Goal: Task Accomplishment & Management: Manage account settings

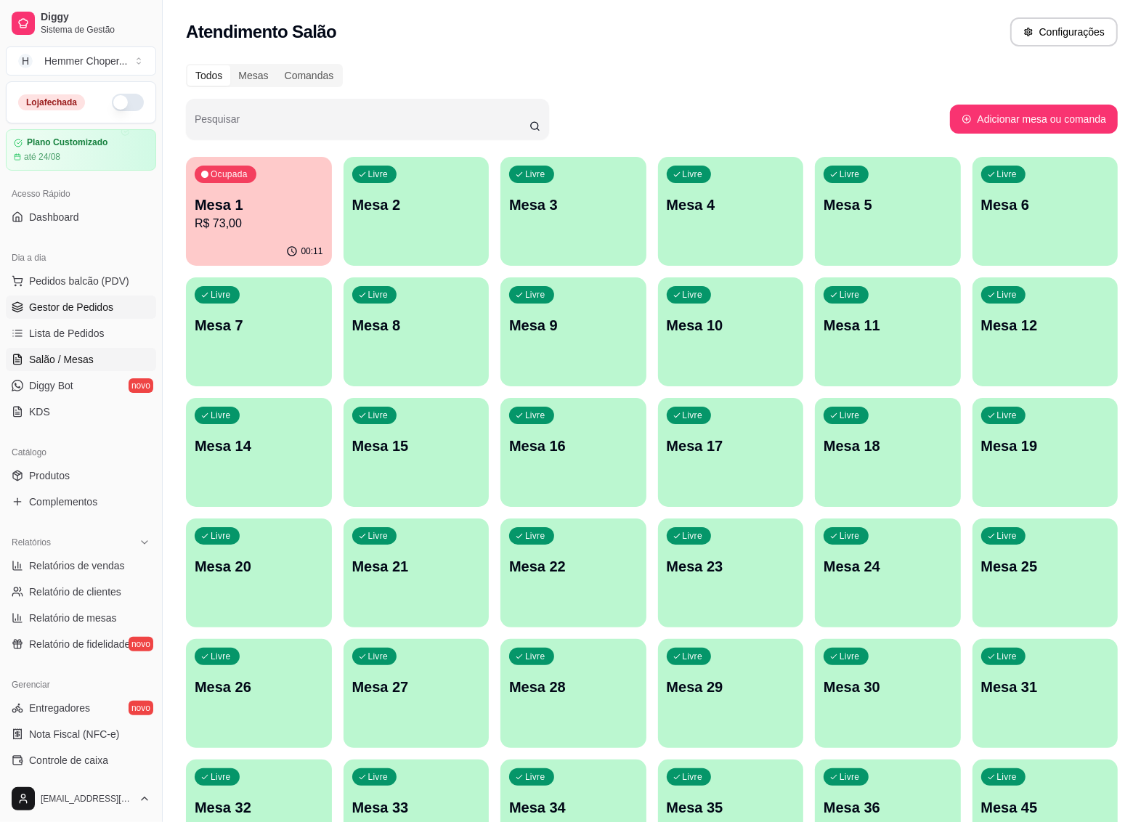
click at [80, 307] on span "Gestor de Pedidos" at bounding box center [71, 307] width 84 height 15
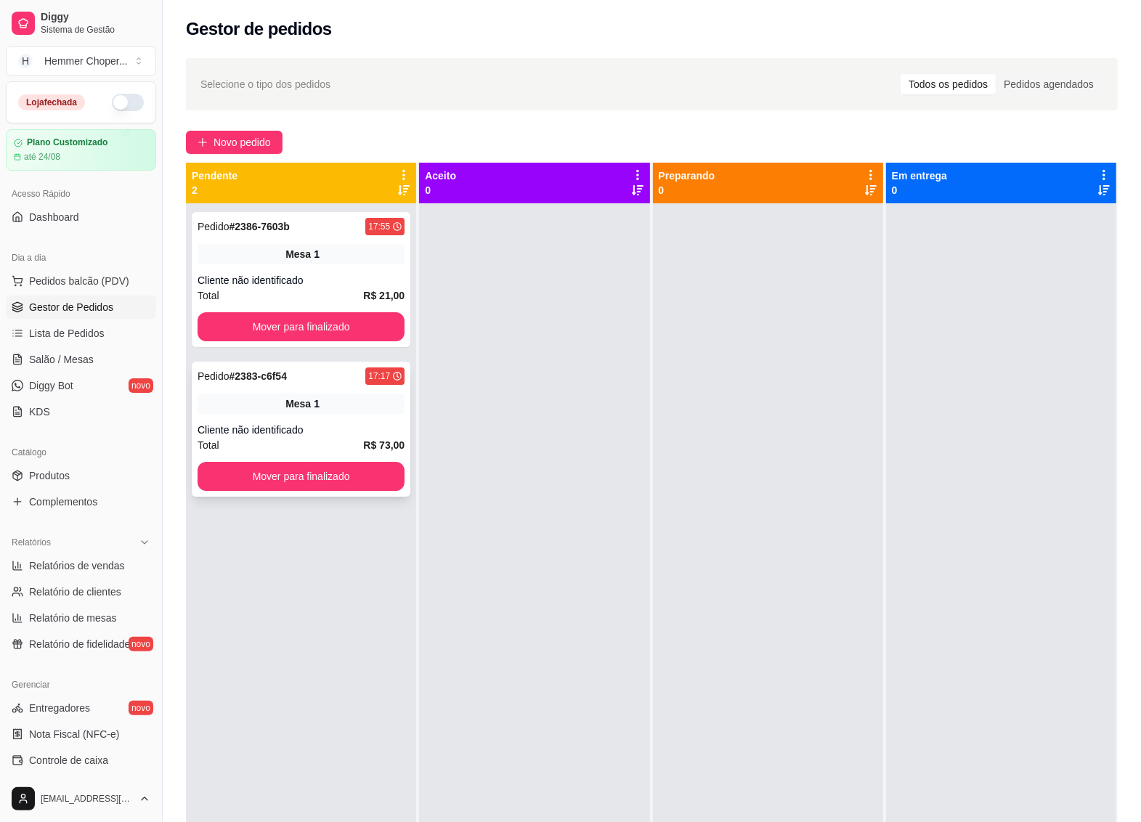
click at [317, 389] on div "Pedido # 2383-c6f54 17:17 Mesa 1 Cliente não identificado Total R$ 73,00 Mover …" at bounding box center [301, 429] width 219 height 135
click at [253, 468] on button "Mover para finalizado" at bounding box center [301, 476] width 207 height 29
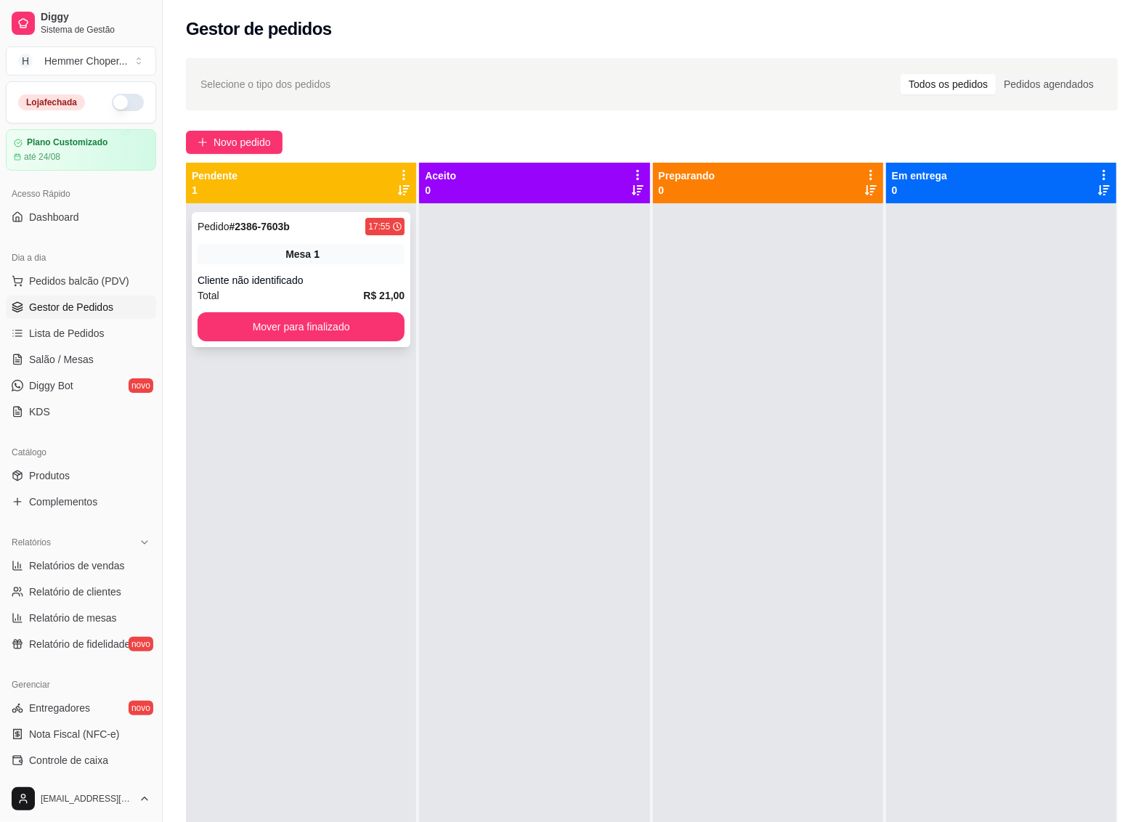
click at [323, 287] on div "Cliente não identificado" at bounding box center [301, 280] width 207 height 15
click at [321, 320] on button "Mover para finalizado" at bounding box center [300, 327] width 201 height 28
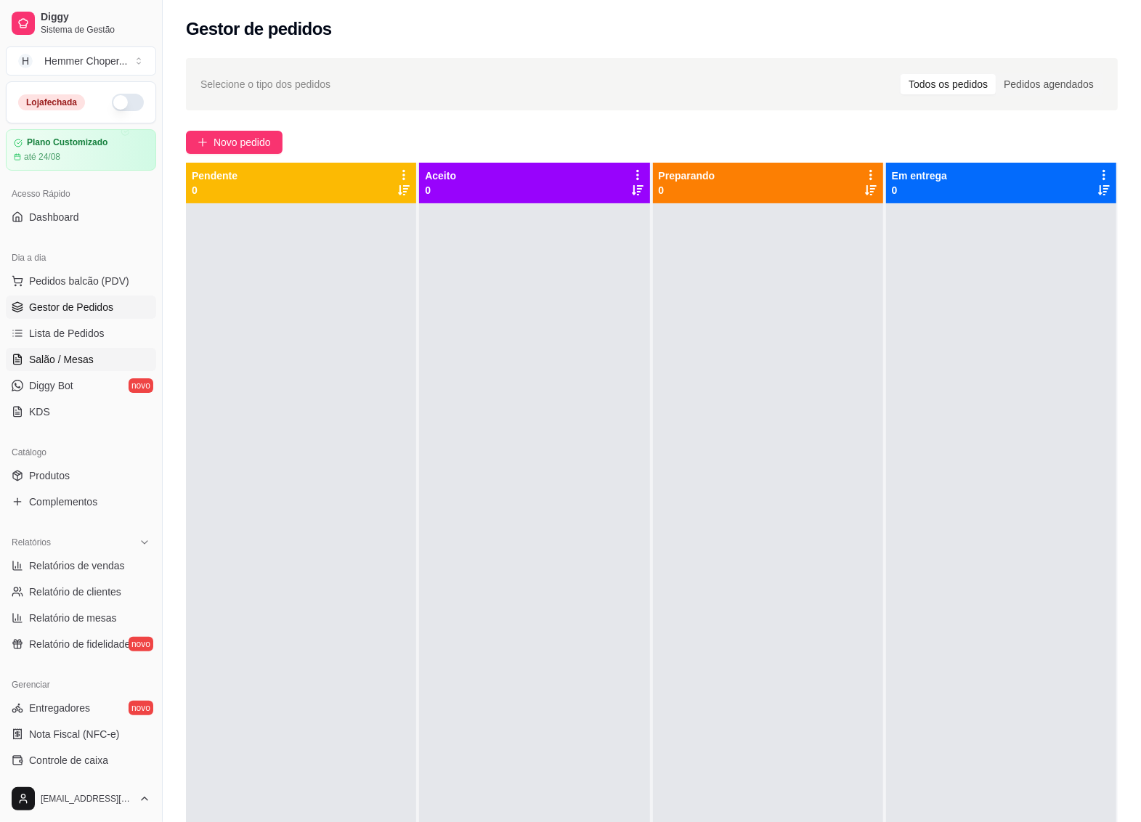
click at [85, 361] on span "Salão / Mesas" at bounding box center [61, 359] width 65 height 15
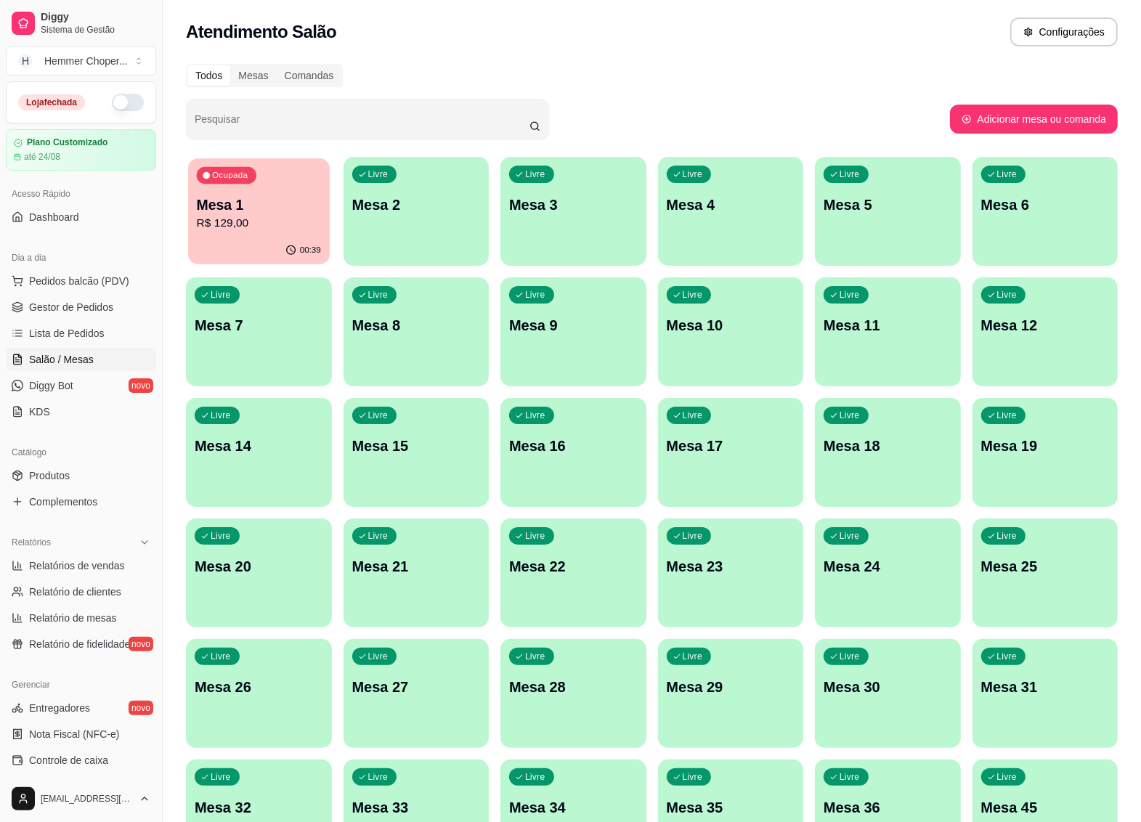
click at [274, 224] on p "R$ 129,00" at bounding box center [259, 223] width 124 height 17
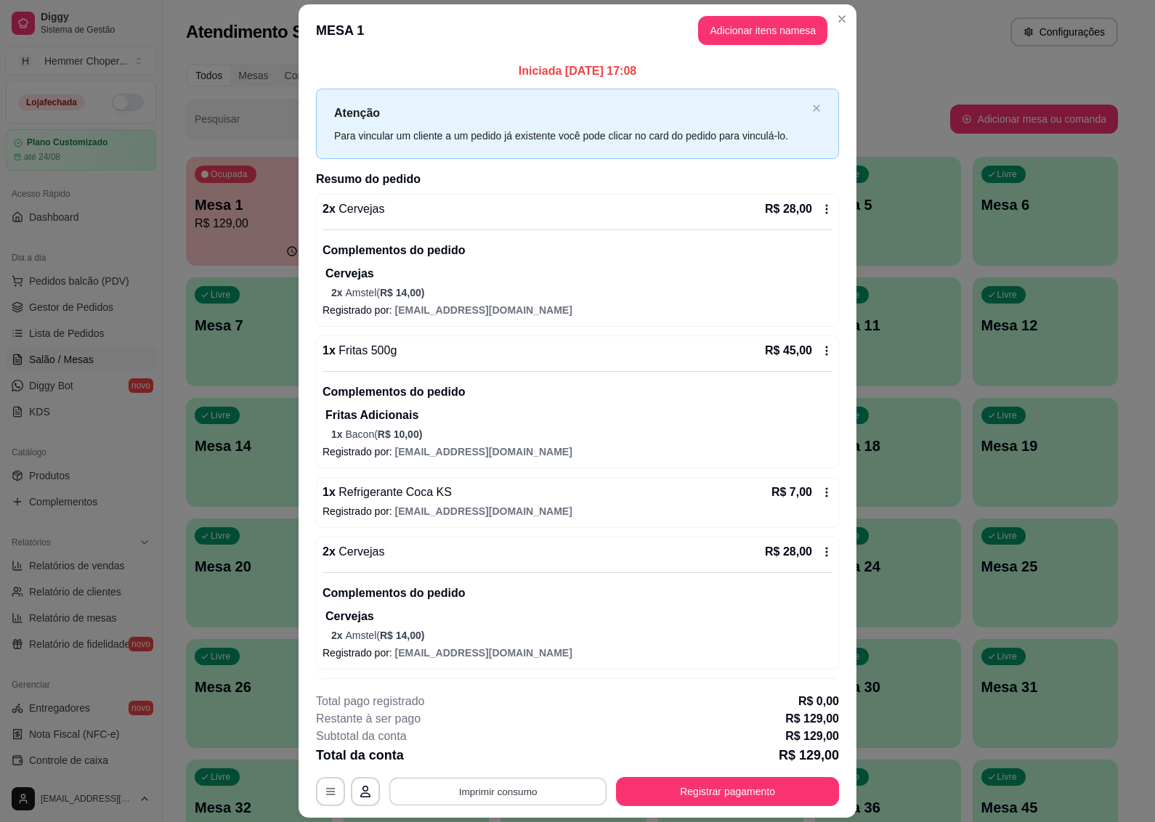
click at [484, 789] on button "Imprimir consumo" at bounding box center [498, 792] width 218 height 28
click at [502, 762] on button "IMPRESSORA" at bounding box center [495, 758] width 105 height 23
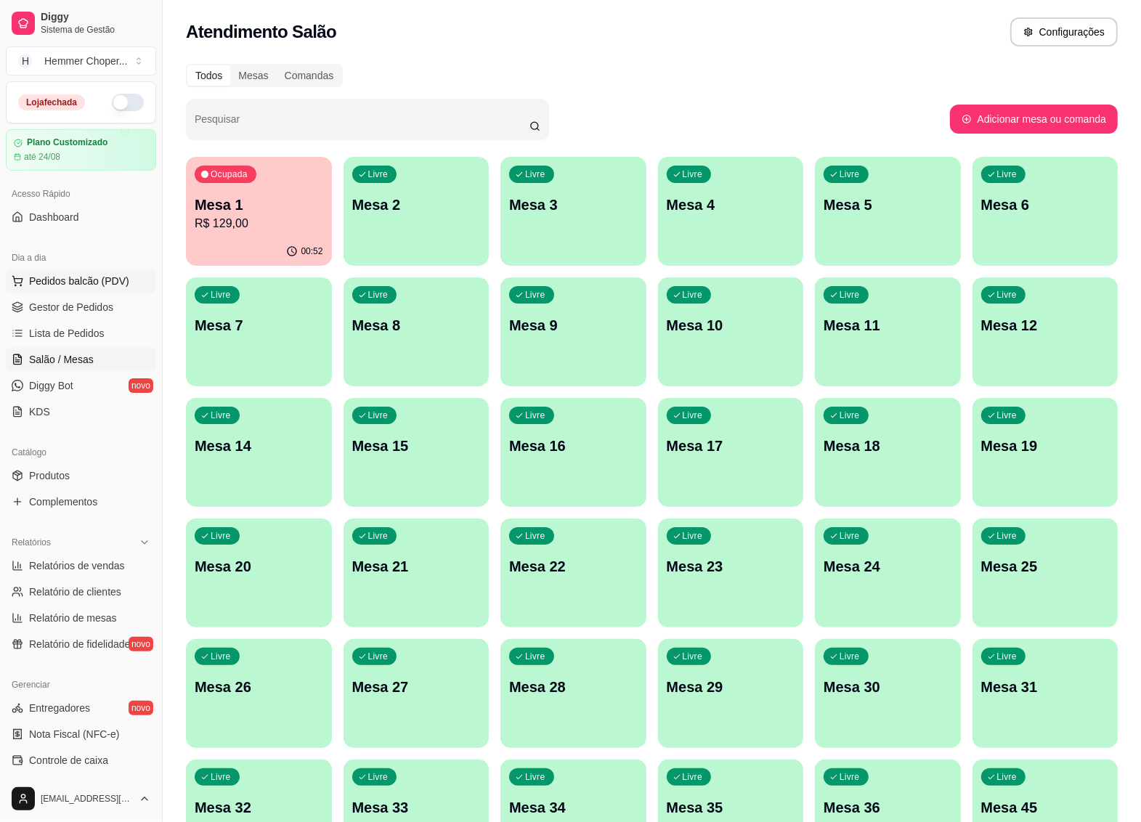
click at [85, 285] on span "Pedidos balcão (PDV)" at bounding box center [79, 281] width 100 height 15
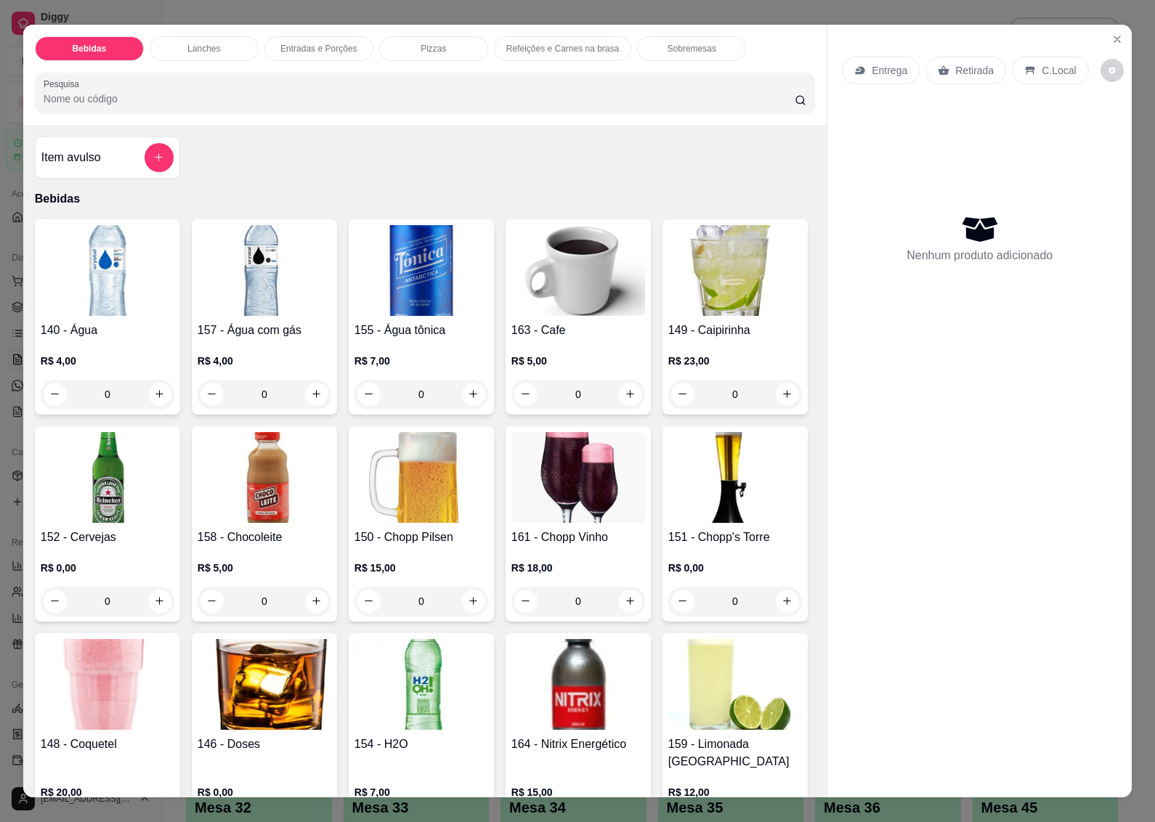
click at [978, 63] on p "Retirada" at bounding box center [974, 70] width 38 height 15
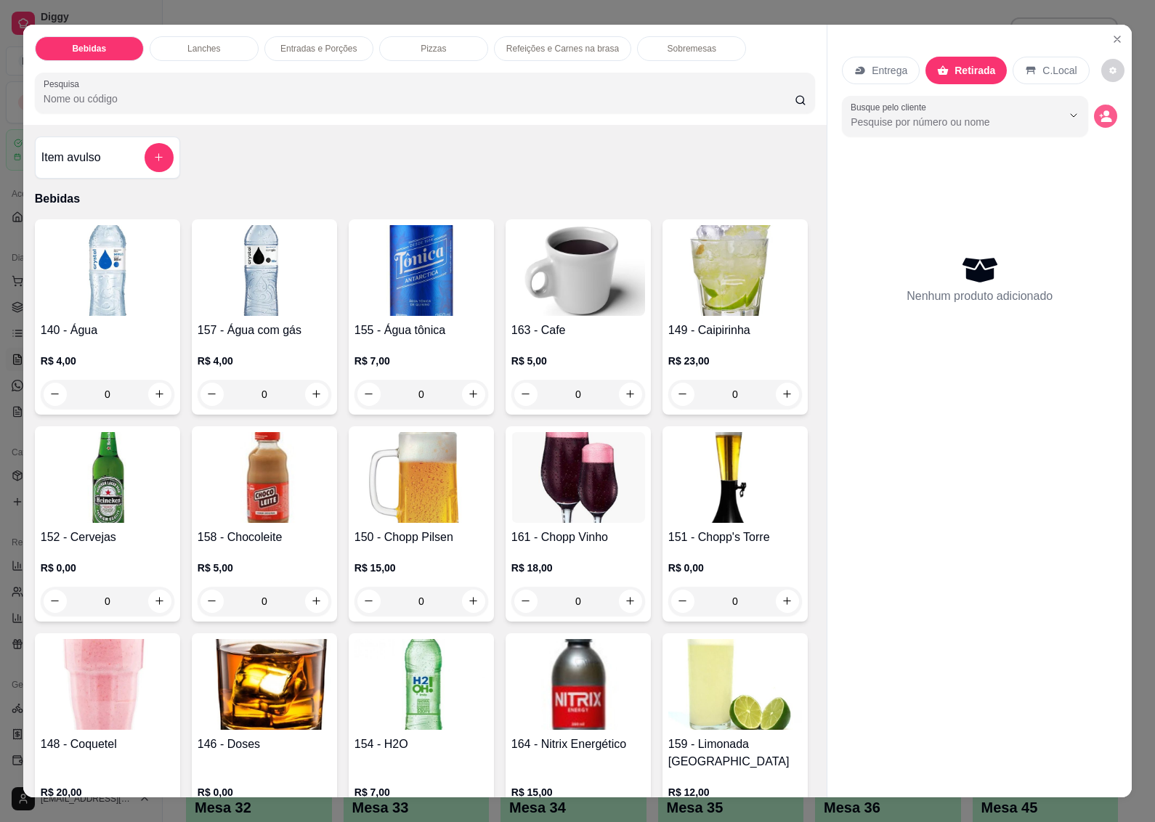
click at [1103, 110] on circle "decrease-product-quantity" at bounding box center [1106, 113] width 6 height 6
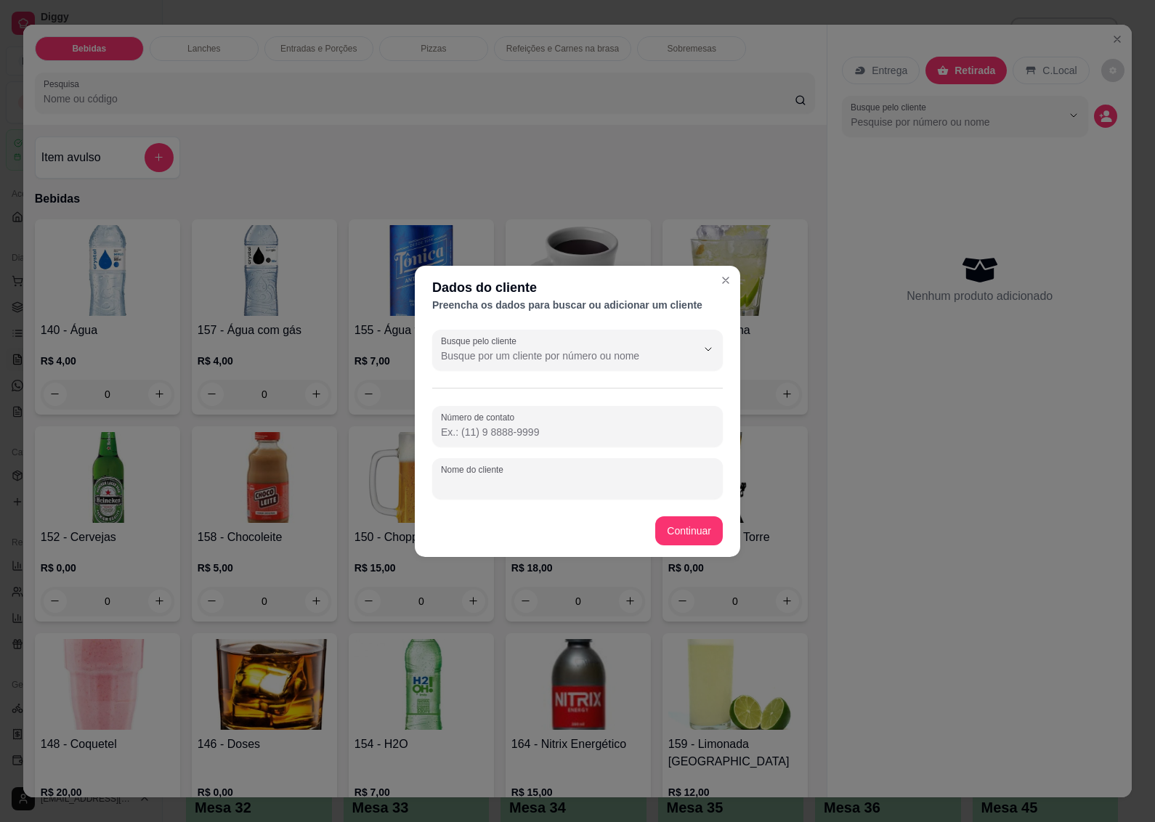
click at [484, 484] on div "Nome do cliente" at bounding box center [577, 478] width 290 height 41
type input "[PERSON_NAME]"
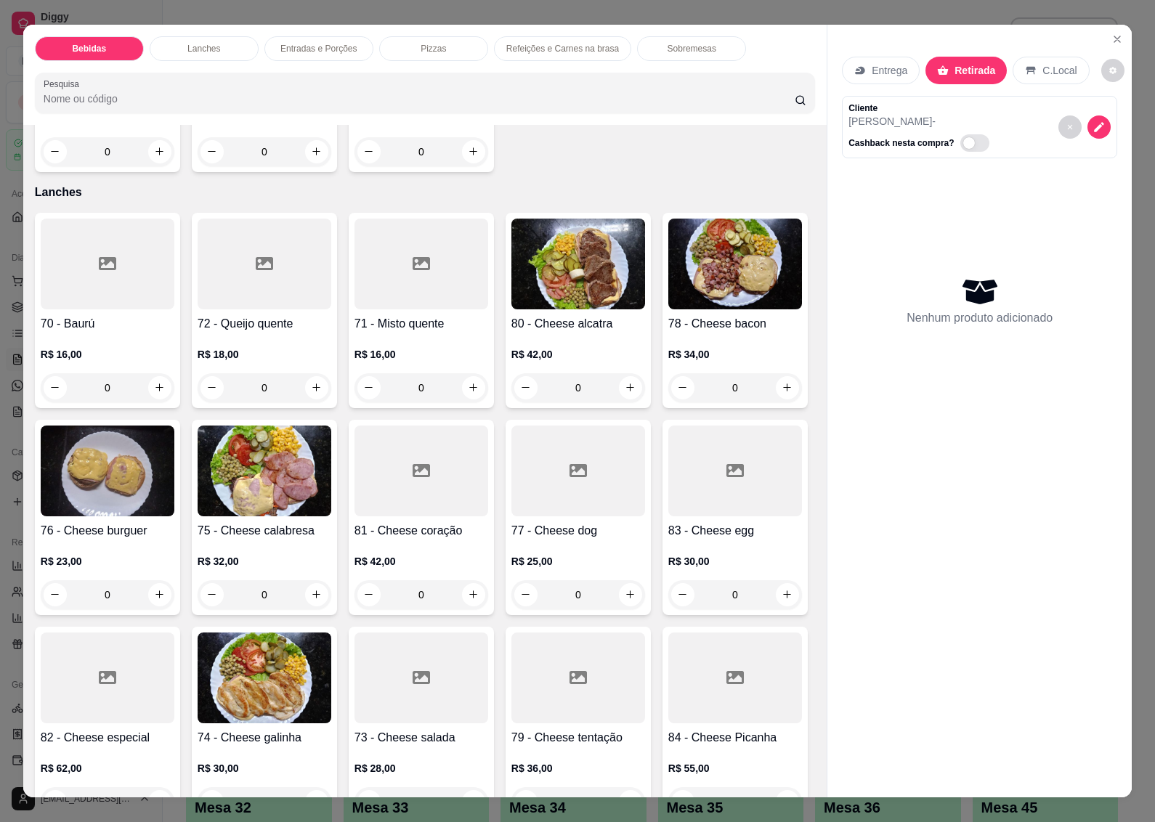
scroll to position [1997, 0]
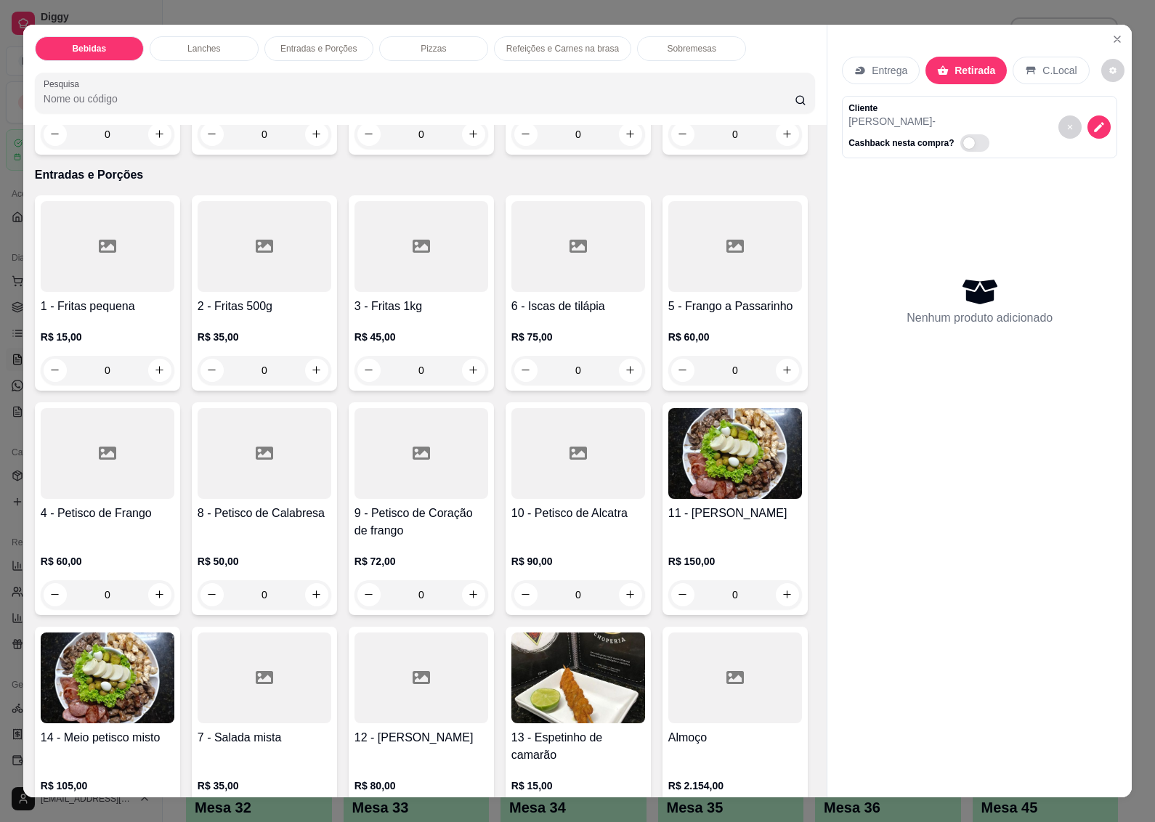
click at [354, 79] on h4 "73 - Cheese salada" at bounding box center [421, 70] width 134 height 17
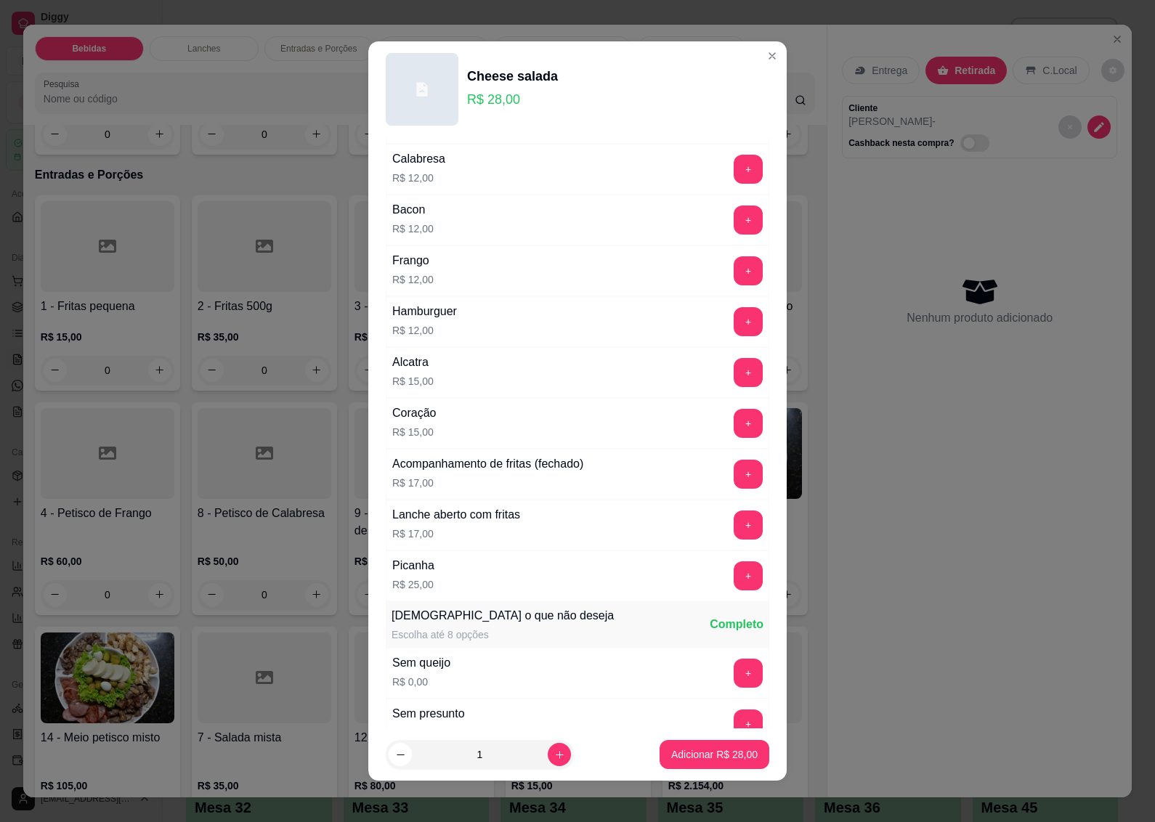
scroll to position [897, 0]
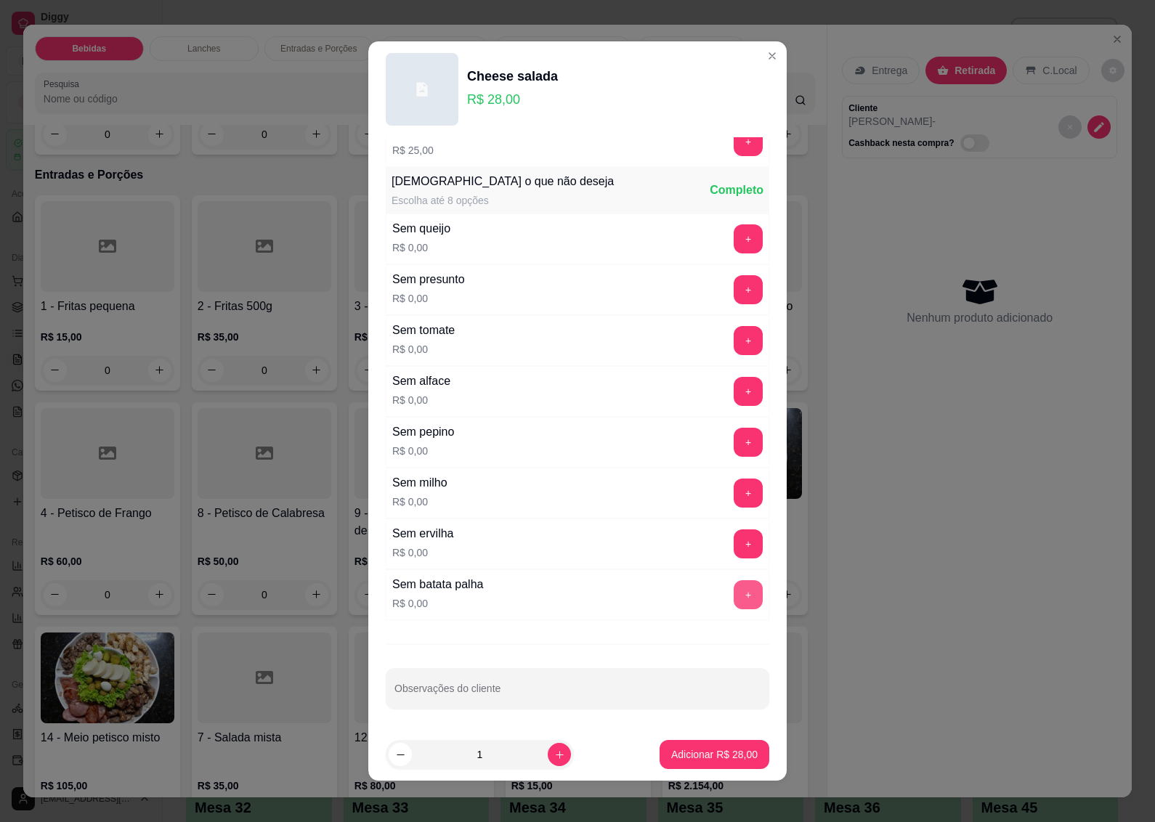
click at [733, 593] on button "+" at bounding box center [747, 594] width 29 height 29
click at [674, 760] on p "Adicionar R$ 28,00" at bounding box center [714, 754] width 86 height 15
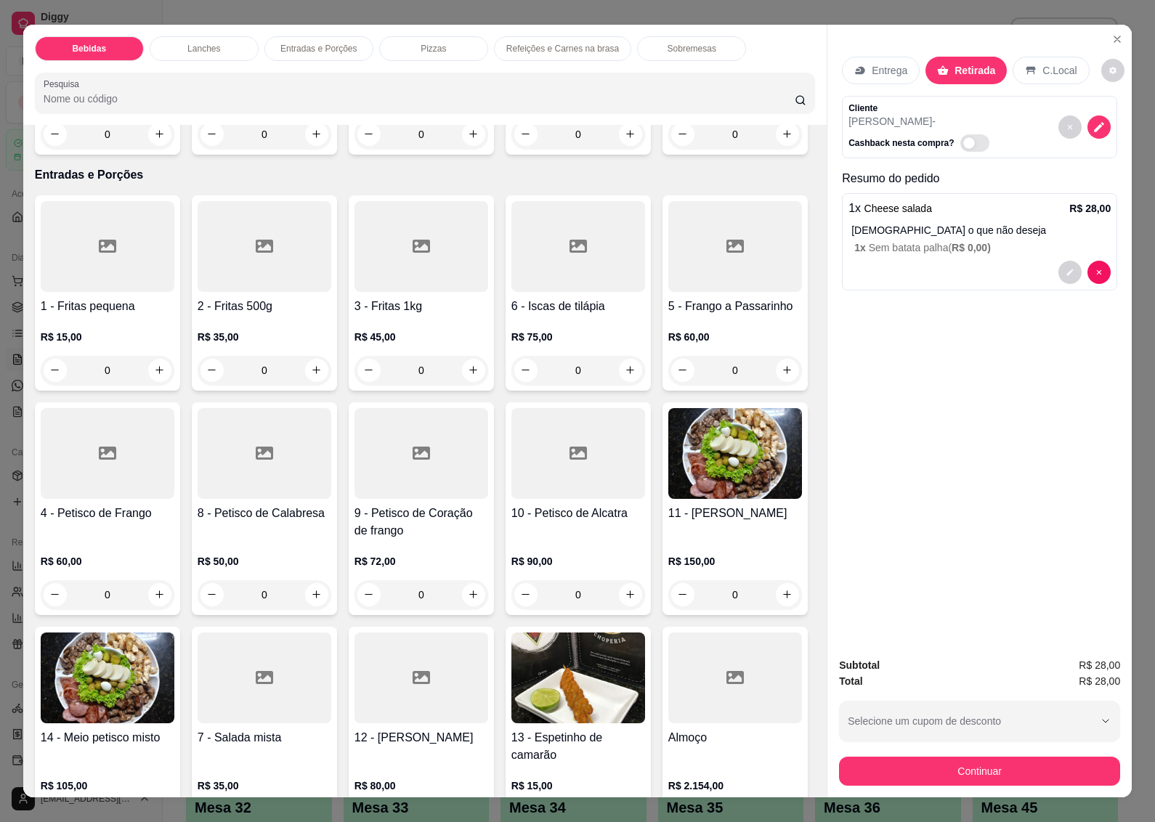
click at [354, 149] on div "R$ 28,00 0" at bounding box center [421, 114] width 134 height 70
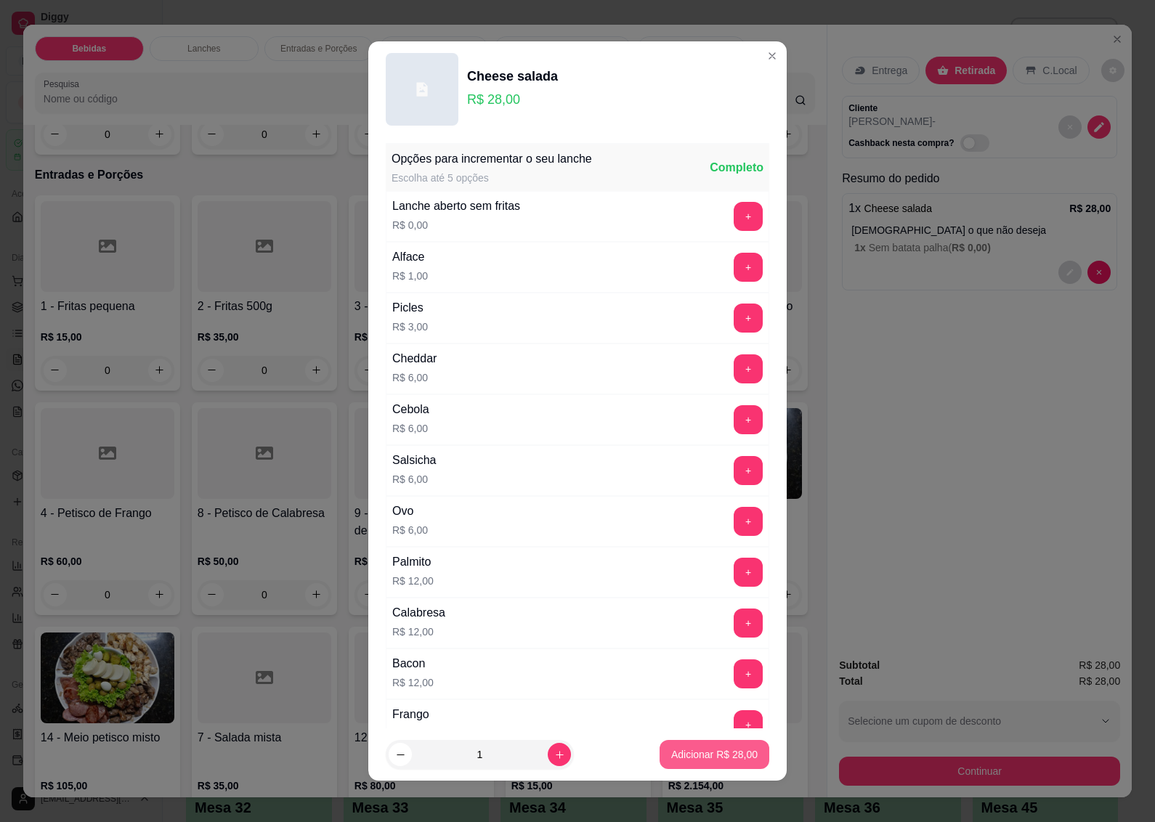
click at [702, 754] on p "Adicionar R$ 28,00" at bounding box center [714, 754] width 86 height 15
type input "1"
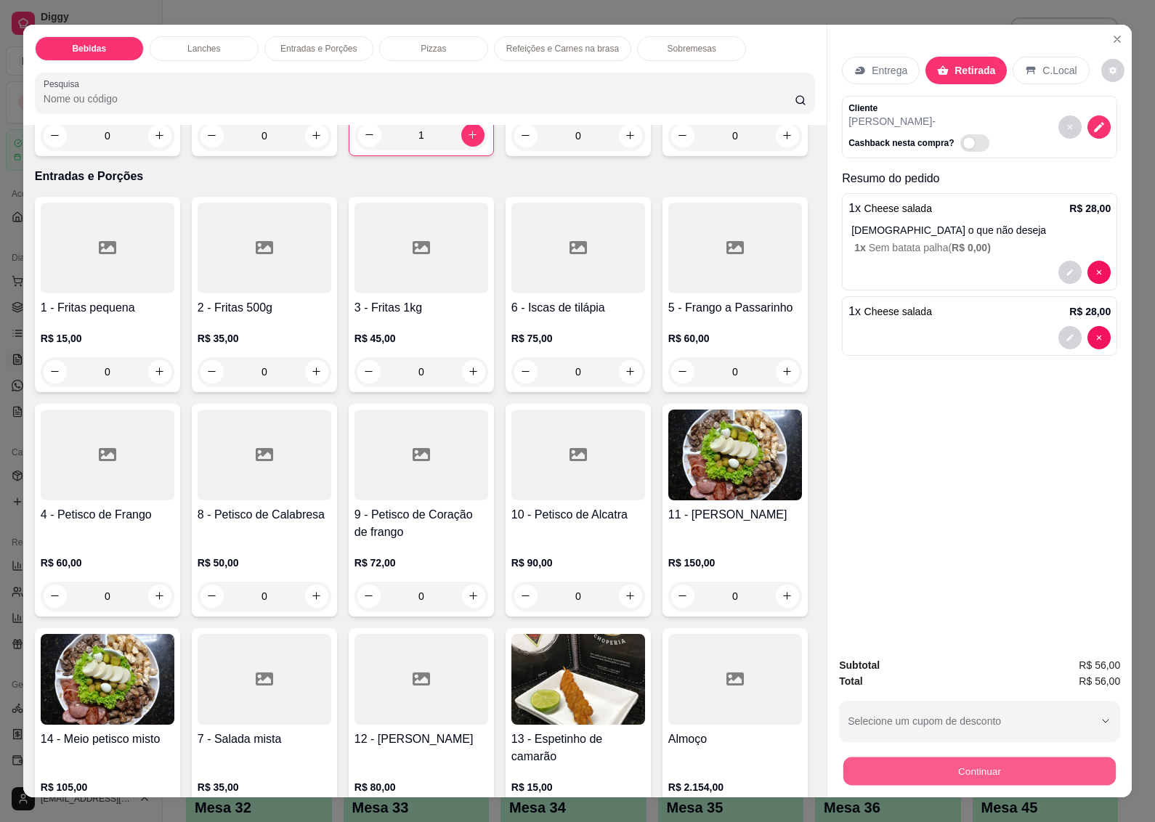
click at [953, 764] on button "Continuar" at bounding box center [979, 771] width 272 height 28
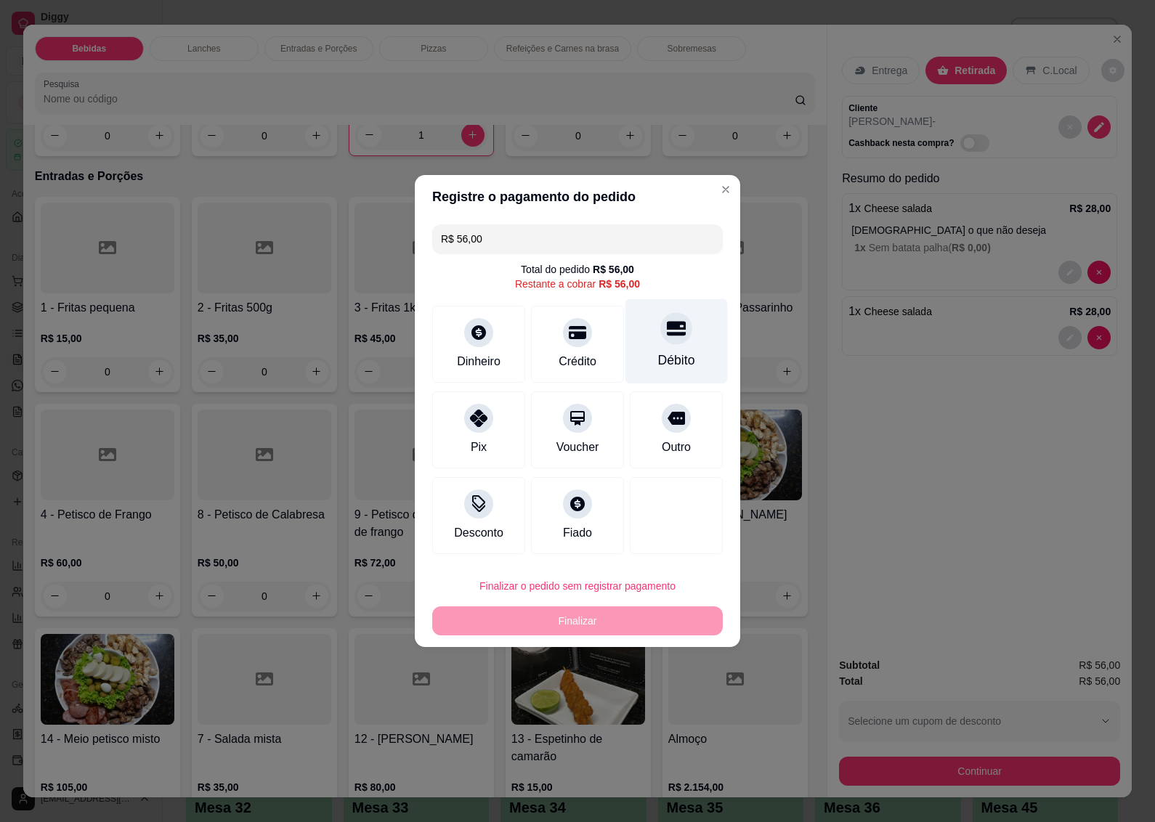
click at [674, 347] on div "Débito" at bounding box center [676, 341] width 102 height 85
type input "R$ 0,00"
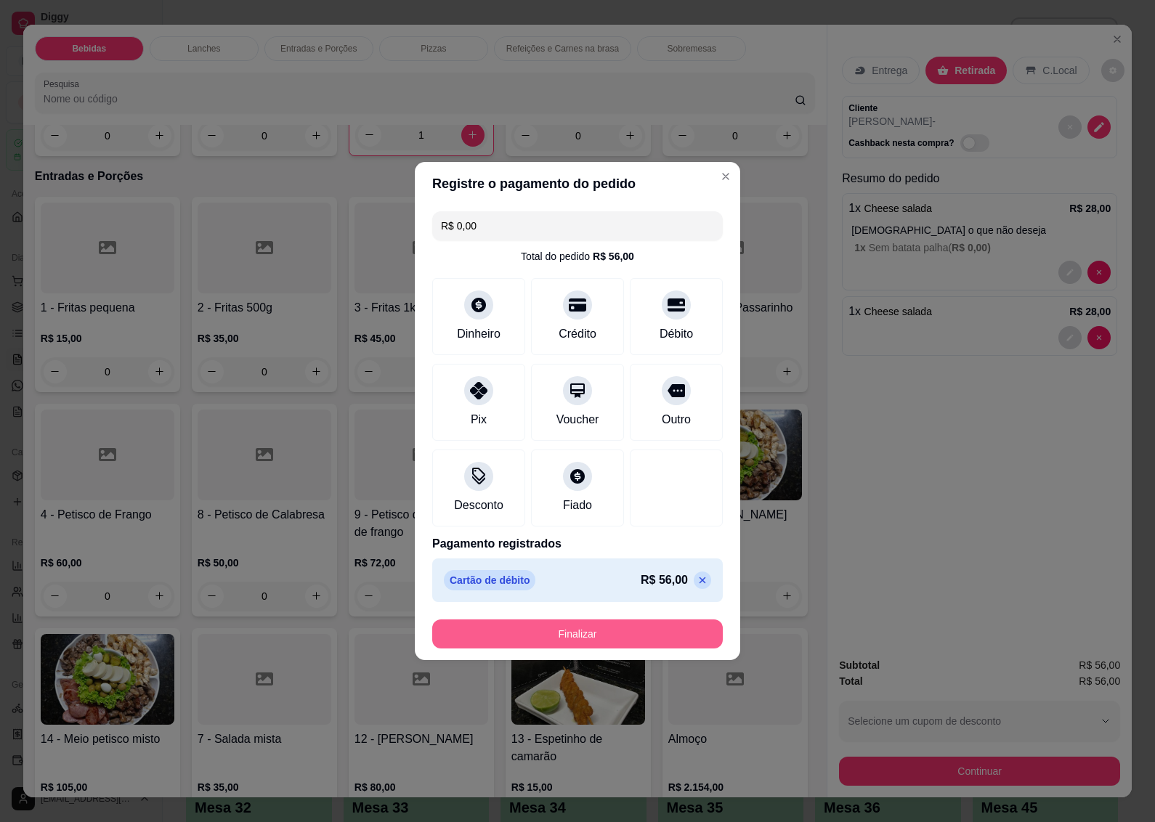
click at [577, 637] on button "Finalizar" at bounding box center [577, 633] width 290 height 29
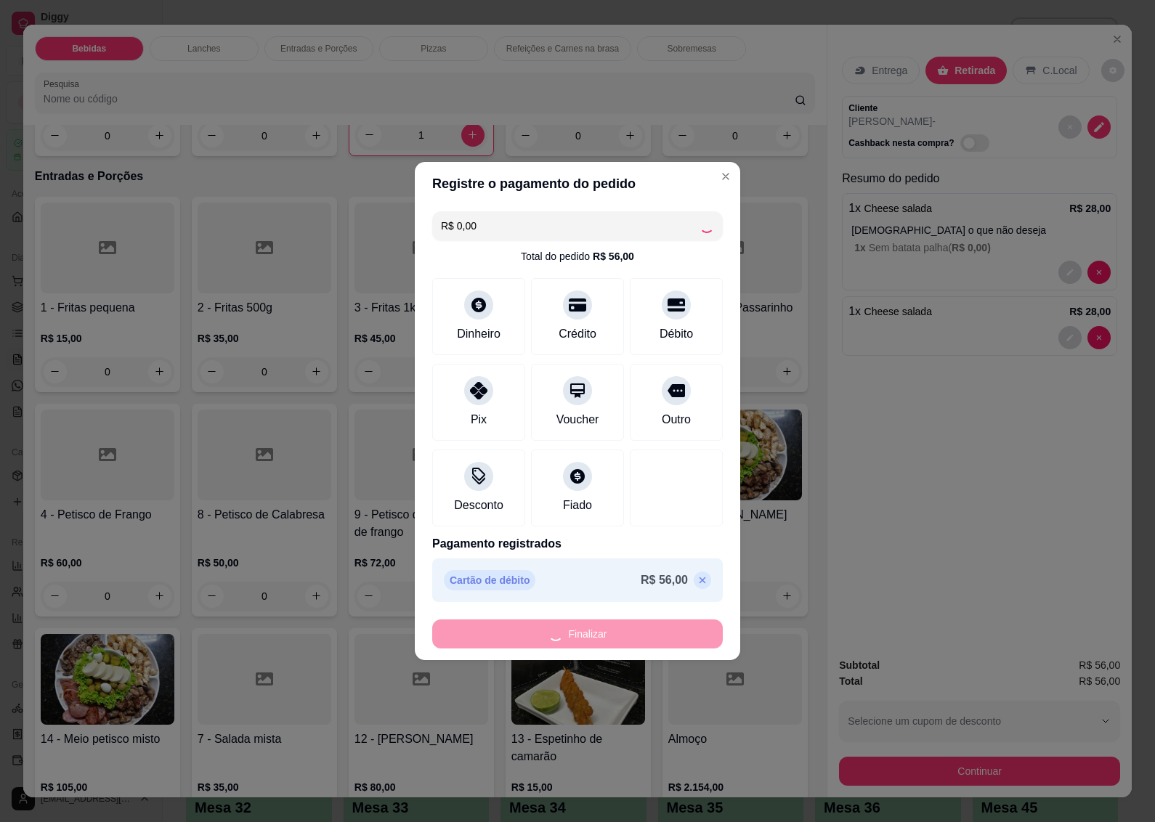
type input "0"
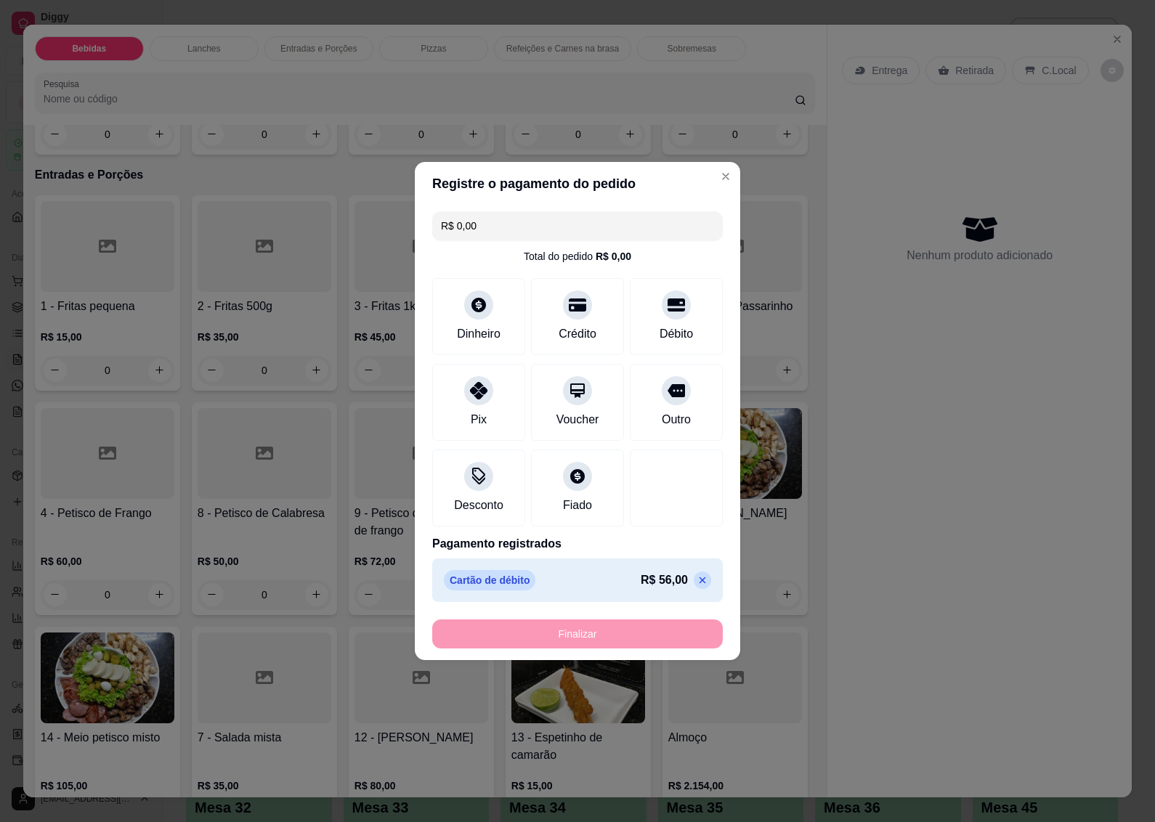
type input "-R$ 56,00"
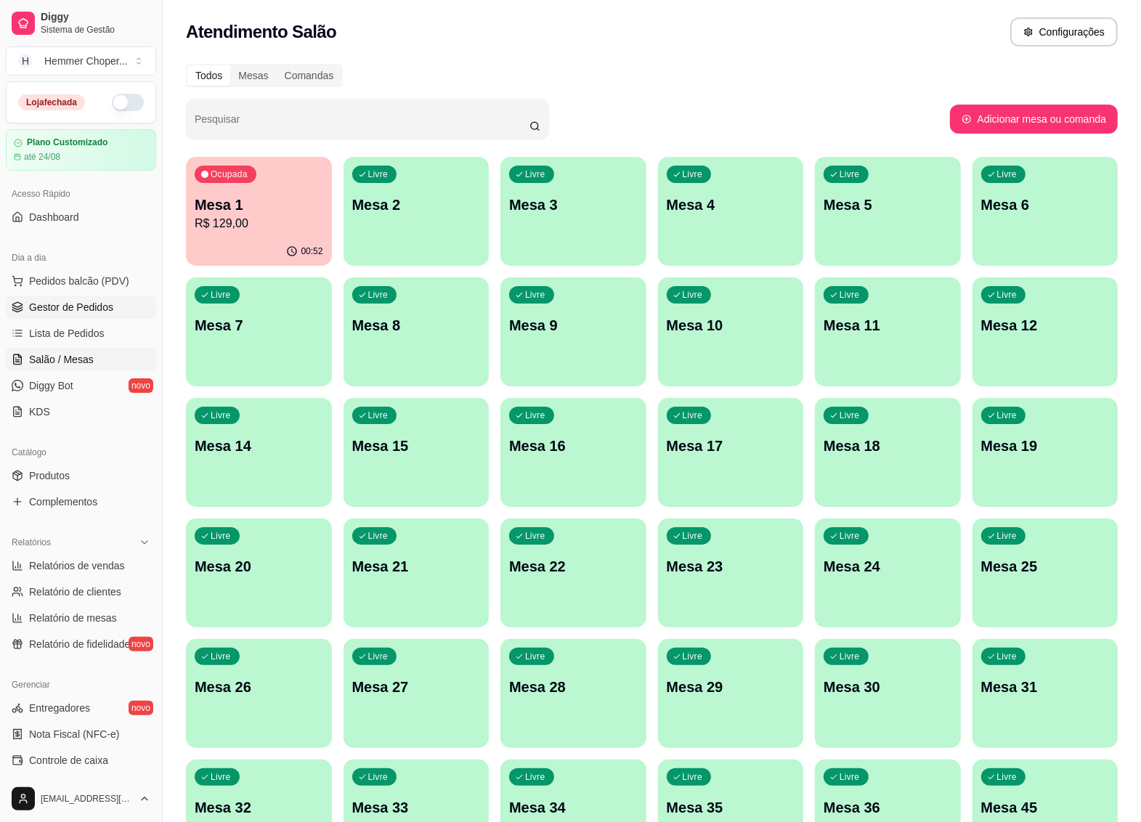
click at [65, 306] on span "Gestor de Pedidos" at bounding box center [71, 307] width 84 height 15
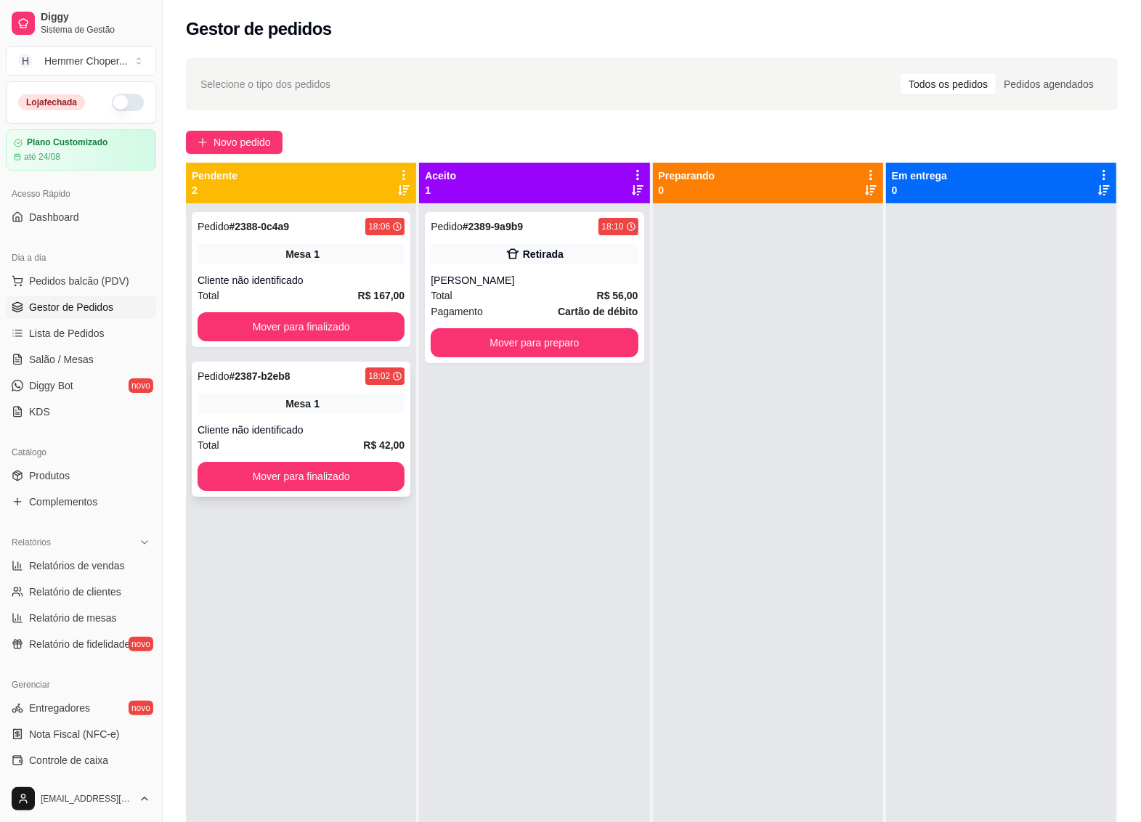
click at [319, 436] on div "Cliente não identificado" at bounding box center [301, 430] width 207 height 15
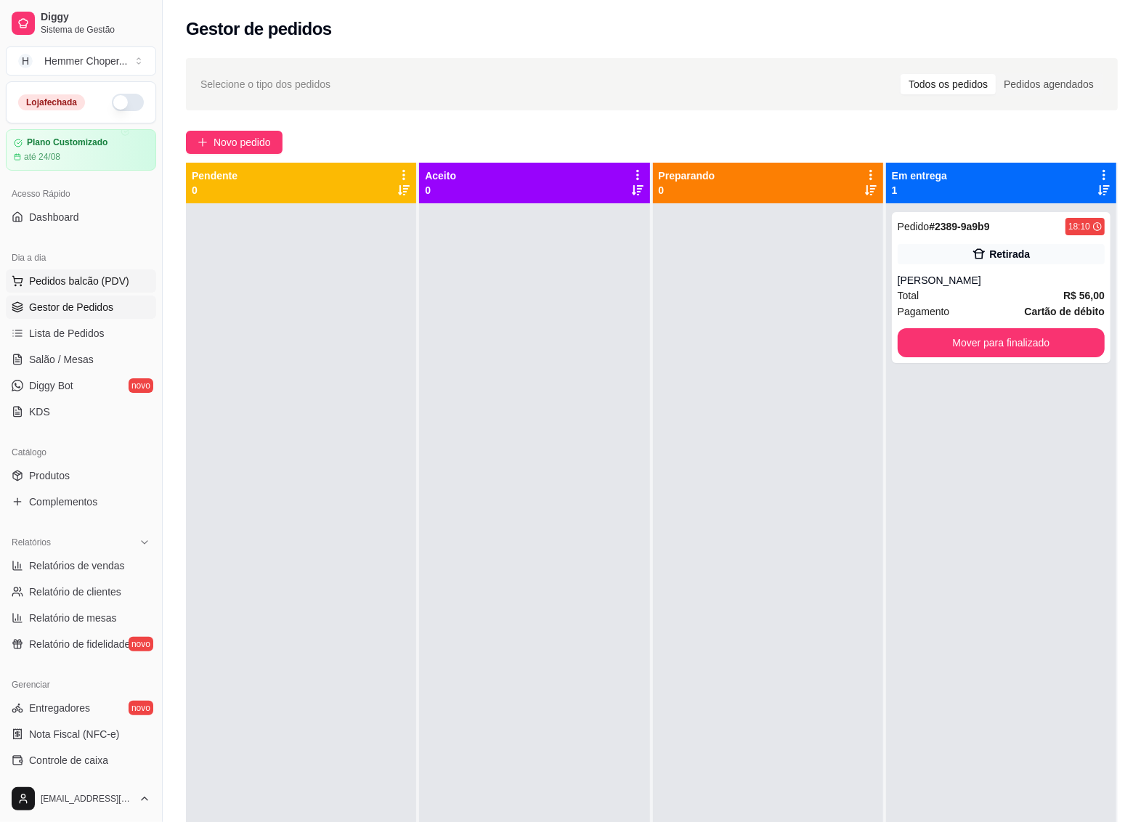
click at [71, 278] on span "Pedidos balcão (PDV)" at bounding box center [79, 281] width 100 height 15
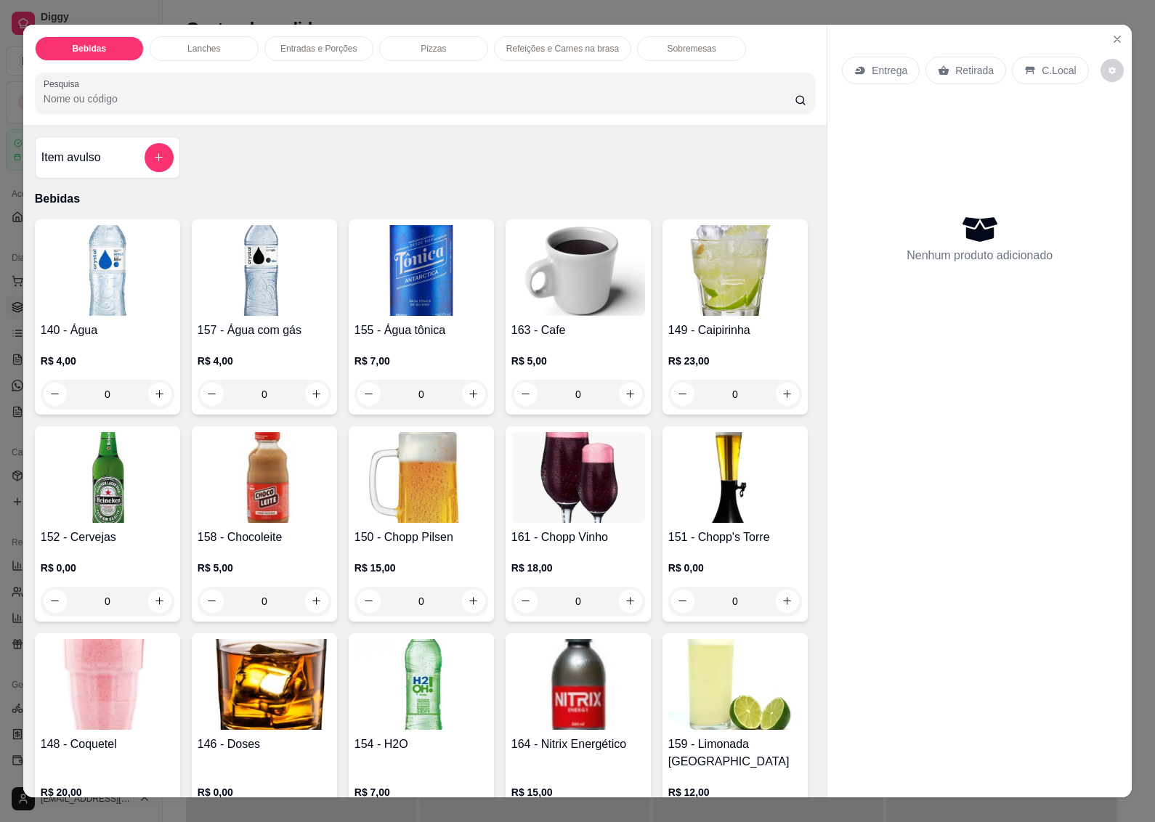
click at [955, 65] on p "Retirada" at bounding box center [974, 70] width 38 height 15
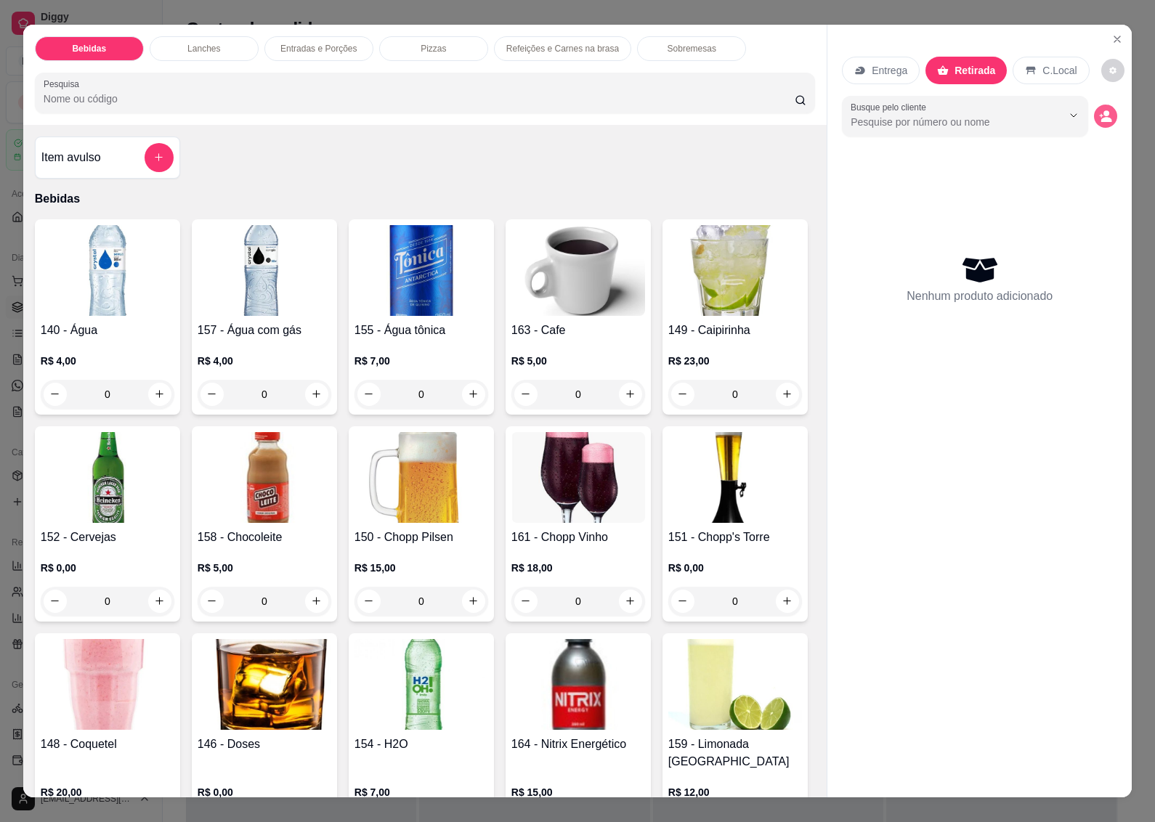
click at [1103, 110] on circle "decrease-product-quantity" at bounding box center [1106, 113] width 6 height 6
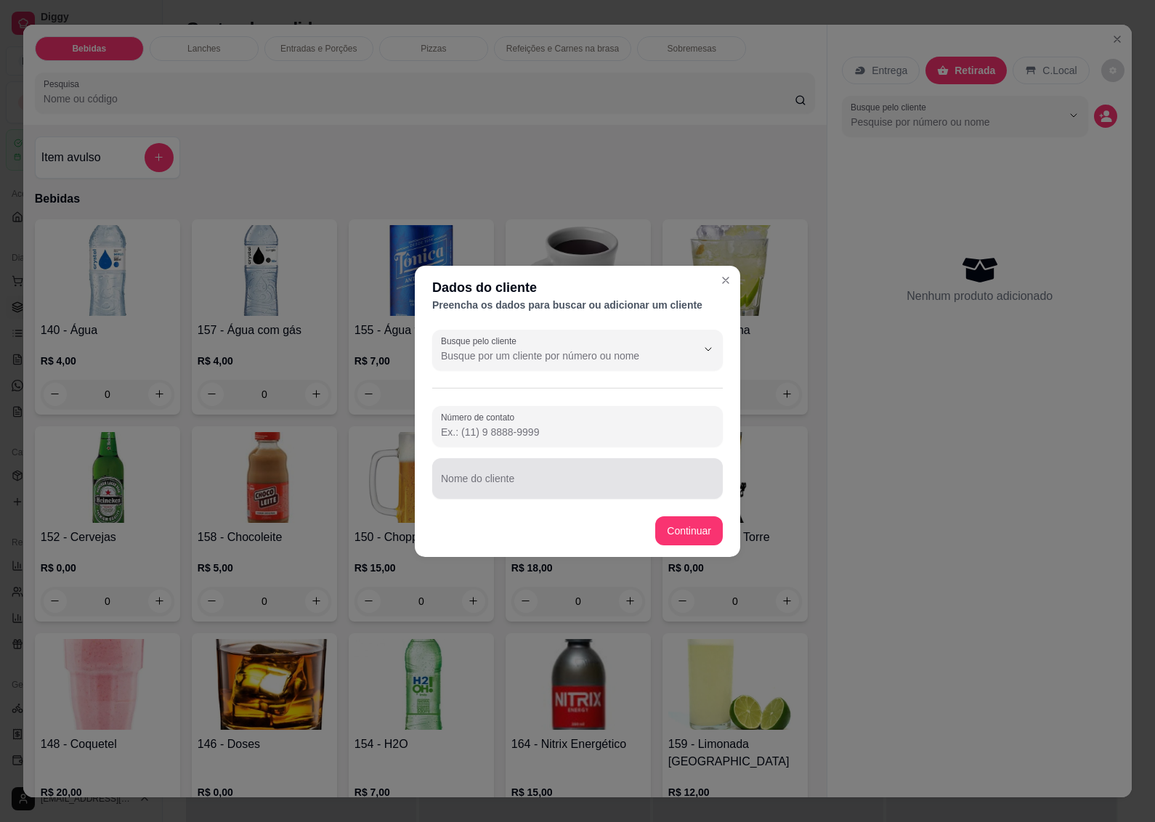
click at [505, 496] on div "Nome do cliente" at bounding box center [577, 478] width 290 height 41
type input "[PERSON_NAME]"
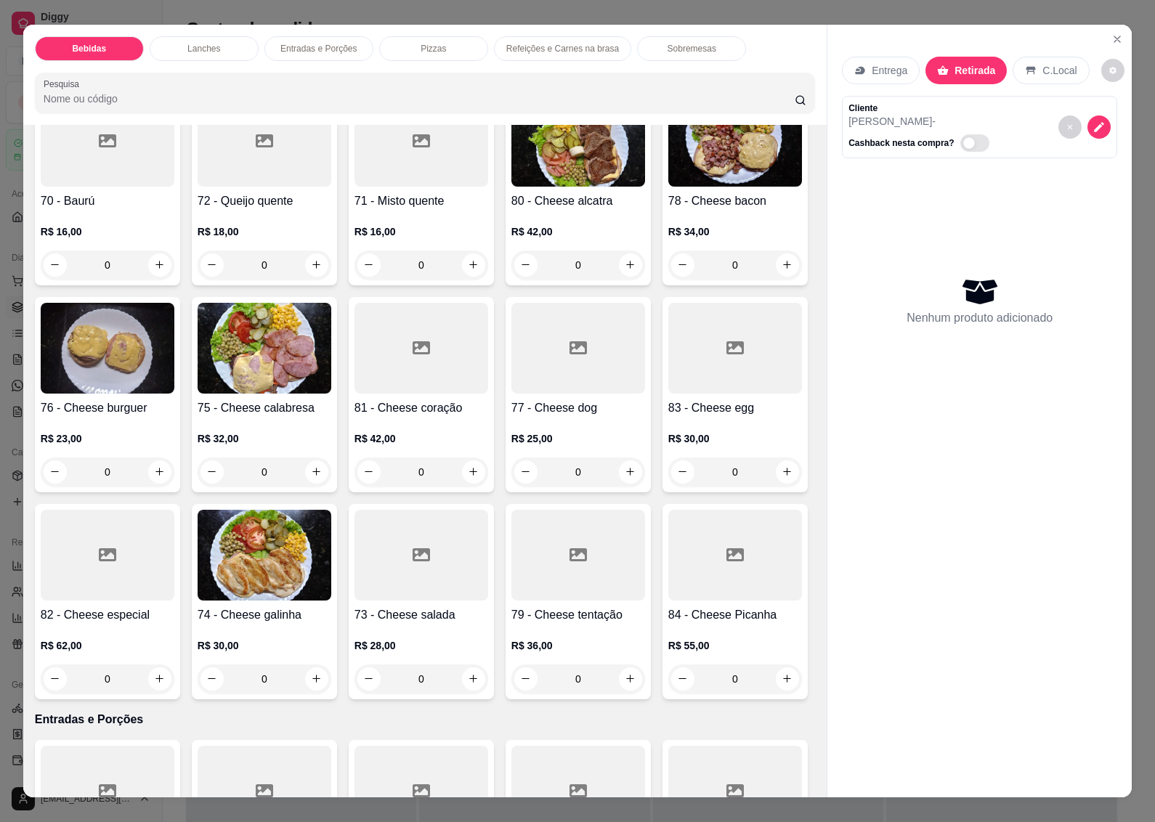
scroll to position [1725, 0]
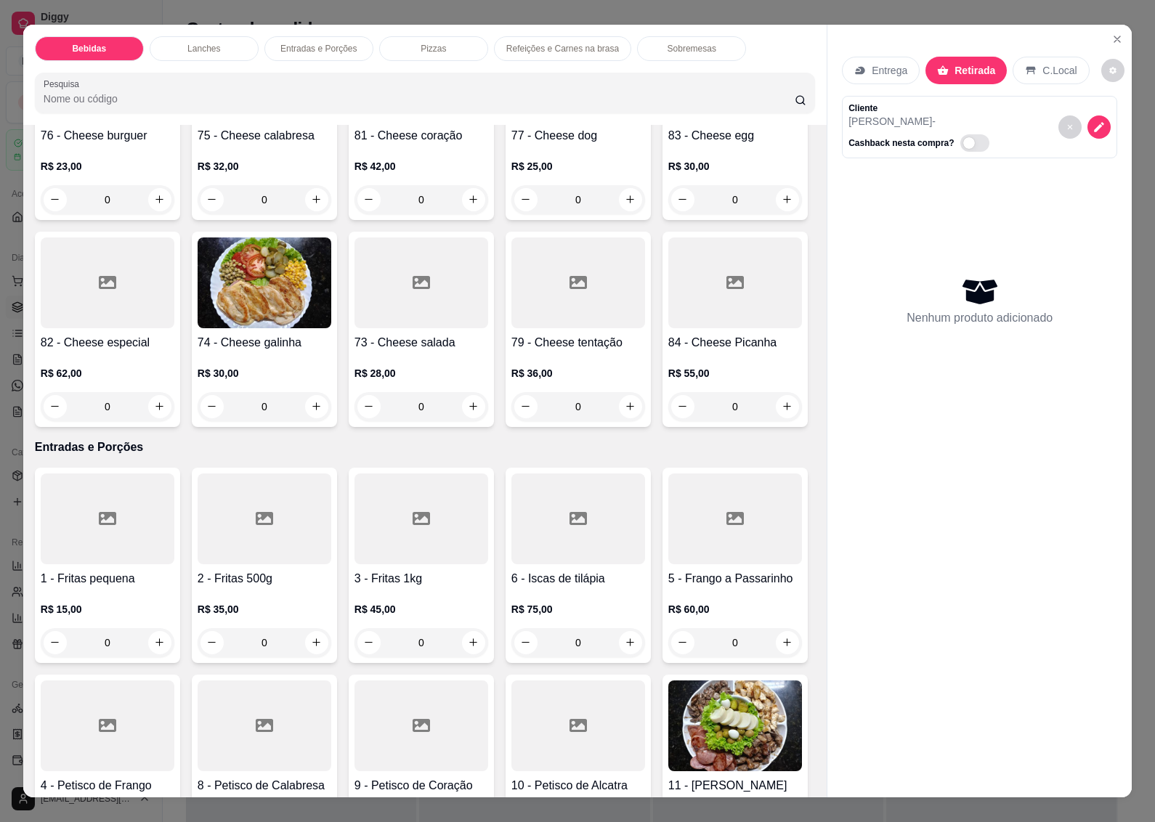
click at [174, 351] on h4 "82 - Cheese especial" at bounding box center [108, 342] width 134 height 17
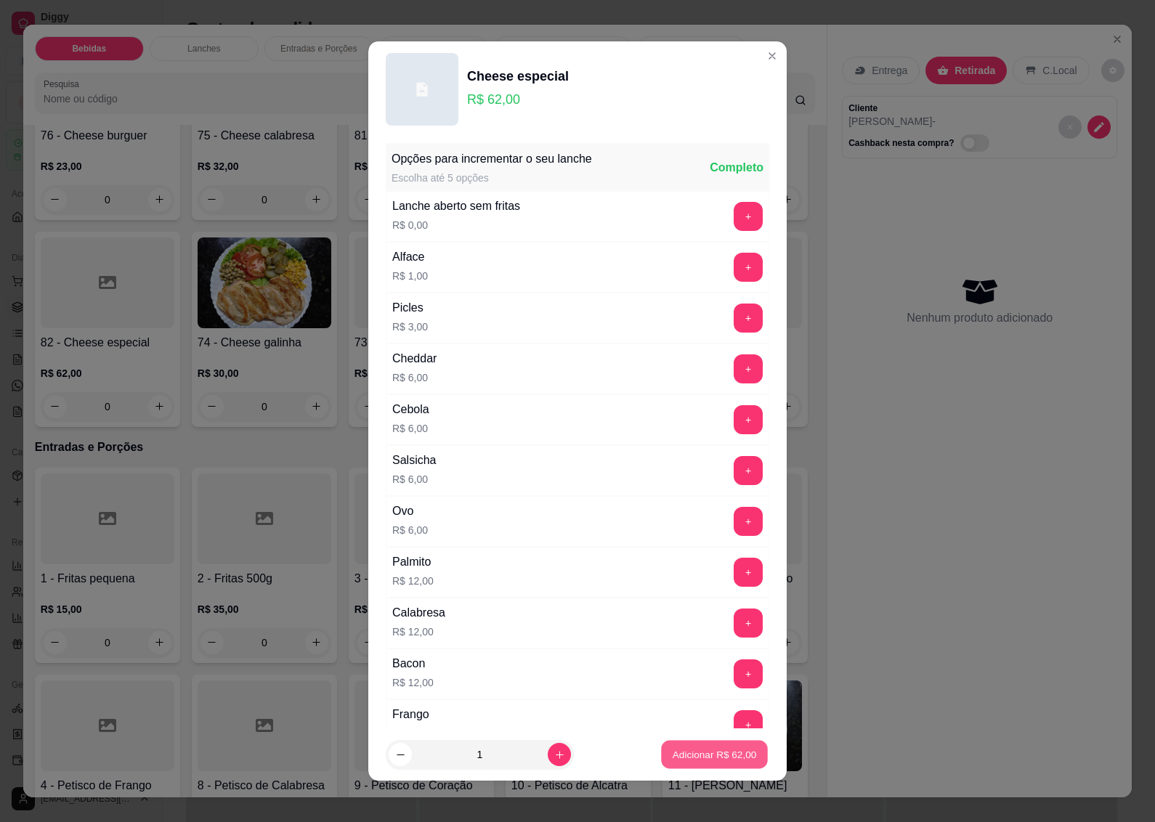
click at [666, 746] on button "Adicionar R$ 62,00" at bounding box center [714, 755] width 107 height 28
type input "1"
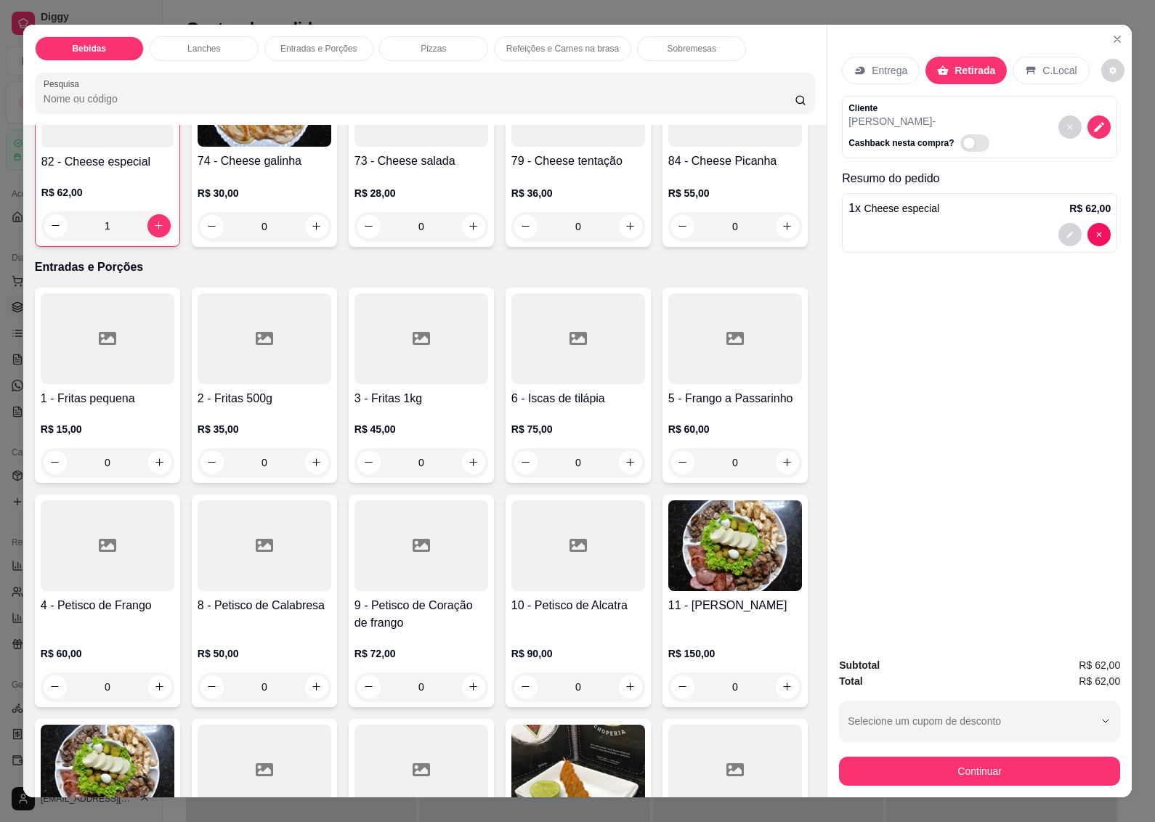
scroll to position [2088, 0]
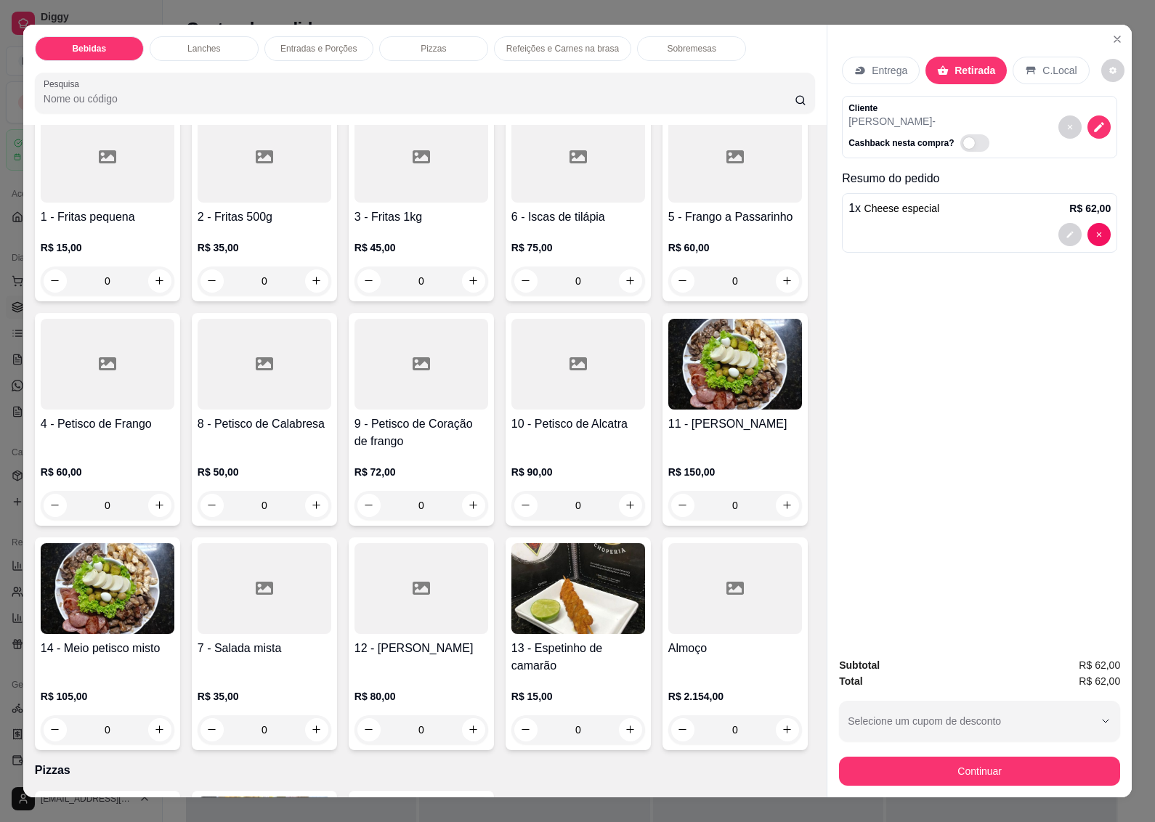
click at [107, 226] on h4 "1 - Fritas pequena" at bounding box center [108, 216] width 134 height 17
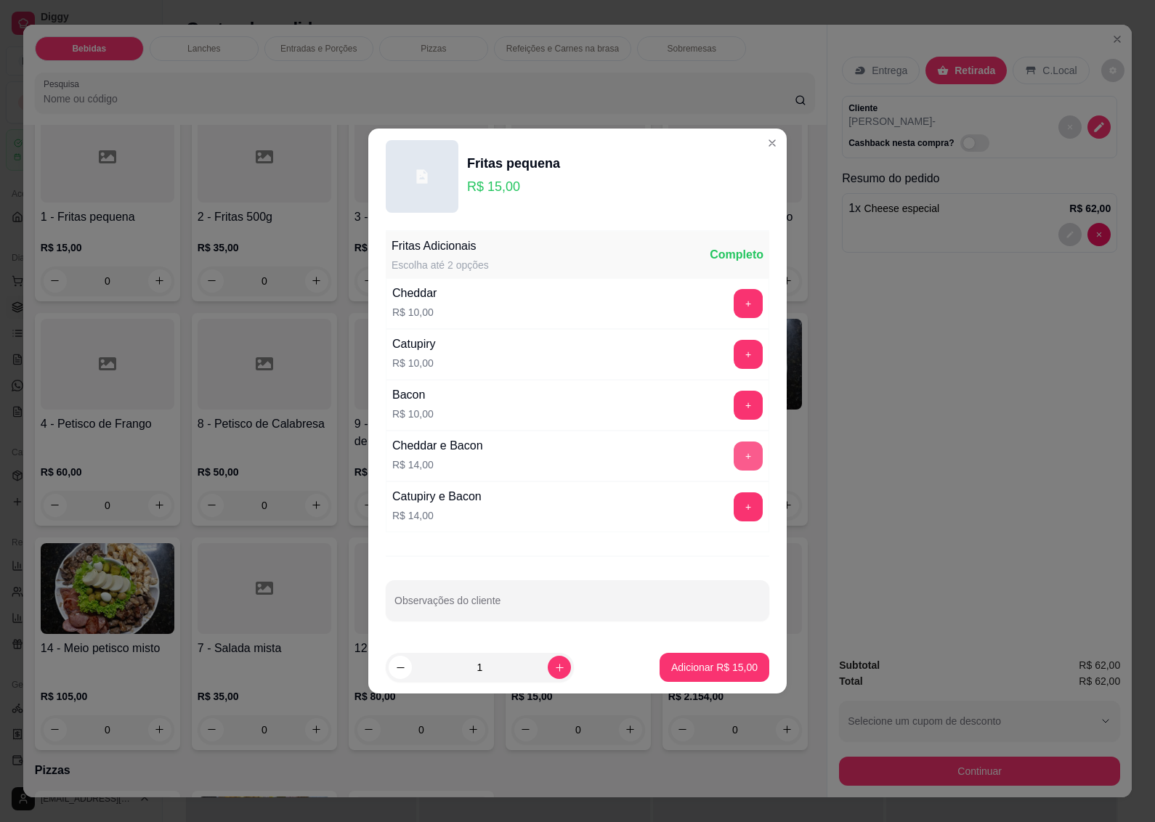
click at [738, 444] on button "+" at bounding box center [747, 455] width 29 height 29
click at [671, 667] on p "Adicionar R$ 29,00" at bounding box center [714, 667] width 86 height 15
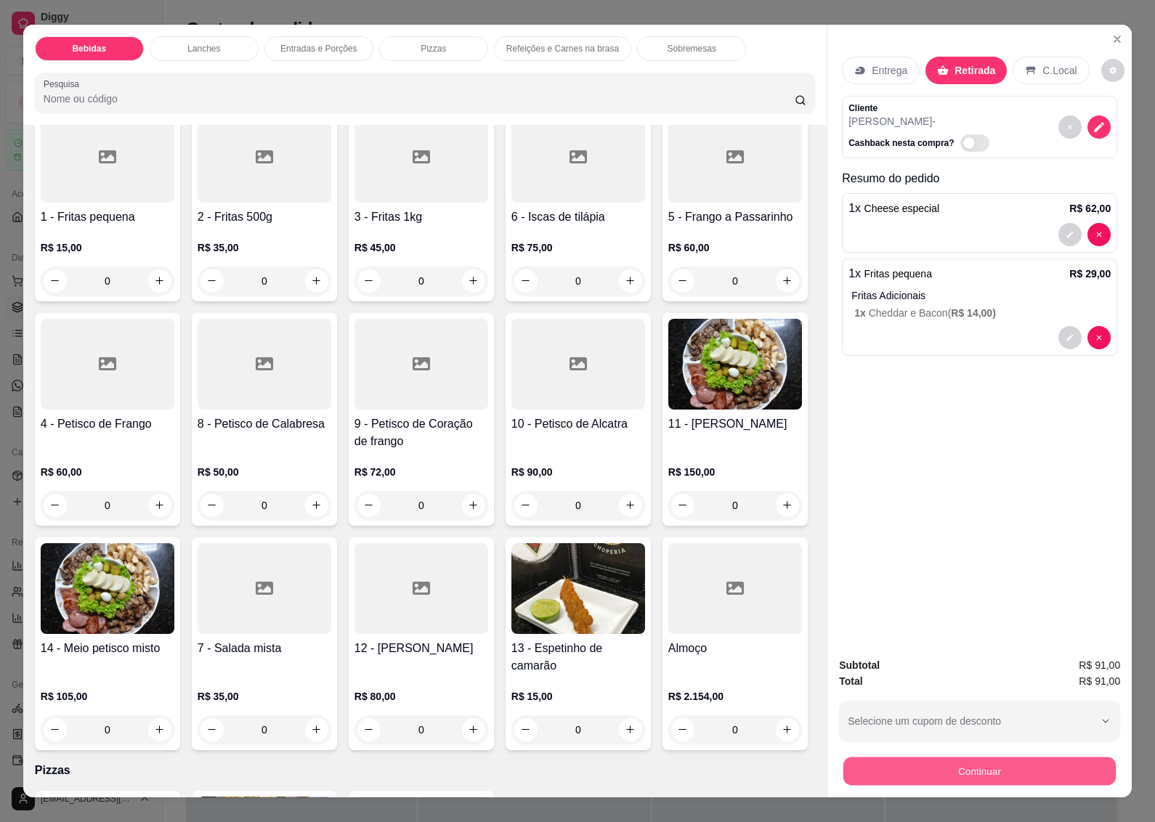
click at [940, 770] on button "Continuar" at bounding box center [979, 771] width 272 height 28
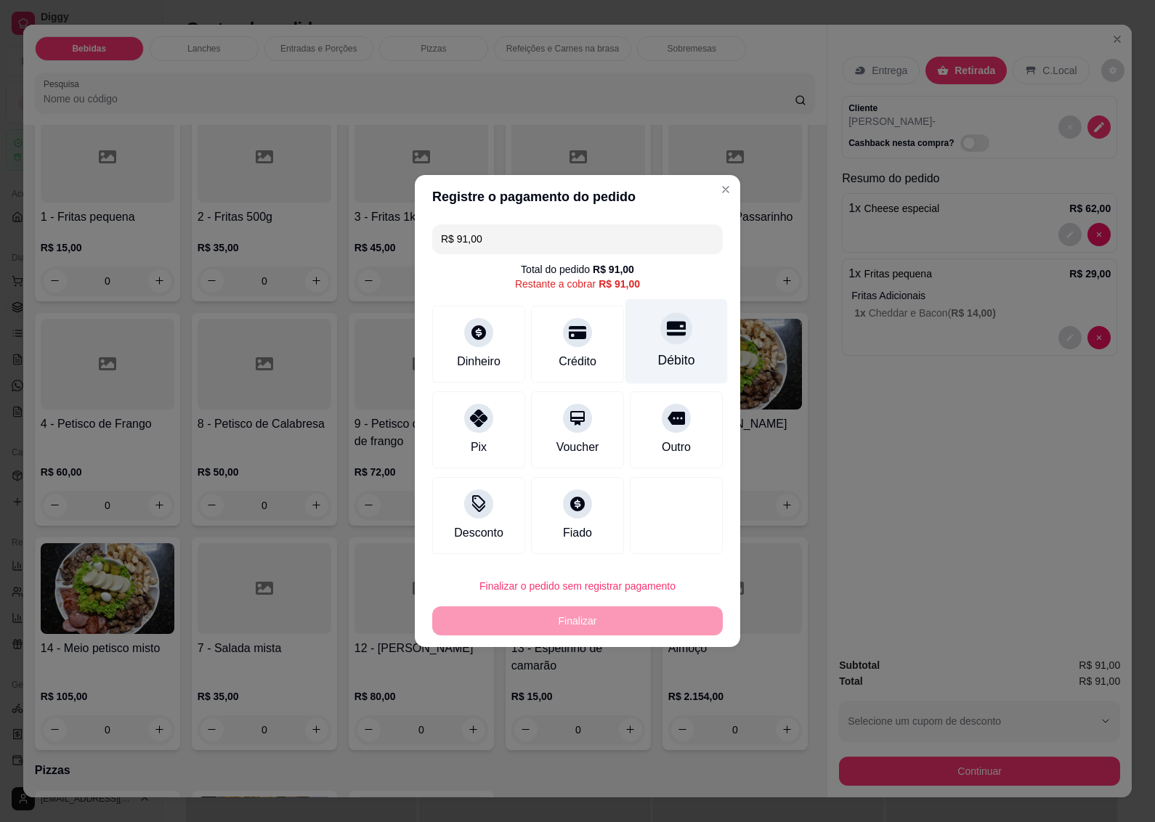
click at [662, 357] on div "Débito" at bounding box center [676, 360] width 37 height 19
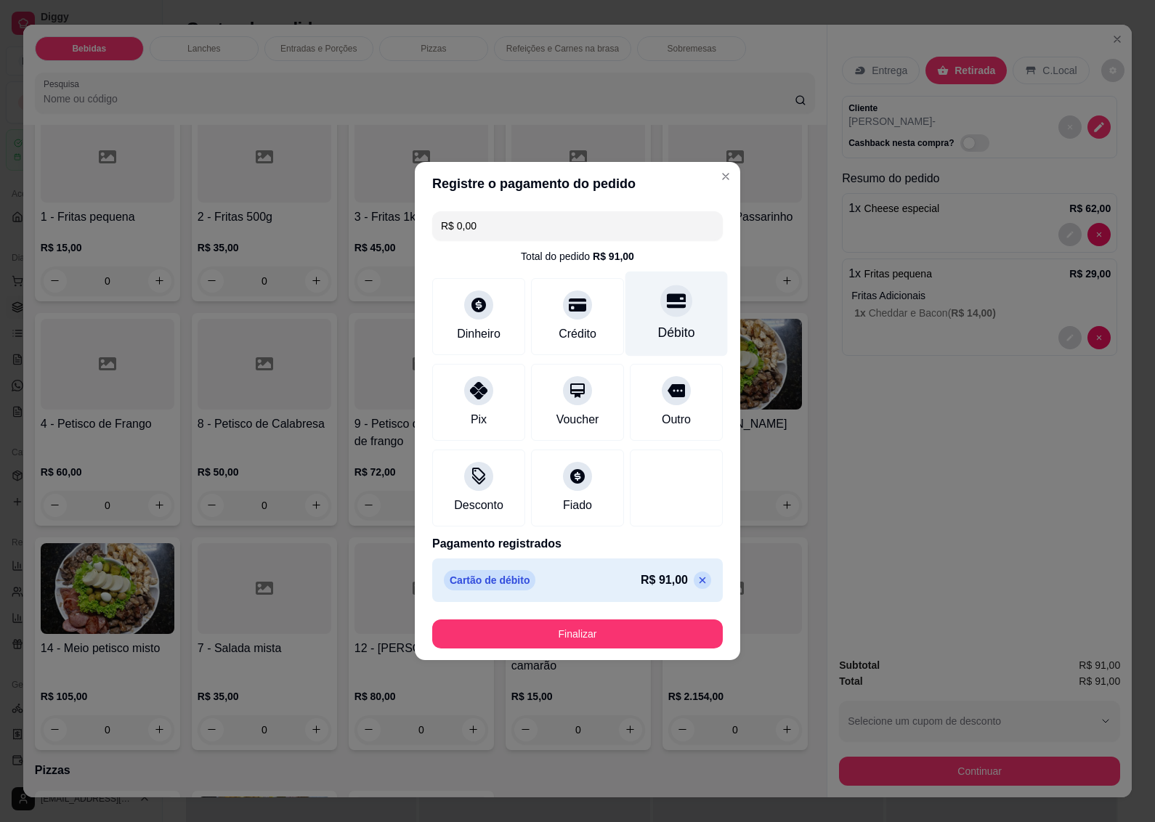
type input "R$ 0,00"
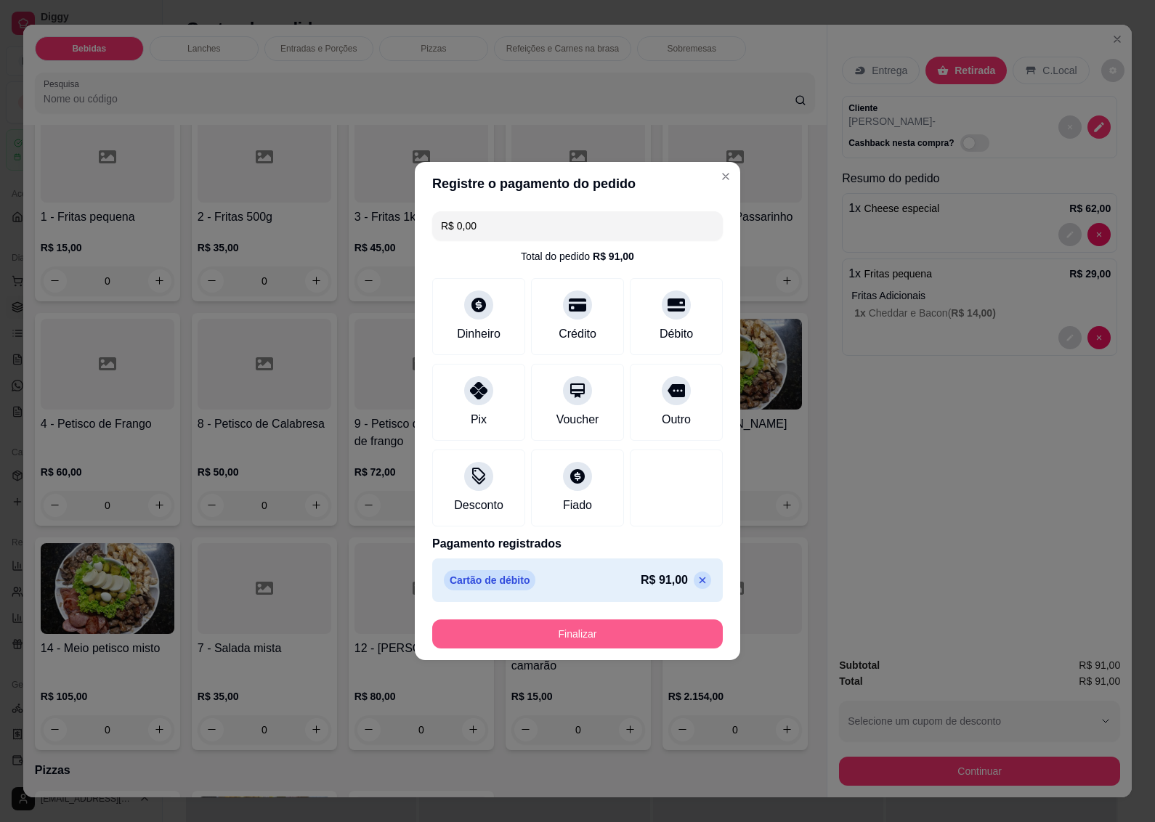
click at [574, 628] on button "Finalizar" at bounding box center [577, 633] width 290 height 29
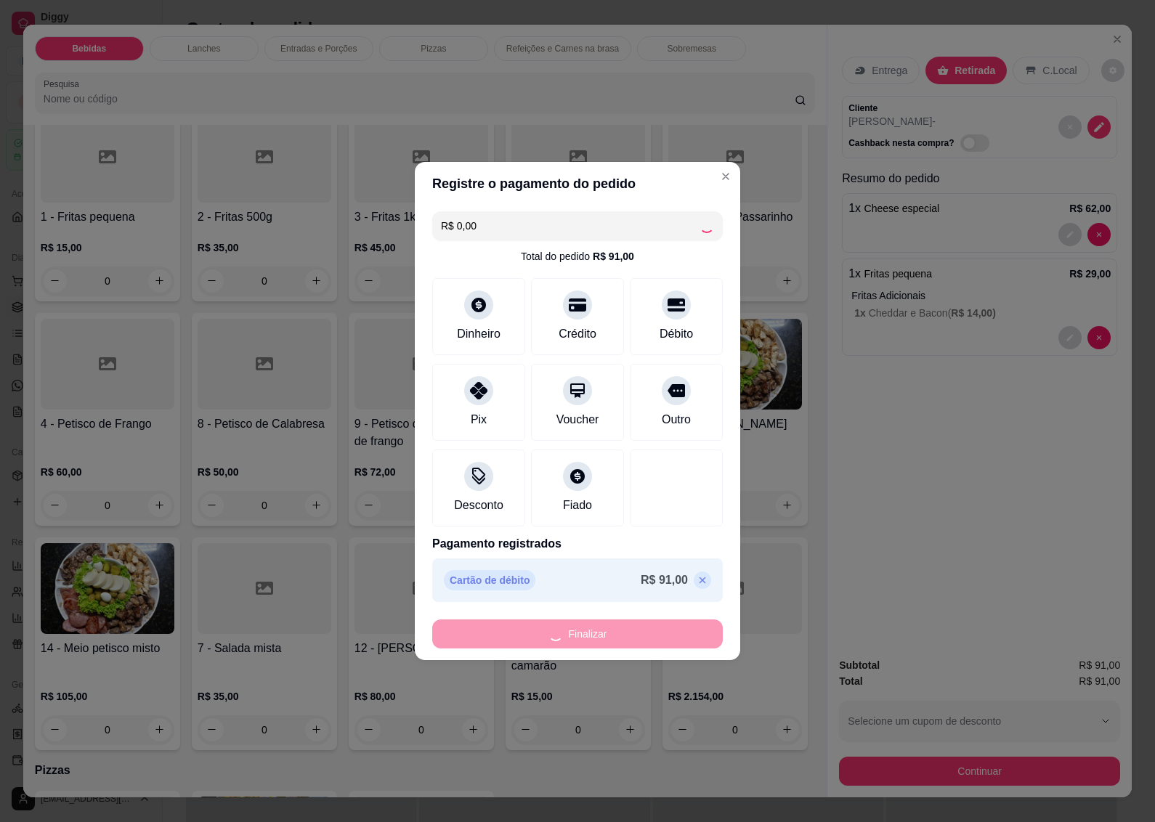
type input "0"
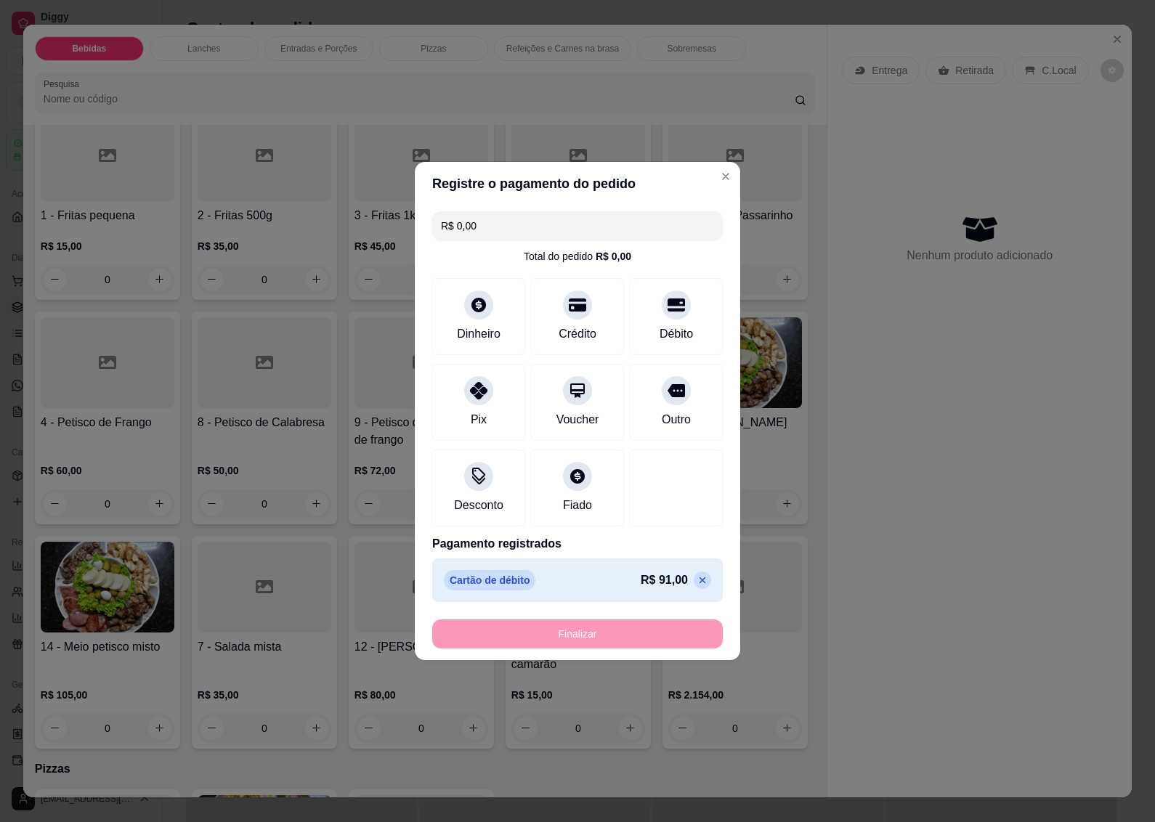
type input "-R$ 91,00"
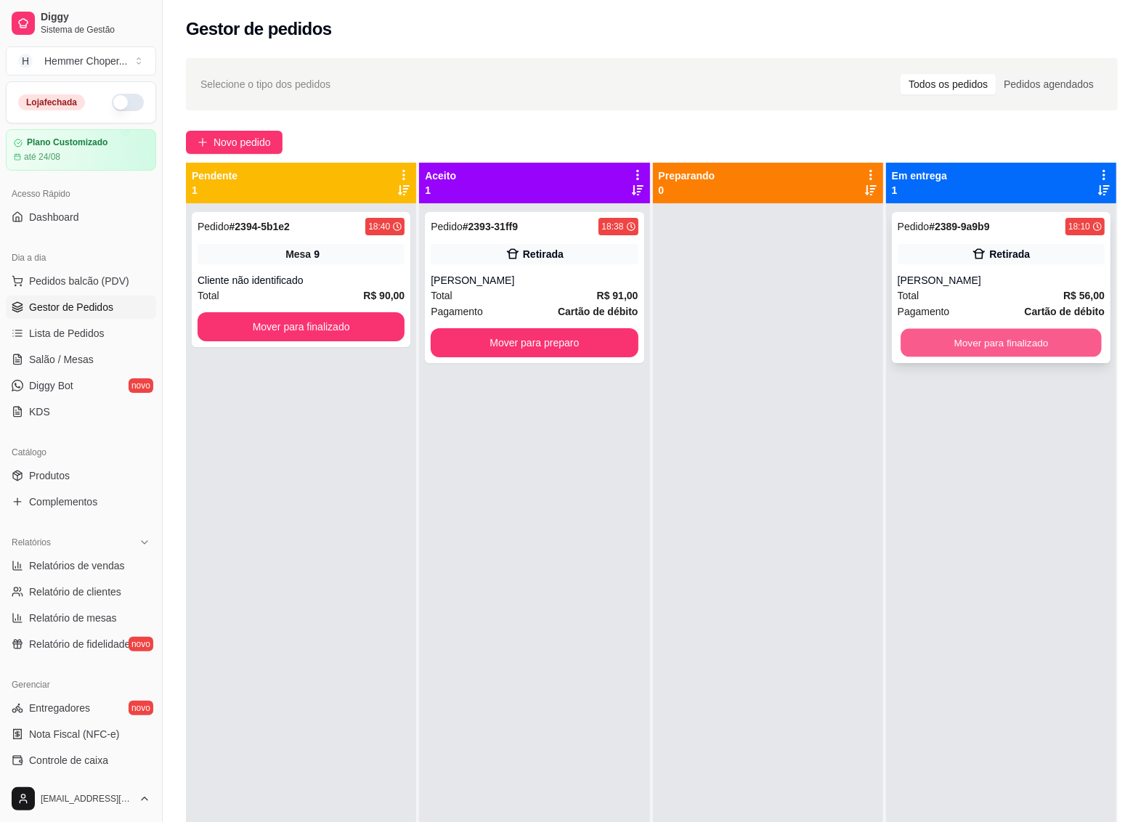
click at [977, 340] on button "Mover para finalizado" at bounding box center [1000, 343] width 201 height 28
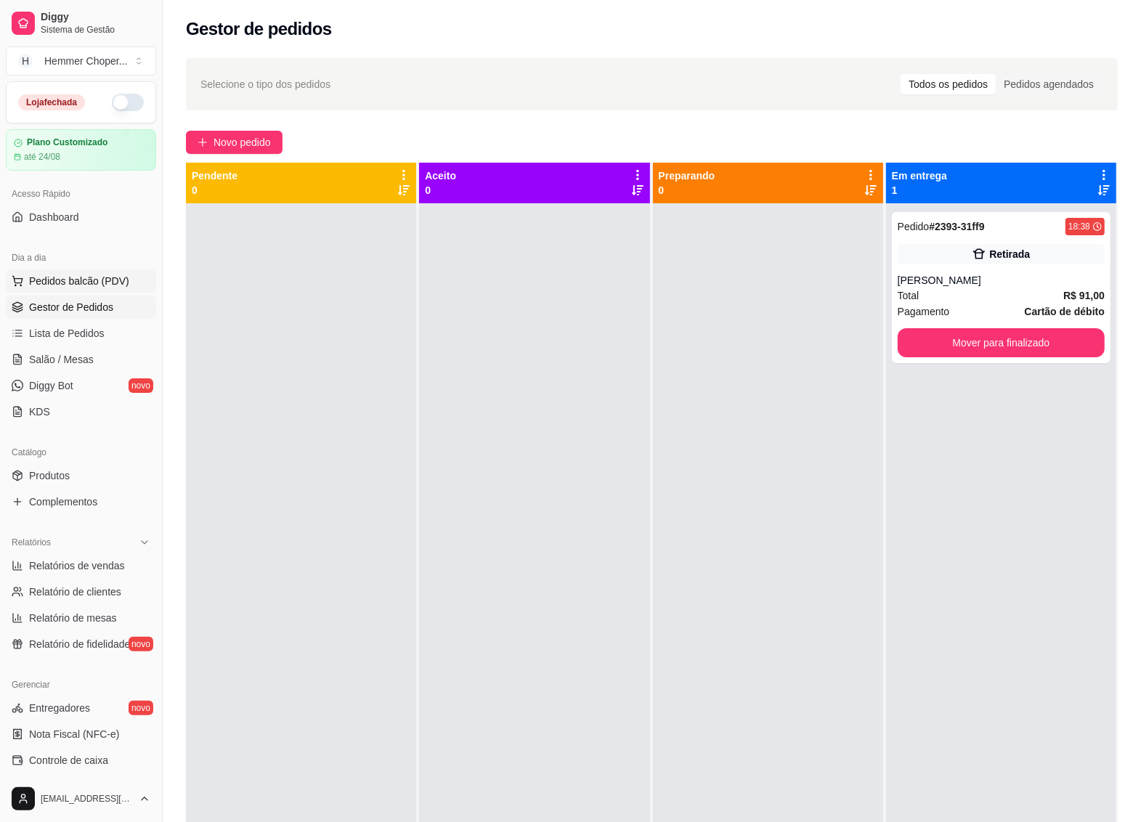
click at [84, 280] on span "Pedidos balcão (PDV)" at bounding box center [79, 281] width 100 height 15
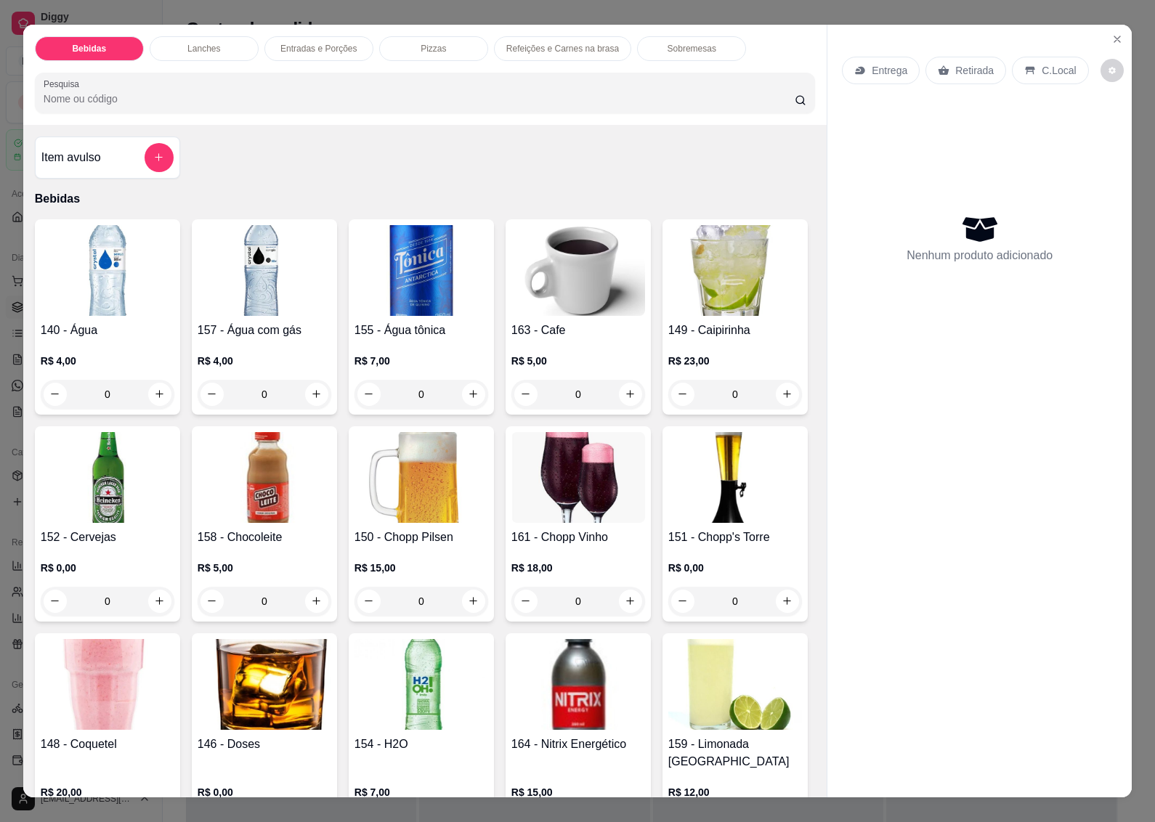
click at [966, 69] on p "Retirada" at bounding box center [974, 70] width 38 height 15
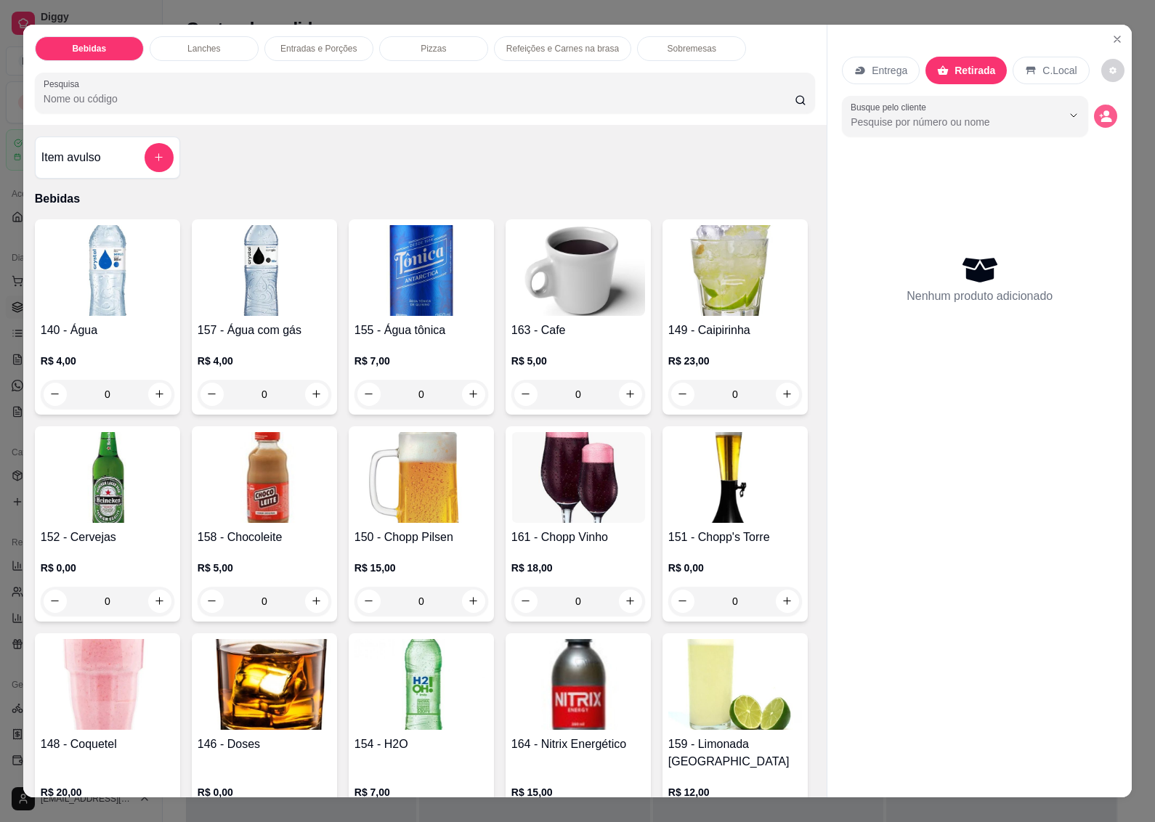
click at [1103, 110] on circle "decrease-product-quantity" at bounding box center [1106, 113] width 6 height 6
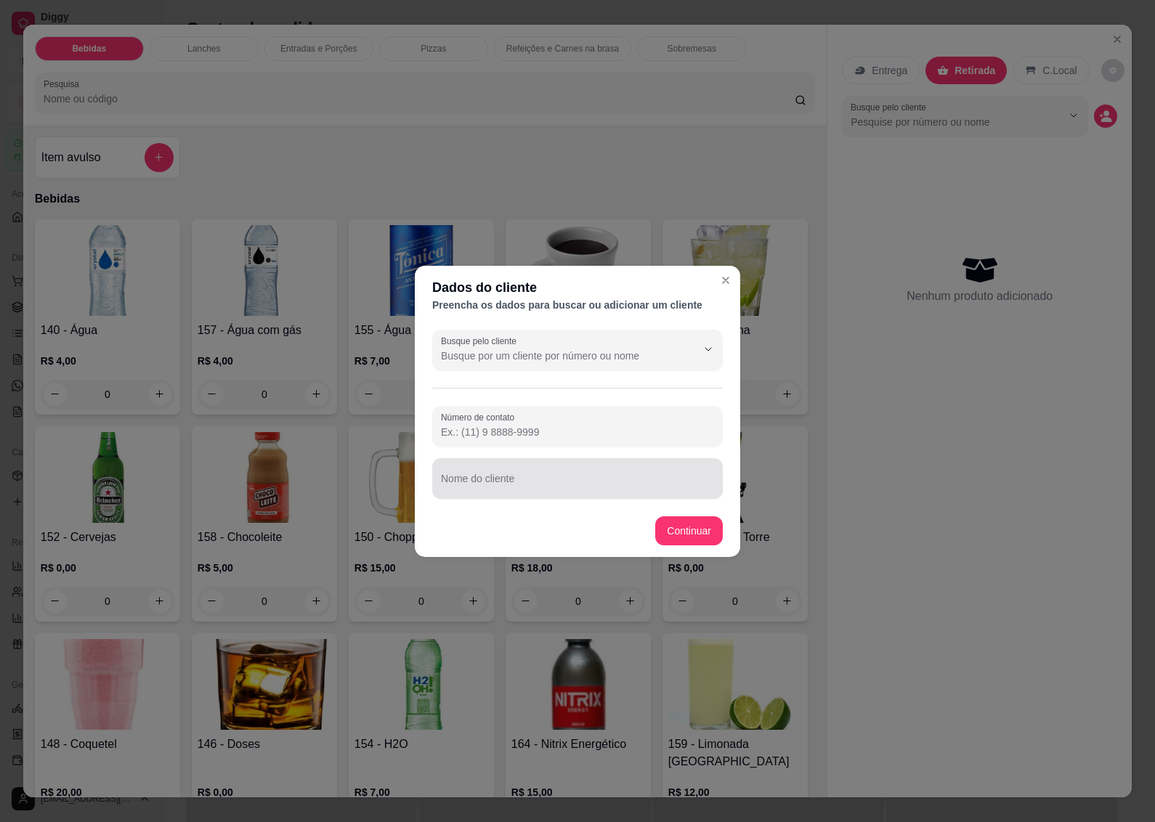
click at [516, 497] on div "Nome do cliente" at bounding box center [577, 478] width 290 height 41
type input "[PERSON_NAME]"
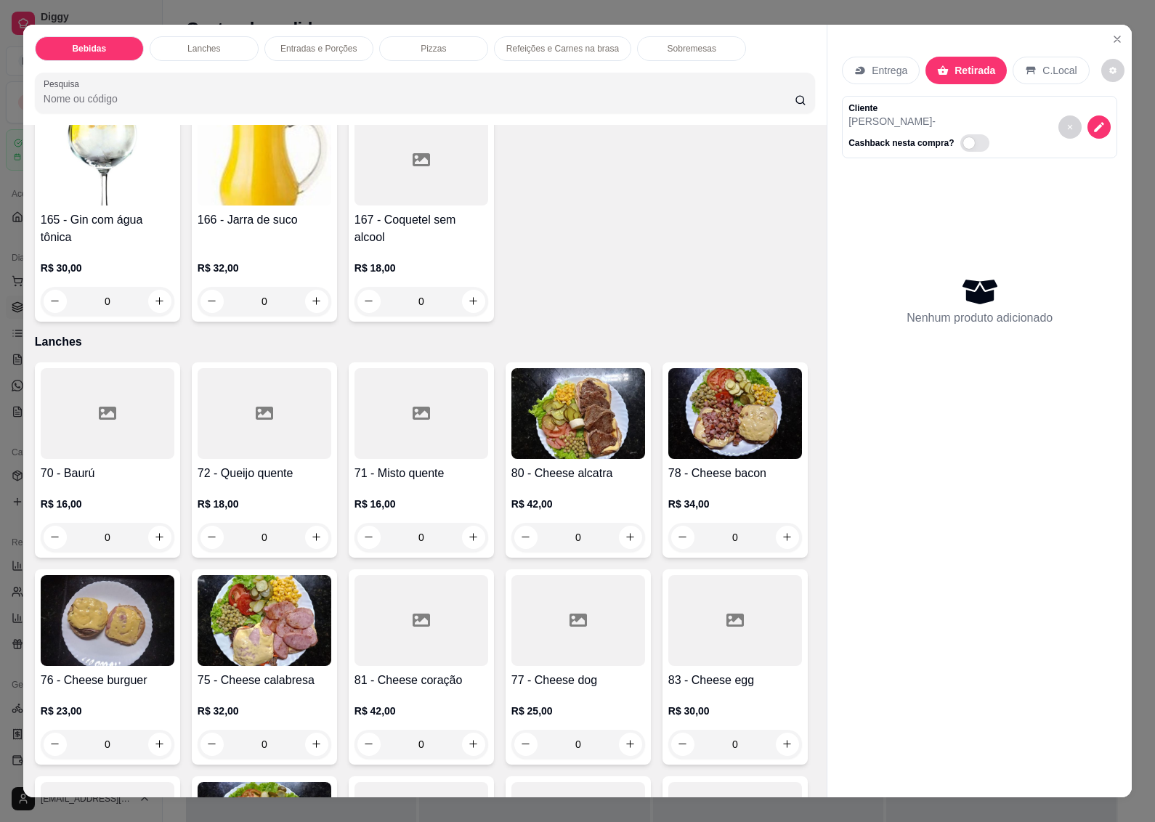
scroll to position [1452, 0]
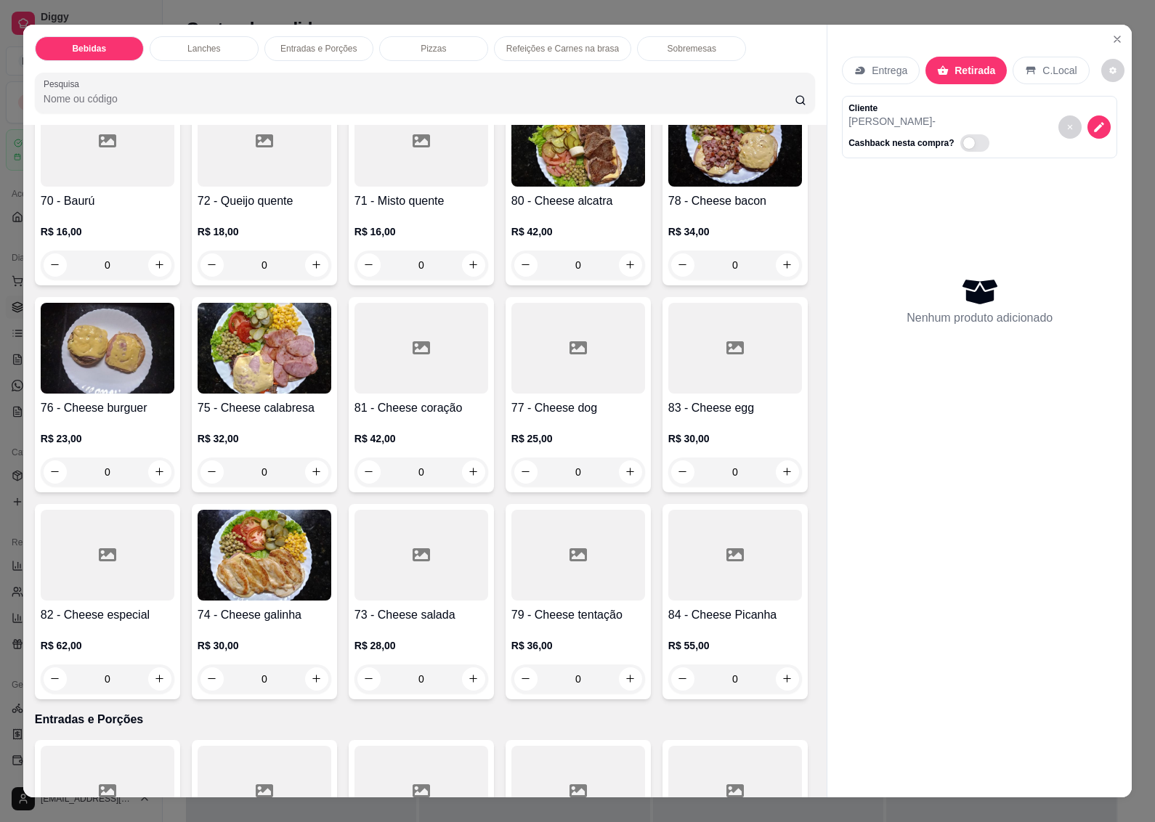
click at [668, 187] on img at bounding box center [735, 141] width 134 height 91
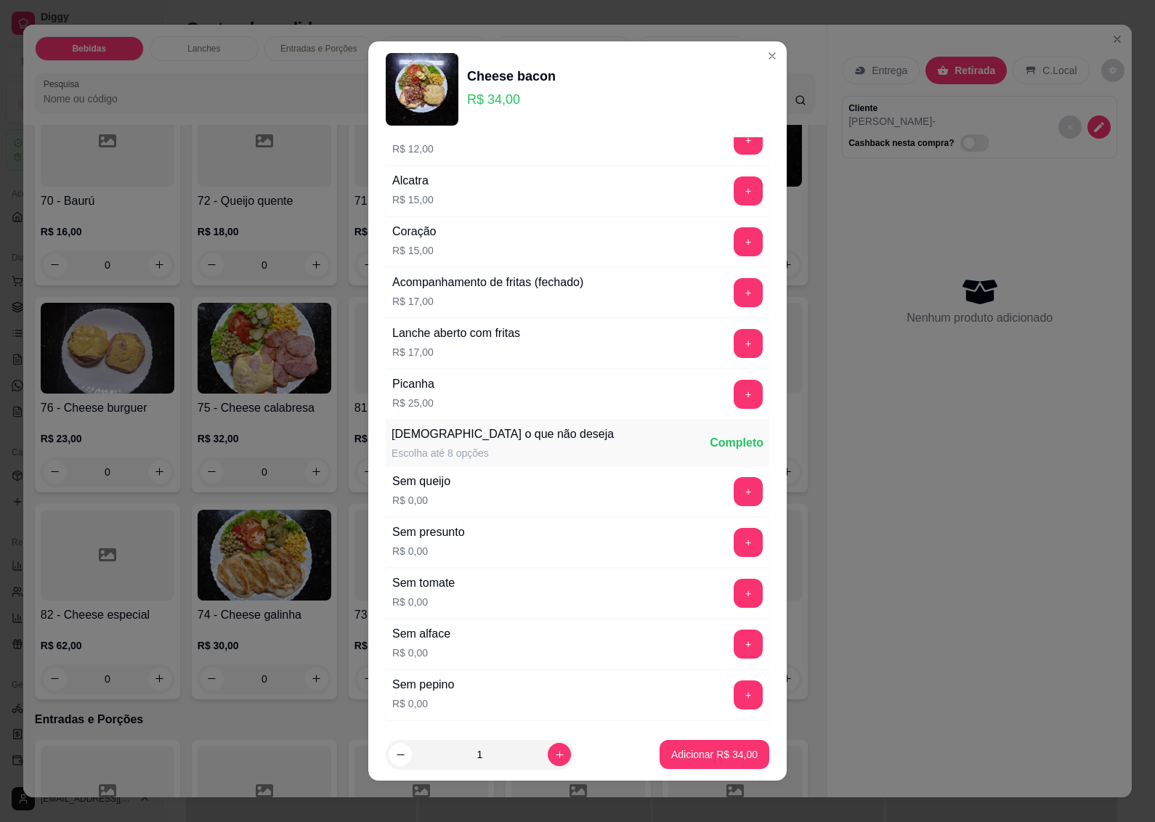
scroll to position [897, 0]
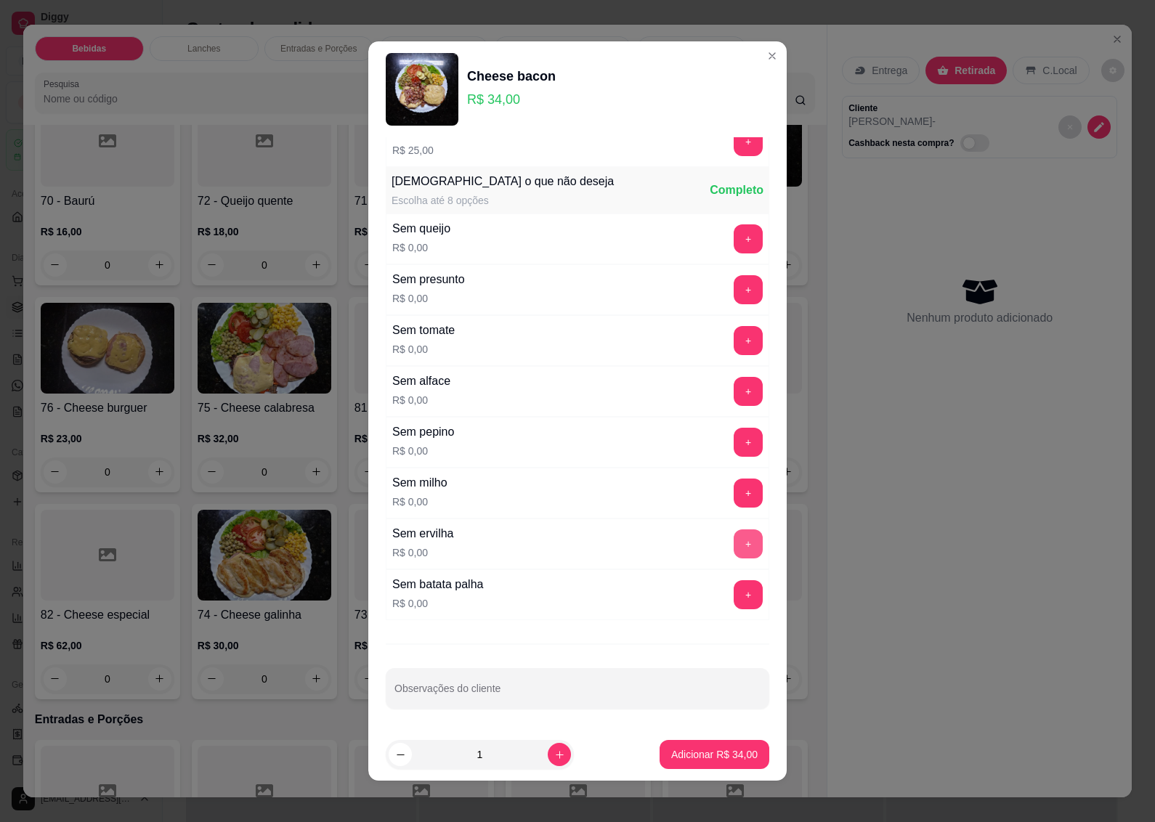
click at [733, 541] on button "+" at bounding box center [747, 543] width 29 height 29
click at [734, 586] on button "+" at bounding box center [748, 594] width 28 height 28
click at [688, 748] on p "Adicionar R$ 34,00" at bounding box center [714, 754] width 86 height 15
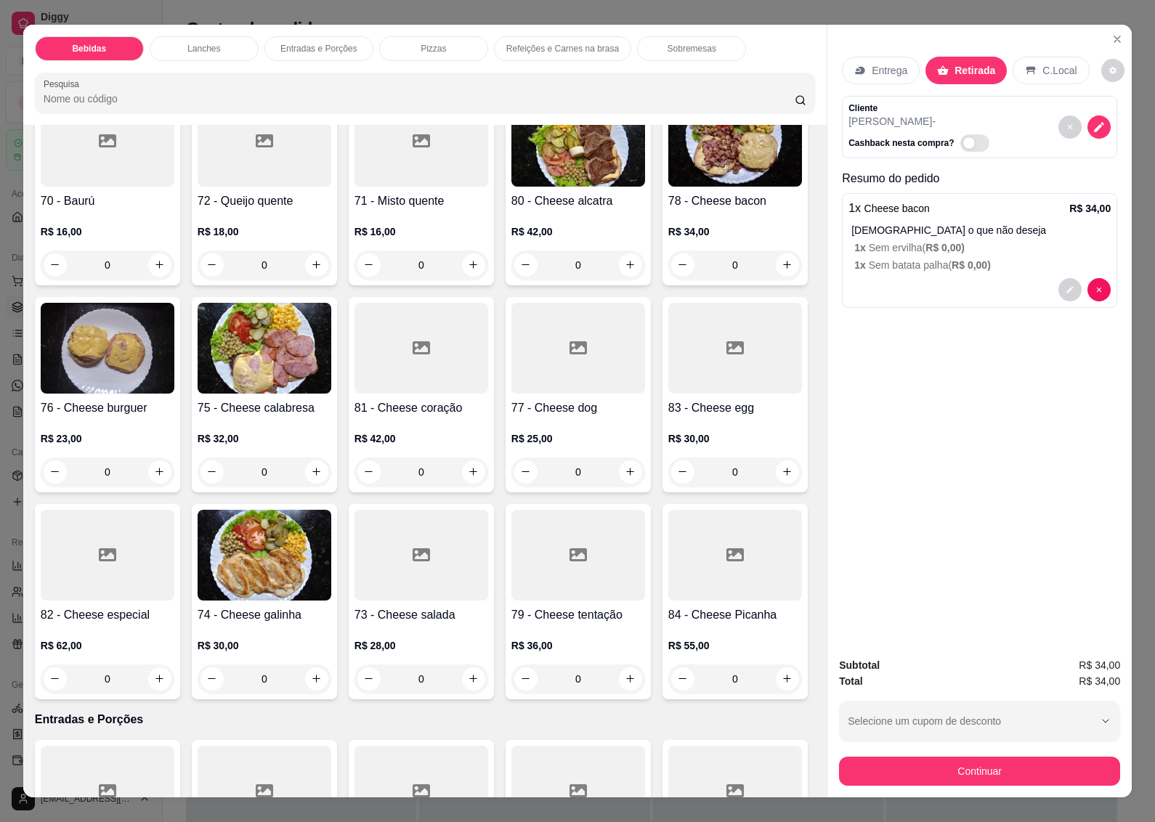
click at [567, 187] on img at bounding box center [578, 141] width 134 height 91
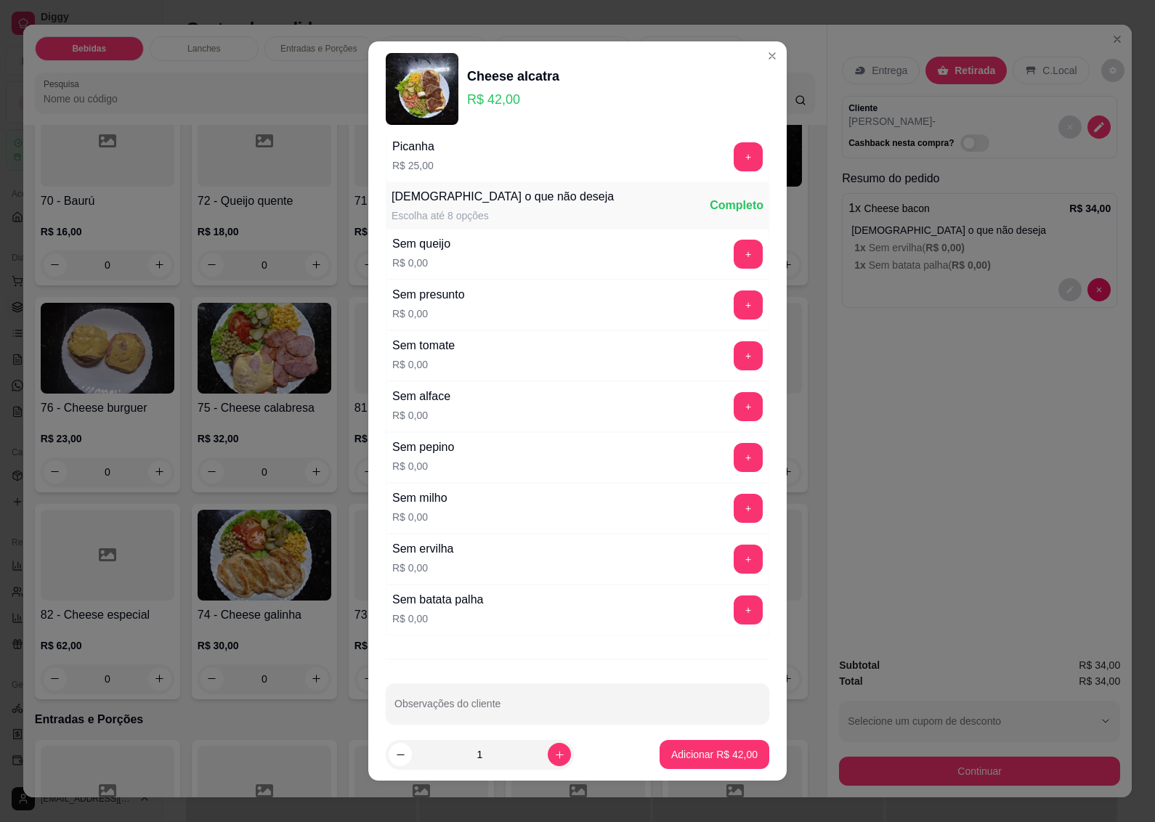
scroll to position [895, 0]
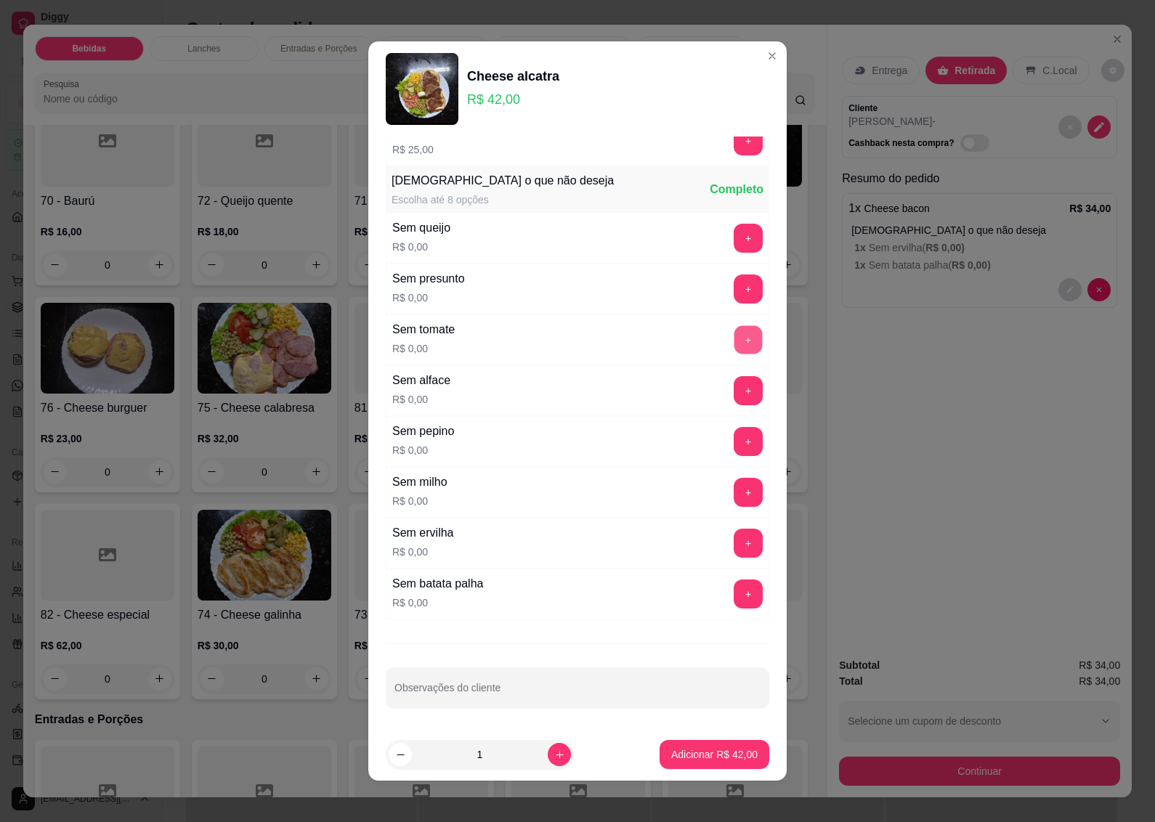
click at [734, 335] on button "+" at bounding box center [748, 340] width 28 height 28
click at [699, 754] on p "Adicionar R$ 42,00" at bounding box center [714, 754] width 86 height 15
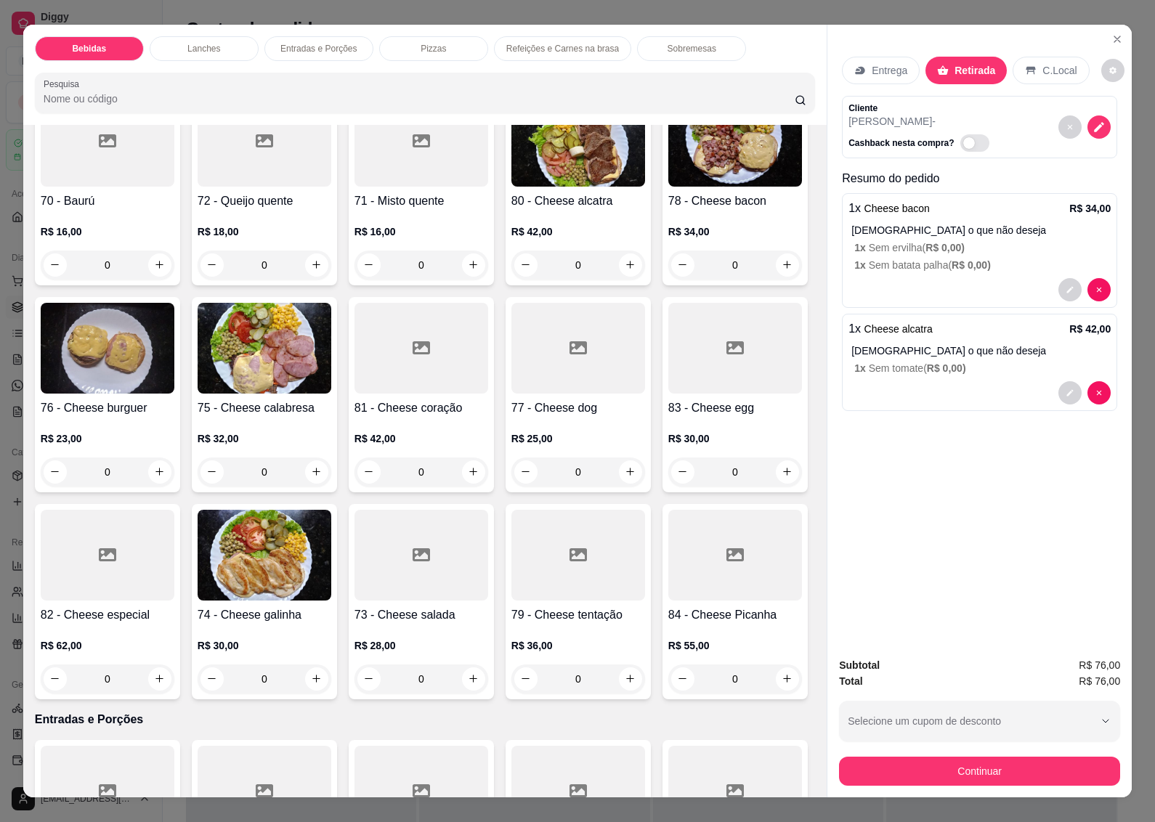
click at [174, 486] on div "R$ 23,00 0" at bounding box center [108, 452] width 134 height 70
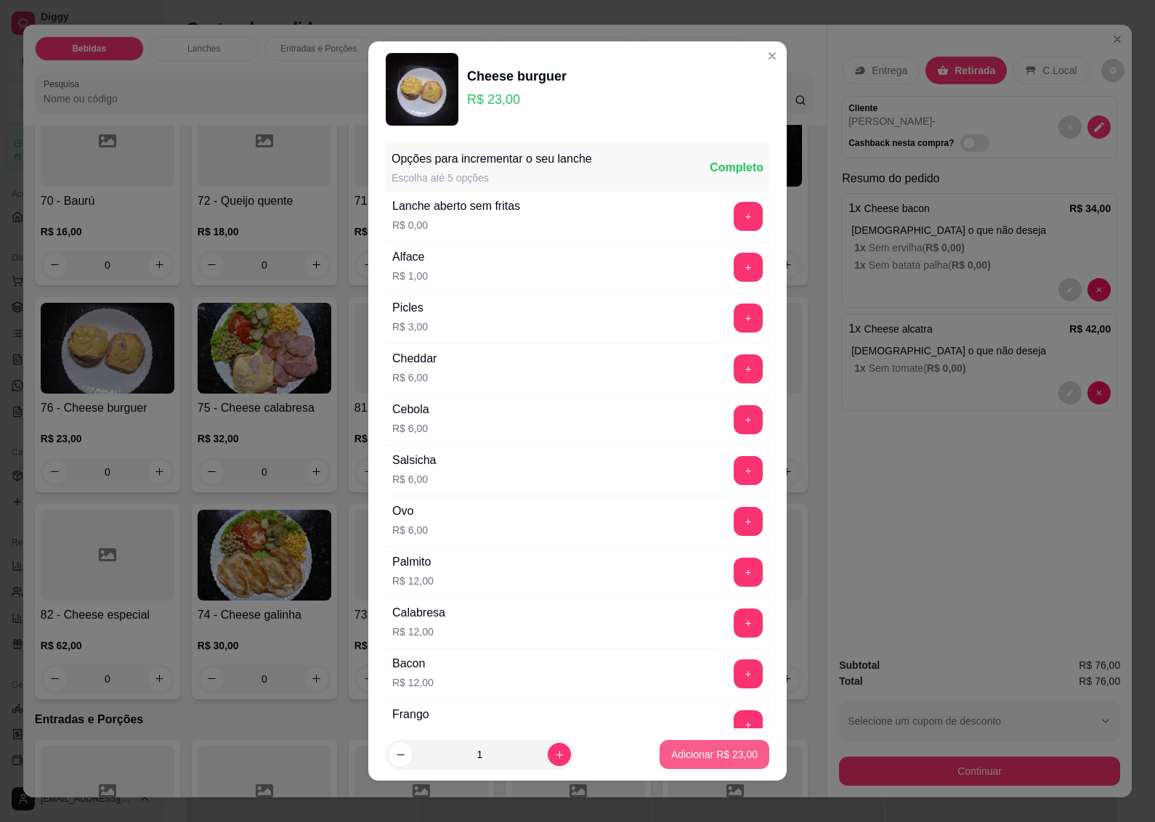
click at [697, 760] on p "Adicionar R$ 23,00" at bounding box center [714, 754] width 86 height 15
type input "1"
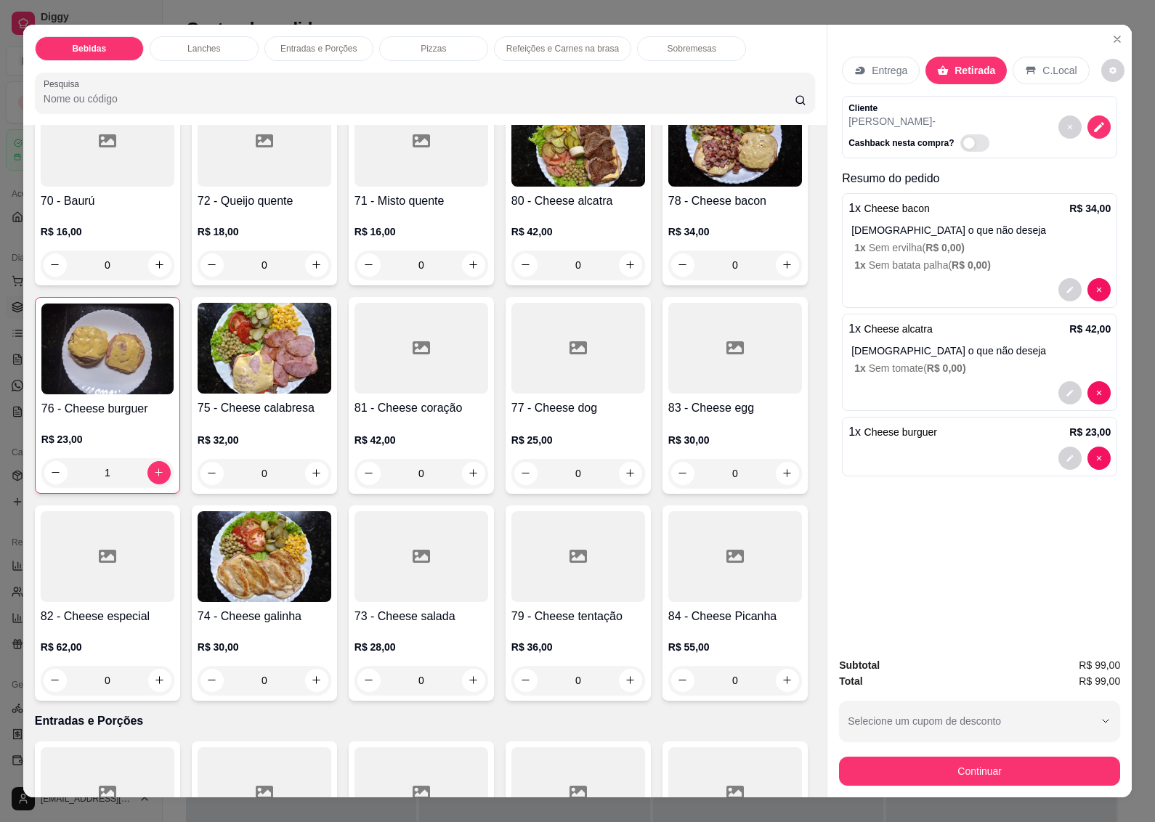
click at [668, 210] on h4 "78 - Cheese bacon" at bounding box center [735, 200] width 134 height 17
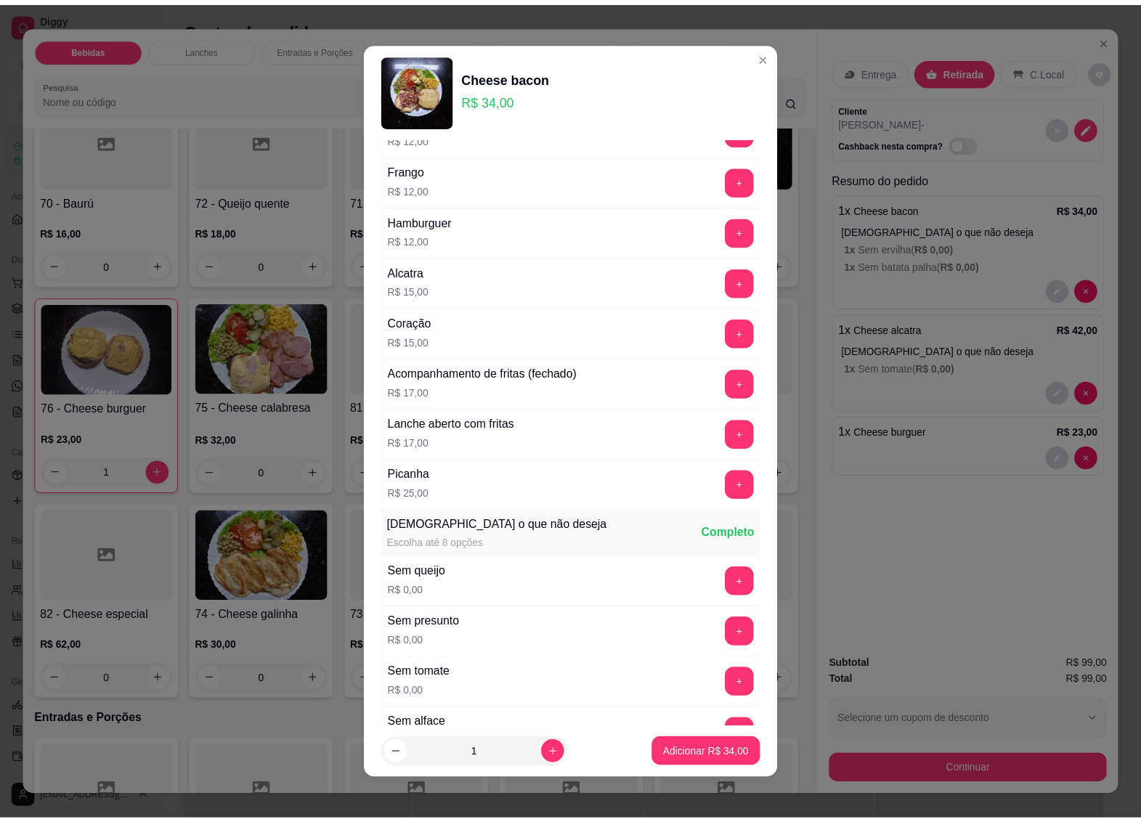
scroll to position [817, 0]
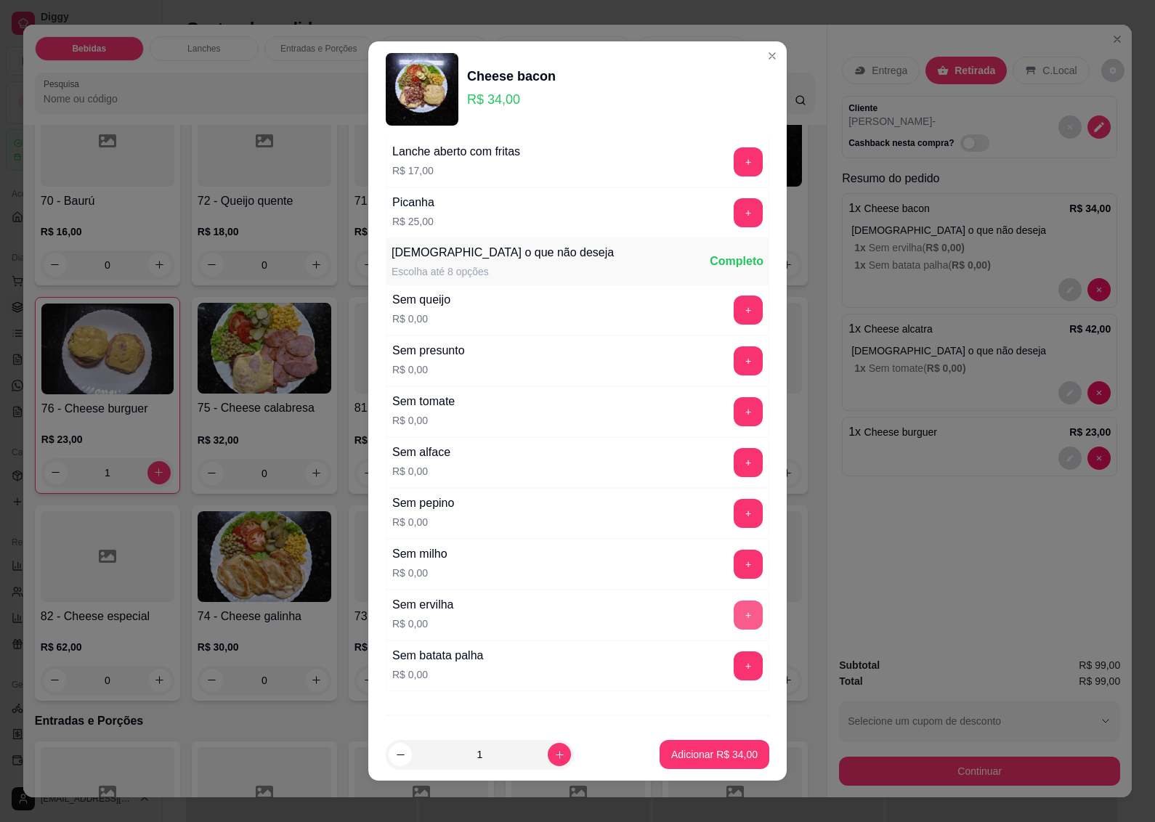
click at [733, 621] on button "+" at bounding box center [747, 614] width 29 height 29
click at [688, 757] on p "Adicionar R$ 34,00" at bounding box center [714, 754] width 86 height 15
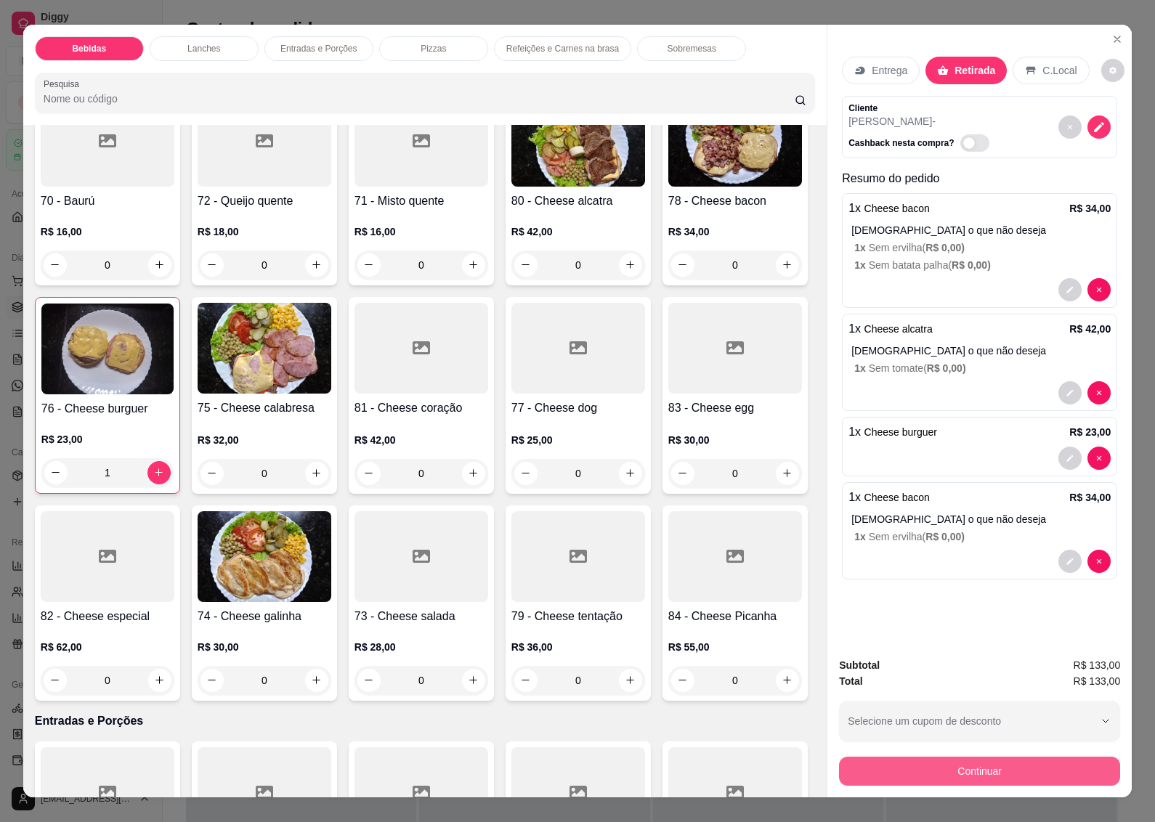
click at [928, 757] on button "Continuar" at bounding box center [979, 771] width 281 height 29
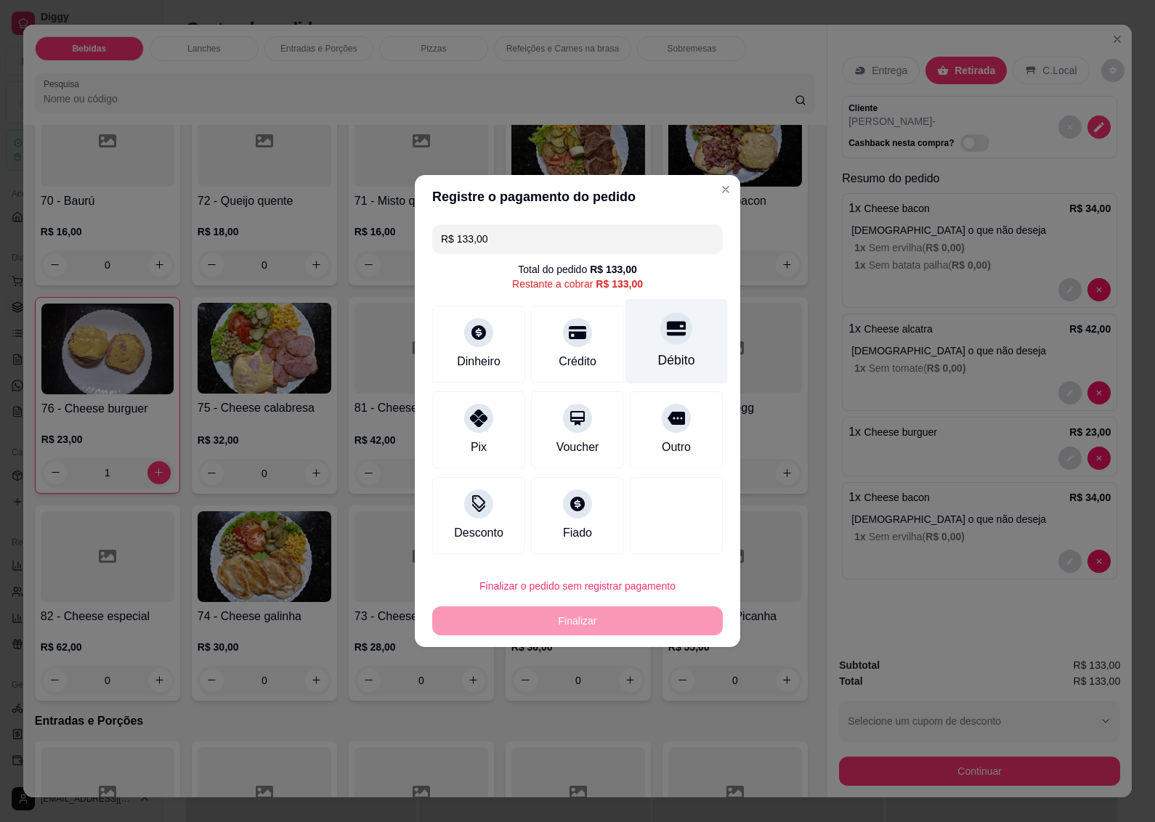
click at [661, 351] on div "Débito" at bounding box center [676, 360] width 37 height 19
type input "R$ 0,00"
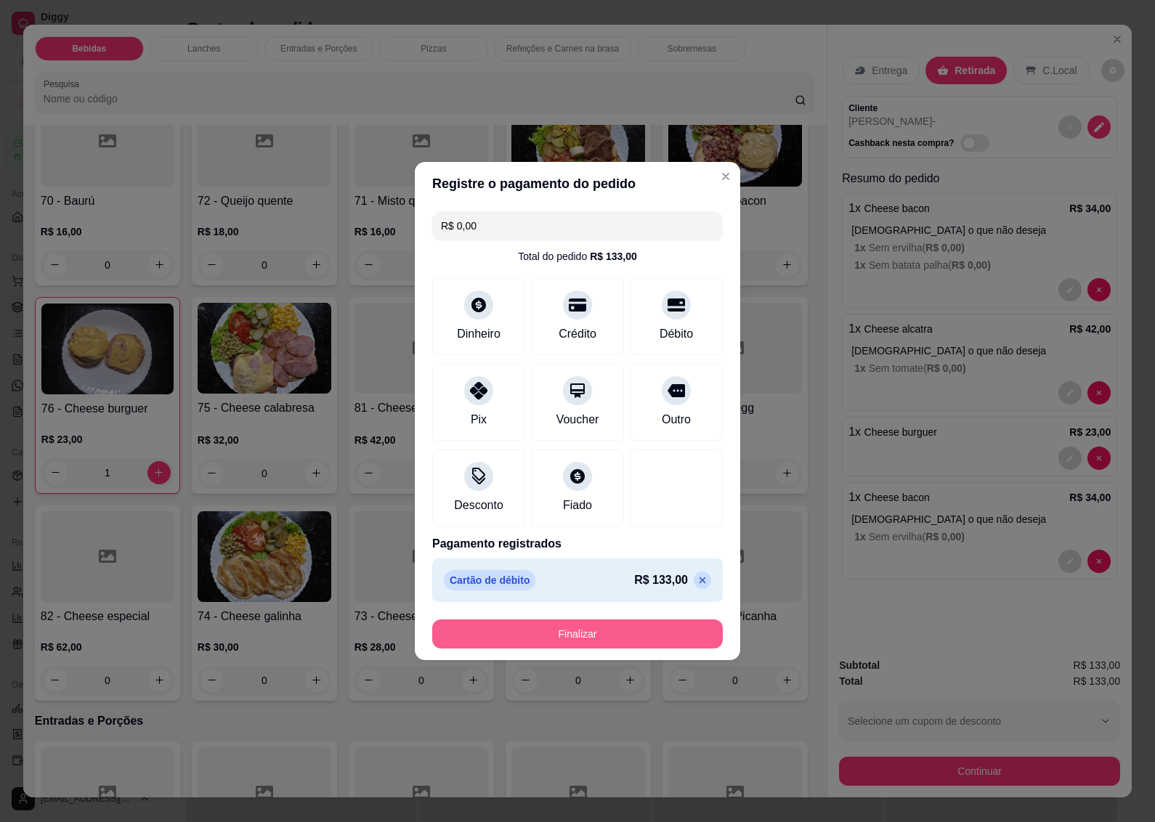
click at [521, 638] on button "Finalizar" at bounding box center [577, 633] width 290 height 29
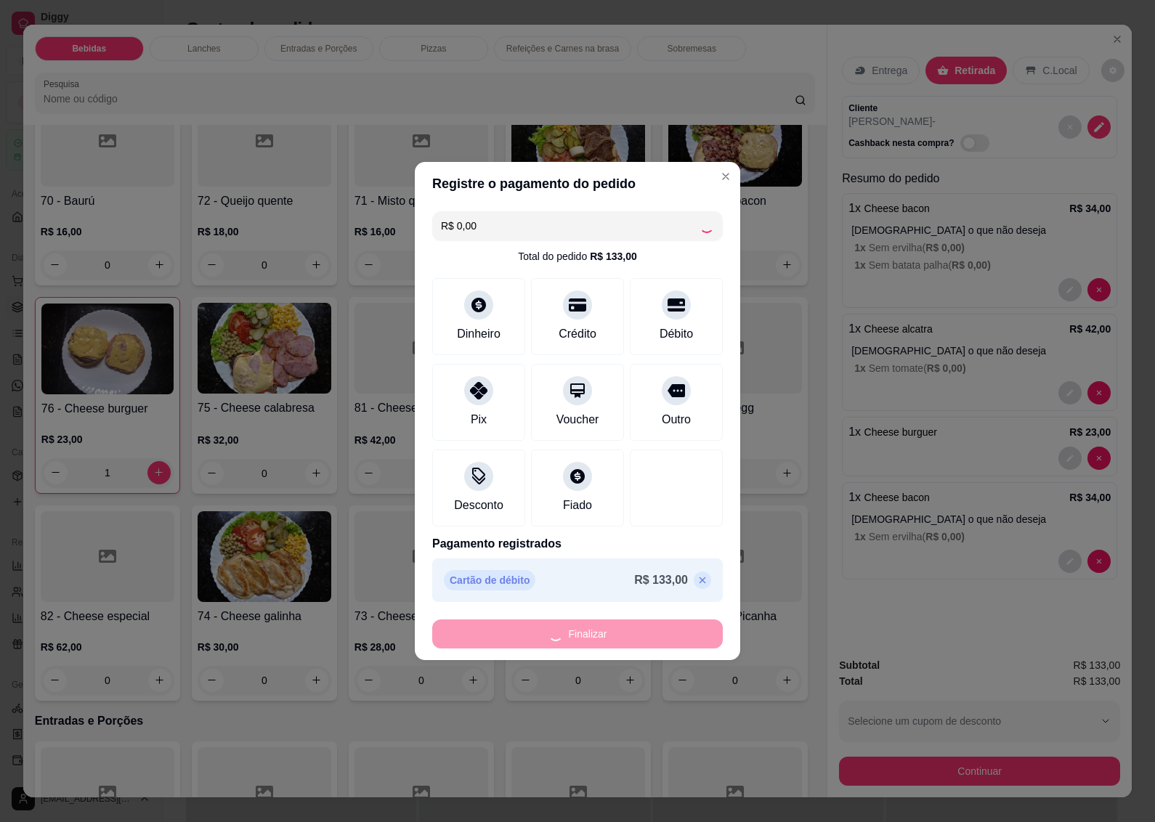
type input "0"
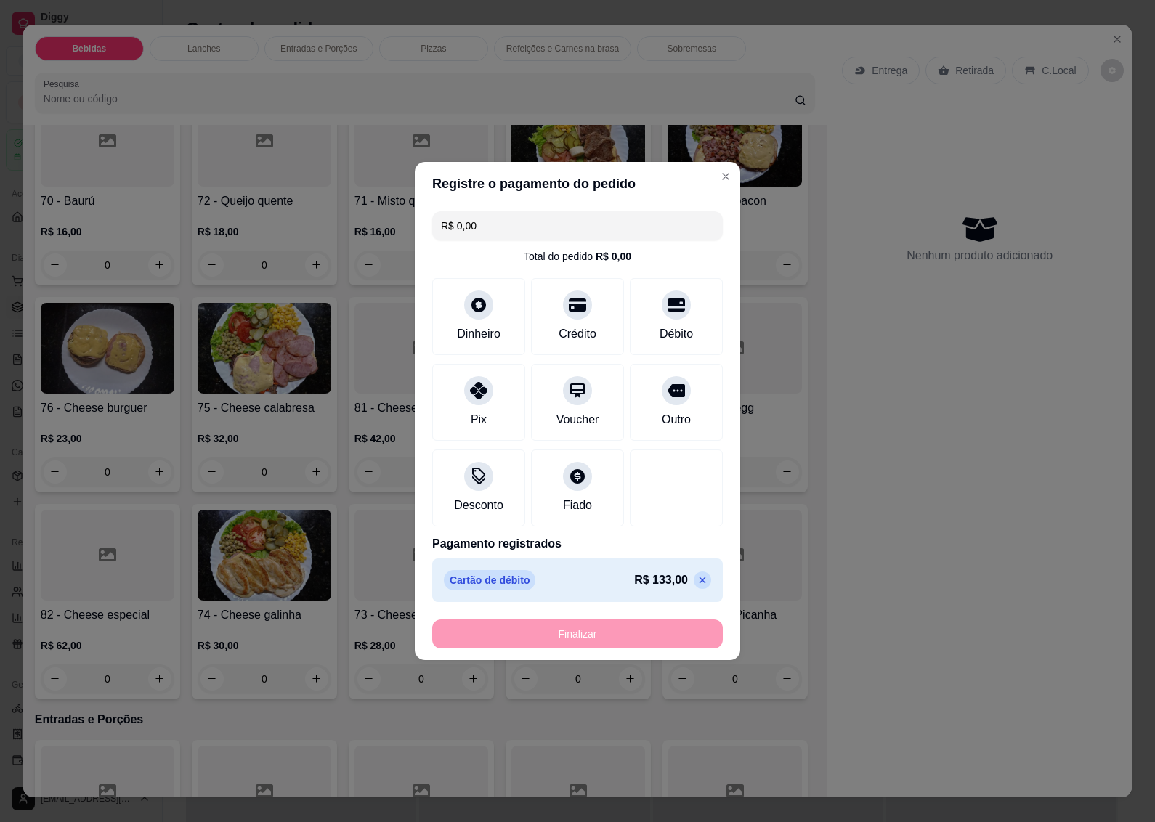
type input "-R$ 133,00"
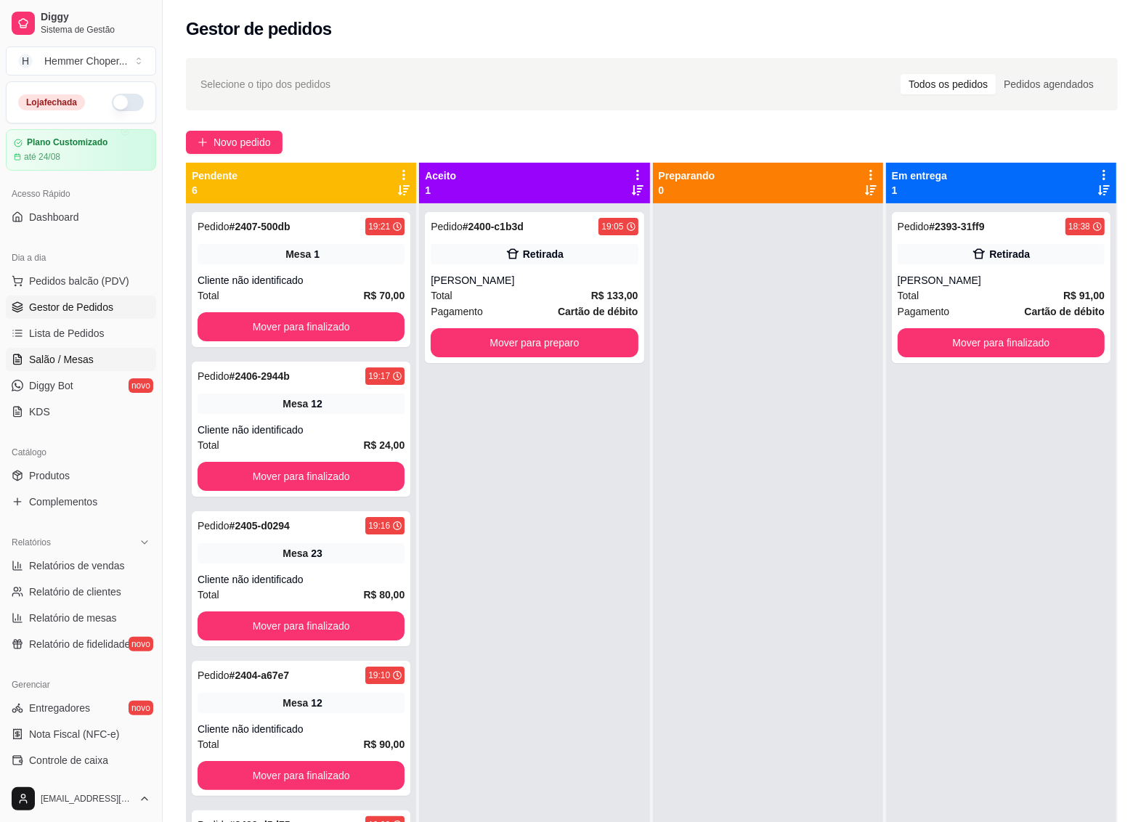
click at [74, 361] on span "Salão / Mesas" at bounding box center [61, 359] width 65 height 15
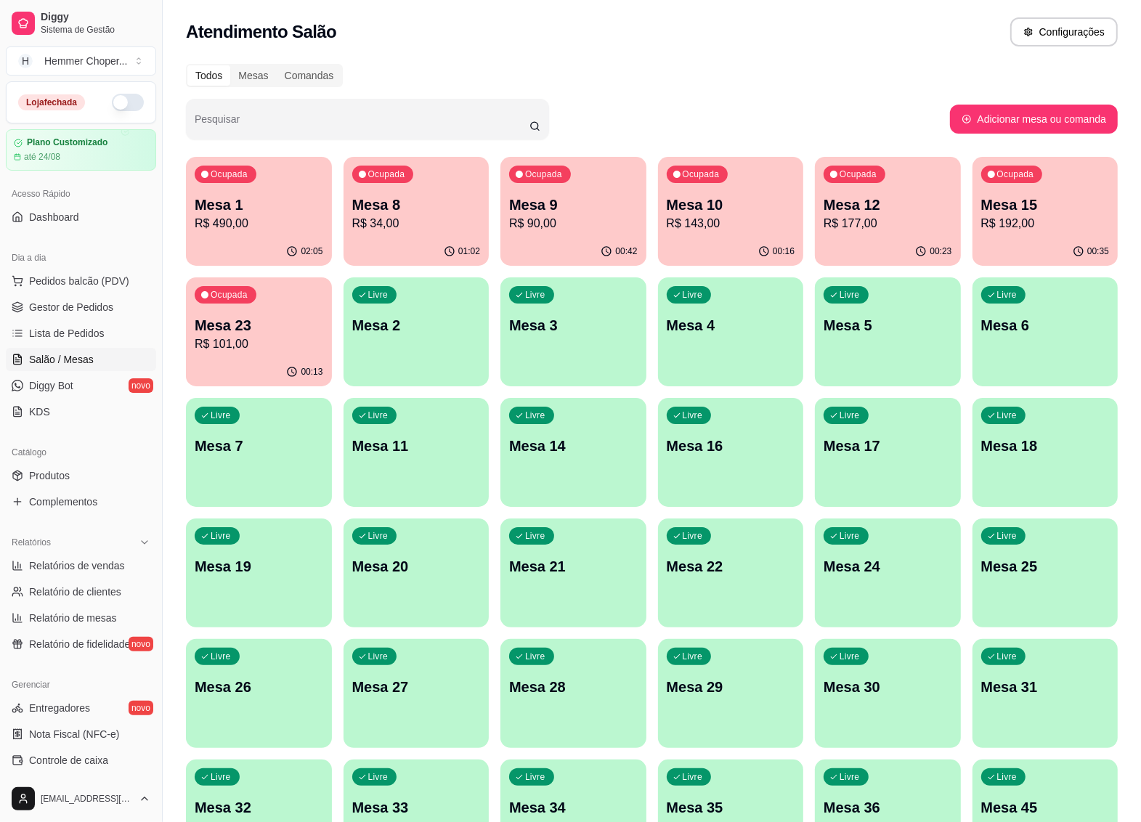
click at [244, 219] on p "R$ 490,00" at bounding box center [259, 223] width 129 height 17
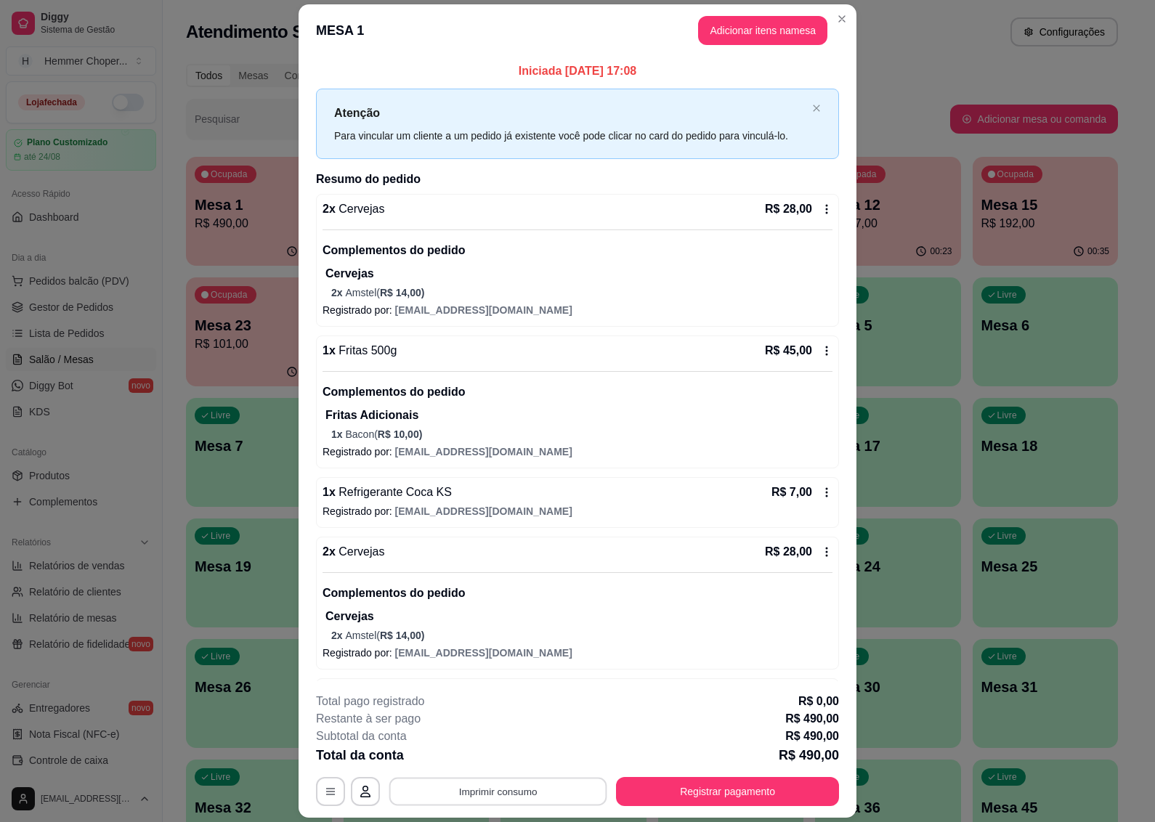
click at [518, 785] on button "Imprimir consumo" at bounding box center [498, 792] width 218 height 28
click at [502, 760] on button "IMPRESSORA" at bounding box center [495, 758] width 105 height 23
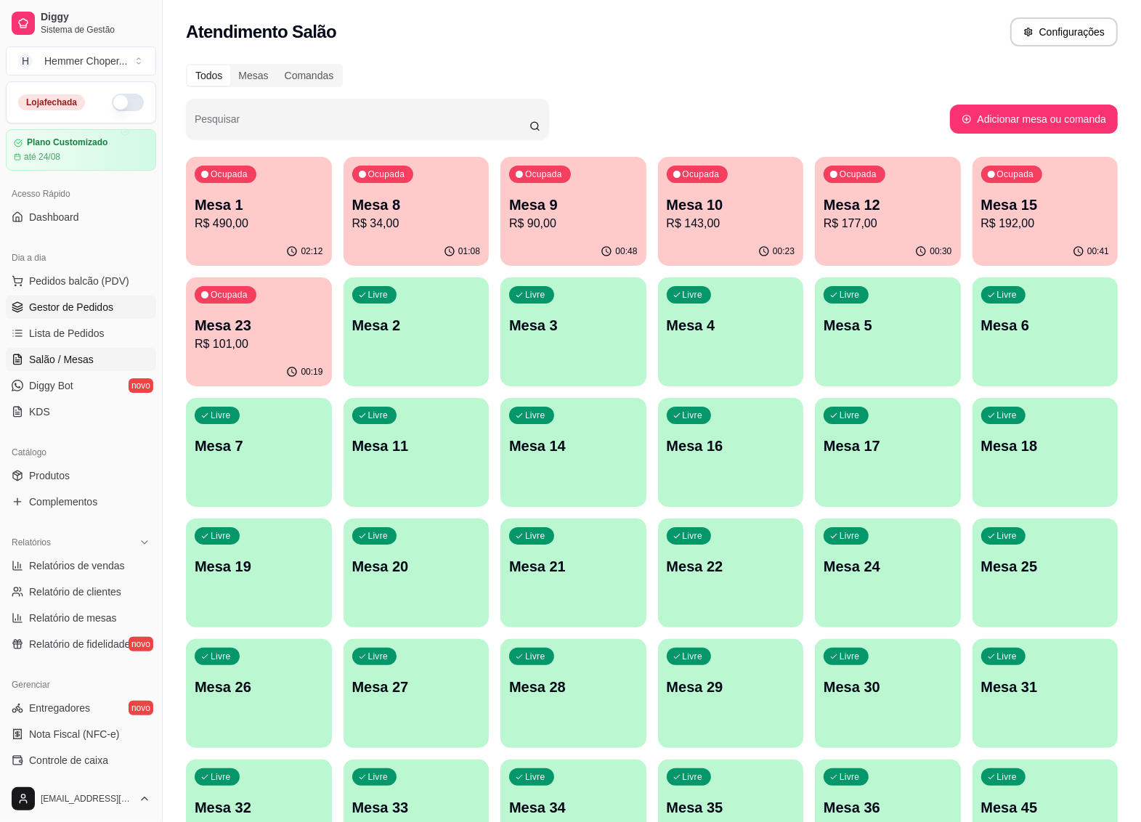
click at [104, 313] on span "Gestor de Pedidos" at bounding box center [71, 307] width 84 height 15
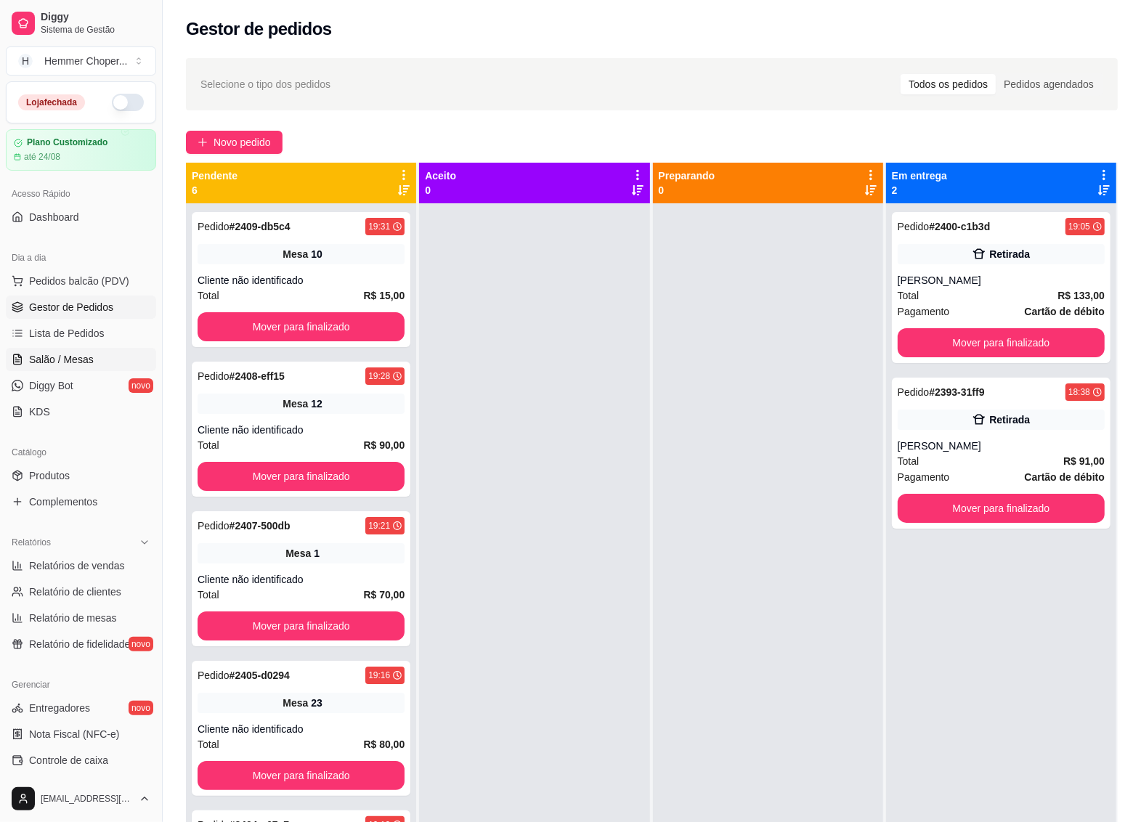
click at [94, 354] on link "Salão / Mesas" at bounding box center [81, 359] width 150 height 23
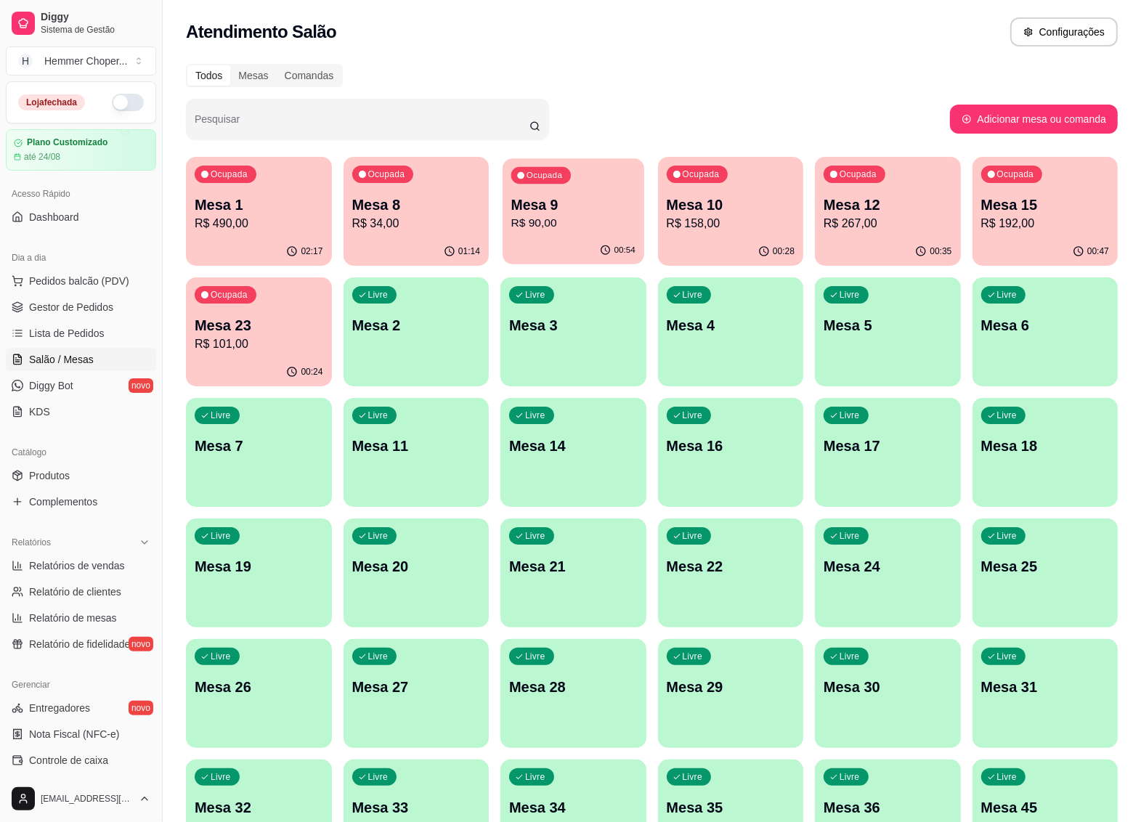
click at [576, 227] on p "R$ 90,00" at bounding box center [573, 223] width 124 height 17
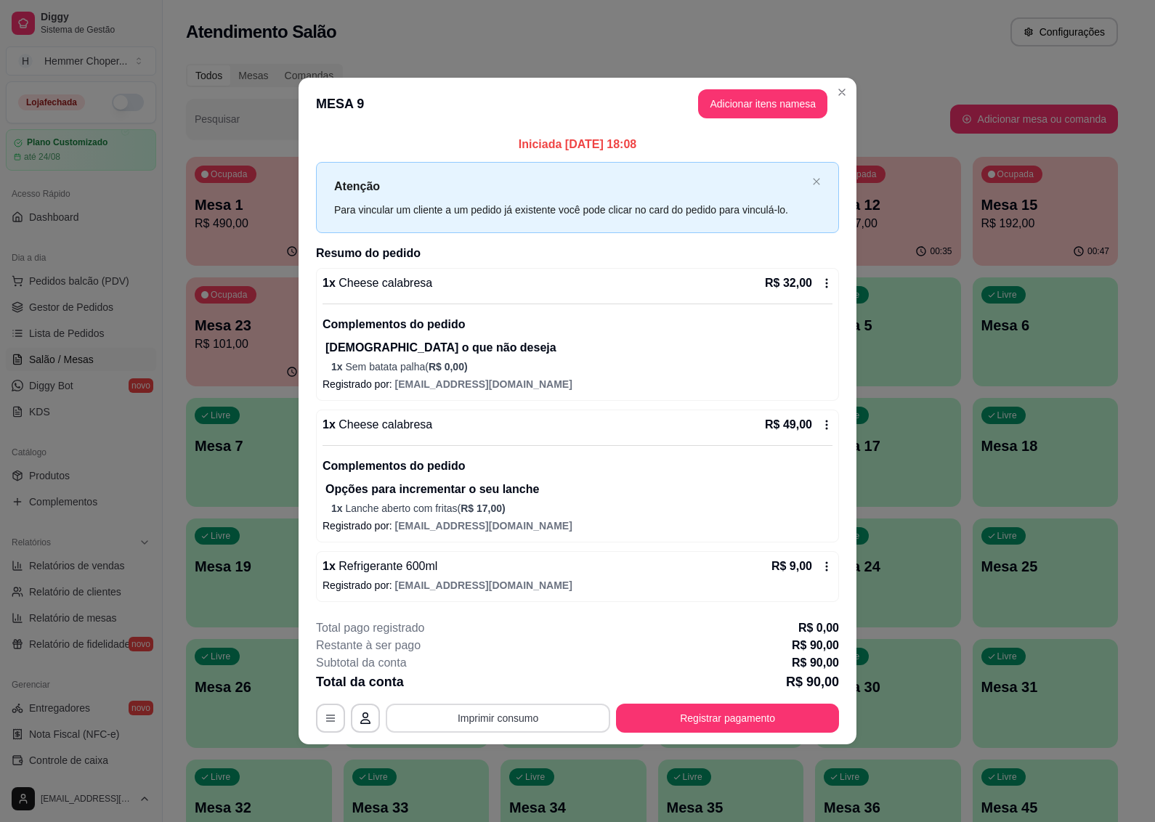
click at [497, 715] on button "Imprimir consumo" at bounding box center [498, 718] width 224 height 29
click at [497, 681] on button "IMPRESSORA" at bounding box center [501, 685] width 105 height 23
click at [652, 720] on button "Registrar pagamento" at bounding box center [727, 718] width 216 height 28
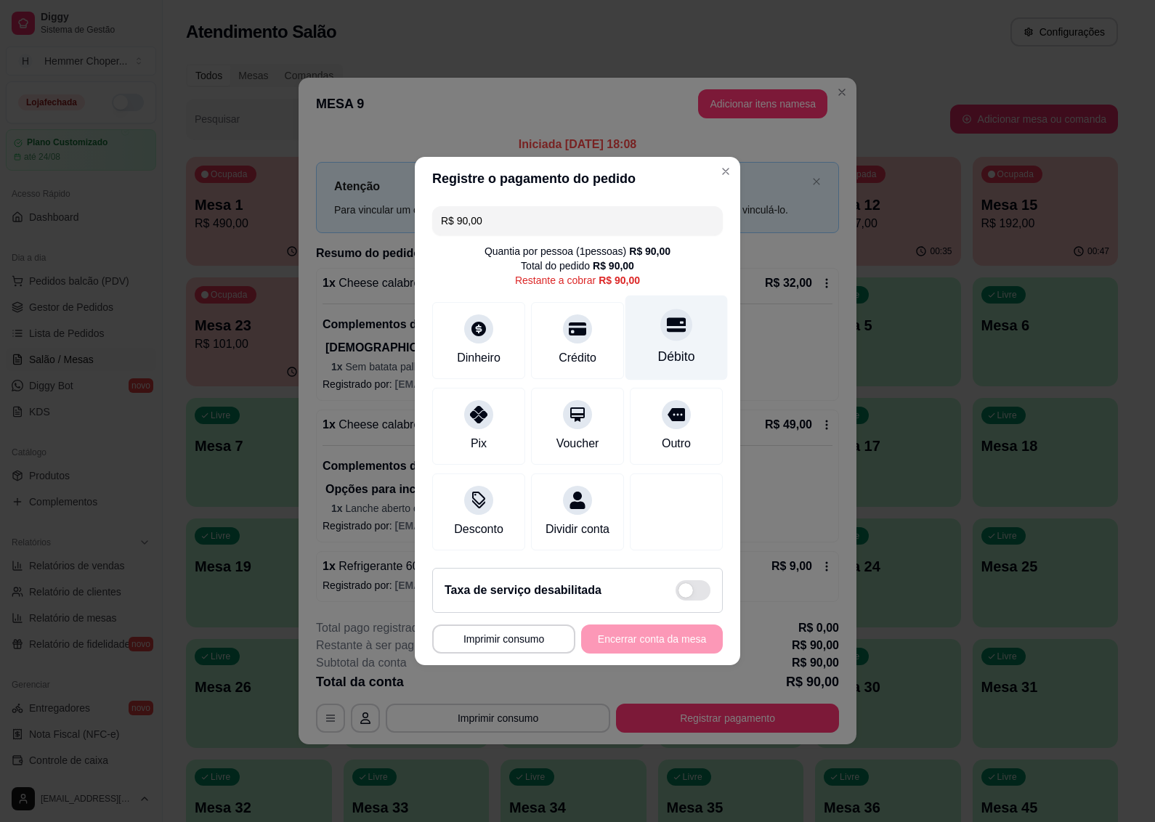
click at [668, 347] on div "Débito" at bounding box center [676, 356] width 37 height 19
type input "R$ 0,00"
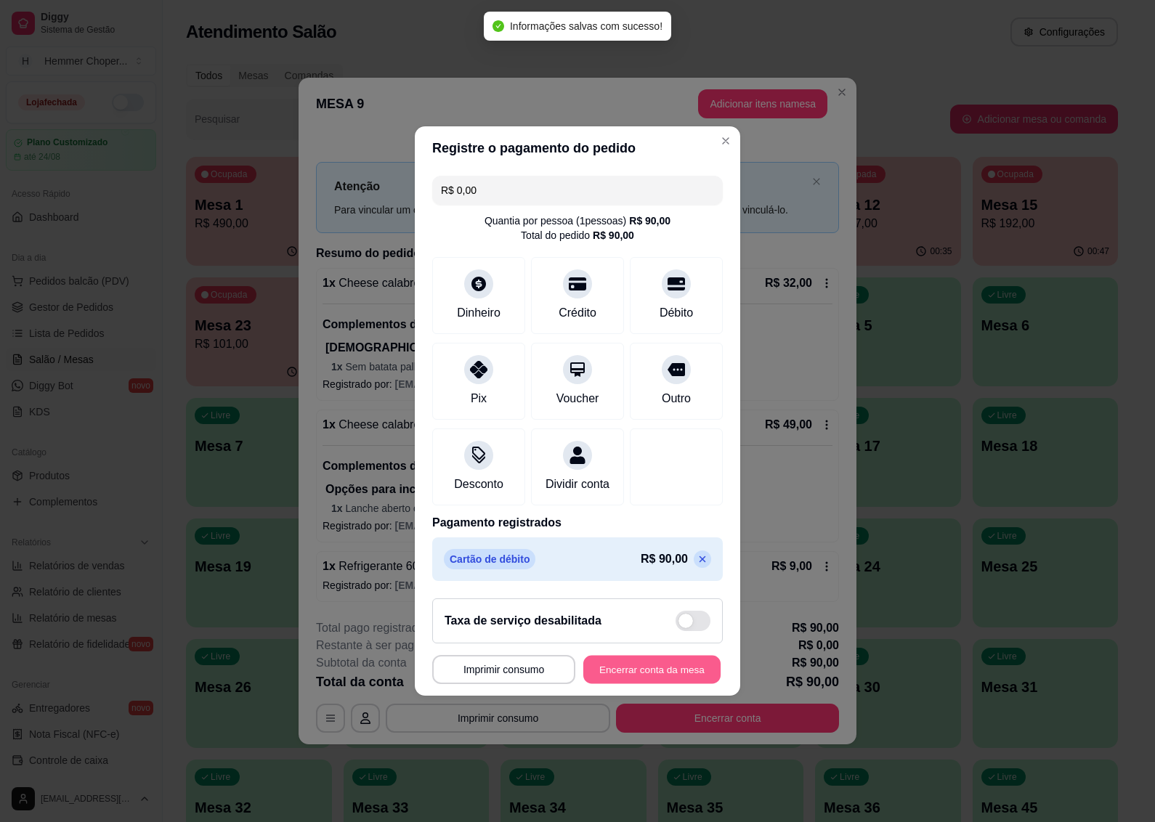
click at [643, 683] on button "Encerrar conta da mesa" at bounding box center [651, 670] width 137 height 28
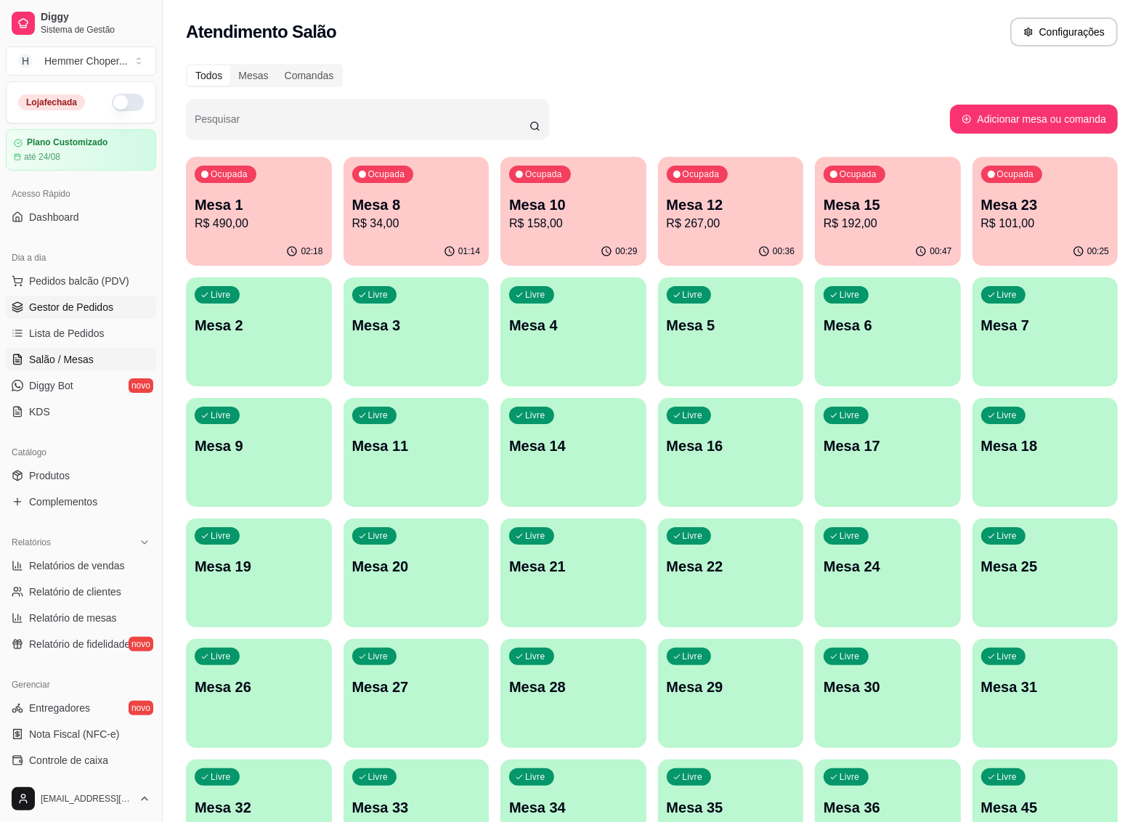
click at [102, 314] on span "Gestor de Pedidos" at bounding box center [71, 307] width 84 height 15
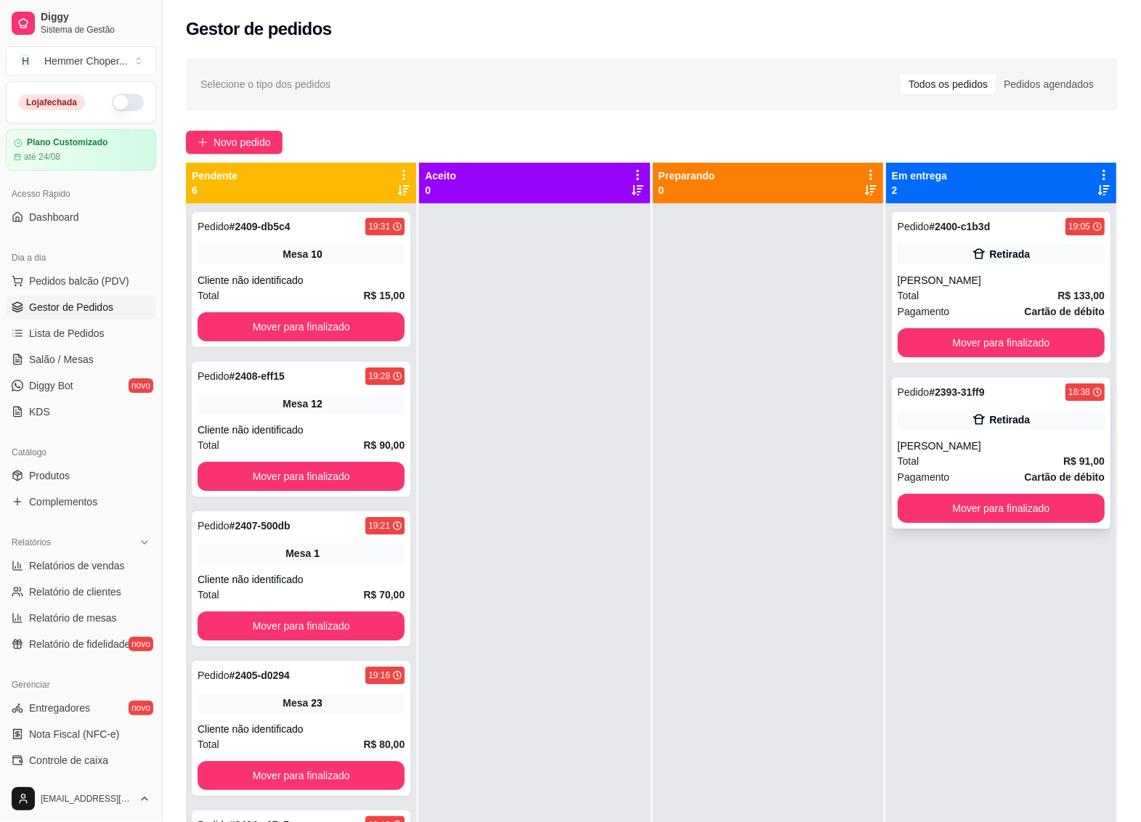
click at [977, 443] on div "[PERSON_NAME]" at bounding box center [1000, 446] width 207 height 15
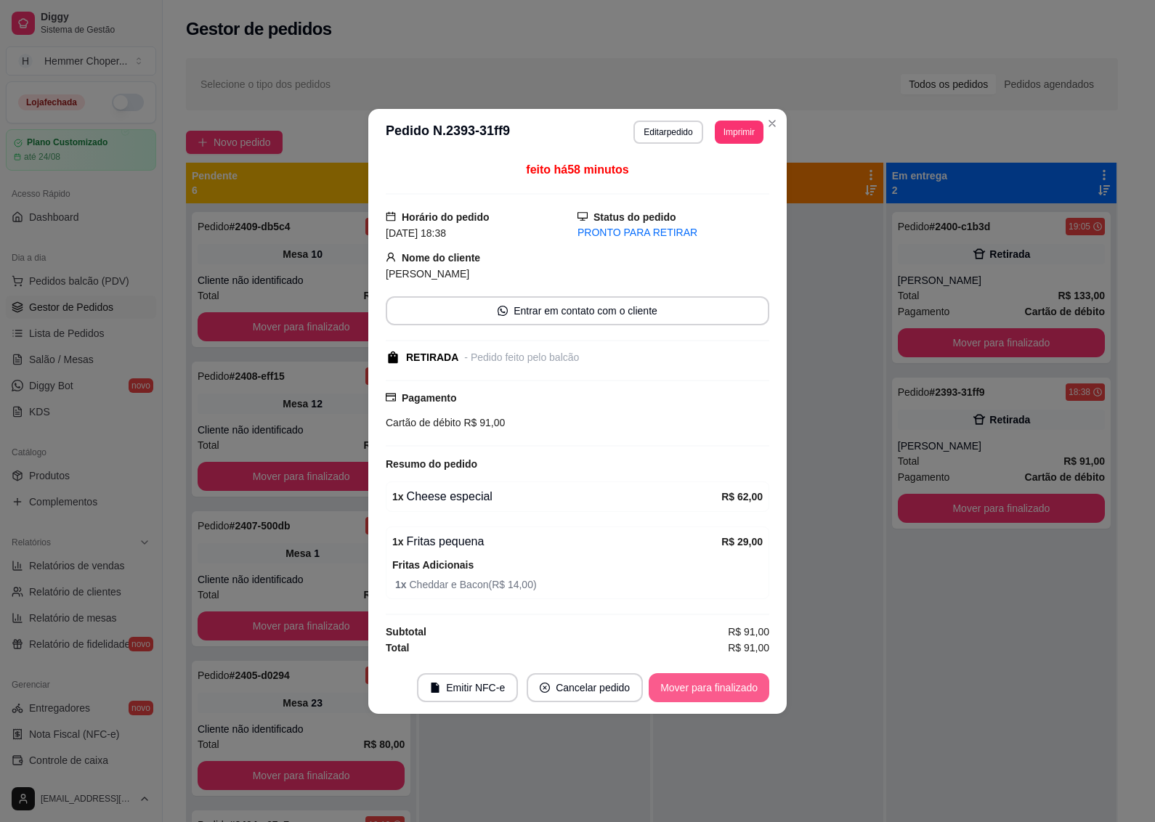
click at [705, 688] on button "Mover para finalizado" at bounding box center [708, 687] width 121 height 29
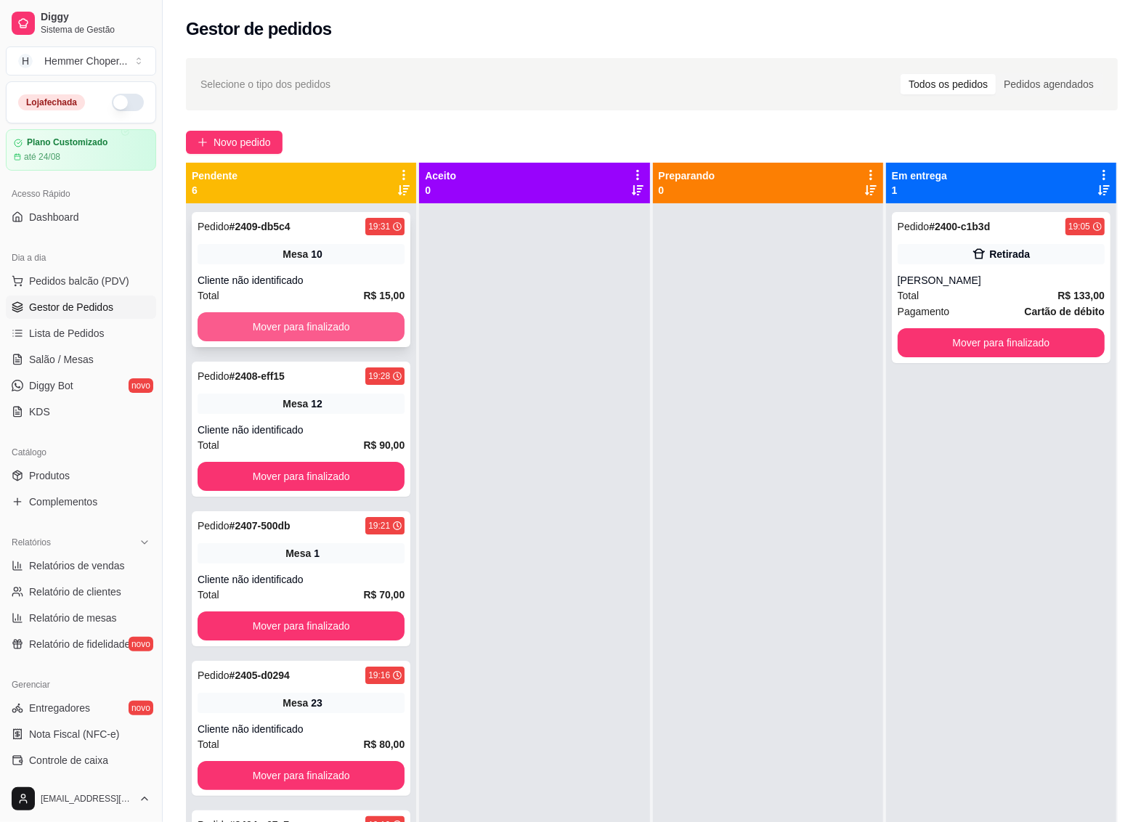
click at [291, 320] on button "Mover para finalizado" at bounding box center [301, 326] width 207 height 29
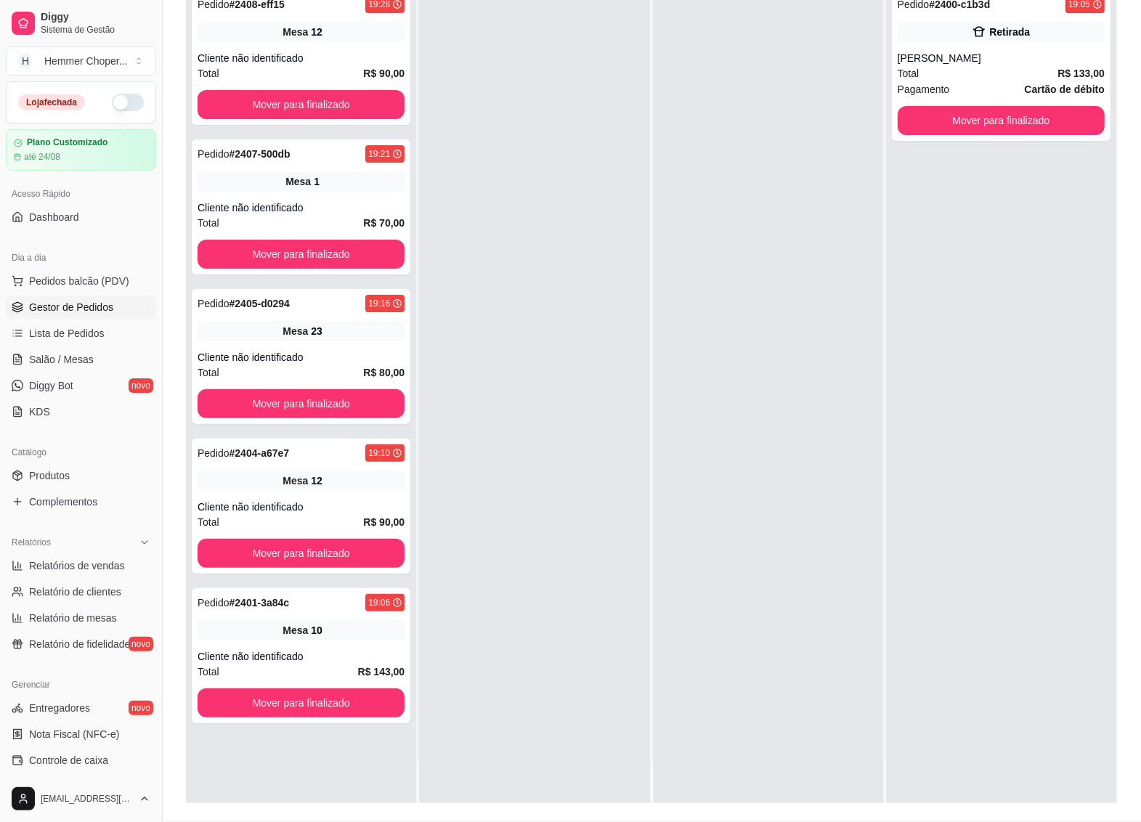
scroll to position [221, 0]
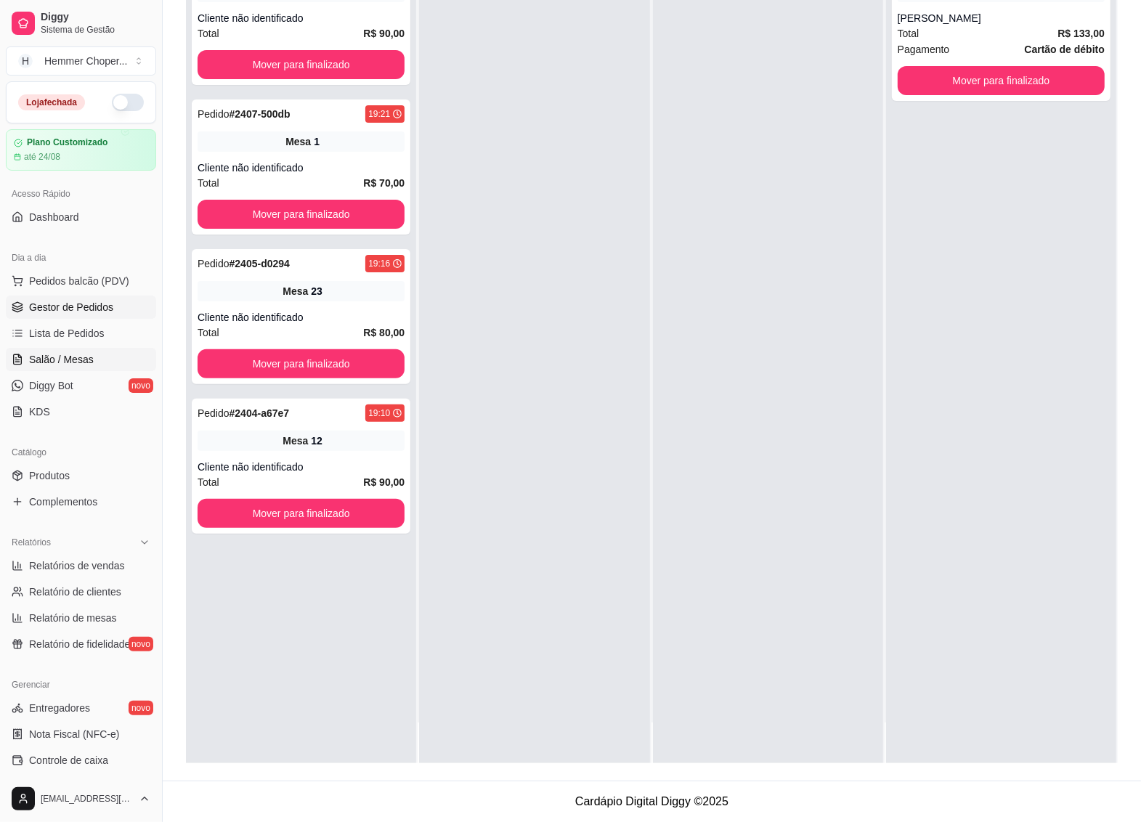
click at [85, 360] on span "Salão / Mesas" at bounding box center [61, 359] width 65 height 15
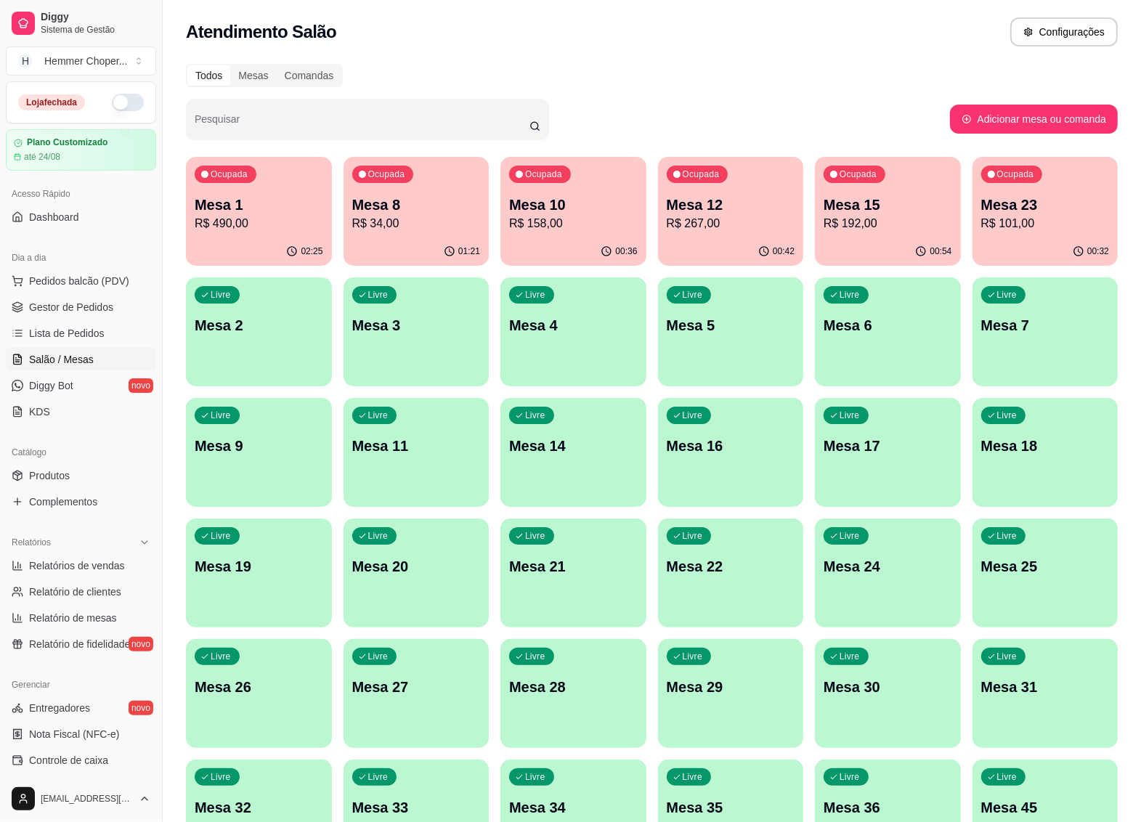
click at [402, 215] on p "R$ 34,00" at bounding box center [416, 223] width 129 height 17
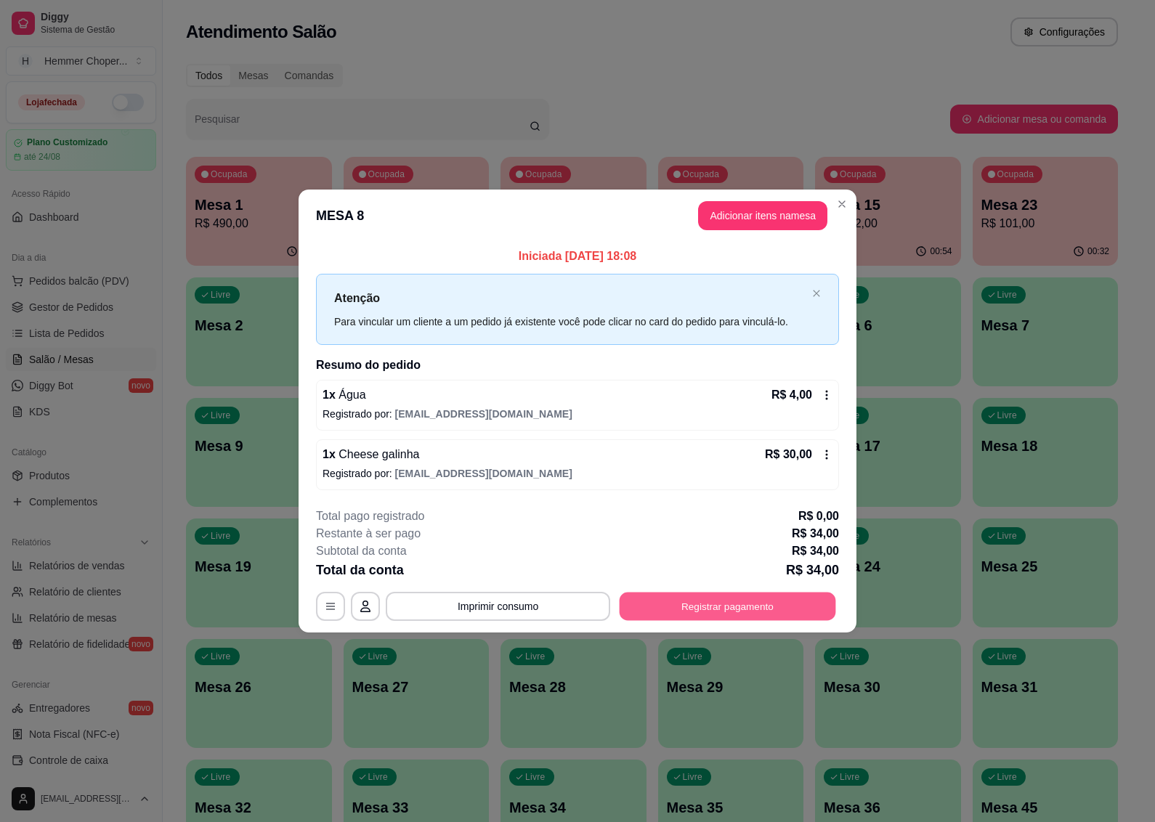
click at [767, 600] on button "Registrar pagamento" at bounding box center [727, 606] width 216 height 28
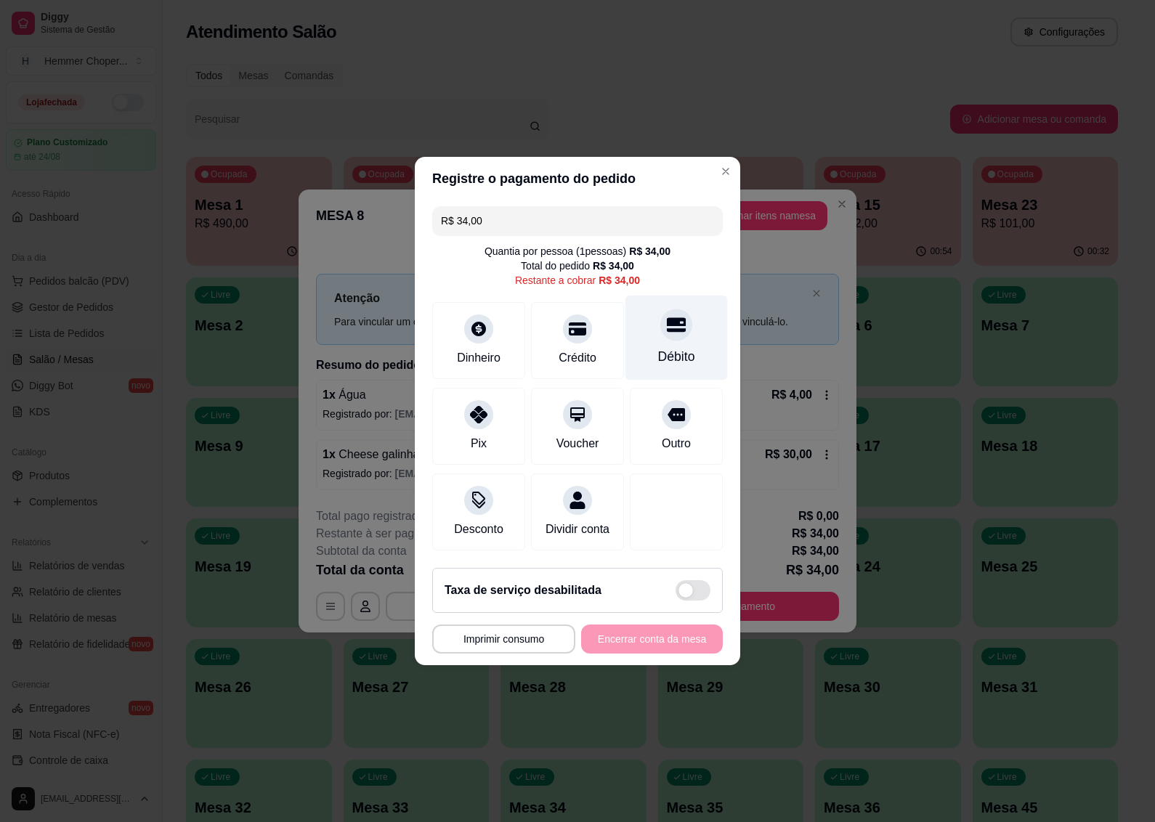
click at [653, 329] on div "Débito" at bounding box center [676, 338] width 102 height 85
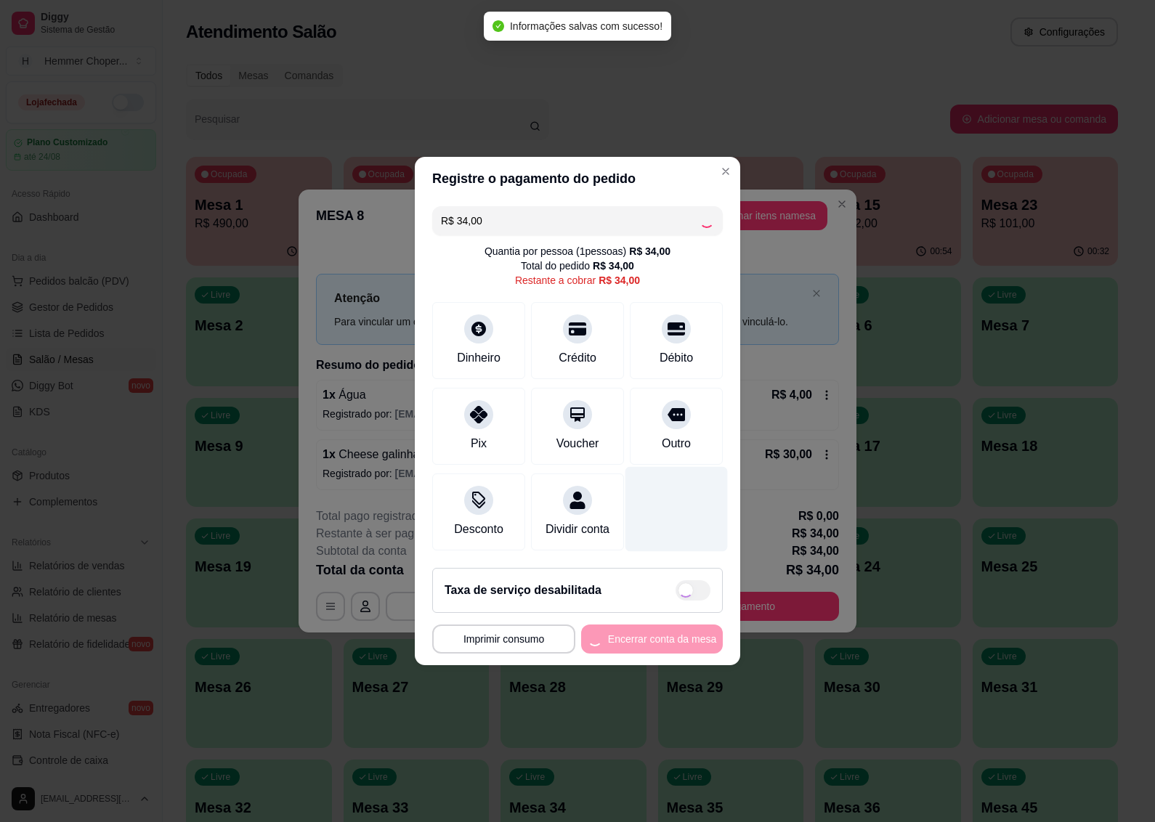
type input "R$ 0,00"
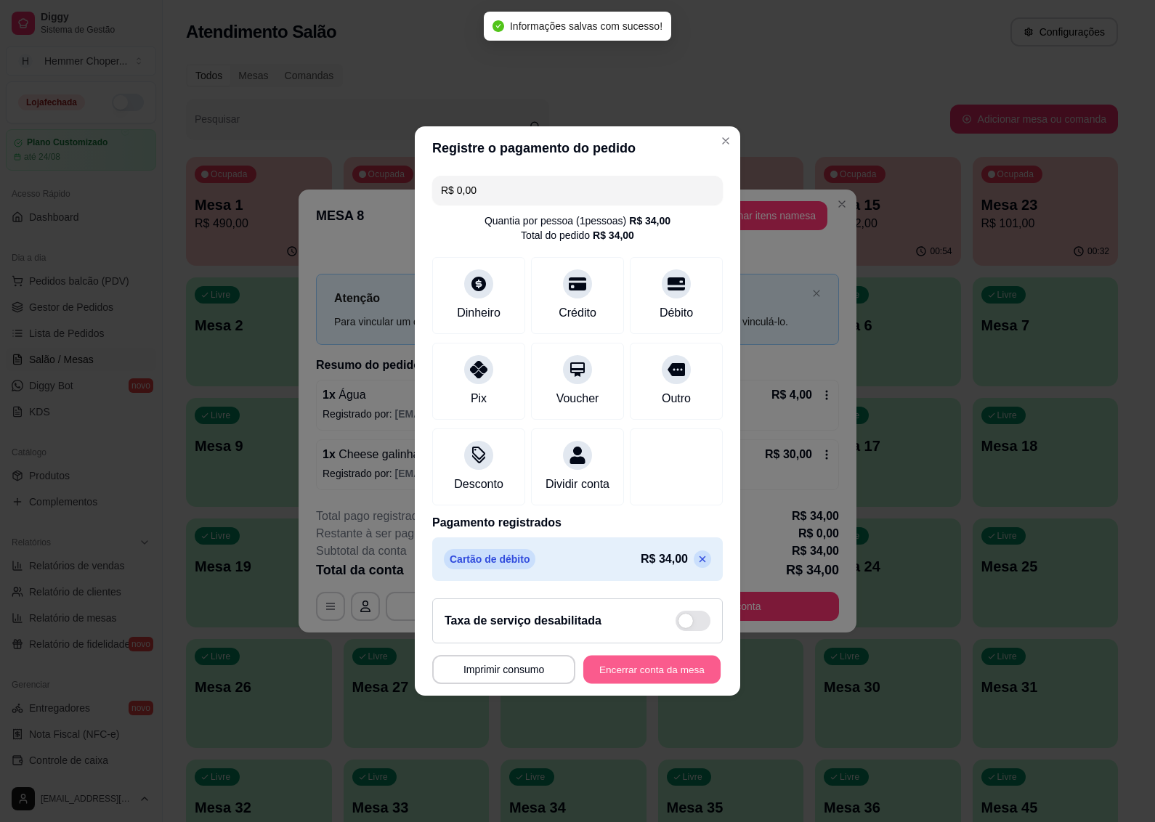
click at [627, 677] on button "Encerrar conta da mesa" at bounding box center [651, 670] width 137 height 28
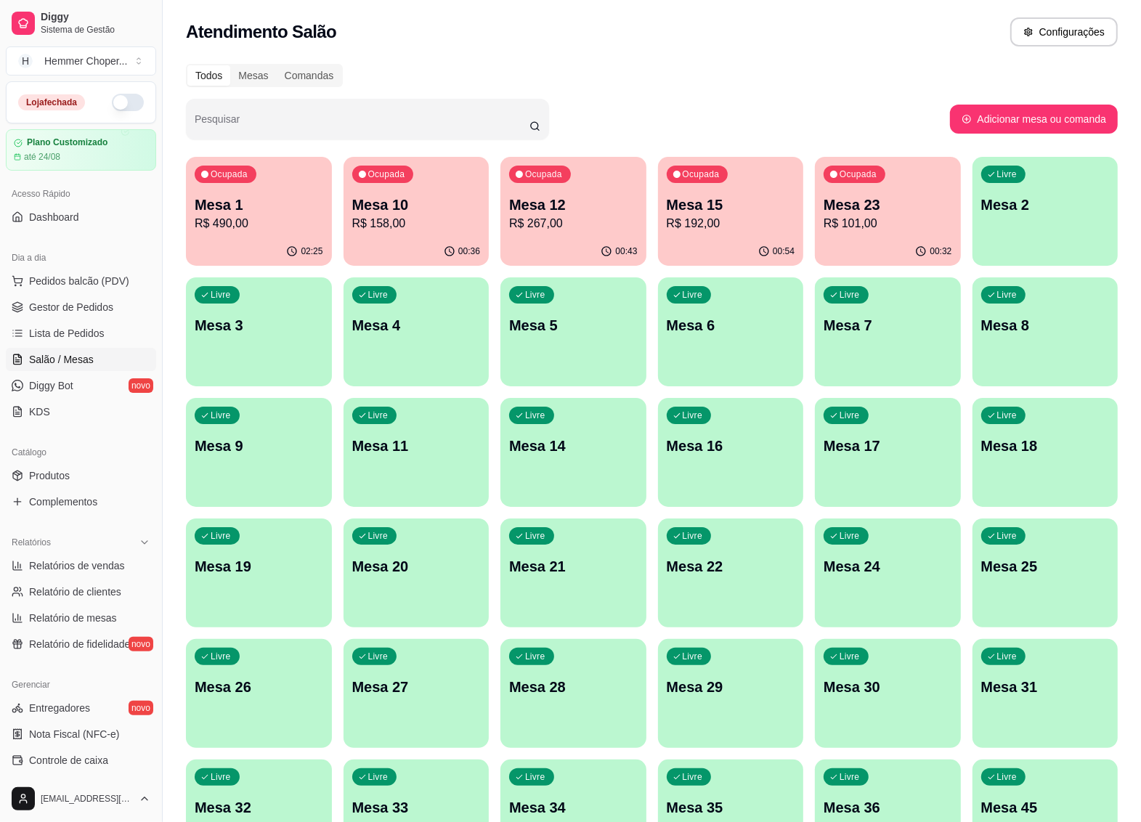
click at [76, 360] on span "Salão / Mesas" at bounding box center [61, 359] width 65 height 15
click at [77, 309] on span "Gestor de Pedidos" at bounding box center [71, 307] width 84 height 15
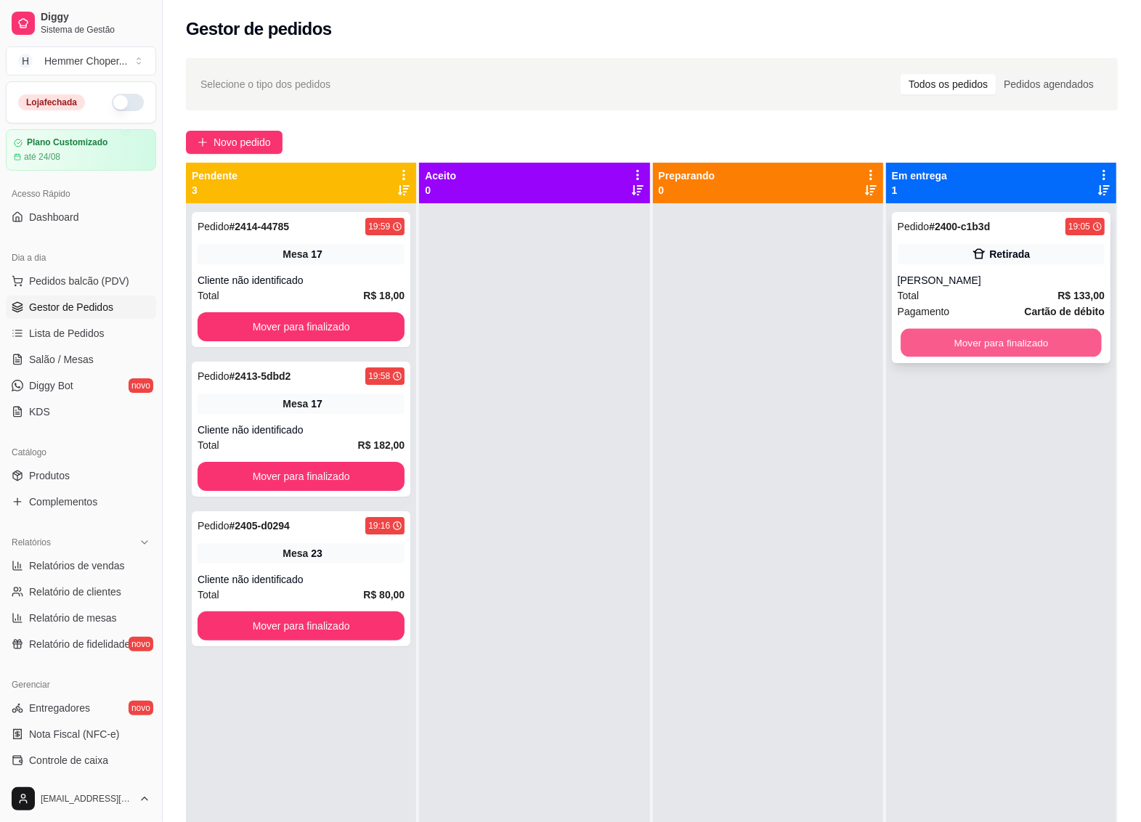
click at [975, 347] on button "Mover para finalizado" at bounding box center [1000, 343] width 201 height 28
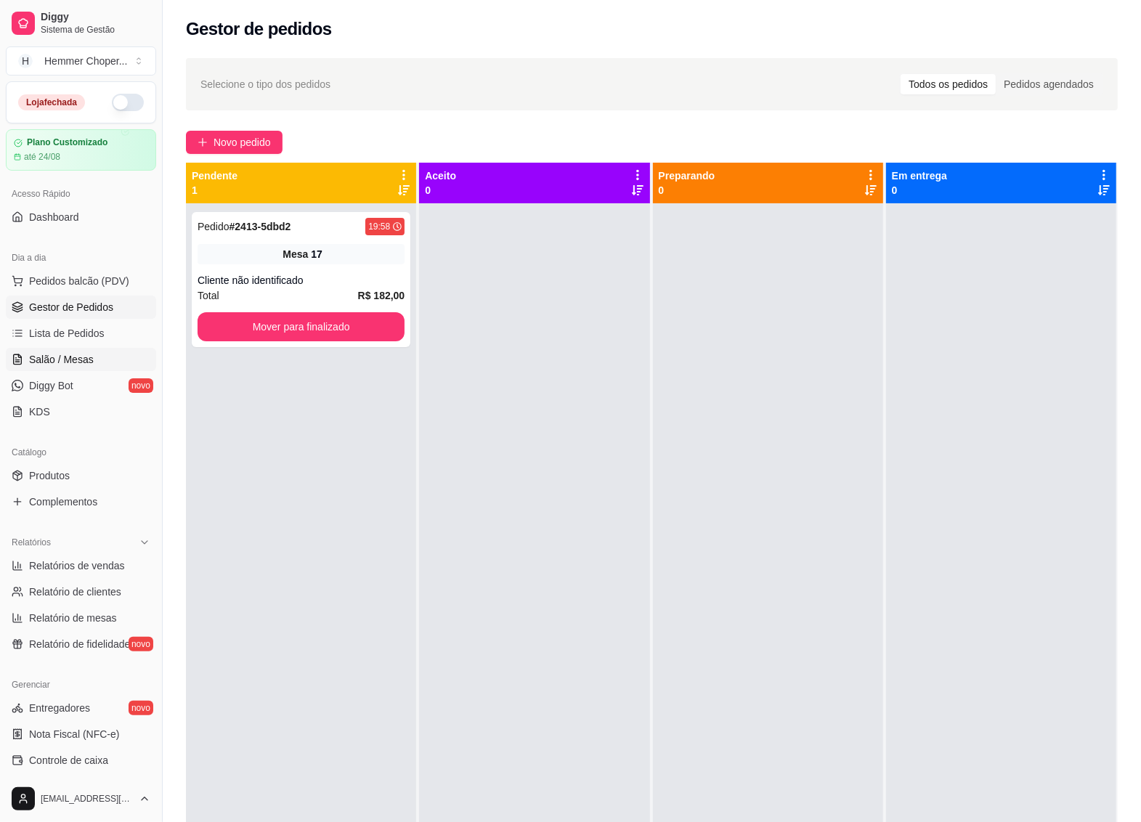
click at [75, 357] on span "Salão / Mesas" at bounding box center [61, 359] width 65 height 15
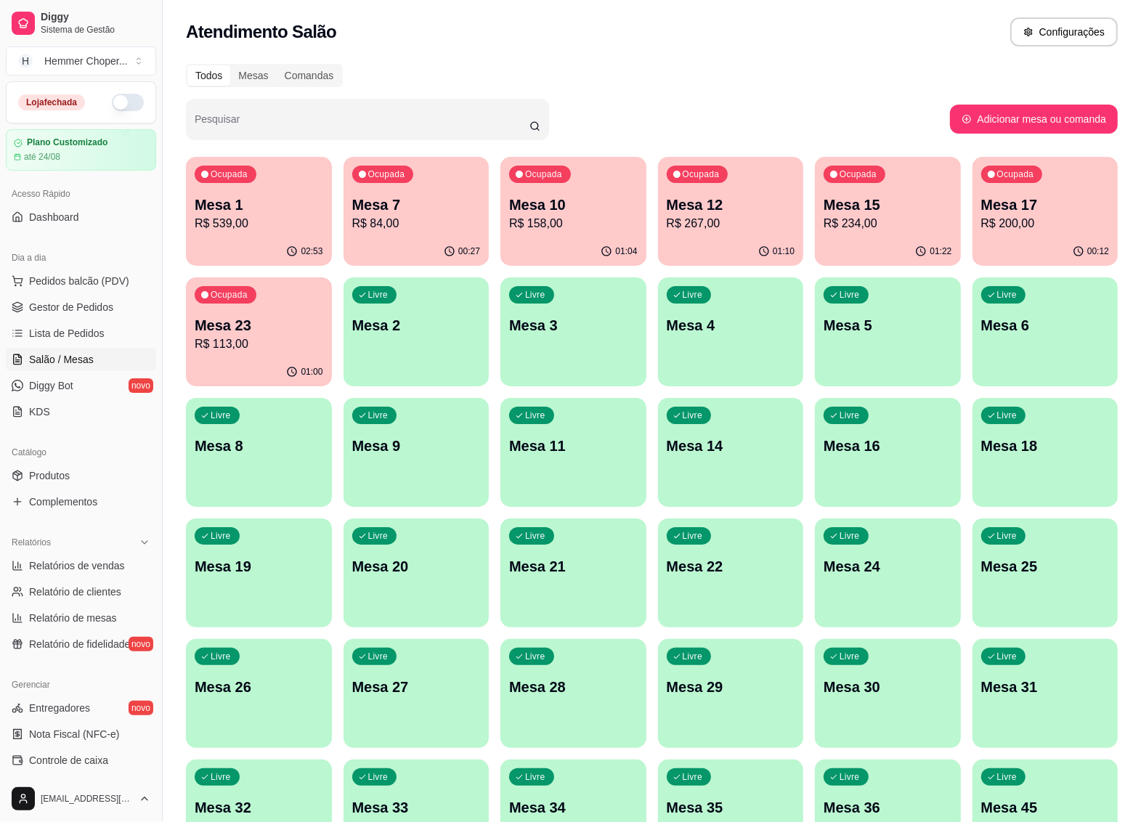
click at [271, 229] on p "R$ 539,00" at bounding box center [259, 223] width 129 height 17
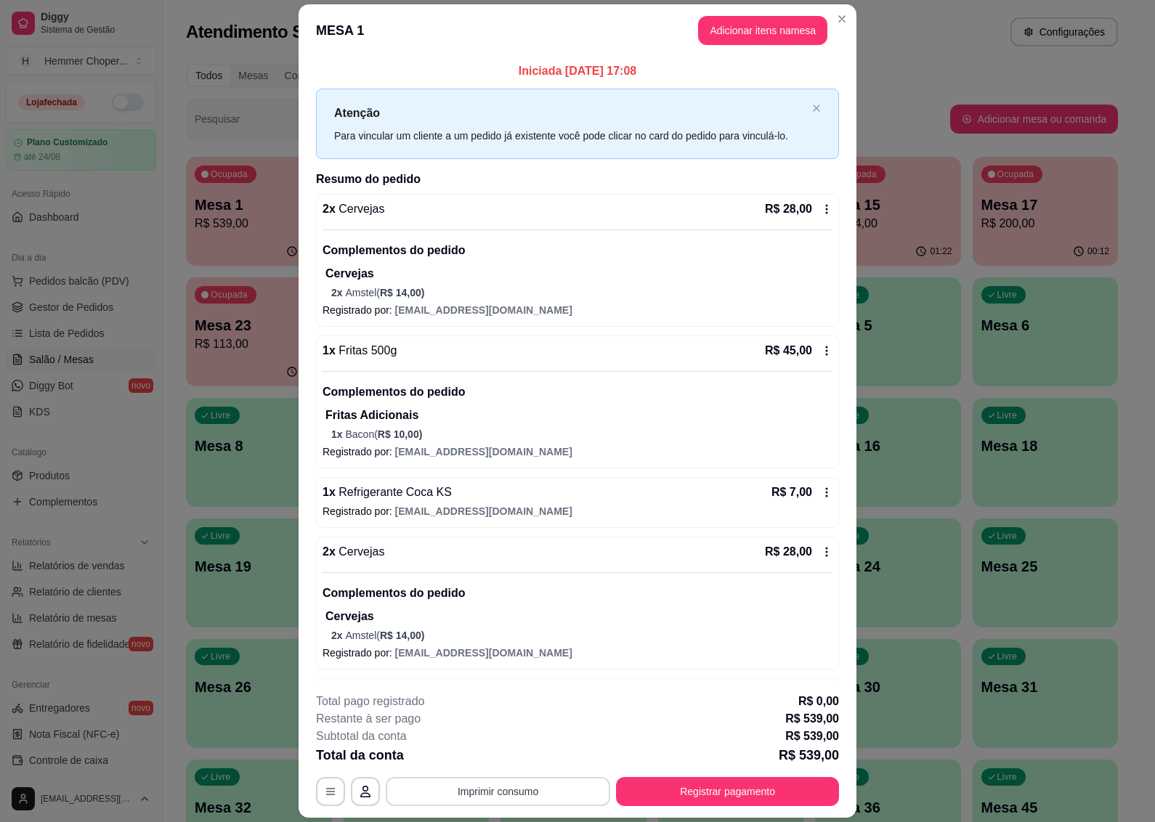
click at [530, 795] on button "Imprimir consumo" at bounding box center [498, 791] width 224 height 29
click at [514, 759] on button "IMPRESSORA" at bounding box center [495, 758] width 105 height 23
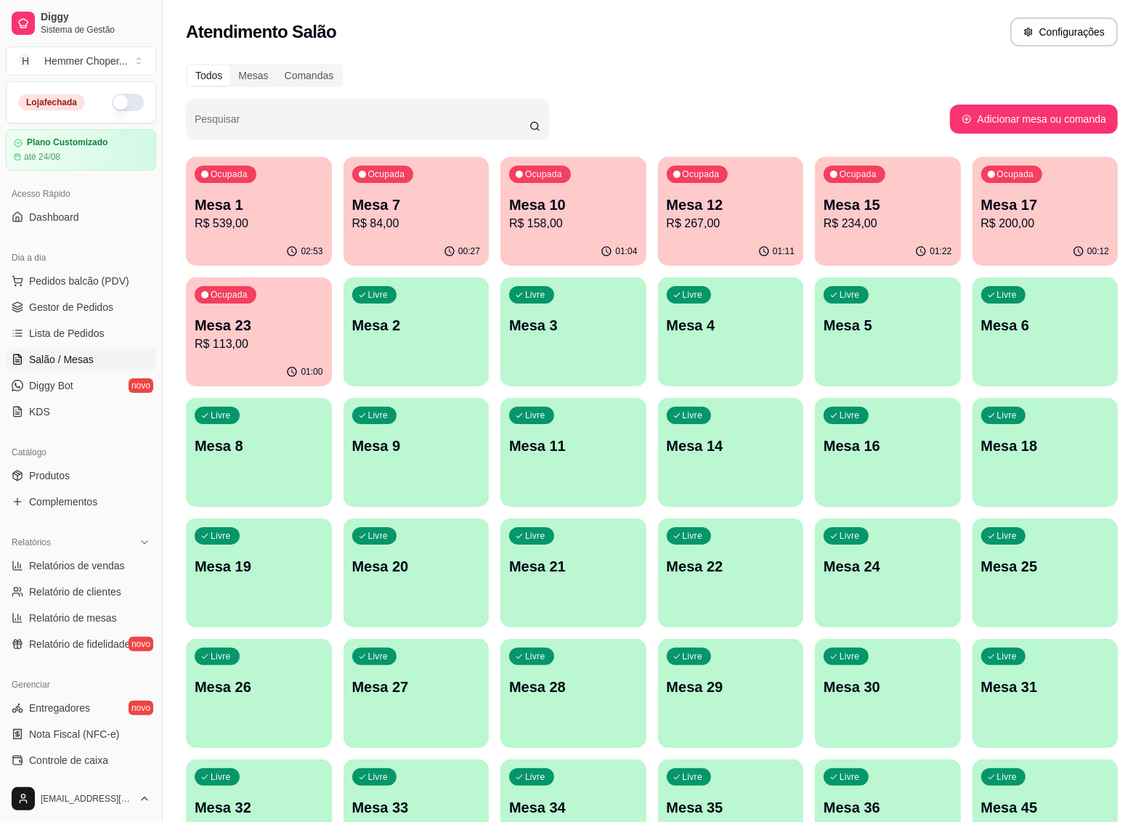
click at [596, 234] on div "Ocupada Mesa 10 R$ 158,00" at bounding box center [573, 197] width 146 height 81
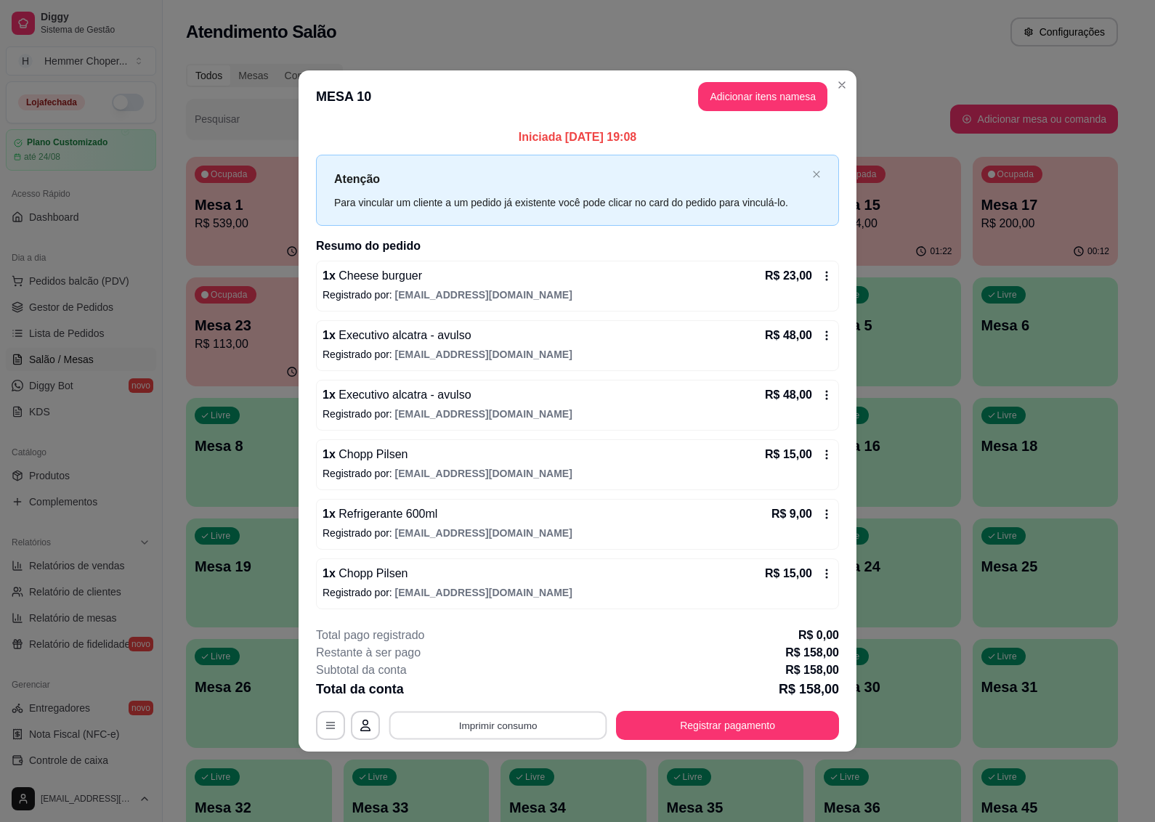
click at [473, 728] on button "Imprimir consumo" at bounding box center [498, 725] width 218 height 28
click at [478, 691] on button "IMPRESSORA" at bounding box center [502, 692] width 102 height 23
click at [702, 725] on button "Registrar pagamento" at bounding box center [727, 725] width 223 height 29
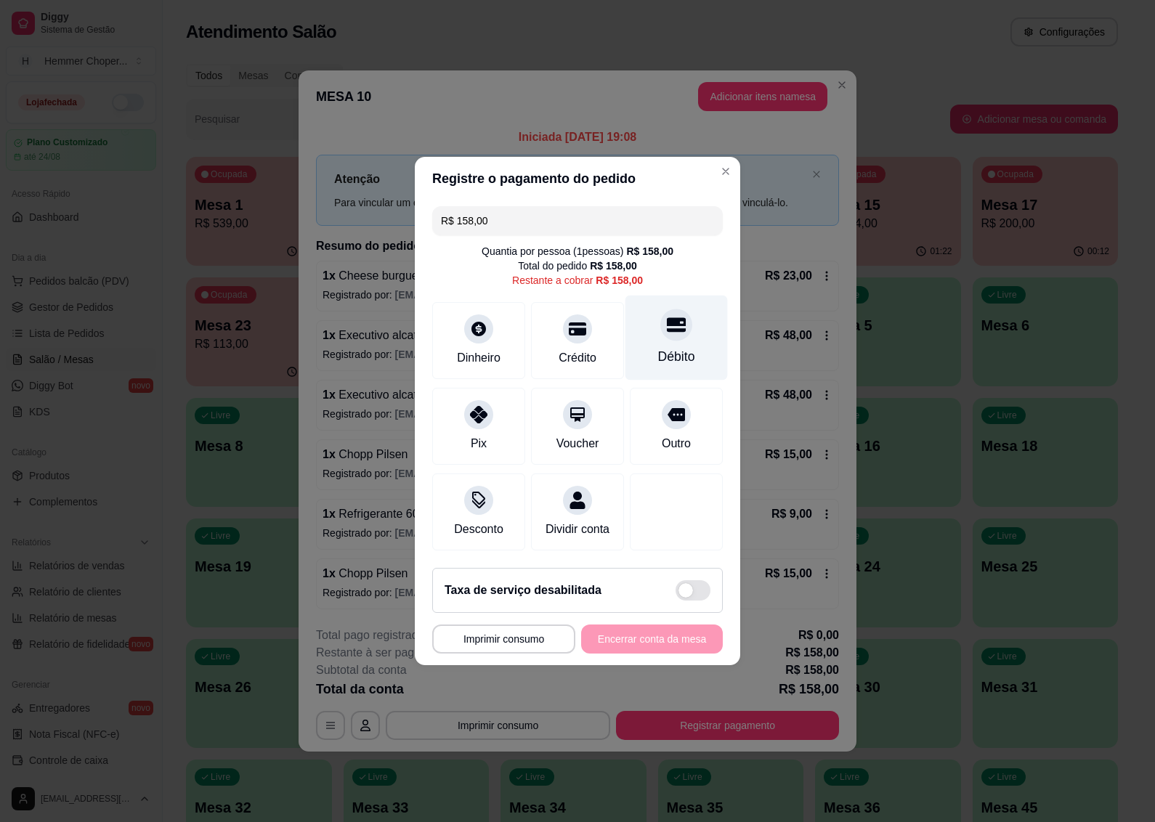
click at [675, 318] on div at bounding box center [676, 325] width 32 height 32
type input "R$ 0,00"
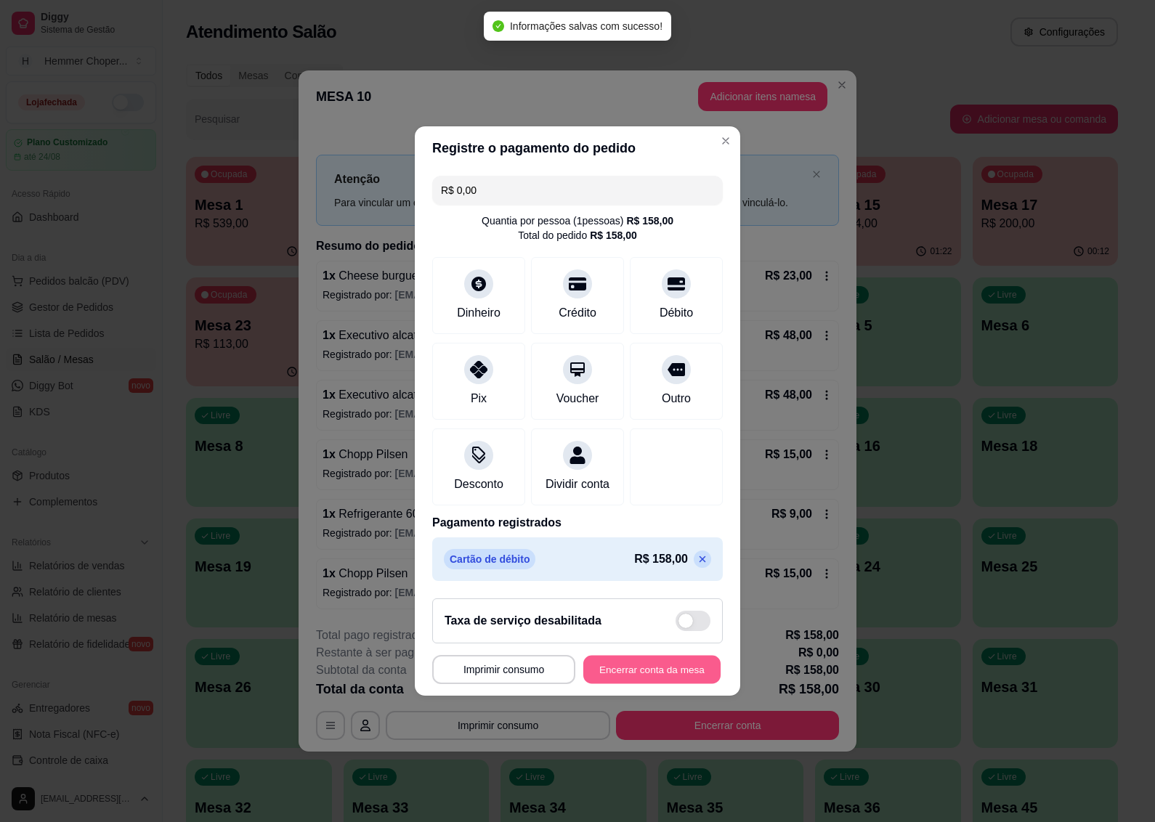
click at [603, 680] on button "Encerrar conta da mesa" at bounding box center [651, 670] width 137 height 28
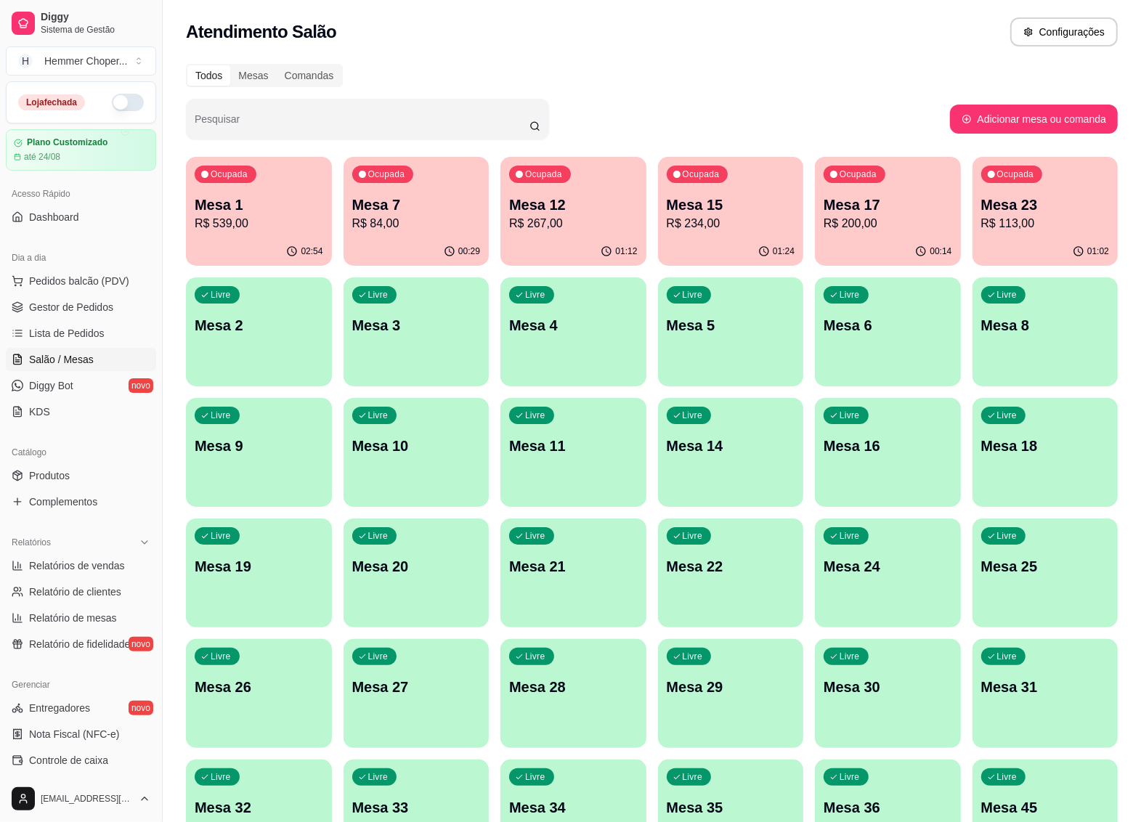
click at [284, 245] on div "02:54" at bounding box center [259, 251] width 146 height 28
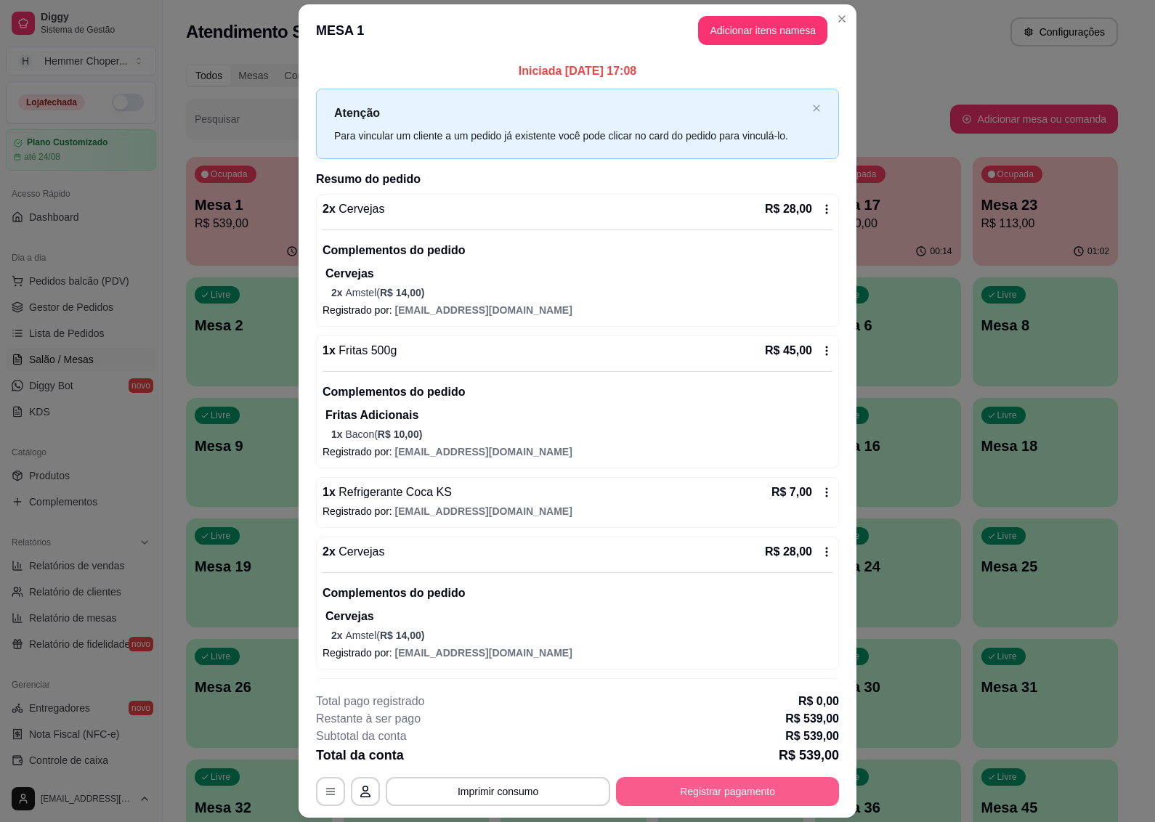
click at [712, 796] on button "Registrar pagamento" at bounding box center [727, 791] width 223 height 29
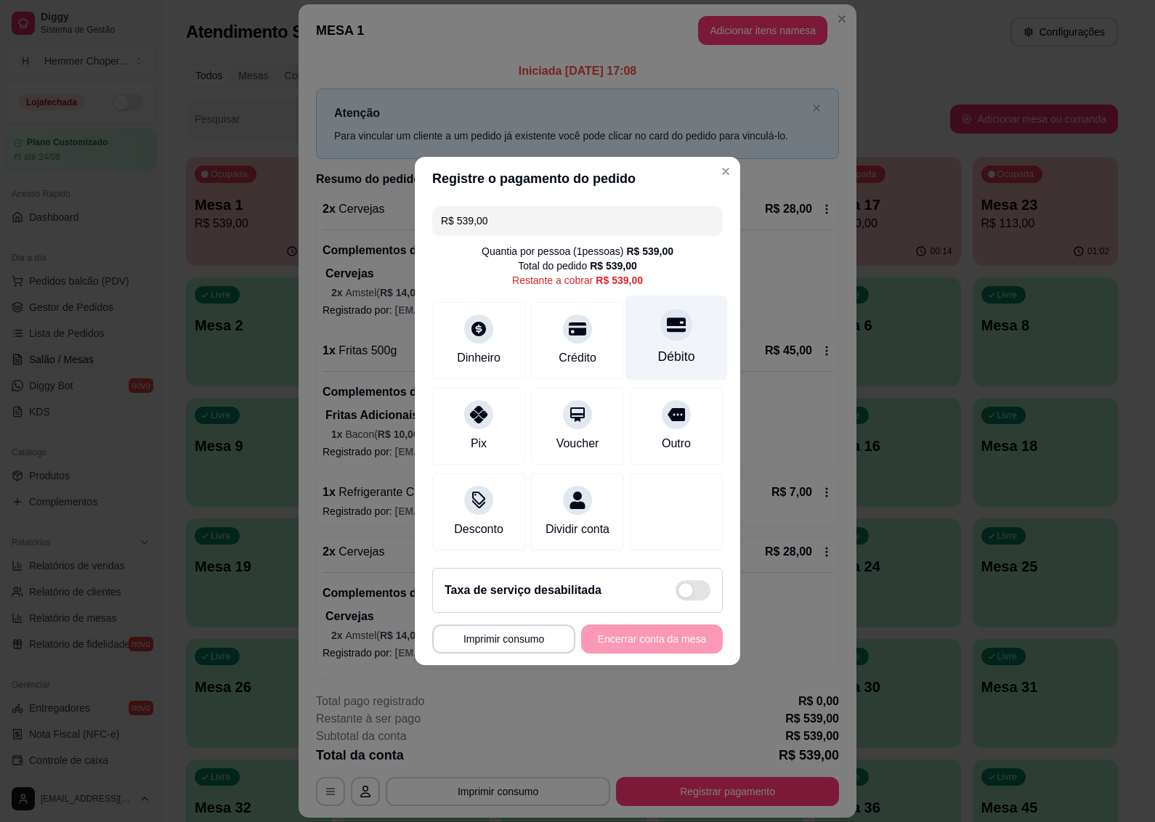
click at [667, 336] on div "Débito" at bounding box center [676, 338] width 102 height 85
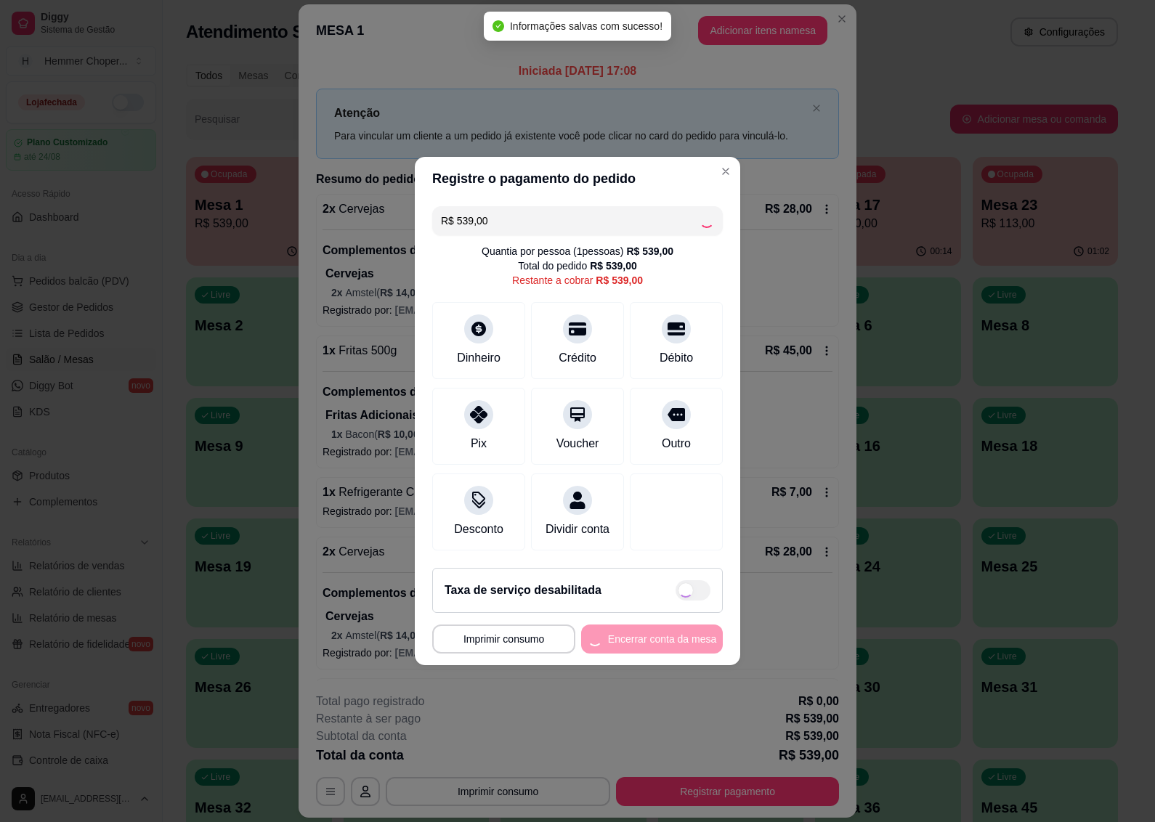
type input "R$ 0,00"
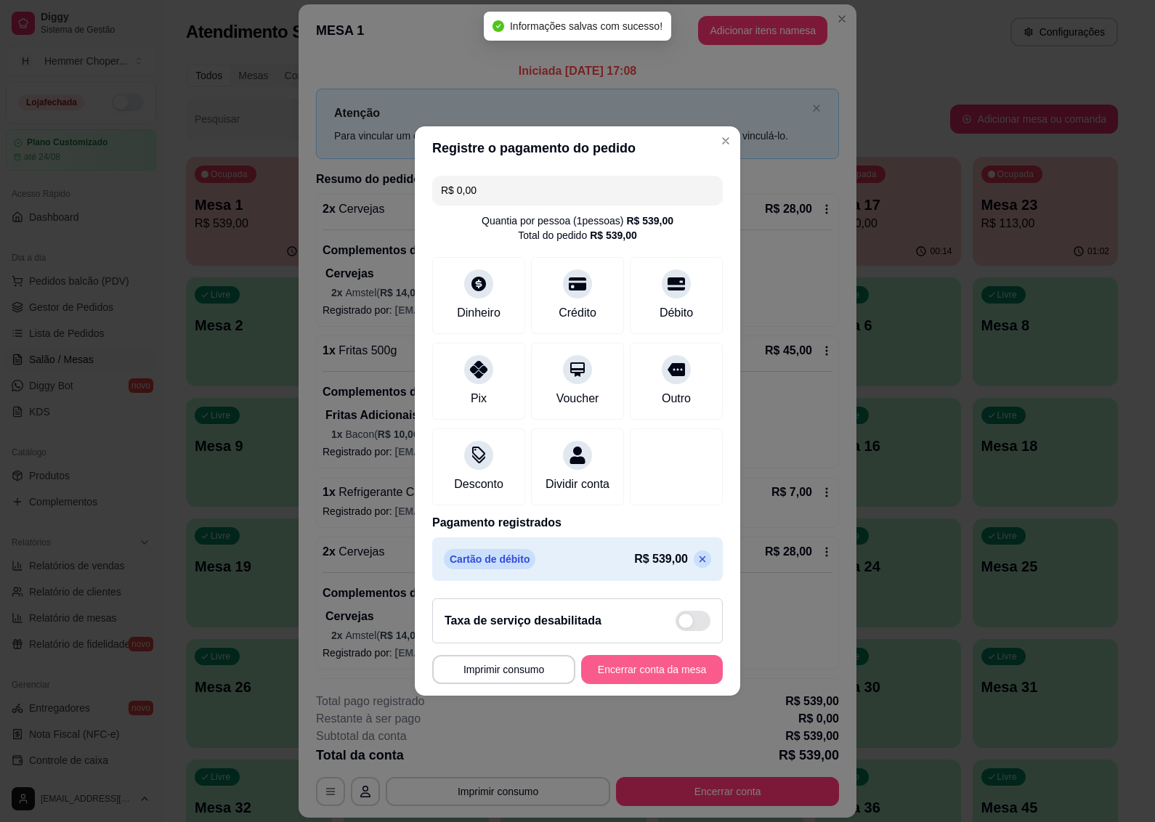
click at [640, 675] on button "Encerrar conta da mesa" at bounding box center [652, 669] width 142 height 29
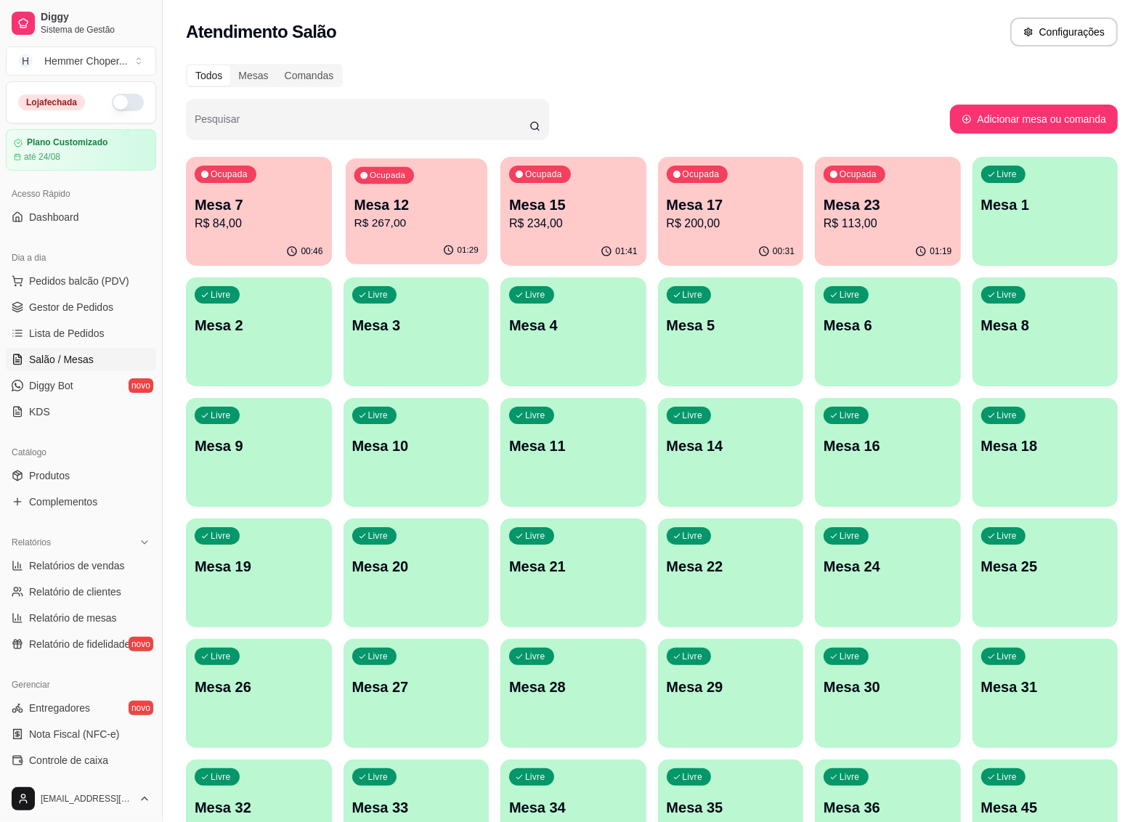
click at [441, 216] on p "R$ 267,00" at bounding box center [416, 223] width 124 height 17
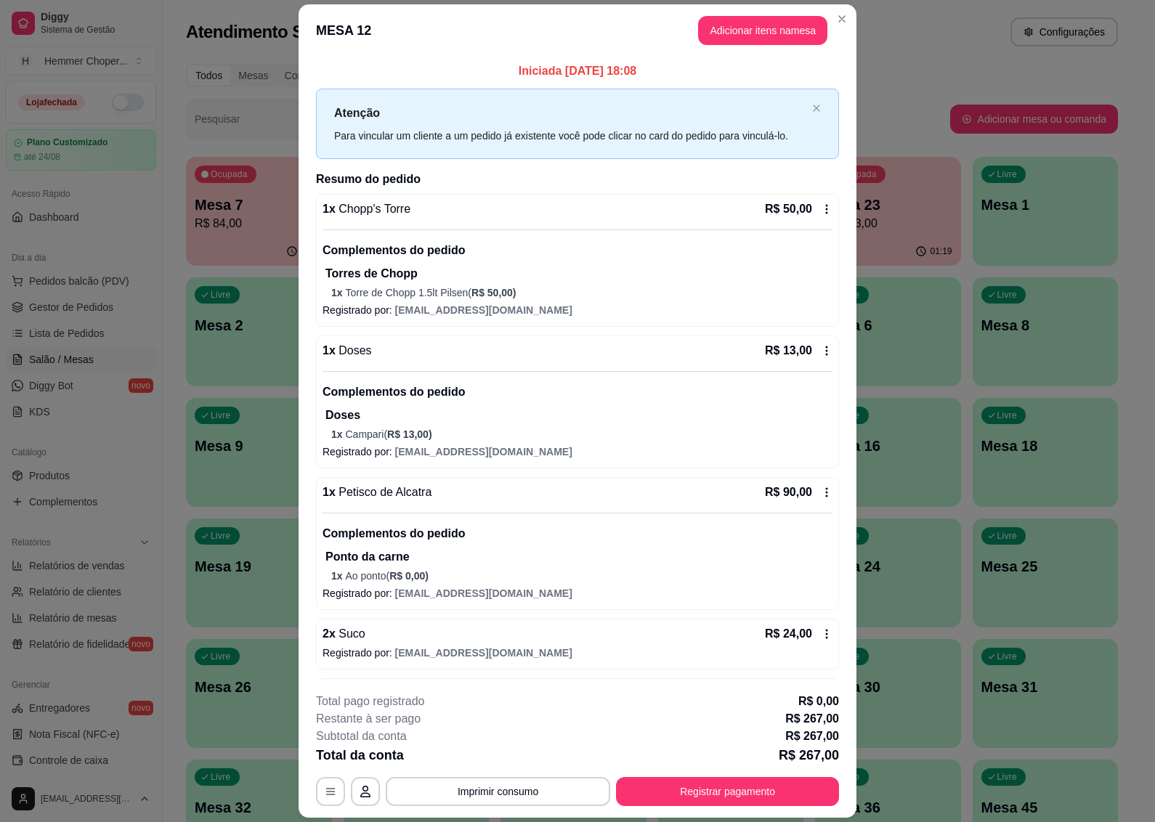
scroll to position [91, 0]
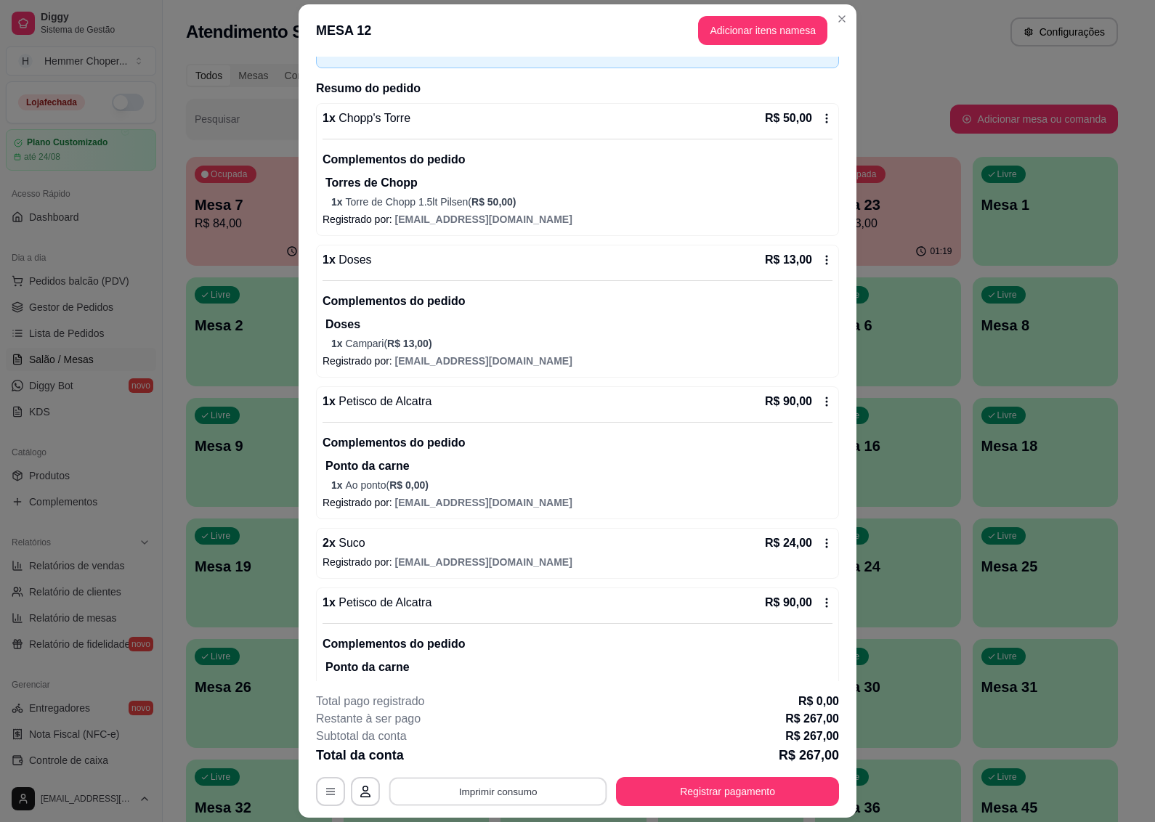
click at [465, 793] on button "Imprimir consumo" at bounding box center [498, 792] width 218 height 28
click at [492, 762] on button "IMPRESSORA" at bounding box center [495, 758] width 102 height 23
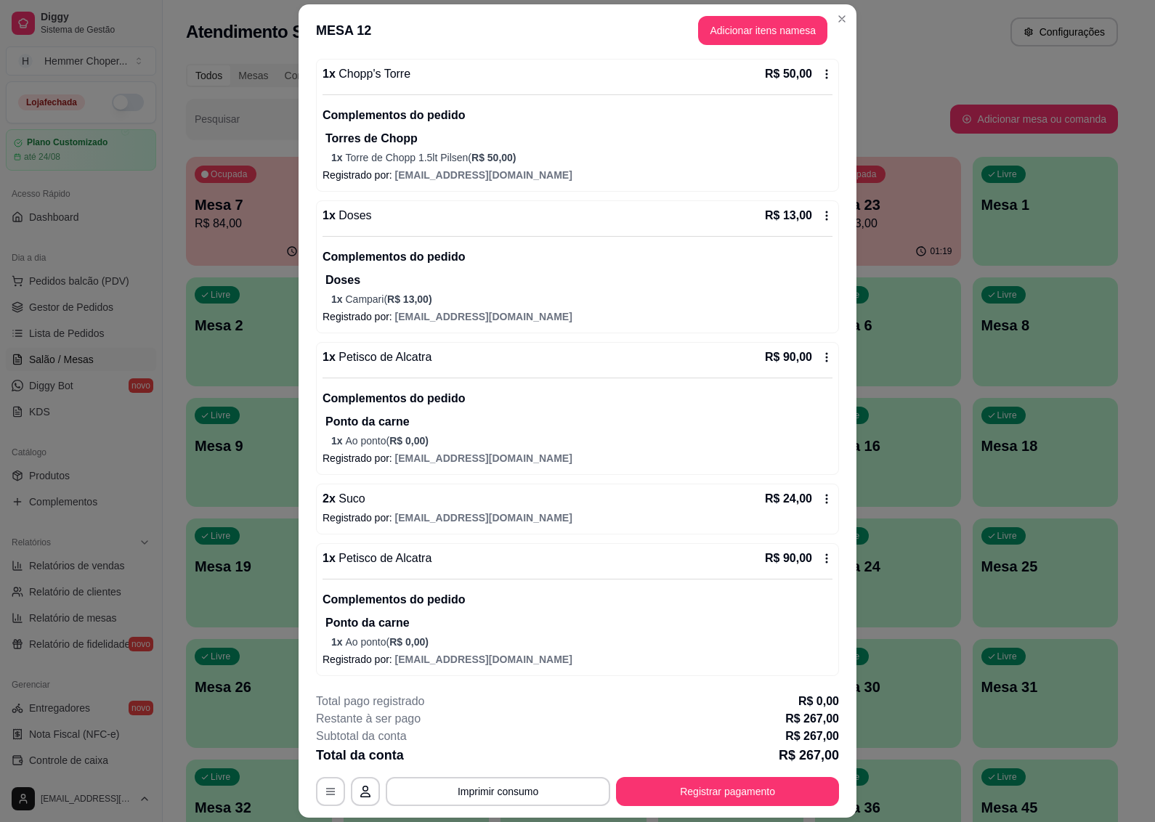
scroll to position [137, 0]
click at [720, 792] on button "Registrar pagamento" at bounding box center [727, 791] width 223 height 29
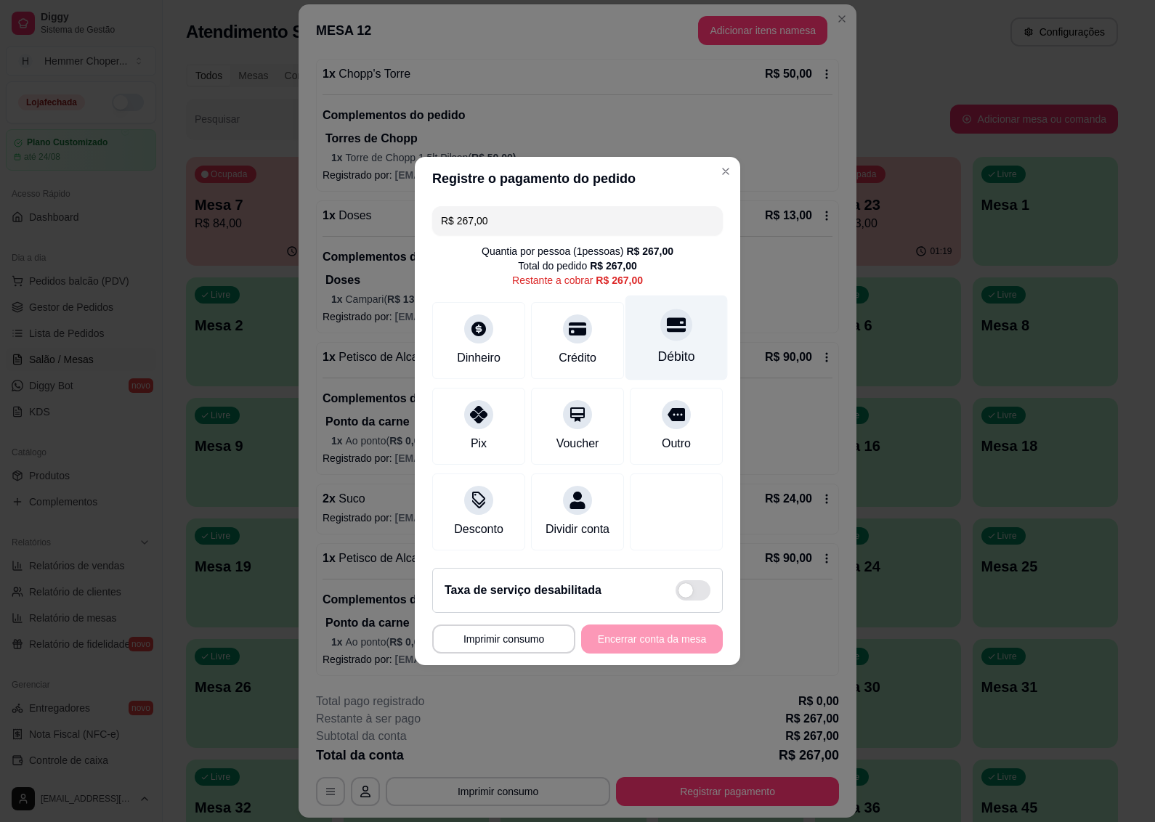
click at [665, 347] on div "Débito" at bounding box center [676, 356] width 37 height 19
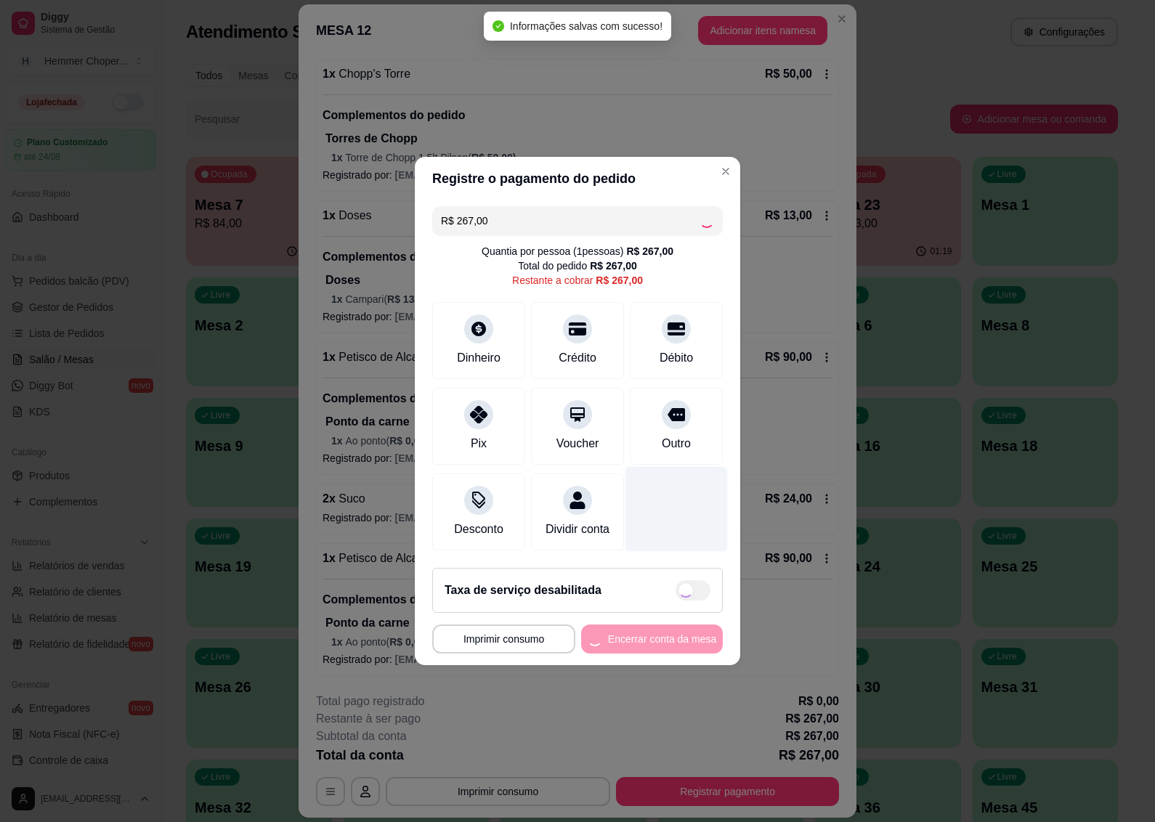
type input "R$ 0,00"
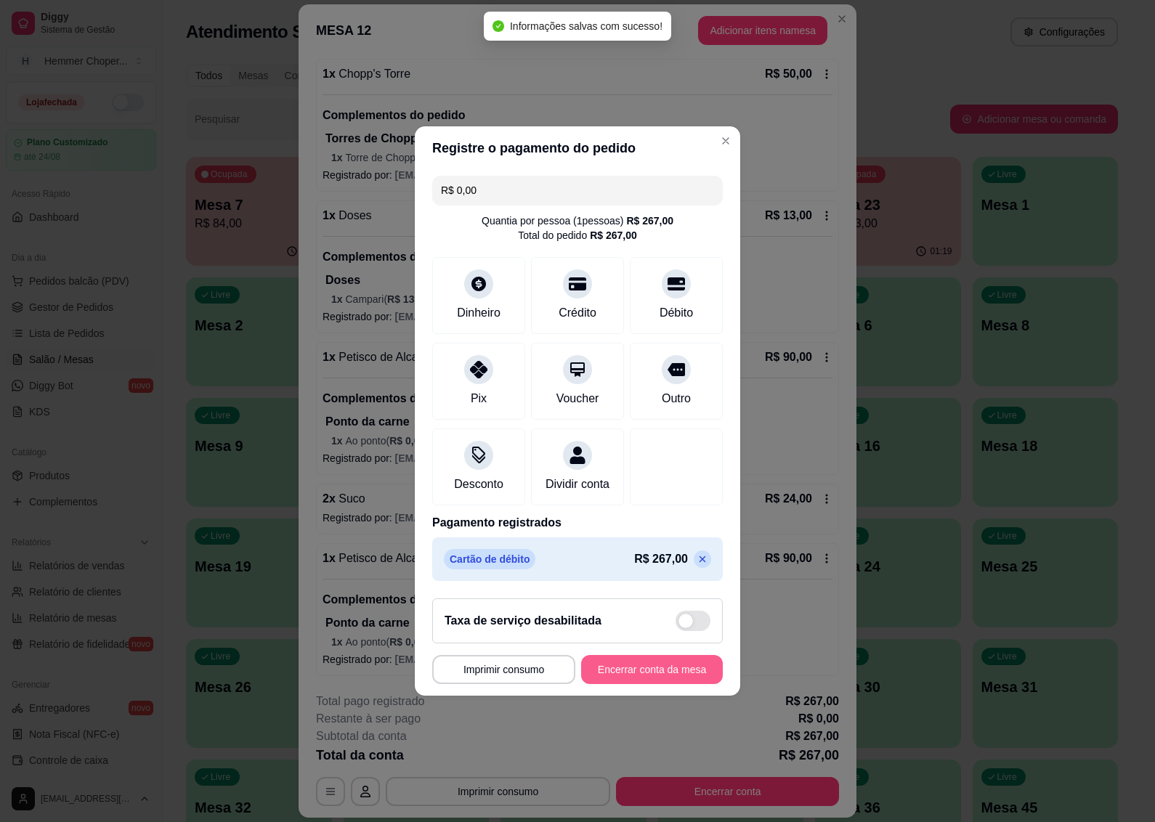
click at [589, 680] on button "Encerrar conta da mesa" at bounding box center [652, 669] width 142 height 29
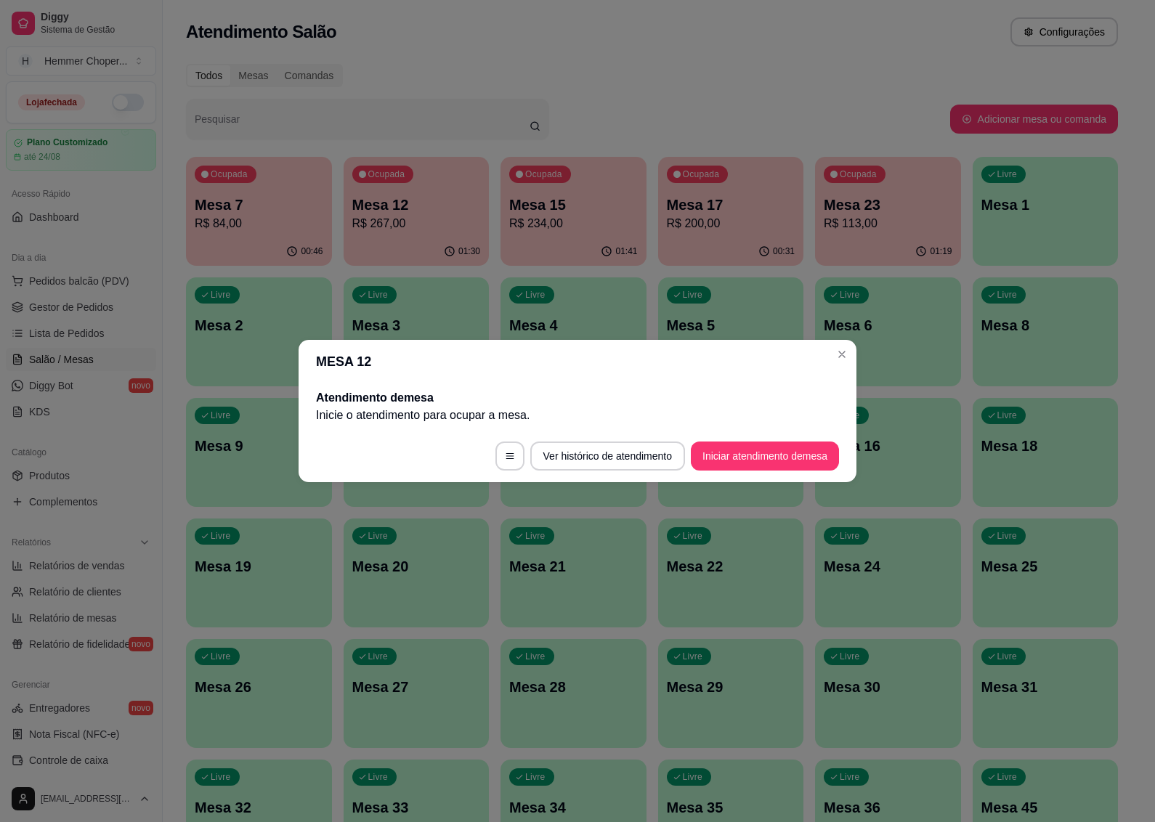
scroll to position [0, 0]
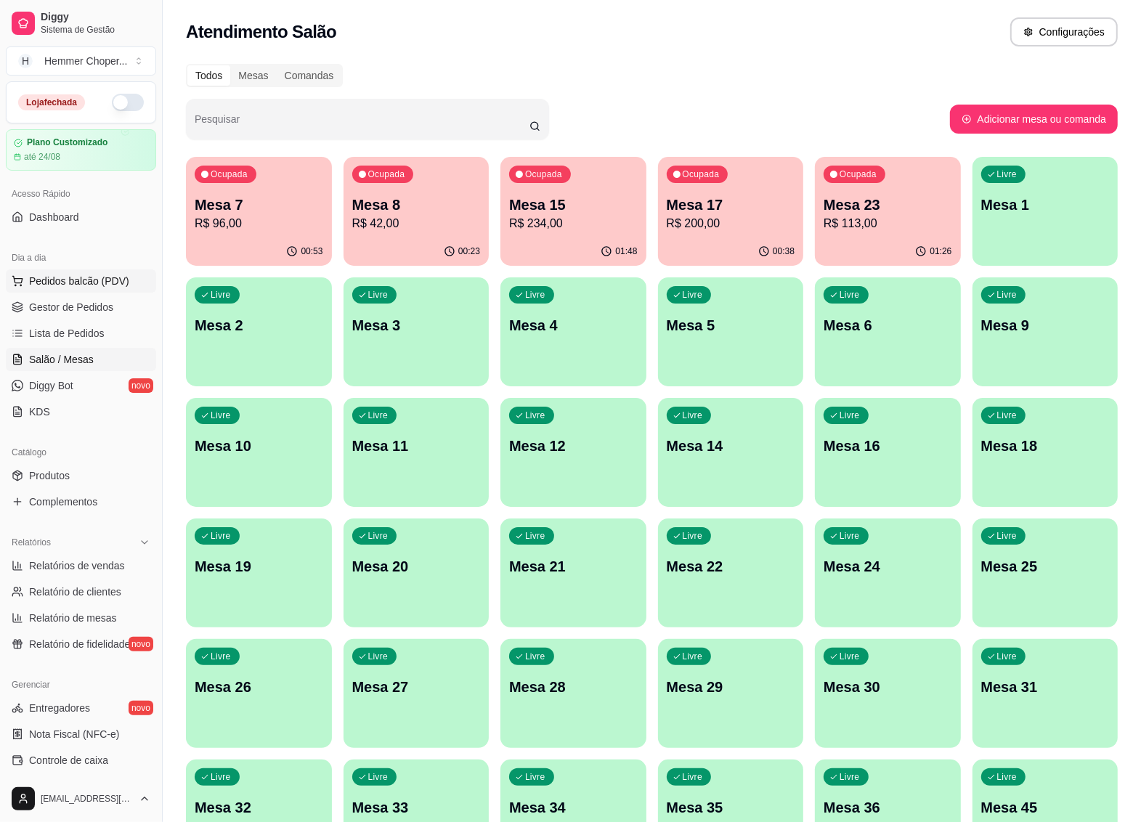
click at [73, 280] on span "Pedidos balcão (PDV)" at bounding box center [79, 281] width 100 height 15
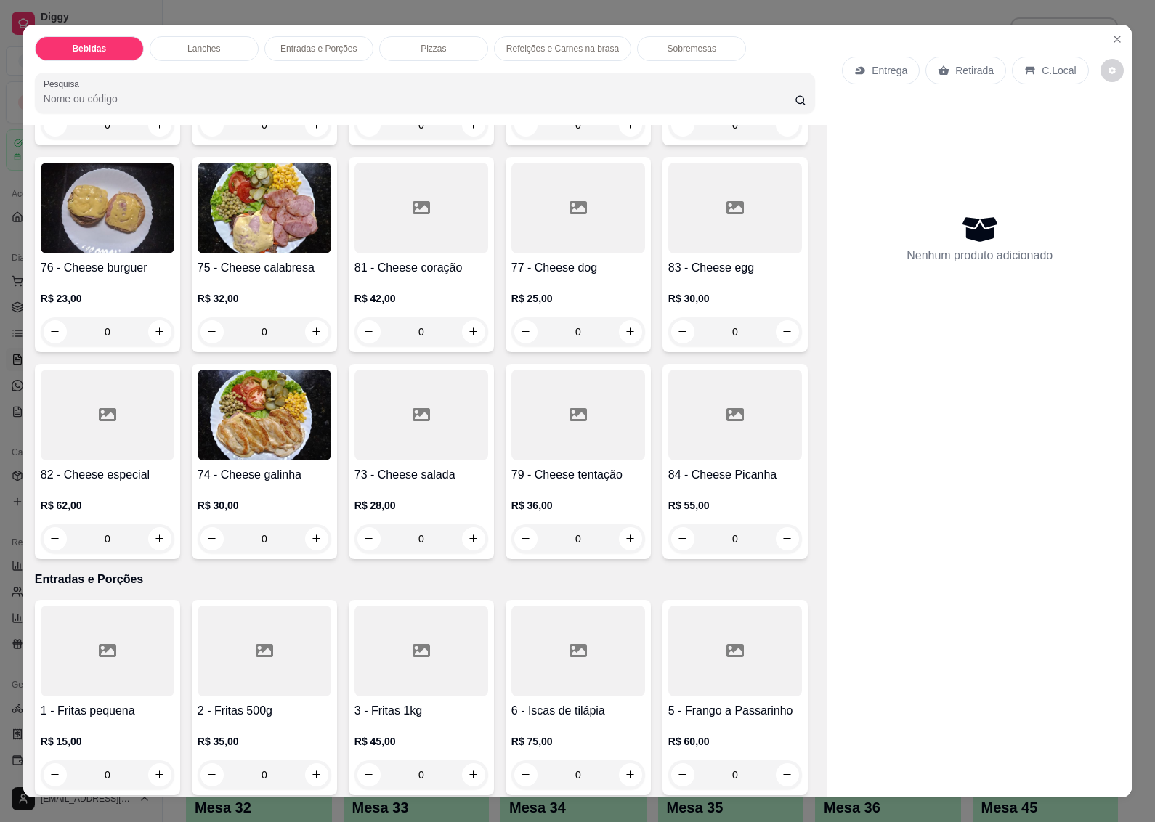
scroll to position [1725, 0]
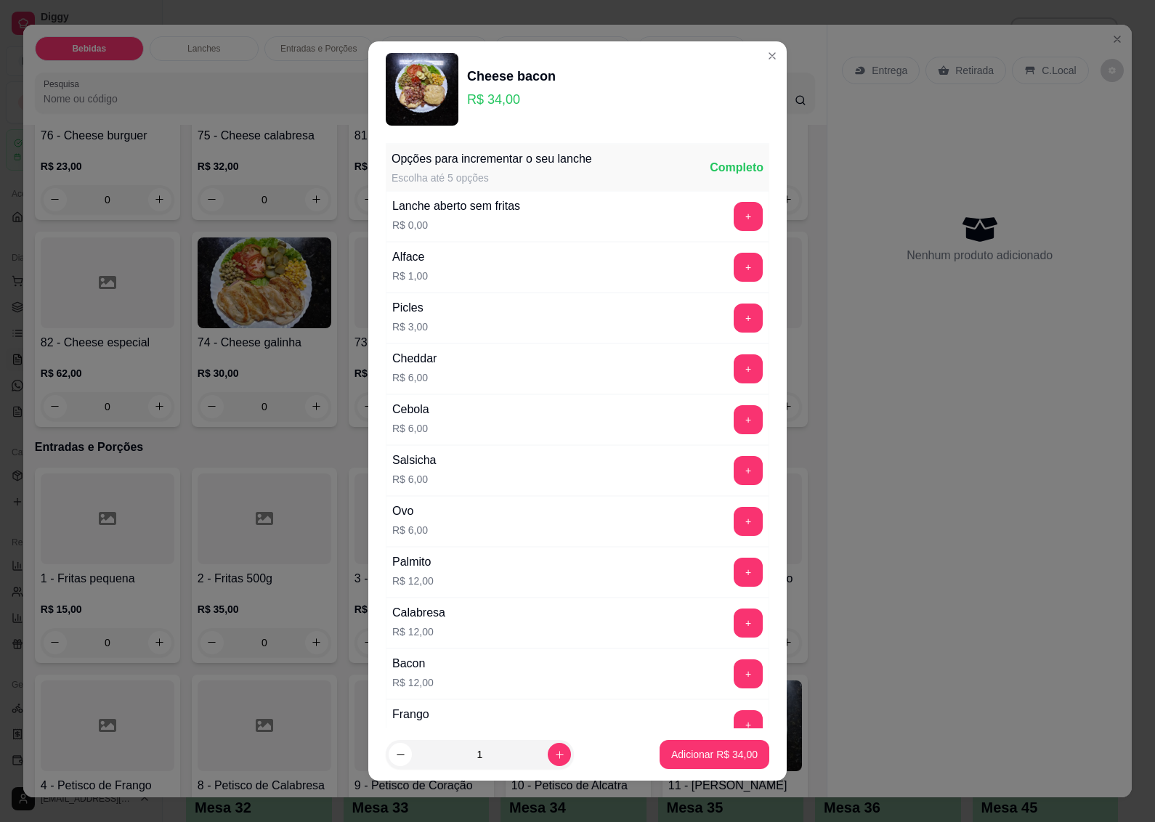
scroll to position [91, 0]
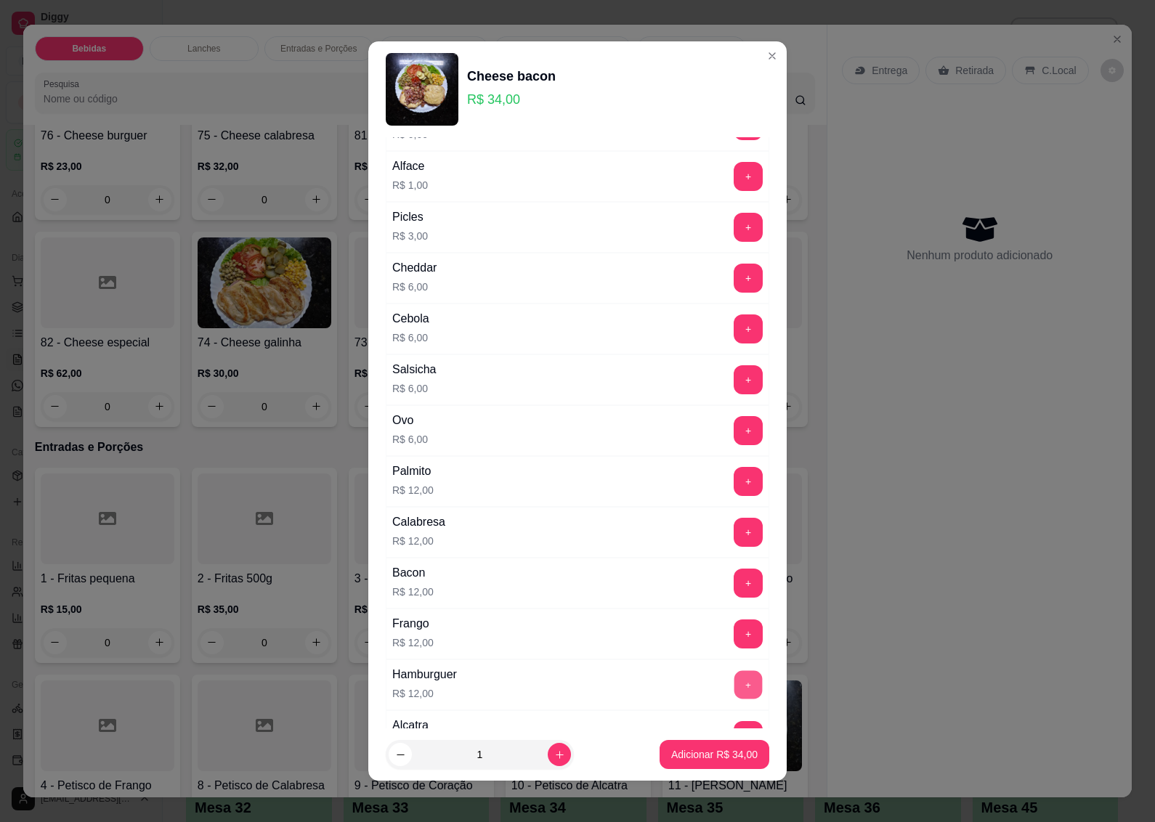
click at [734, 690] on button "+" at bounding box center [748, 684] width 28 height 28
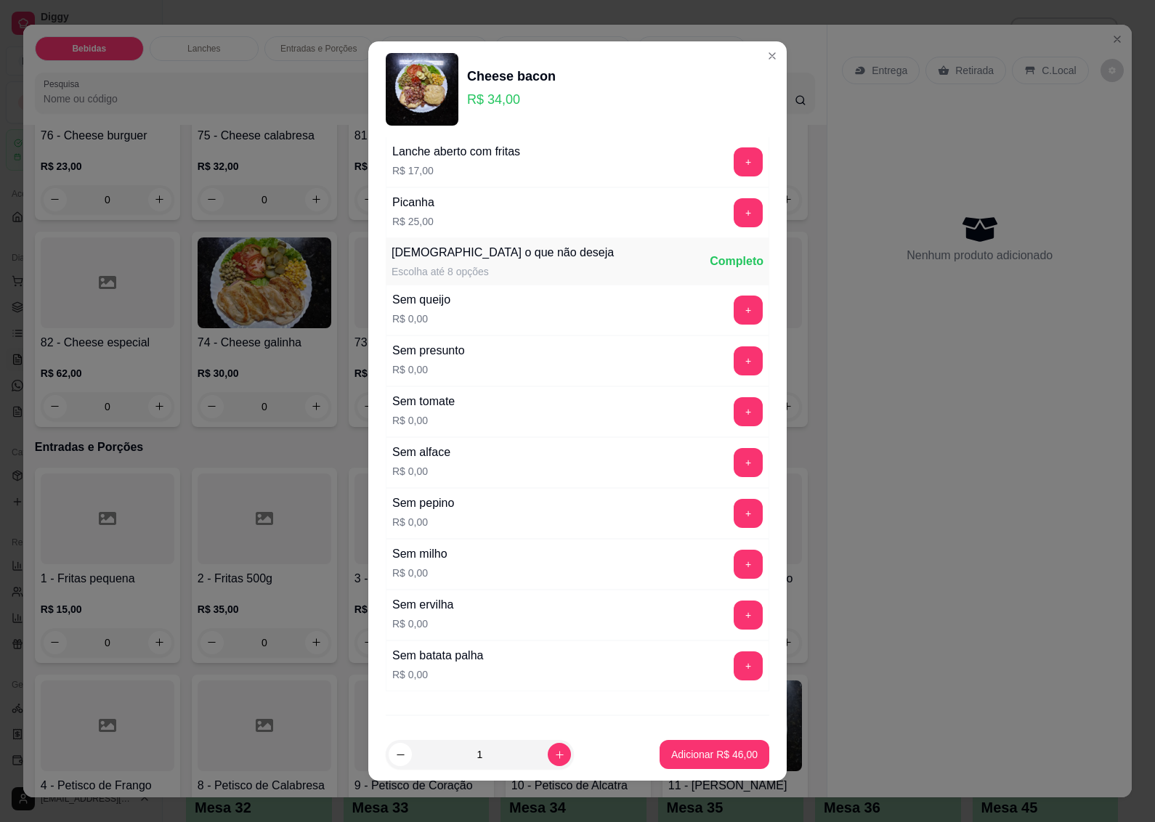
scroll to position [897, 0]
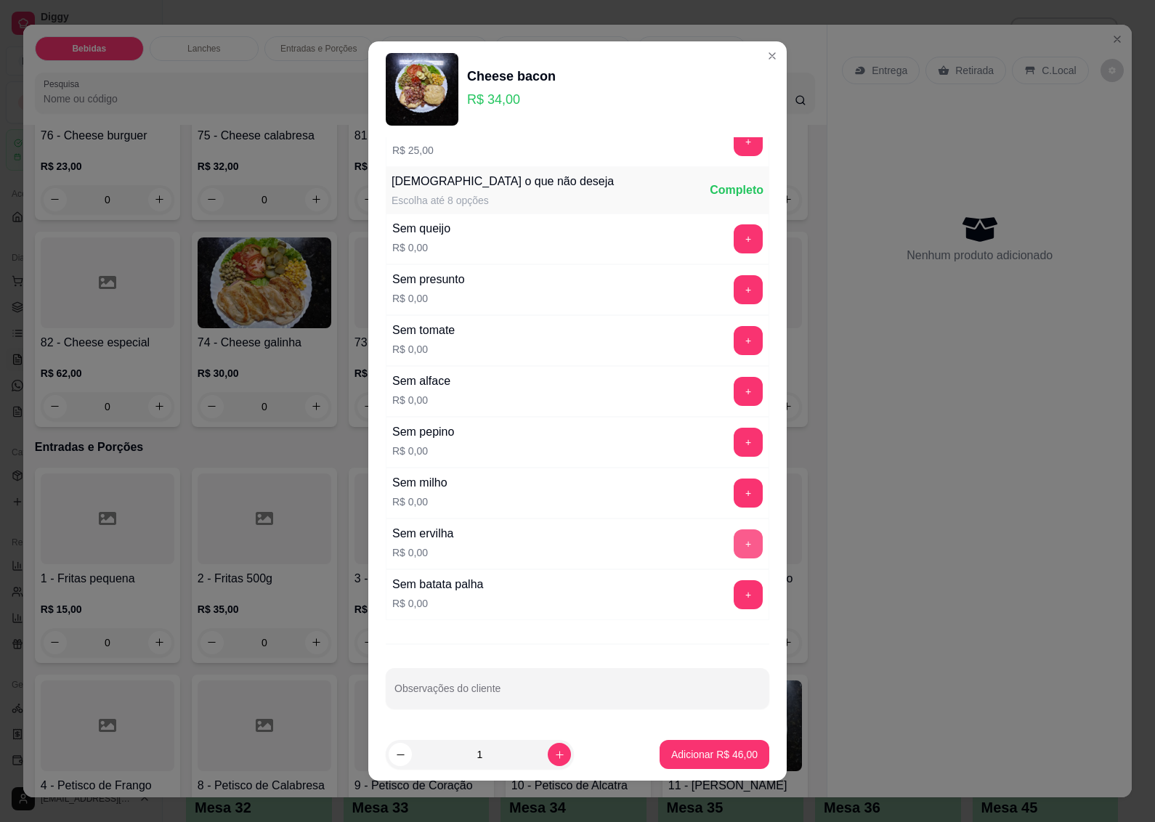
click at [733, 539] on button "+" at bounding box center [747, 543] width 29 height 29
click at [676, 757] on p "Adicionar R$ 46,00" at bounding box center [714, 754] width 86 height 15
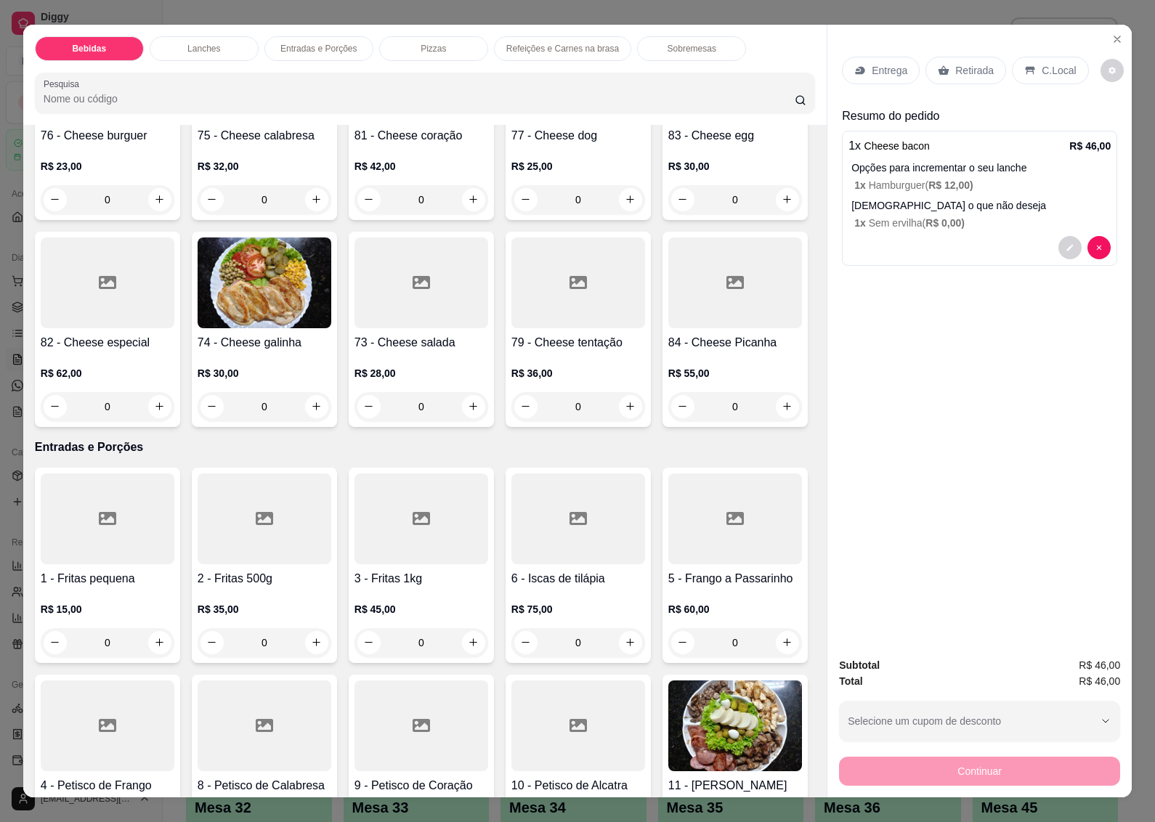
click at [972, 67] on p "Retirada" at bounding box center [974, 70] width 38 height 15
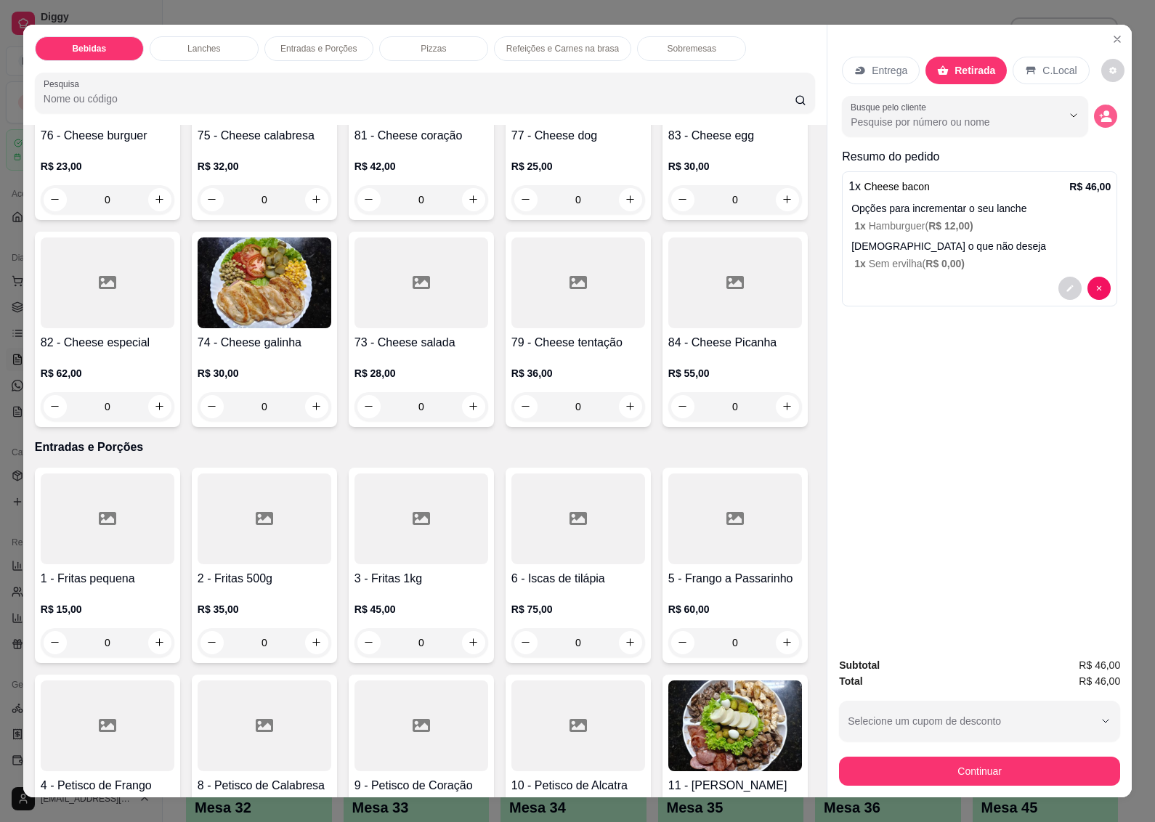
click at [1099, 110] on icon "decrease-product-quantity" at bounding box center [1105, 116] width 13 height 13
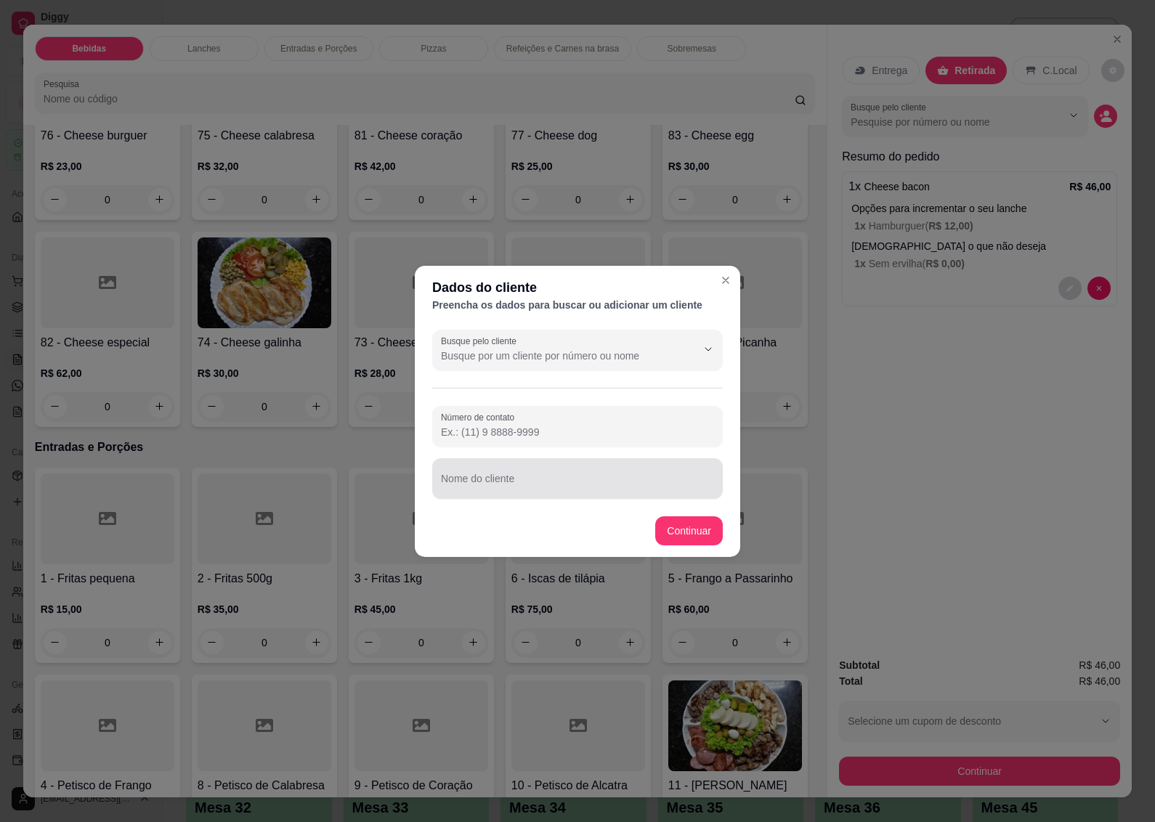
click at [457, 484] on input "Nome do cliente" at bounding box center [577, 484] width 273 height 15
type input "[PERSON_NAME]"
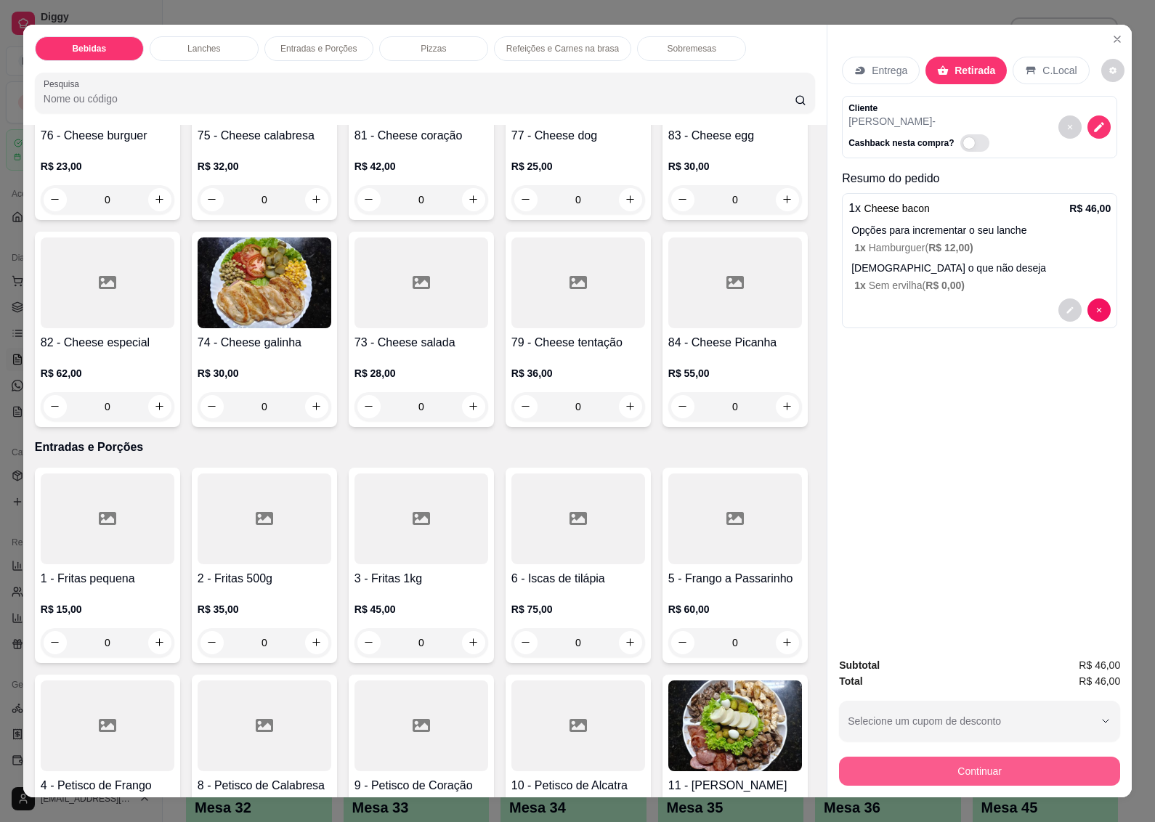
click at [955, 767] on button "Continuar" at bounding box center [979, 771] width 281 height 29
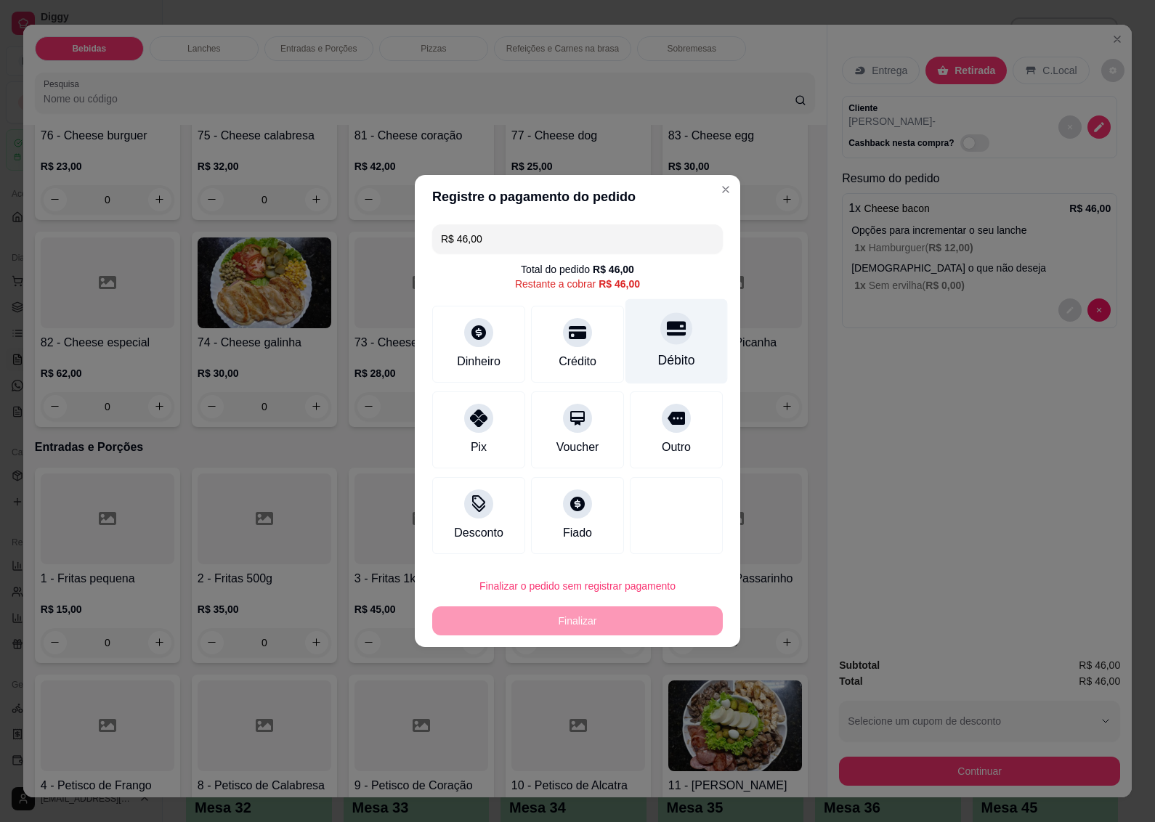
click at [662, 341] on div at bounding box center [676, 328] width 32 height 32
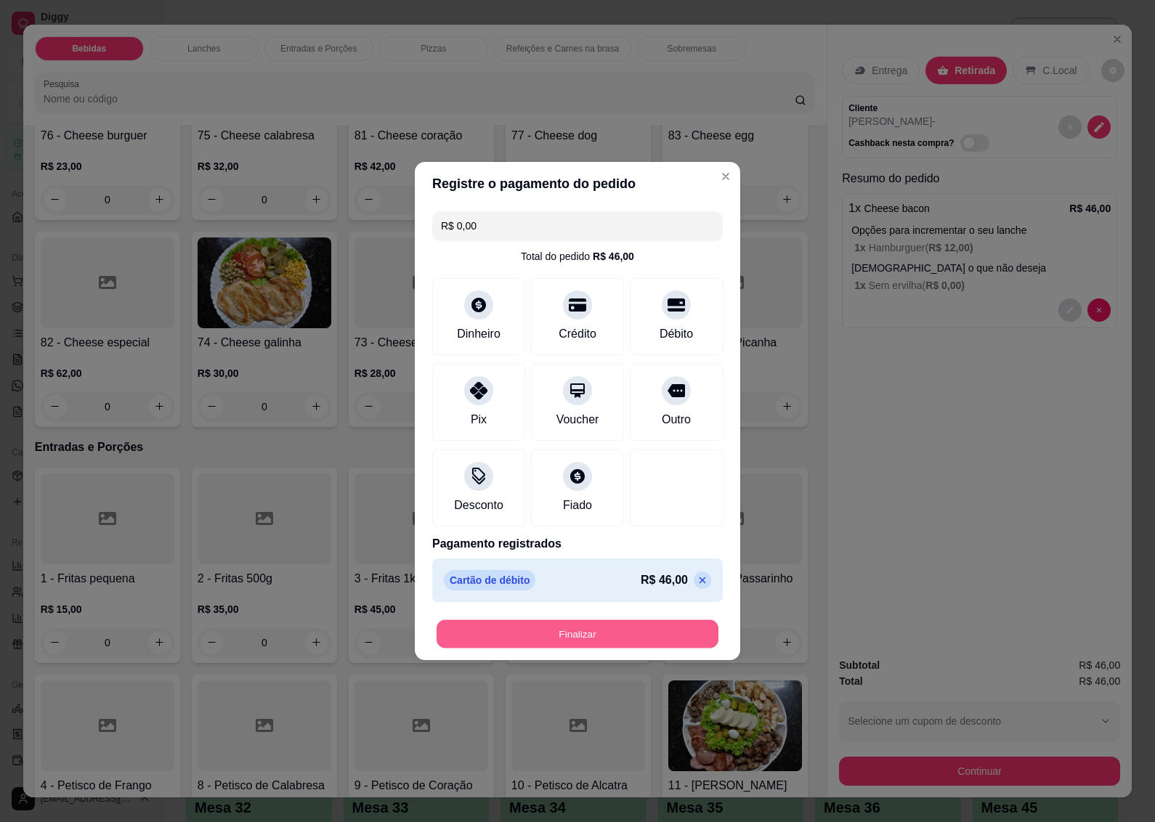
click at [545, 636] on button "Finalizar" at bounding box center [577, 634] width 282 height 28
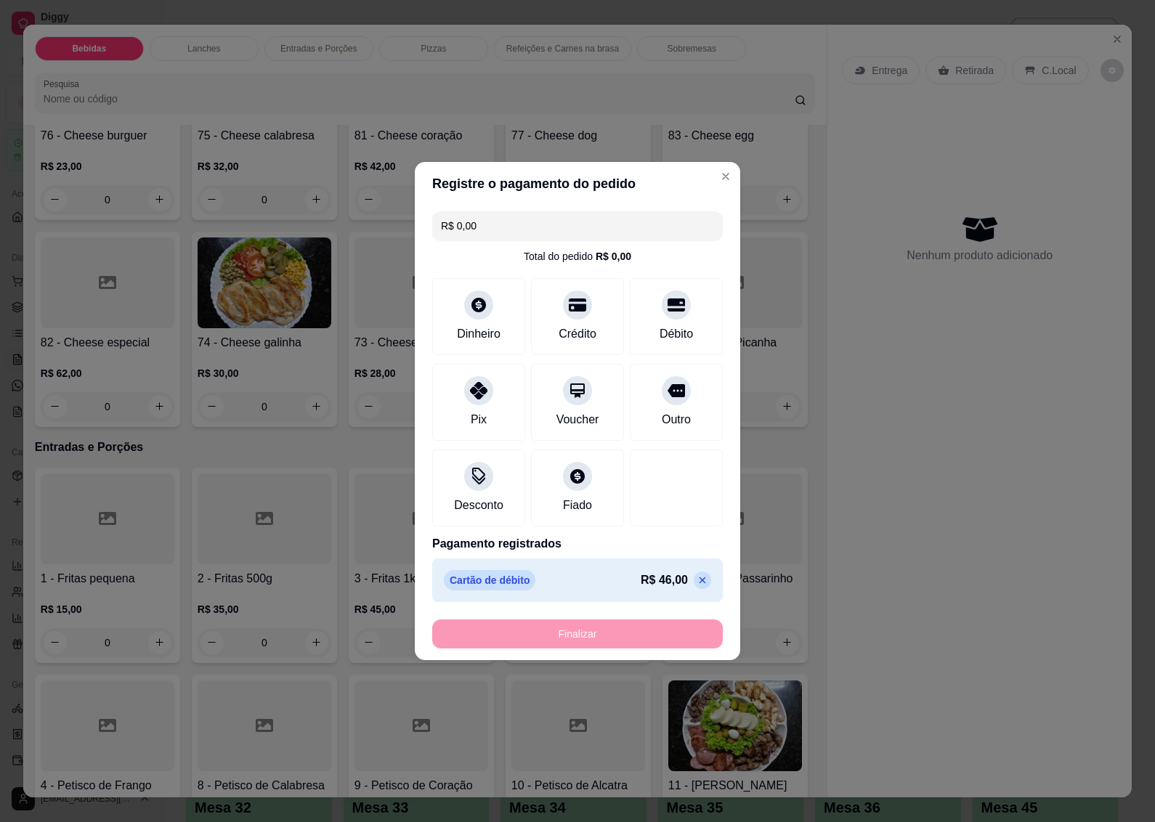
type input "-R$ 46,00"
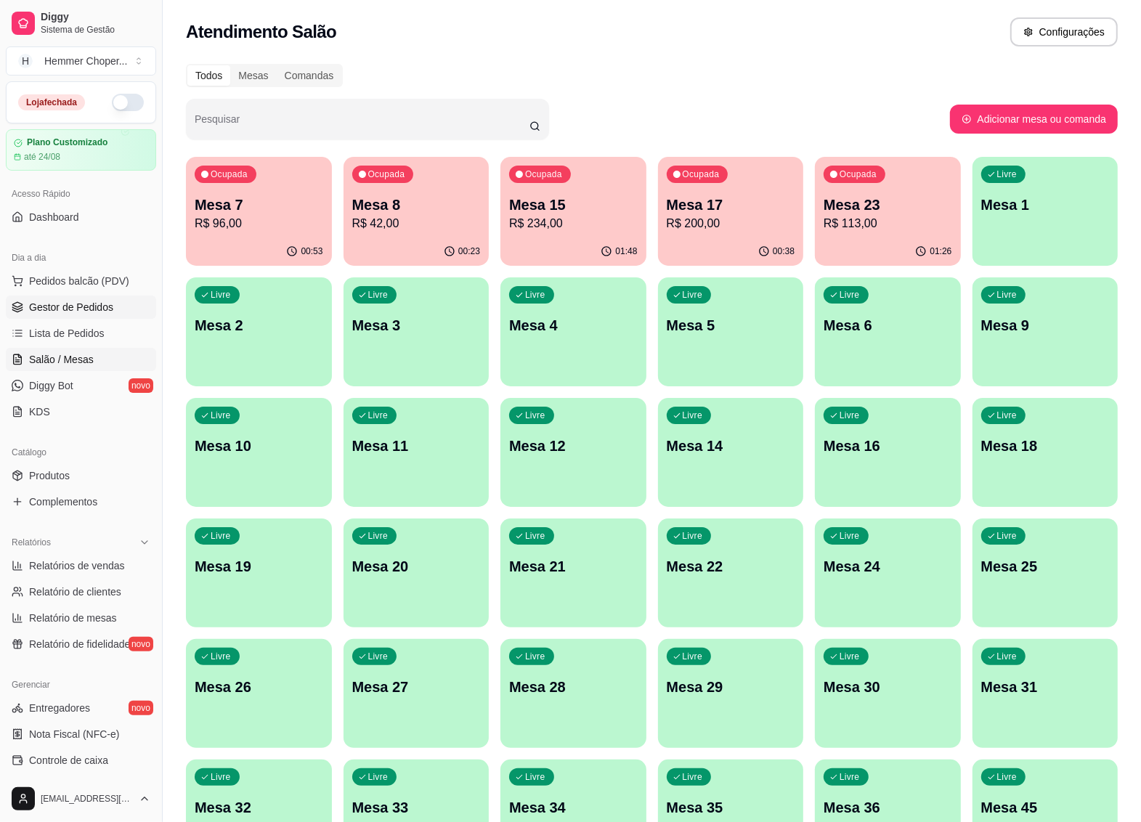
click at [89, 304] on span "Gestor de Pedidos" at bounding box center [71, 307] width 84 height 15
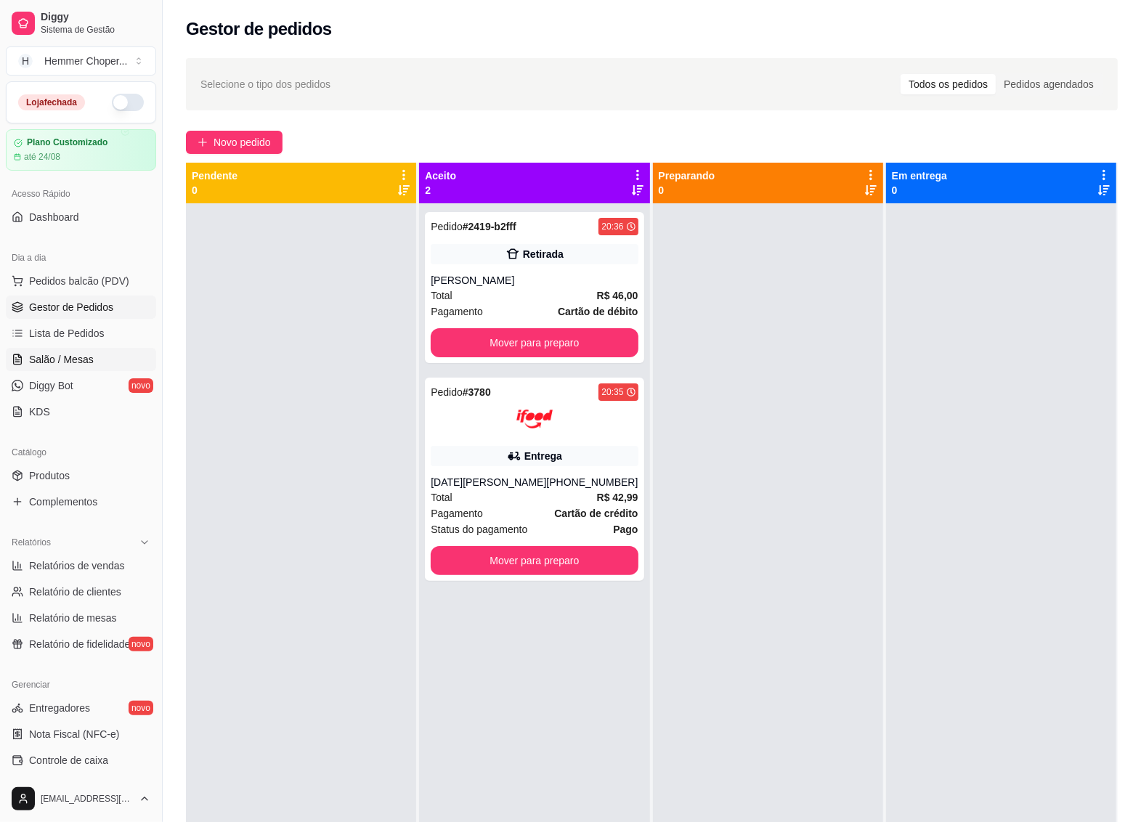
click at [60, 358] on span "Salão / Mesas" at bounding box center [61, 359] width 65 height 15
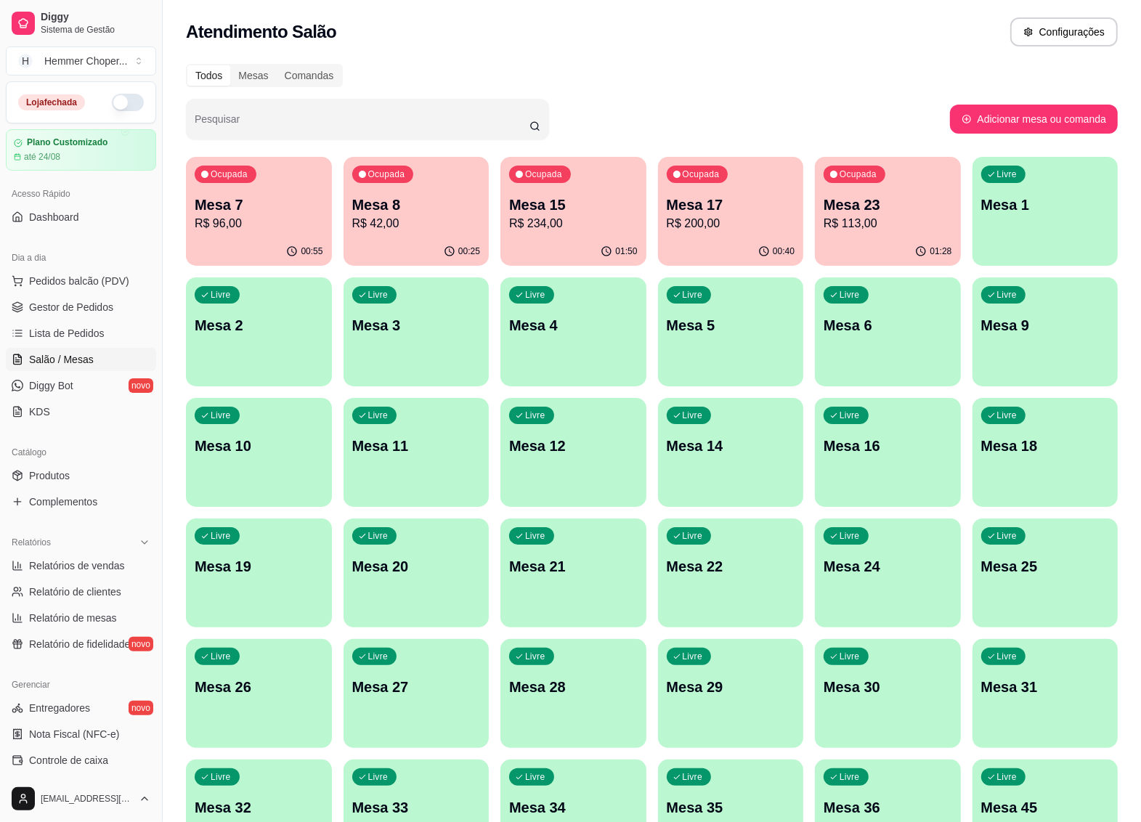
click at [568, 231] on p "R$ 234,00" at bounding box center [573, 223] width 129 height 17
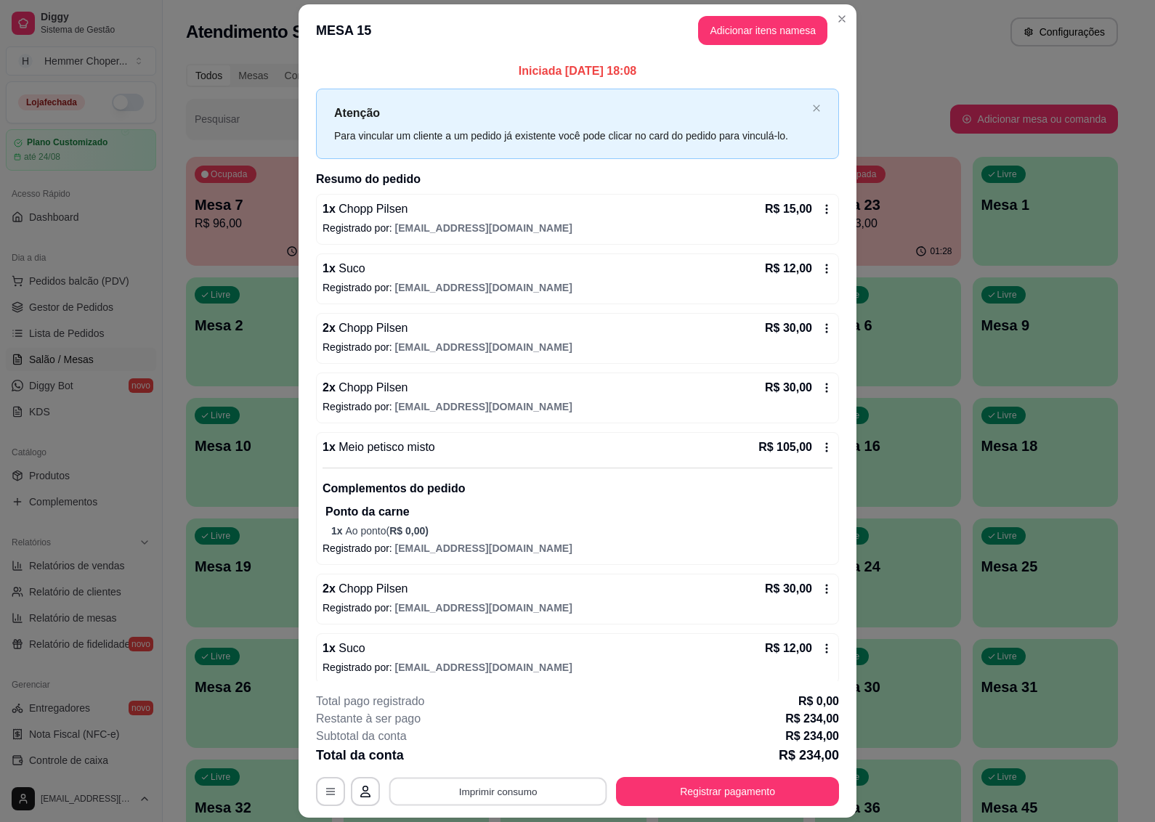
click at [483, 788] on button "Imprimir consumo" at bounding box center [498, 792] width 218 height 28
click at [495, 760] on button "IMPRESSORA" at bounding box center [495, 758] width 105 height 23
click at [705, 794] on button "Registrar pagamento" at bounding box center [727, 791] width 223 height 29
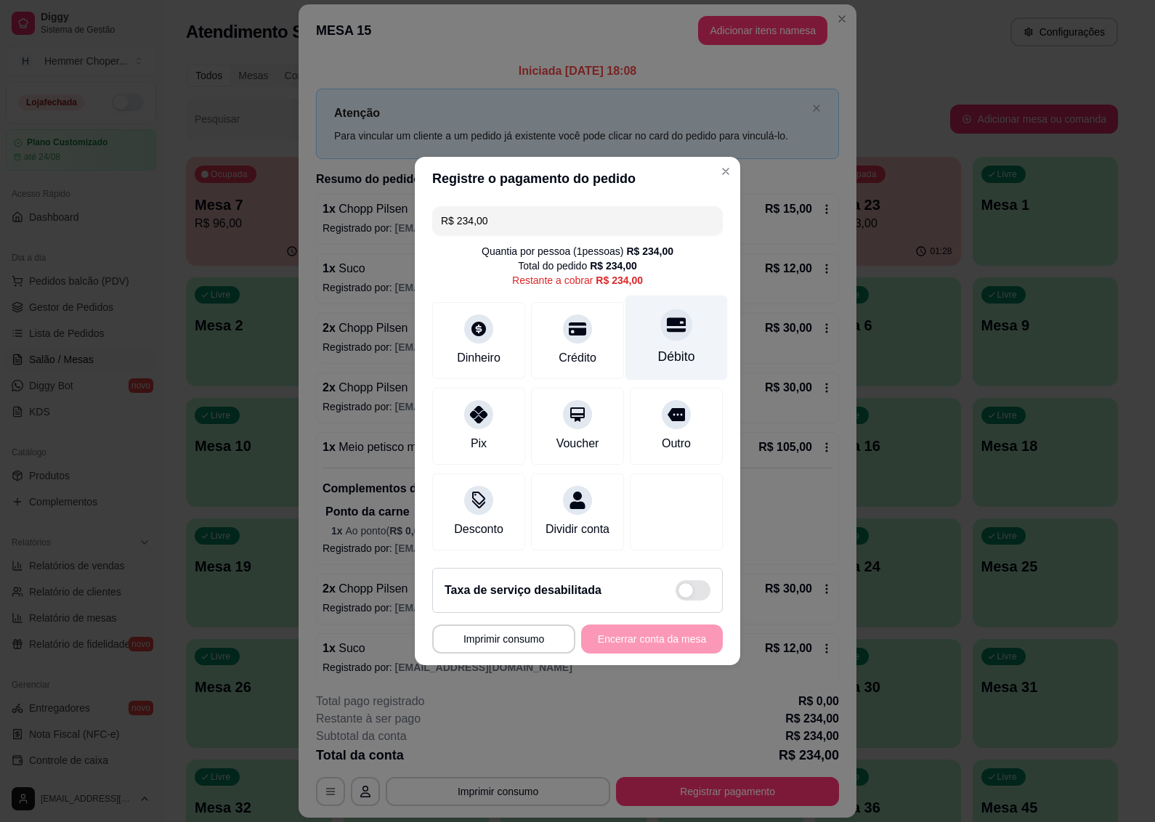
click at [663, 349] on div "Débito" at bounding box center [676, 356] width 37 height 19
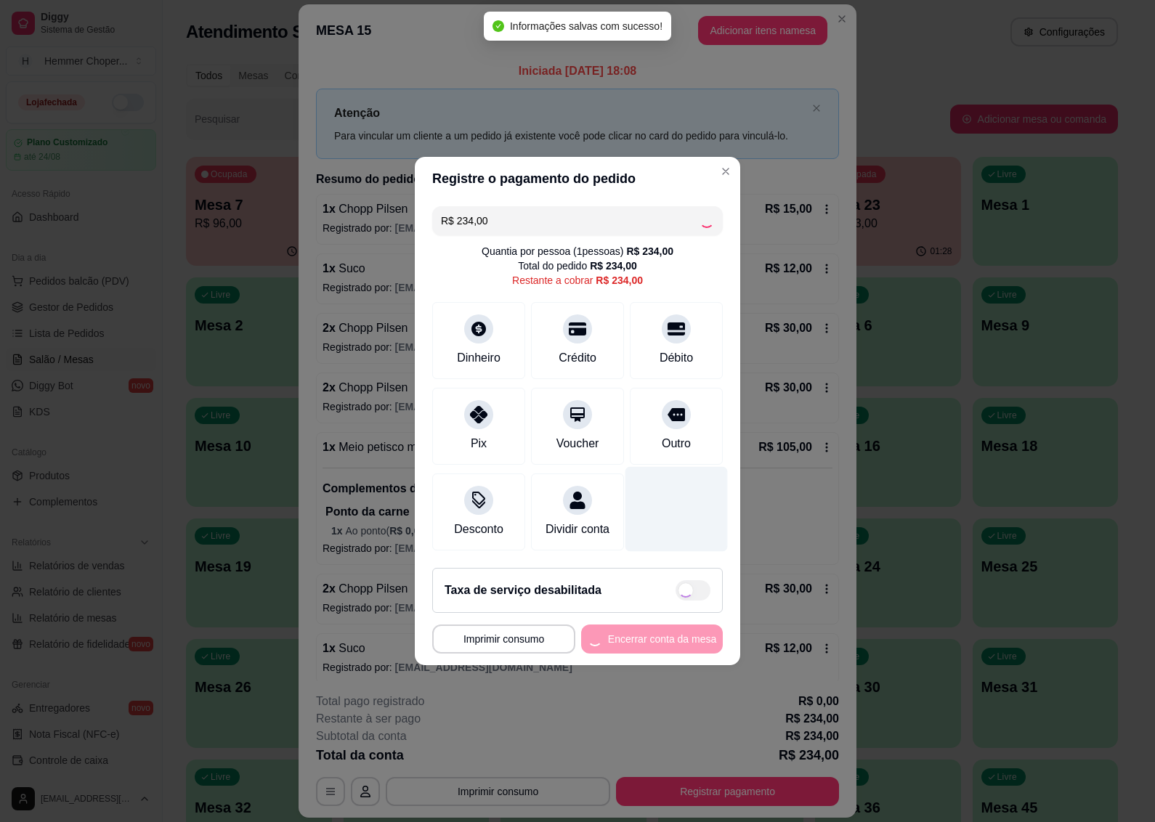
type input "R$ 0,00"
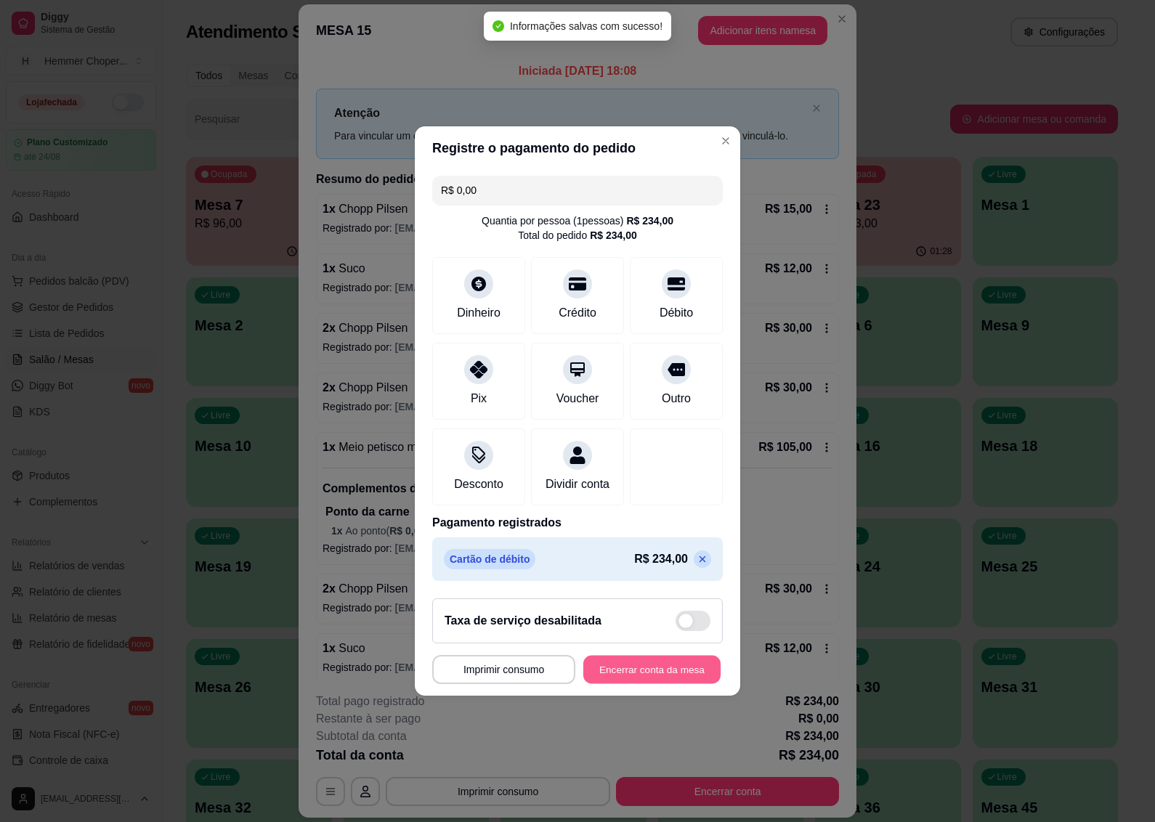
click at [619, 674] on button "Encerrar conta da mesa" at bounding box center [651, 670] width 137 height 28
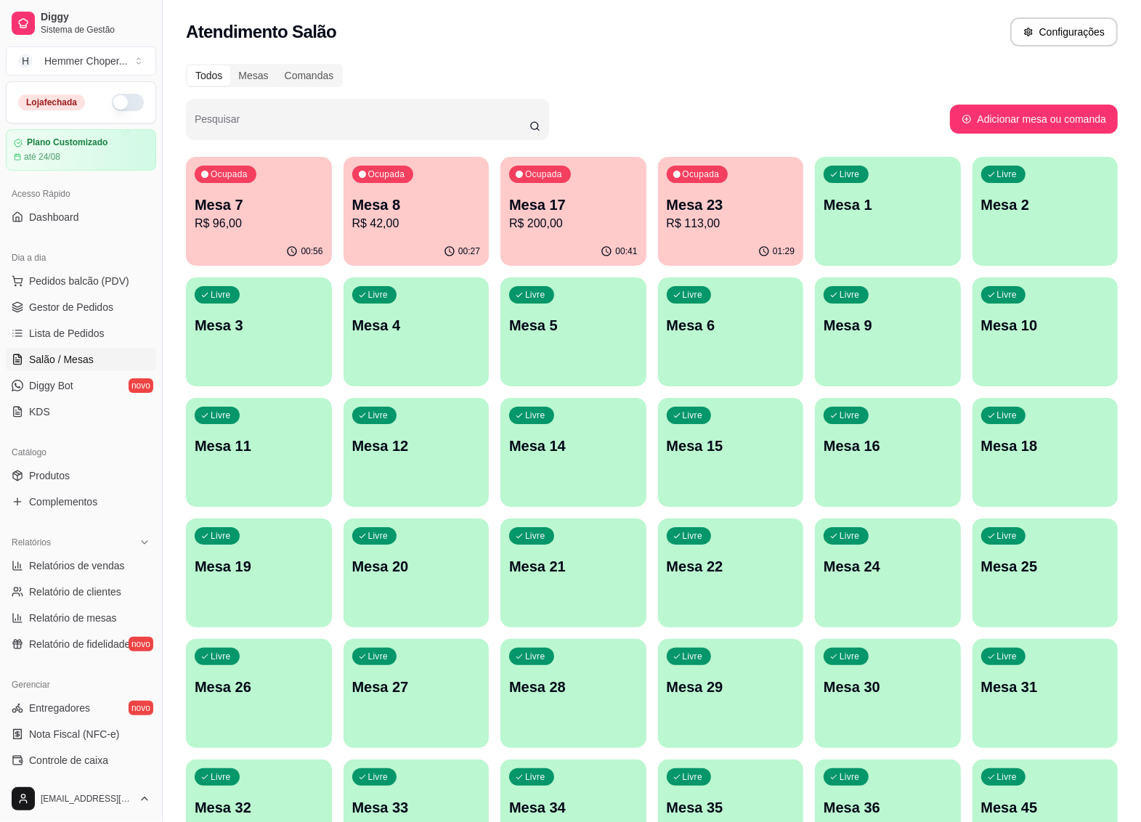
click at [720, 234] on div "Ocupada Mesa 23 R$ 113,00" at bounding box center [731, 197] width 146 height 81
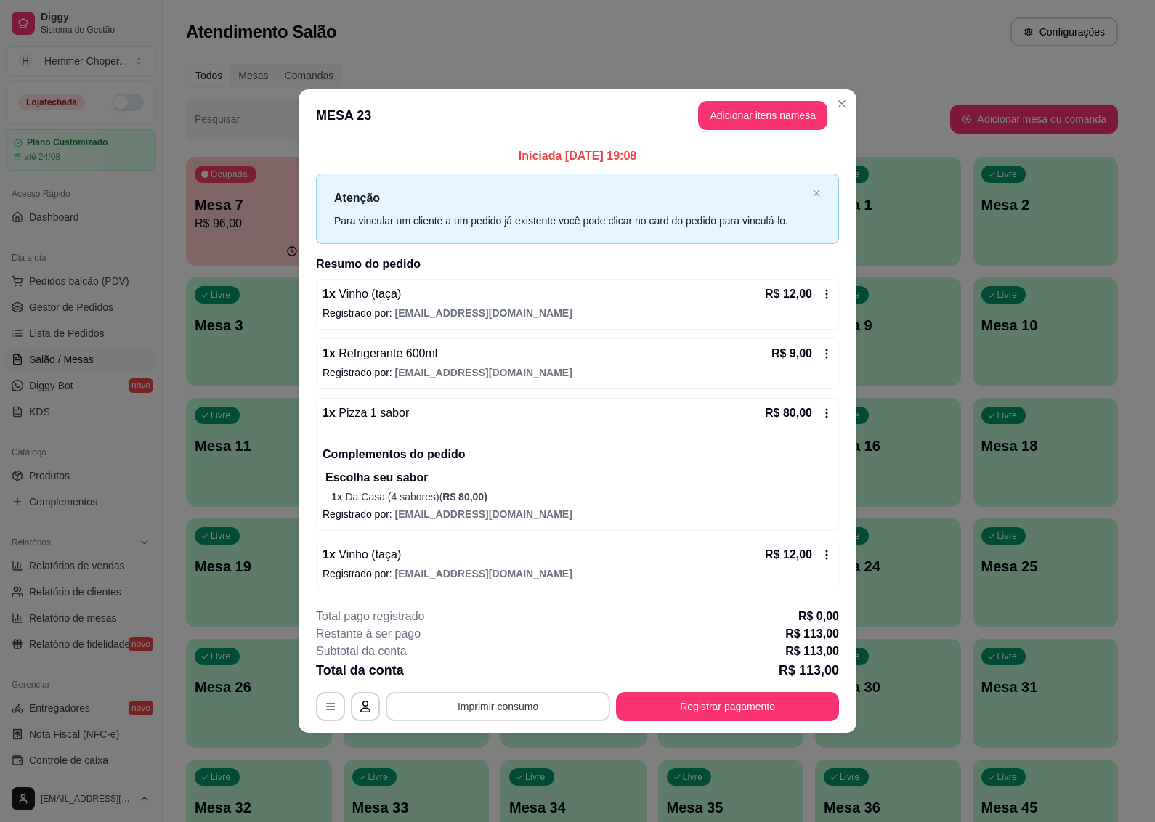
click at [506, 710] on button "Imprimir consumo" at bounding box center [498, 706] width 224 height 29
click at [498, 679] on button "IMPRESSORA" at bounding box center [502, 673] width 102 height 23
click at [681, 703] on button "Registrar pagamento" at bounding box center [727, 706] width 223 height 29
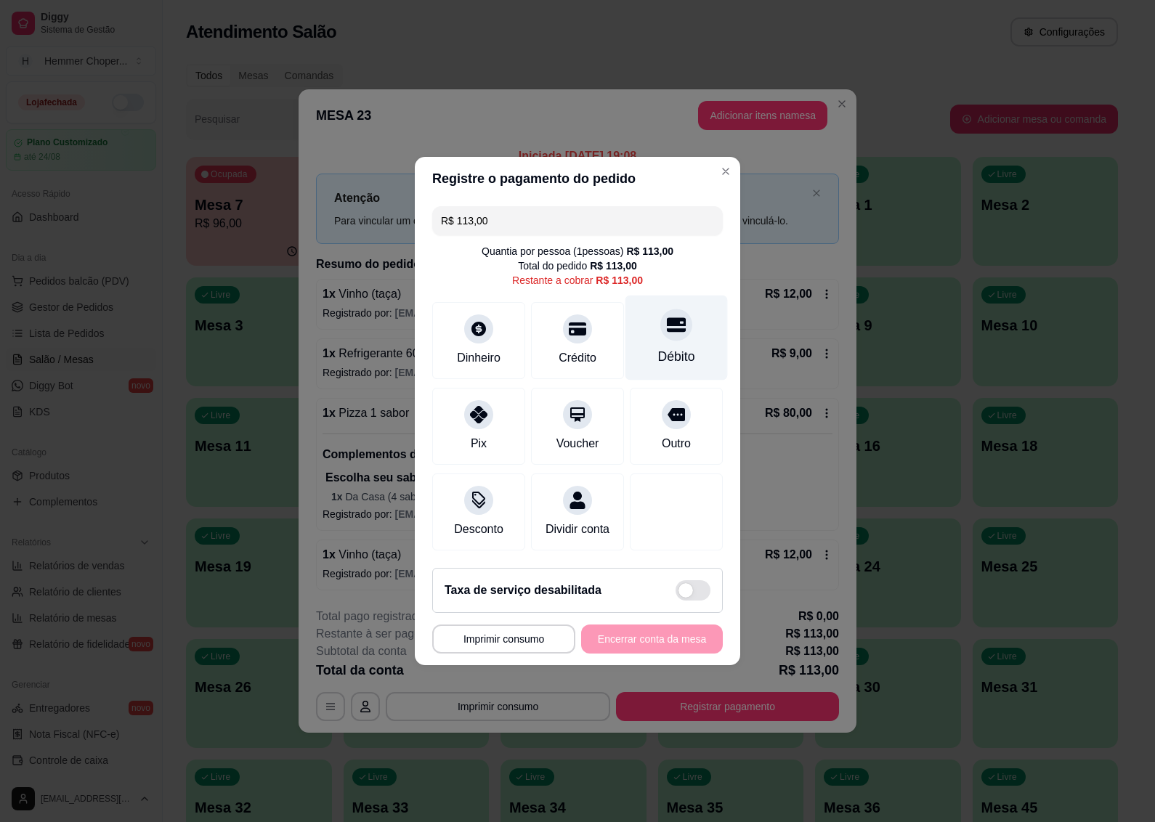
click at [667, 324] on icon at bounding box center [676, 324] width 19 height 19
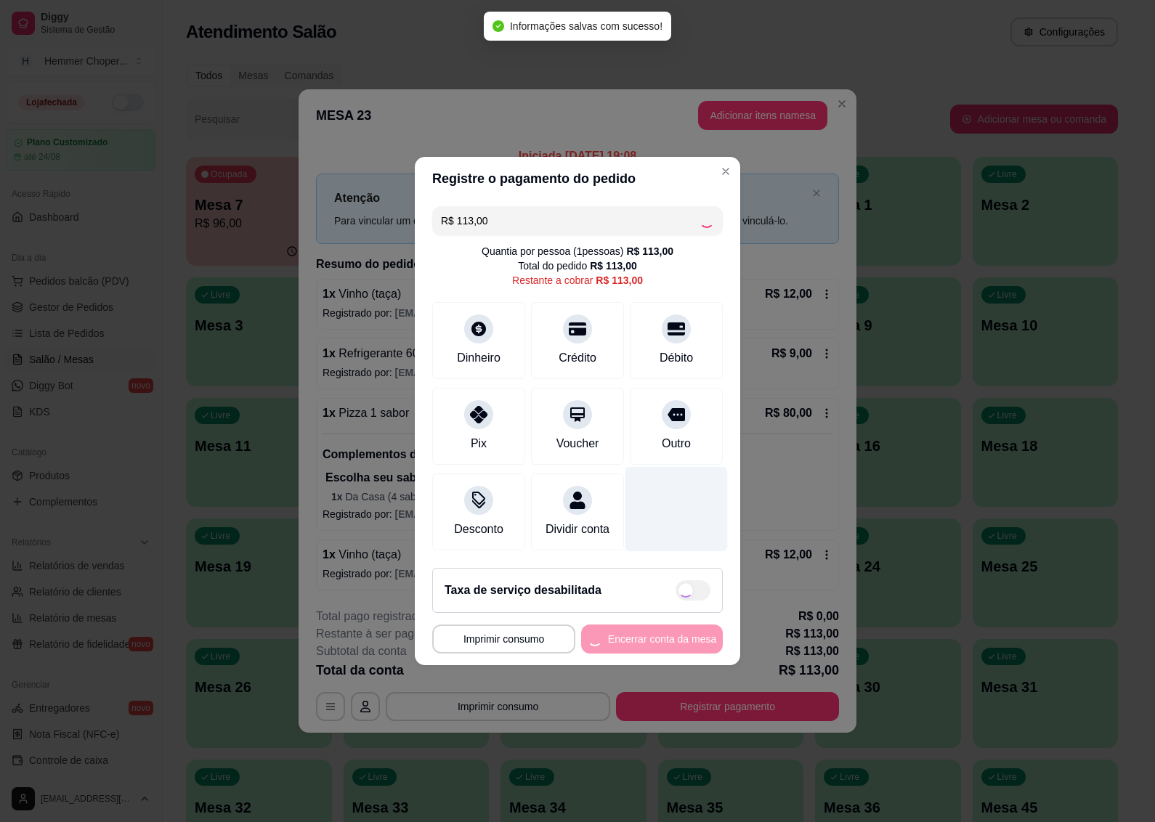
type input "R$ 0,00"
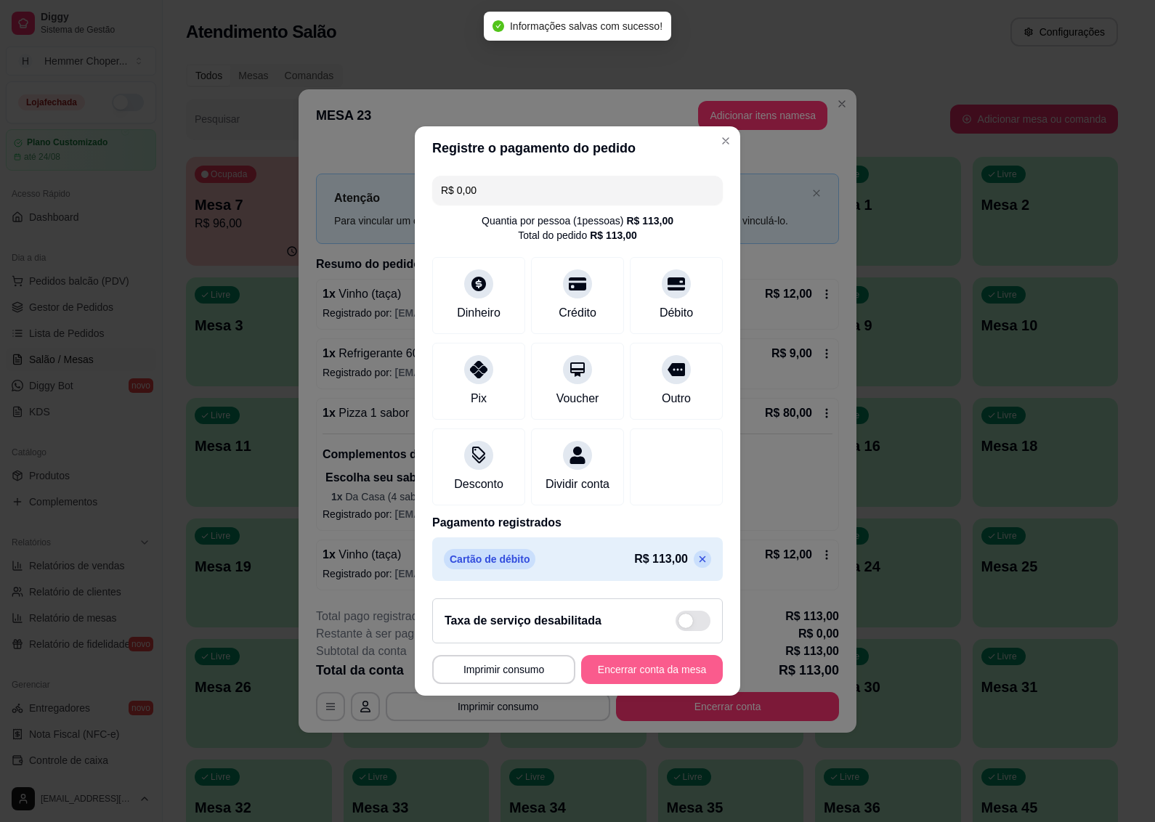
click at [611, 679] on button "Encerrar conta da mesa" at bounding box center [652, 669] width 142 height 29
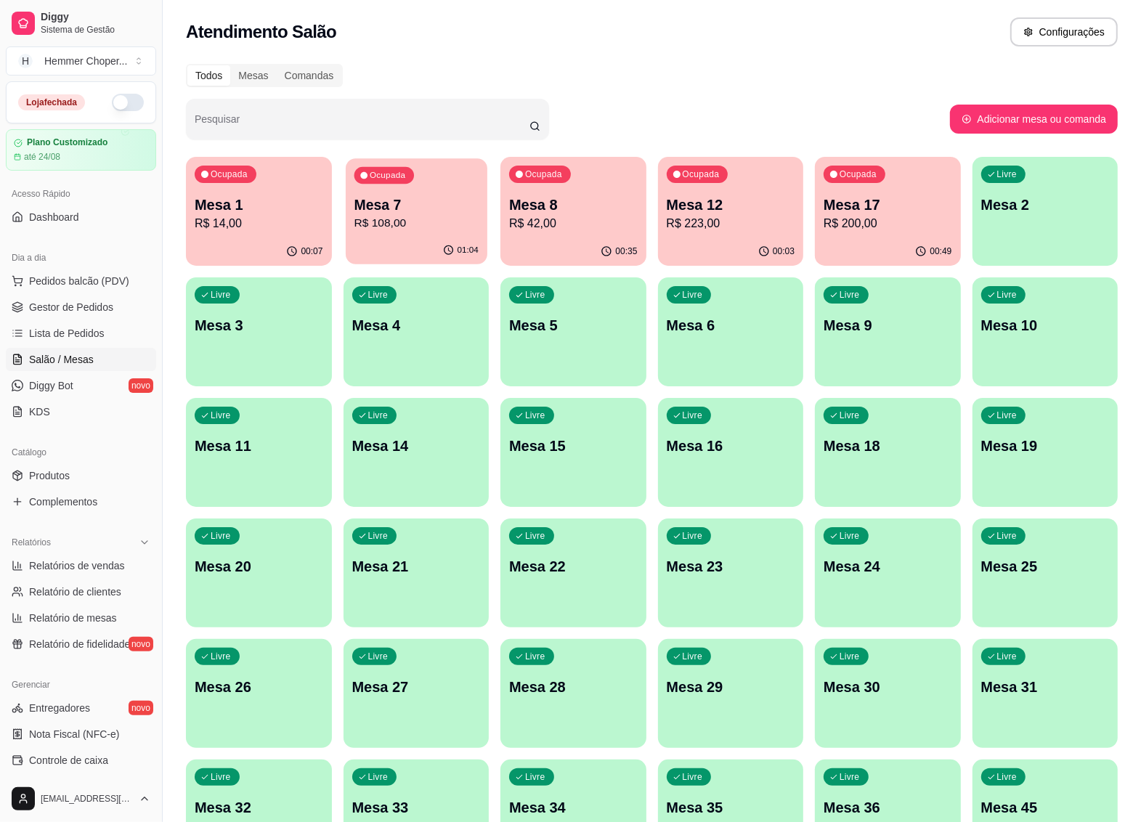
click at [420, 225] on p "R$ 108,00" at bounding box center [416, 223] width 124 height 17
click at [87, 306] on span "Gestor de Pedidos" at bounding box center [71, 307] width 84 height 15
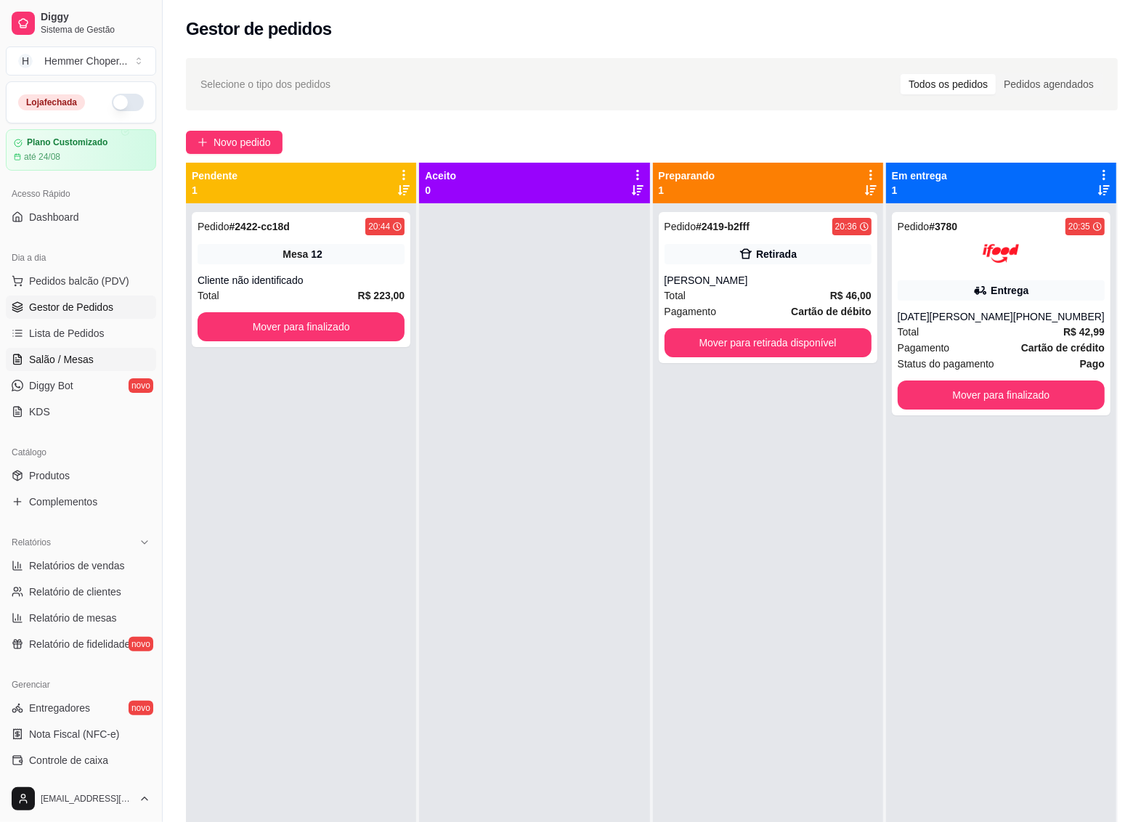
click at [74, 357] on span "Salão / Mesas" at bounding box center [61, 359] width 65 height 15
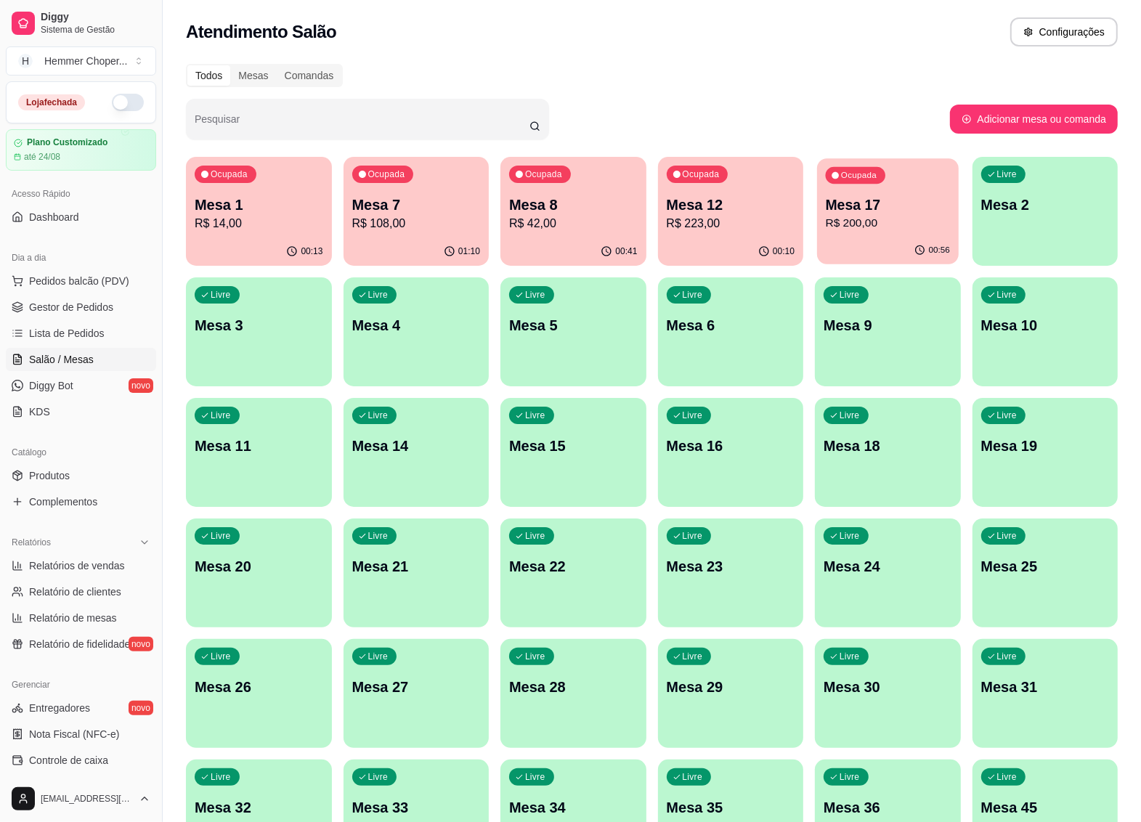
click at [872, 220] on p "R$ 200,00" at bounding box center [888, 223] width 124 height 17
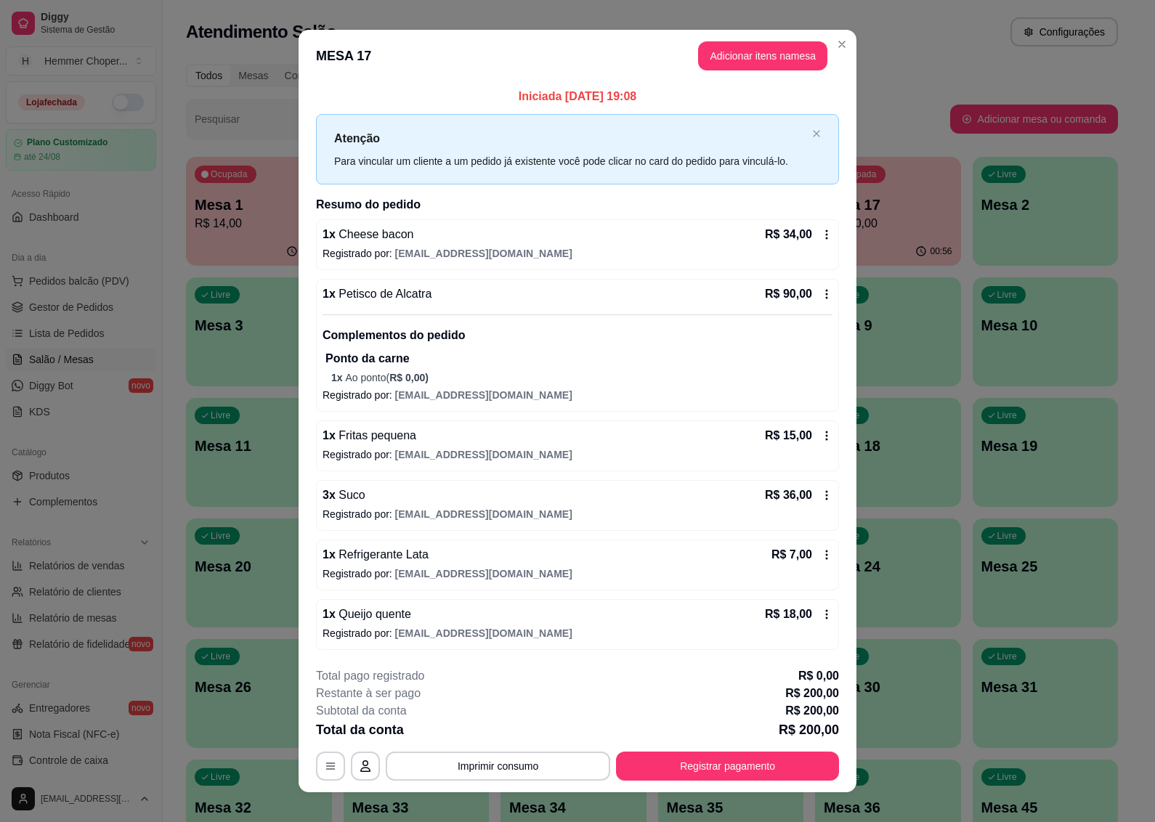
scroll to position [17, 0]
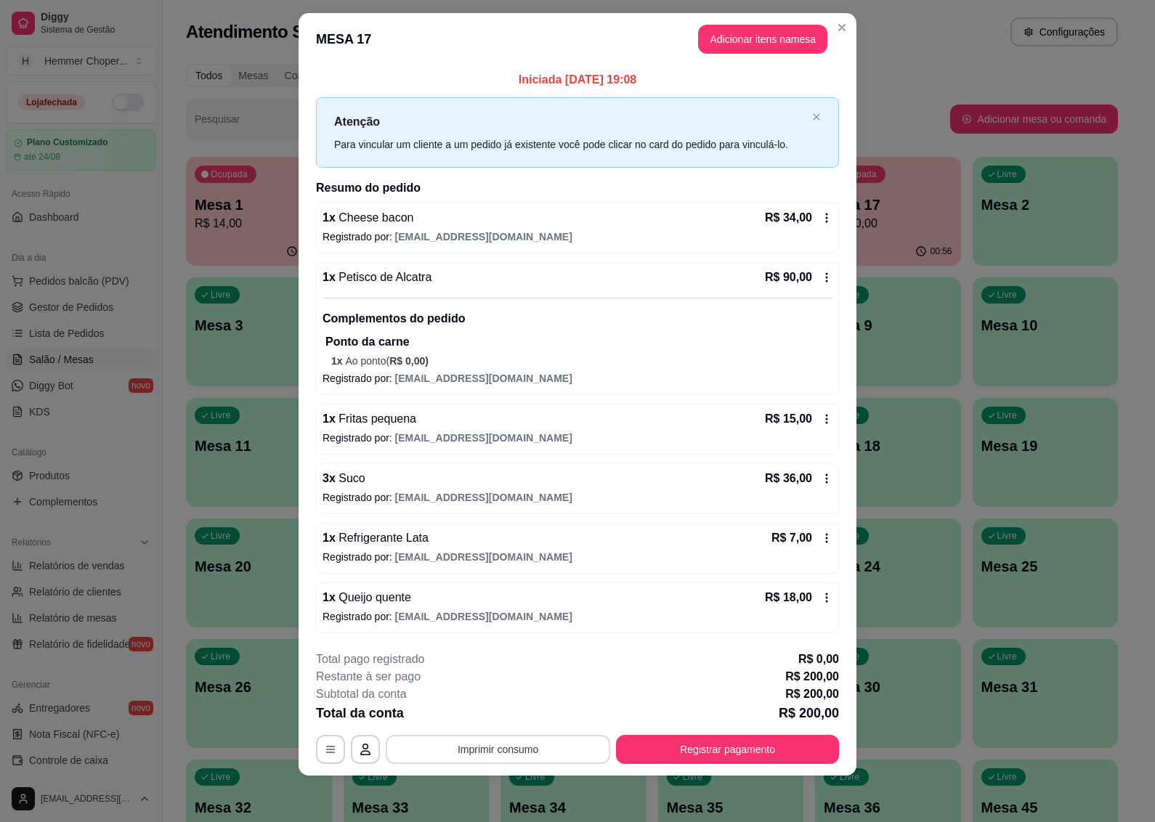
click at [492, 753] on button "Imprimir consumo" at bounding box center [498, 749] width 224 height 29
click at [496, 712] on button "IMPRESSORA" at bounding box center [495, 716] width 102 height 23
click at [715, 745] on button "Registrar pagamento" at bounding box center [727, 749] width 223 height 29
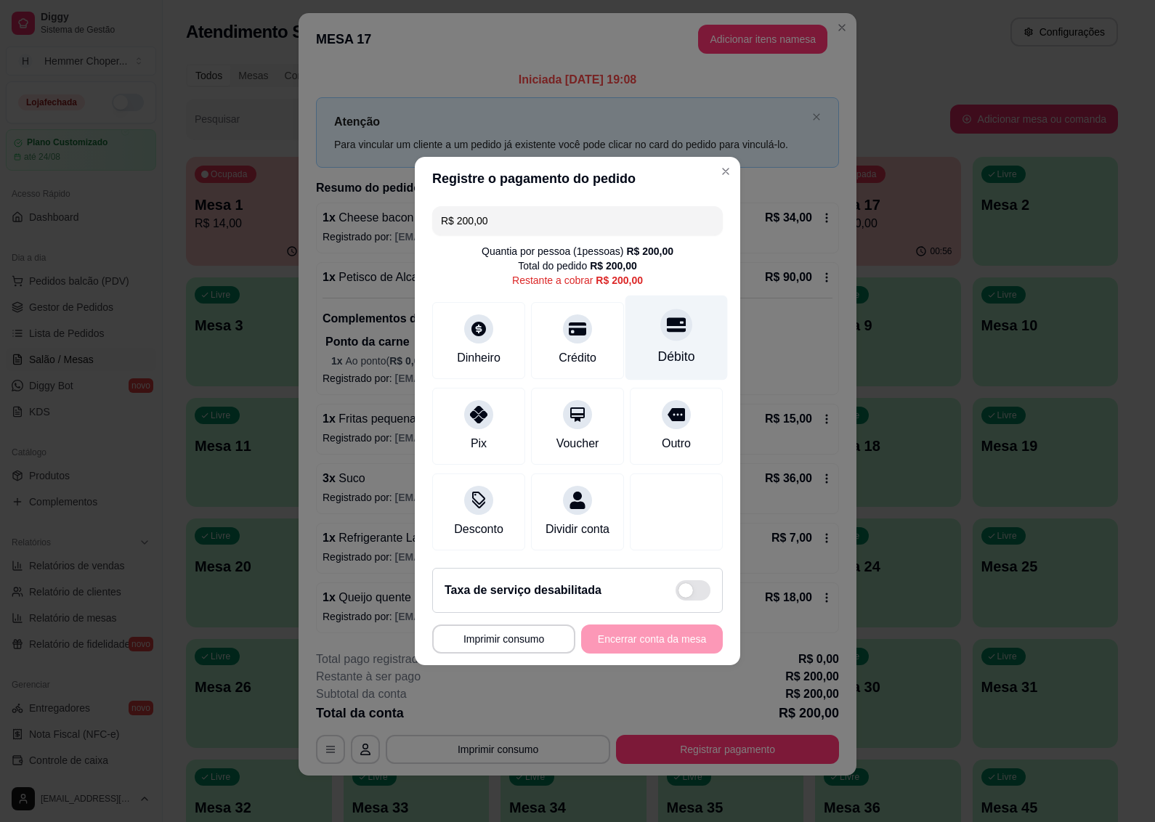
click at [676, 332] on div "Débito" at bounding box center [676, 338] width 102 height 85
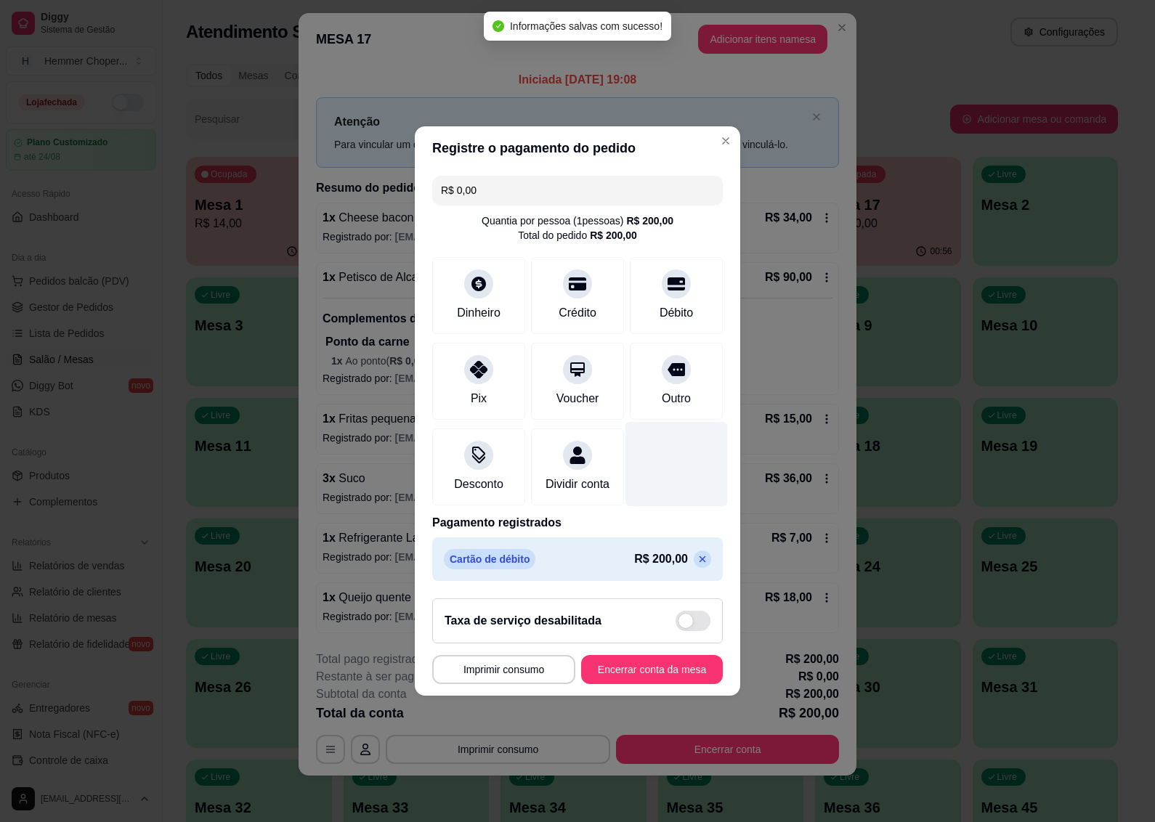
type input "R$ 0,00"
click at [625, 680] on button "Encerrar conta da mesa" at bounding box center [652, 669] width 142 height 29
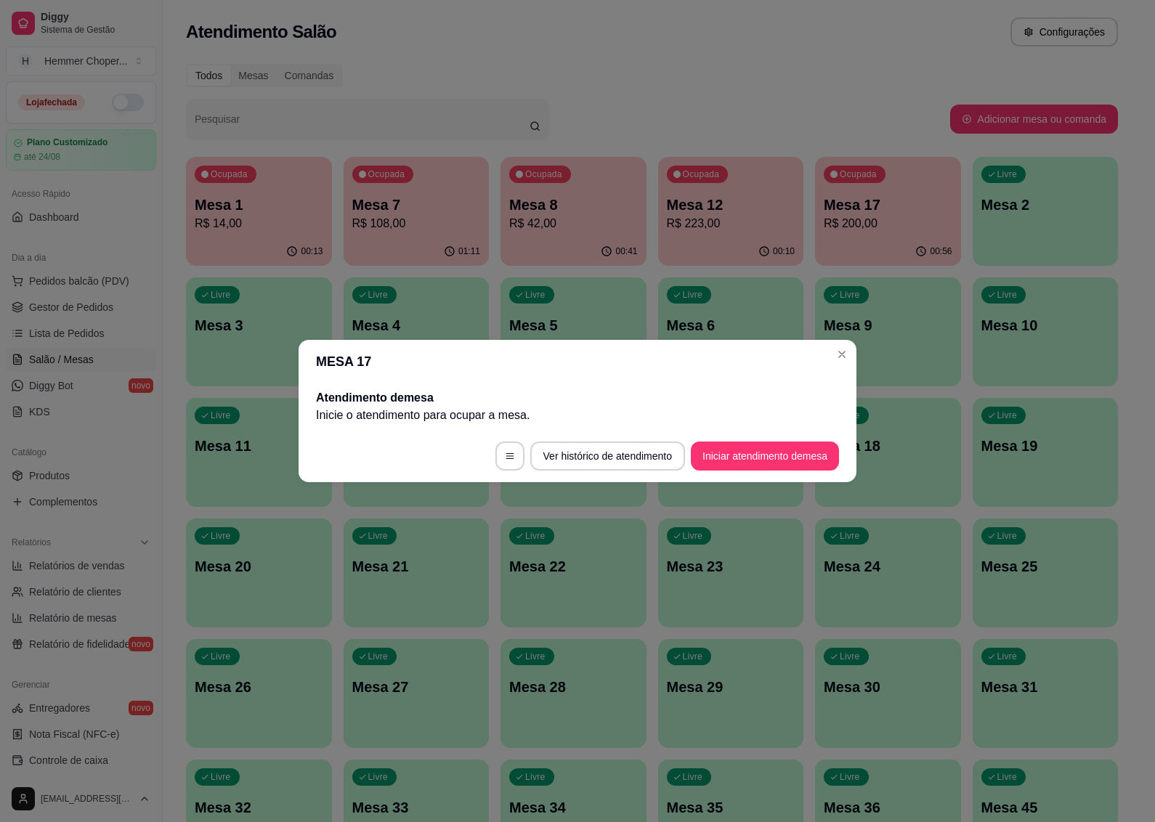
scroll to position [0, 0]
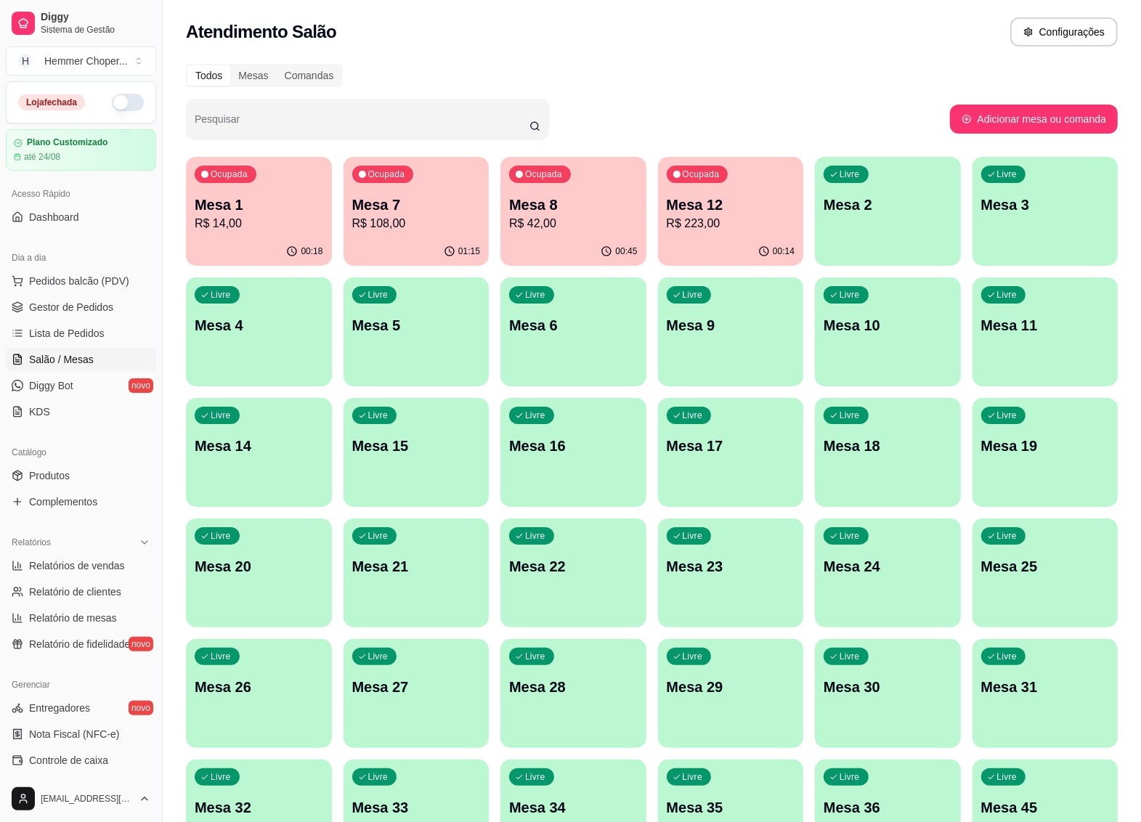
click at [402, 232] on div "Ocupada Mesa 7 R$ 108,00" at bounding box center [416, 197] width 146 height 81
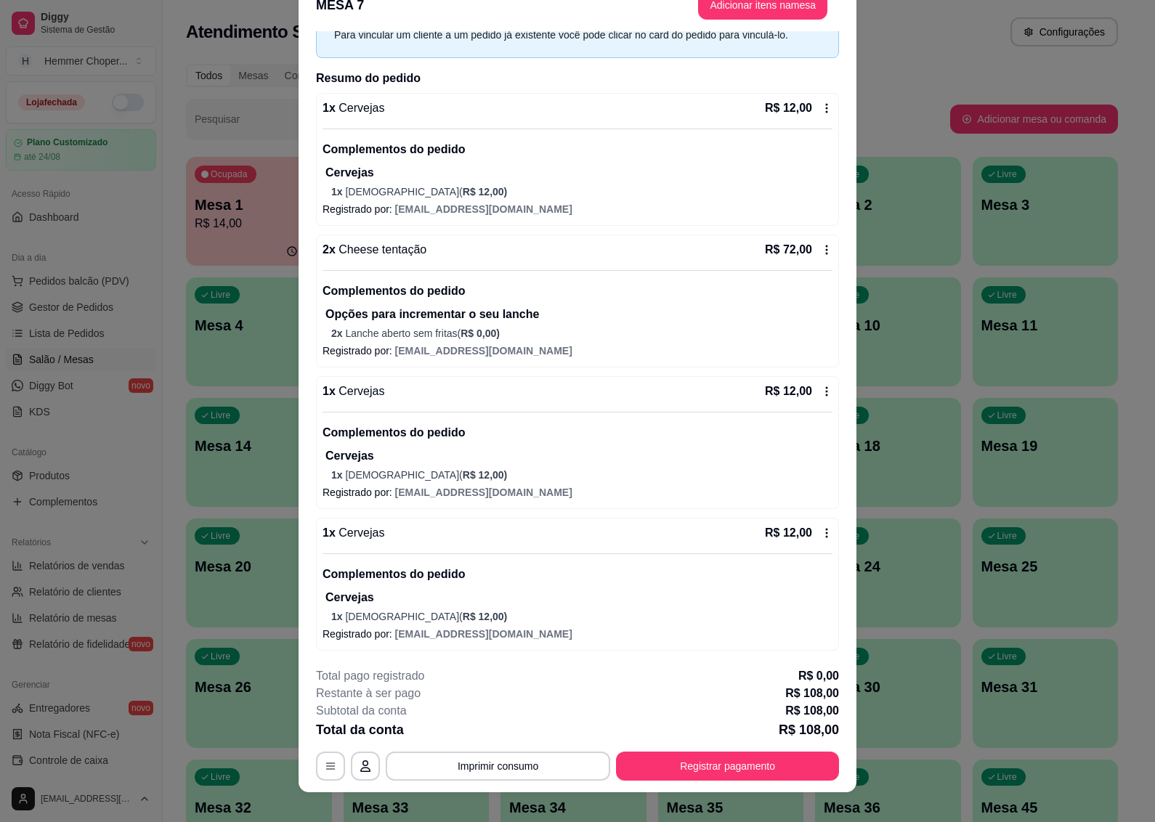
scroll to position [42, 0]
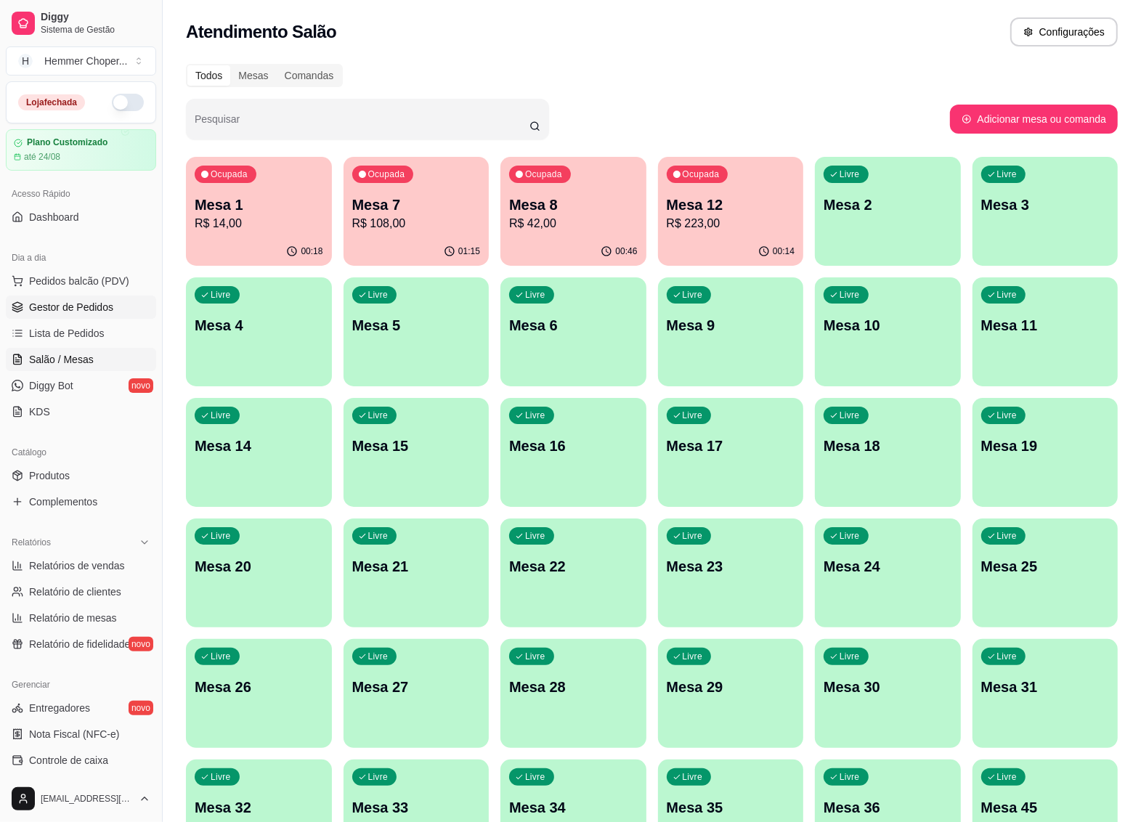
click at [98, 309] on span "Gestor de Pedidos" at bounding box center [71, 307] width 84 height 15
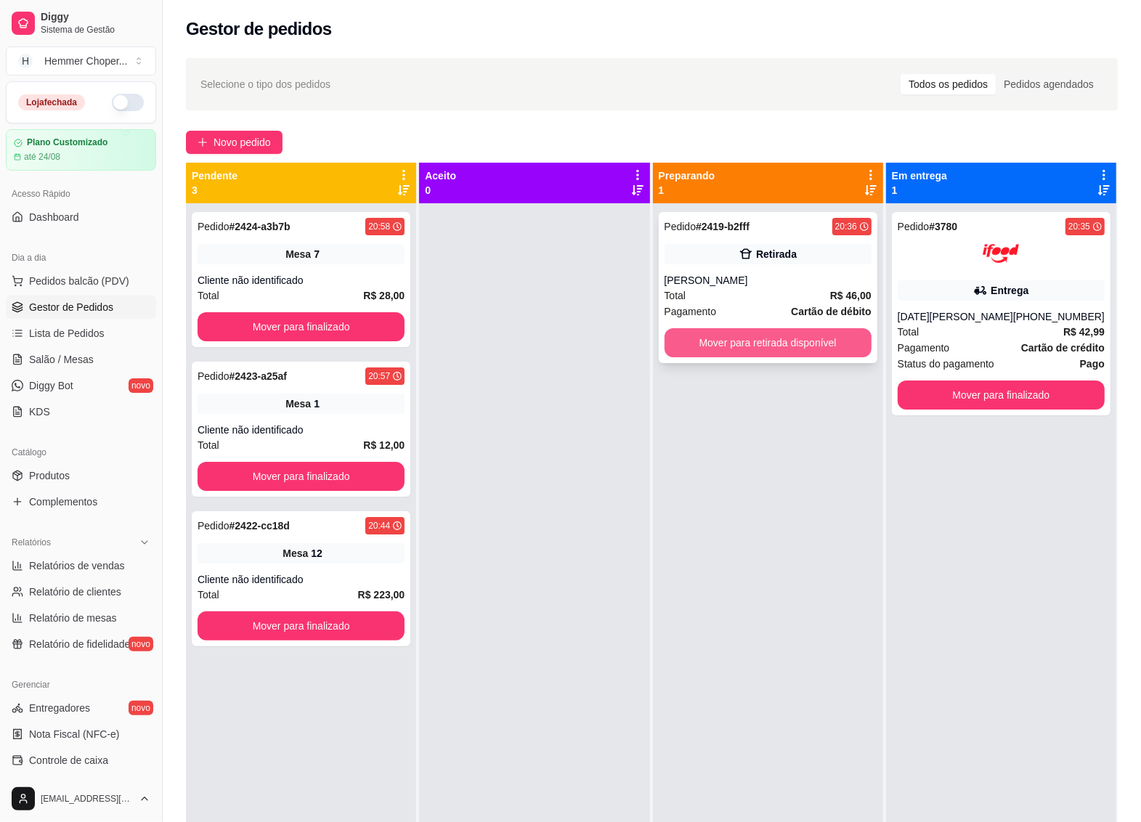
click at [691, 340] on button "Mover para retirada disponível" at bounding box center [767, 342] width 207 height 29
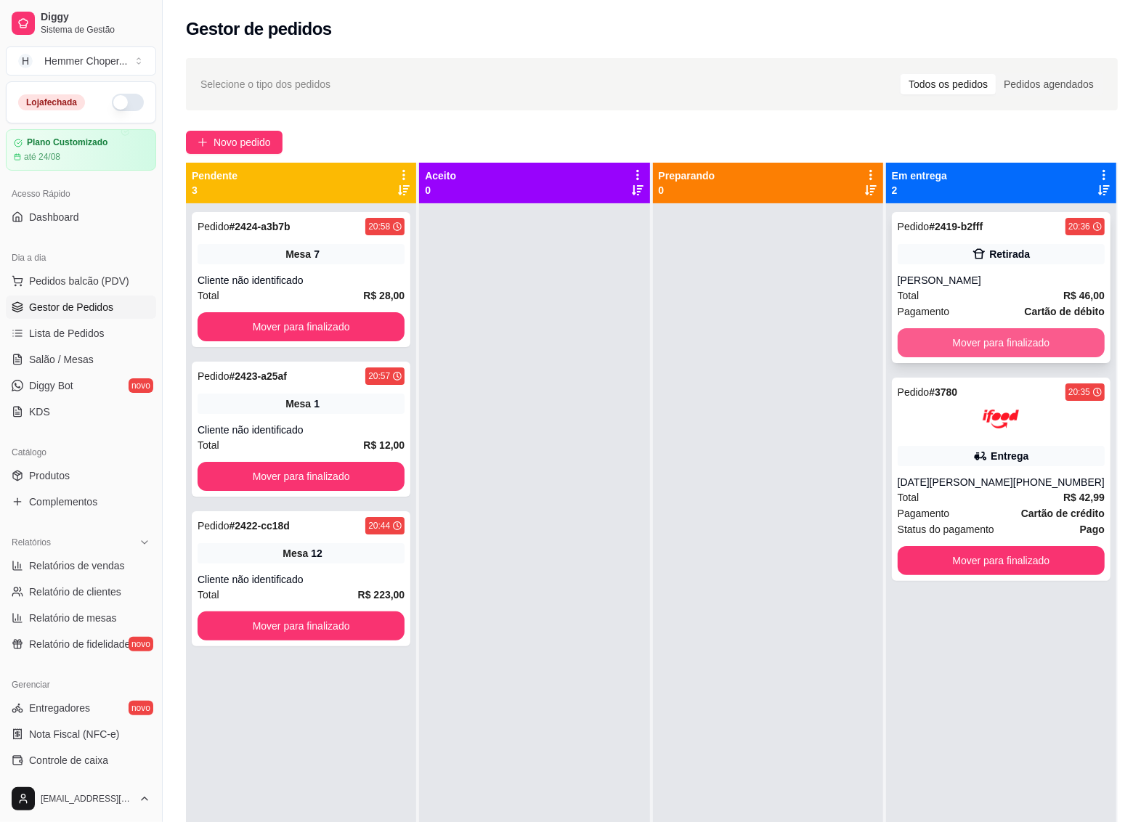
click at [977, 338] on button "Mover para finalizado" at bounding box center [1000, 342] width 207 height 29
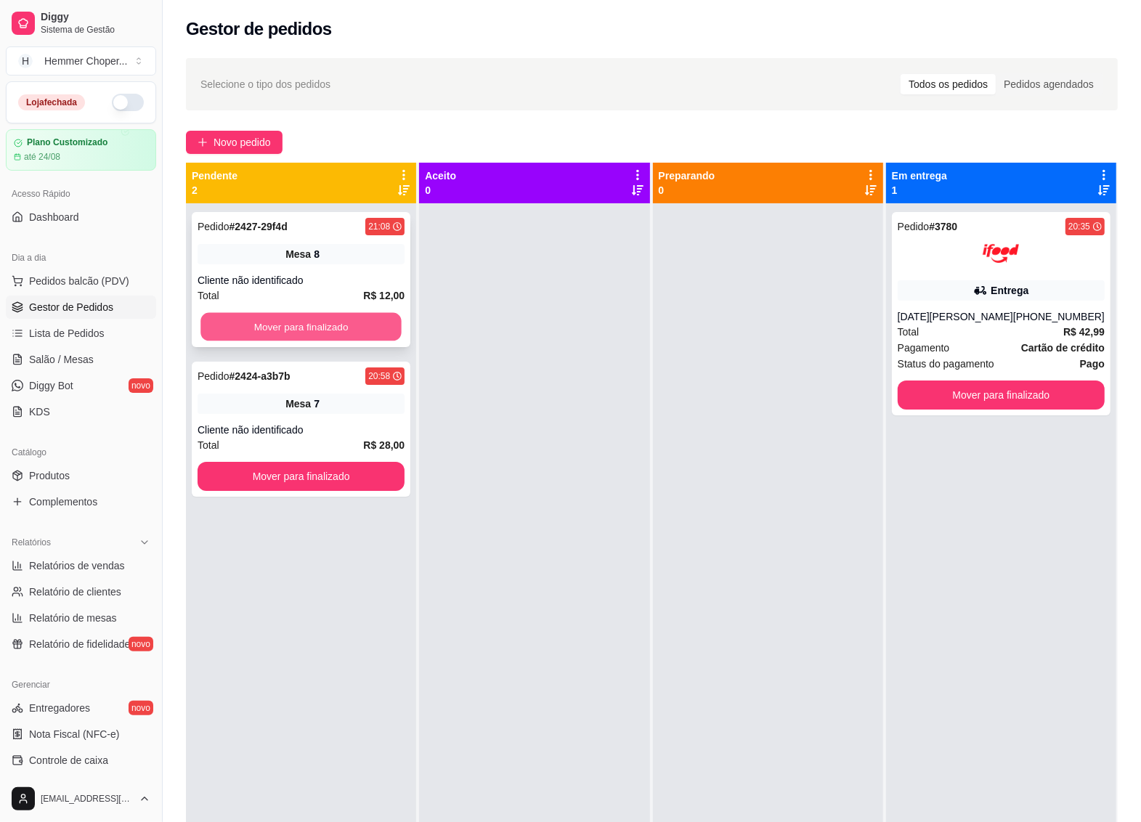
click at [298, 331] on button "Mover para finalizado" at bounding box center [300, 327] width 201 height 28
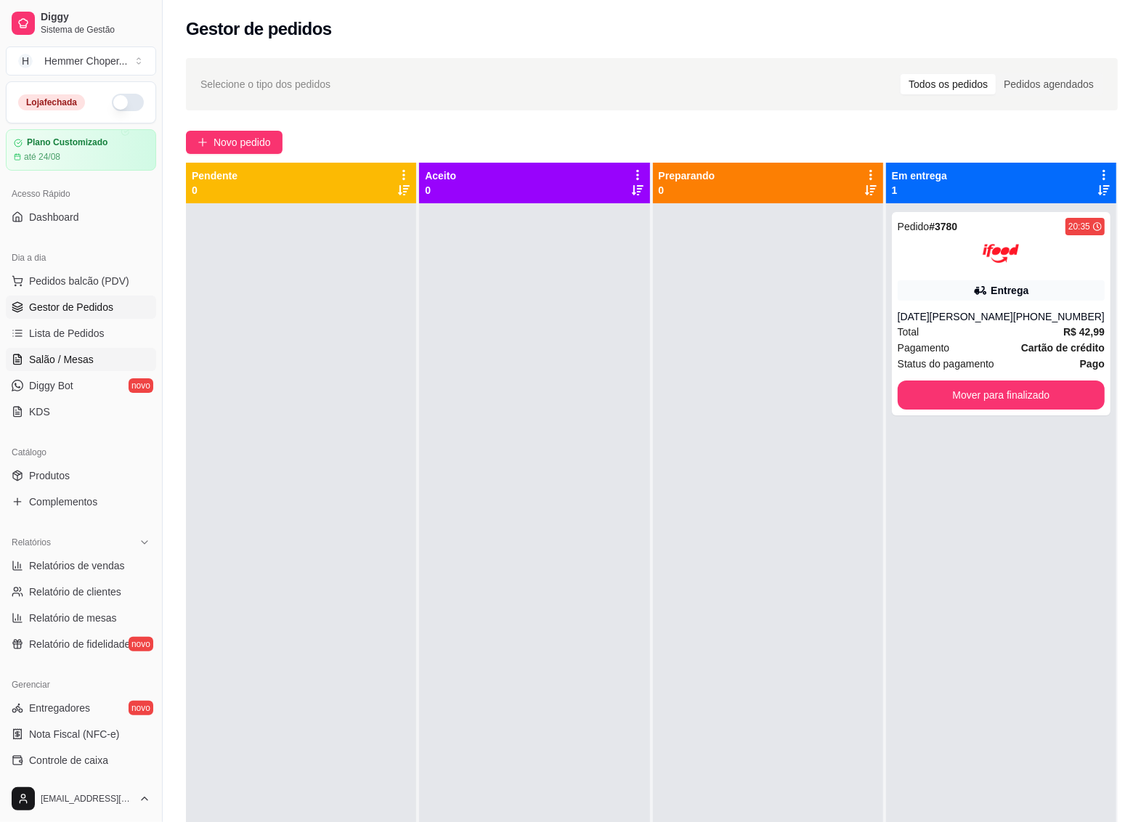
click at [42, 365] on span "Salão / Mesas" at bounding box center [61, 359] width 65 height 15
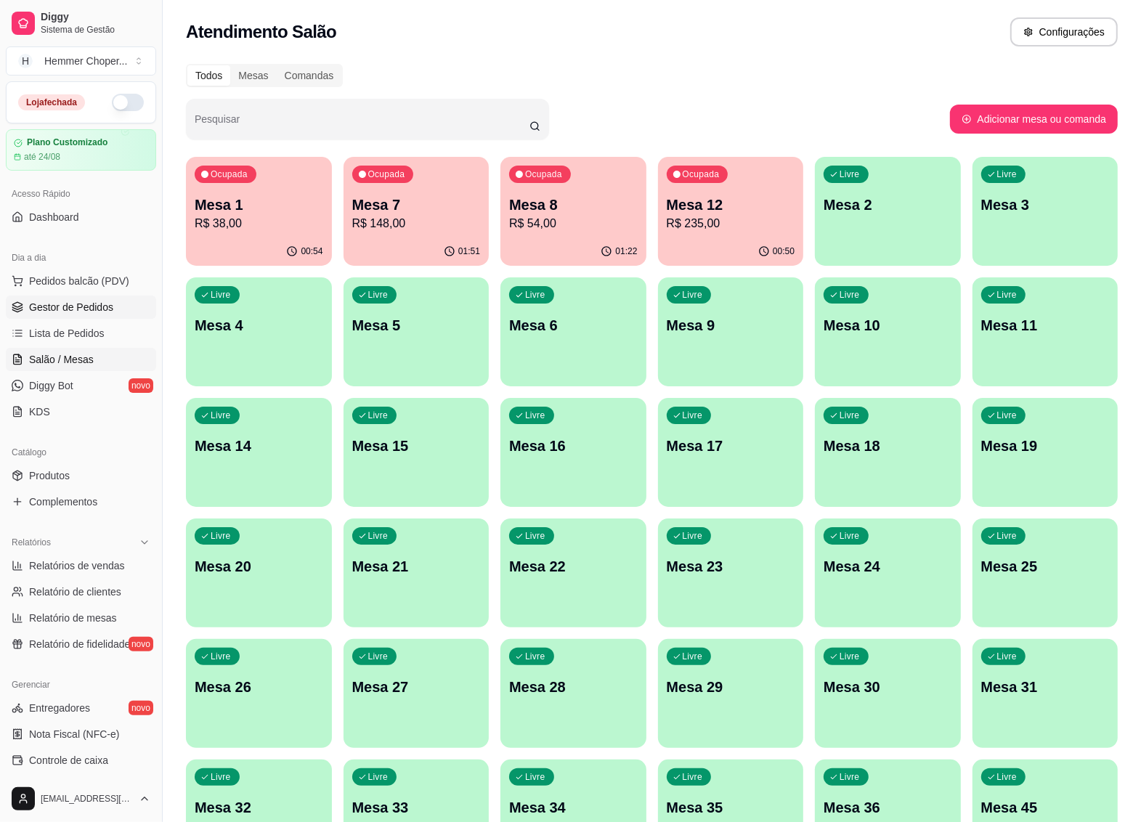
click at [65, 302] on span "Gestor de Pedidos" at bounding box center [71, 307] width 84 height 15
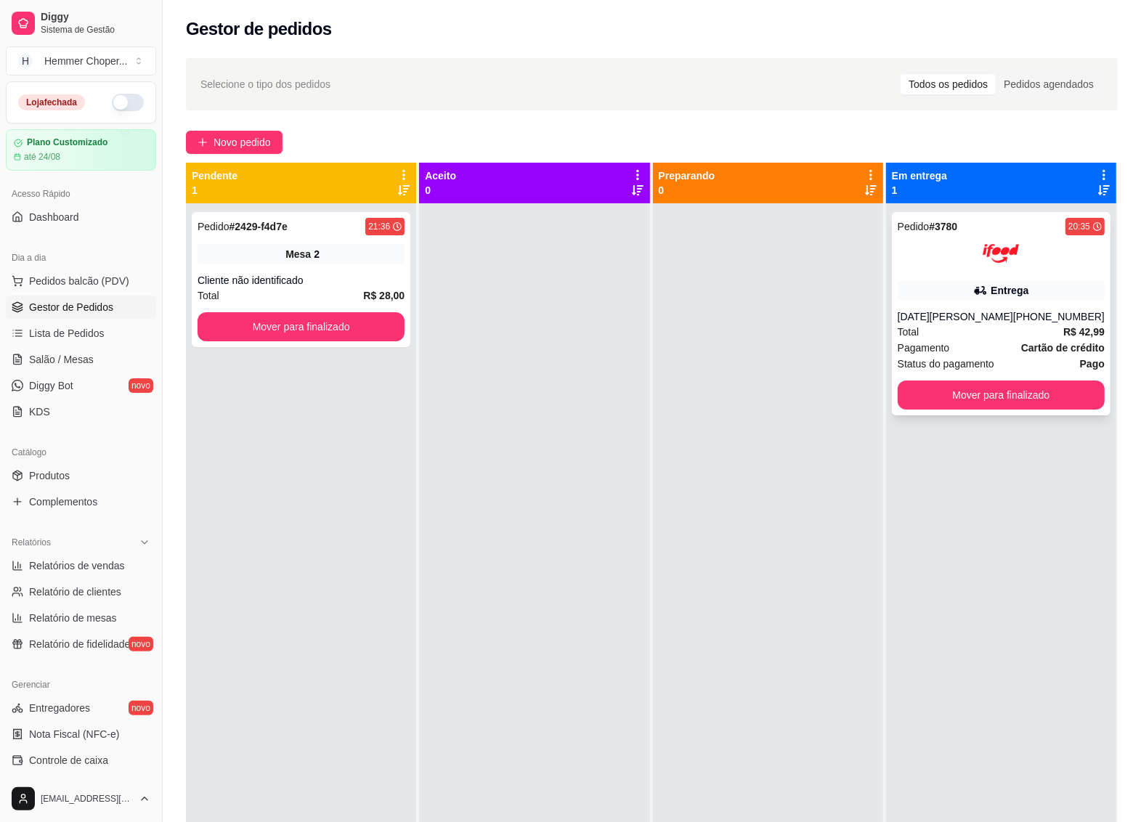
click at [972, 327] on div "Total R$ 42,99" at bounding box center [1000, 332] width 207 height 16
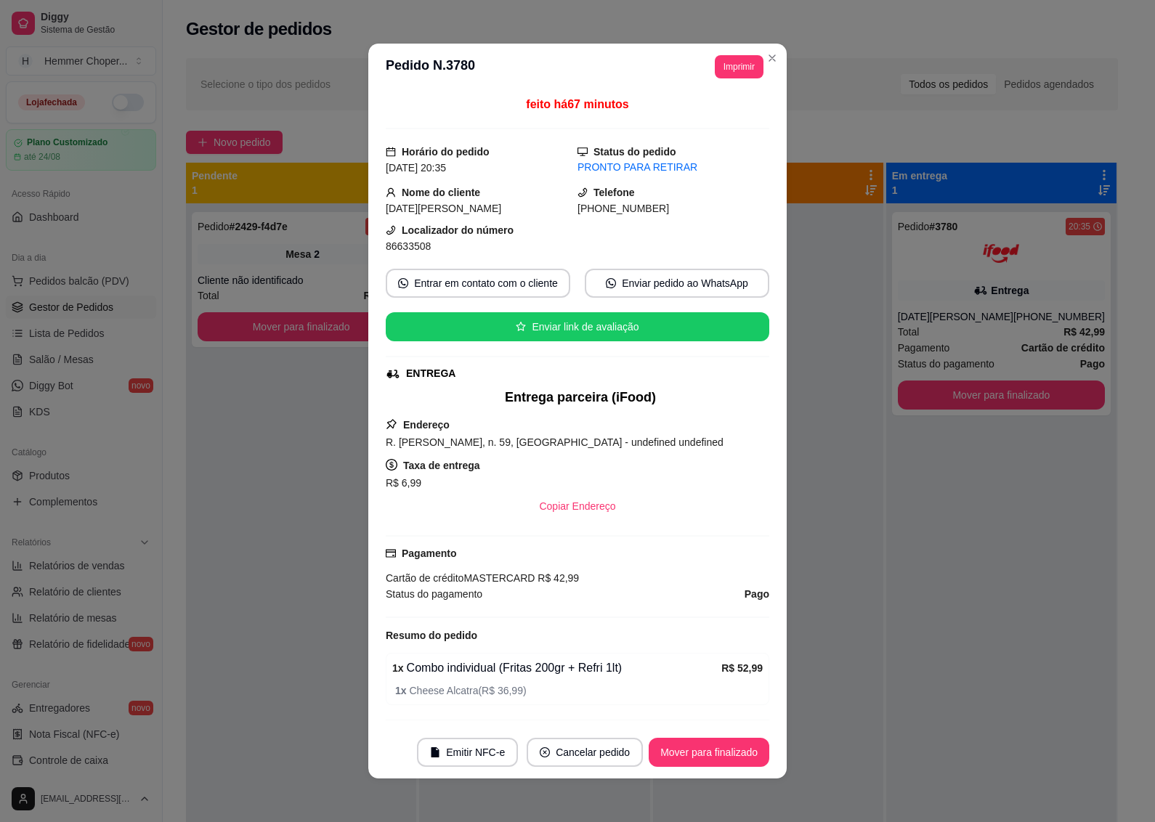
scroll to position [91, 0]
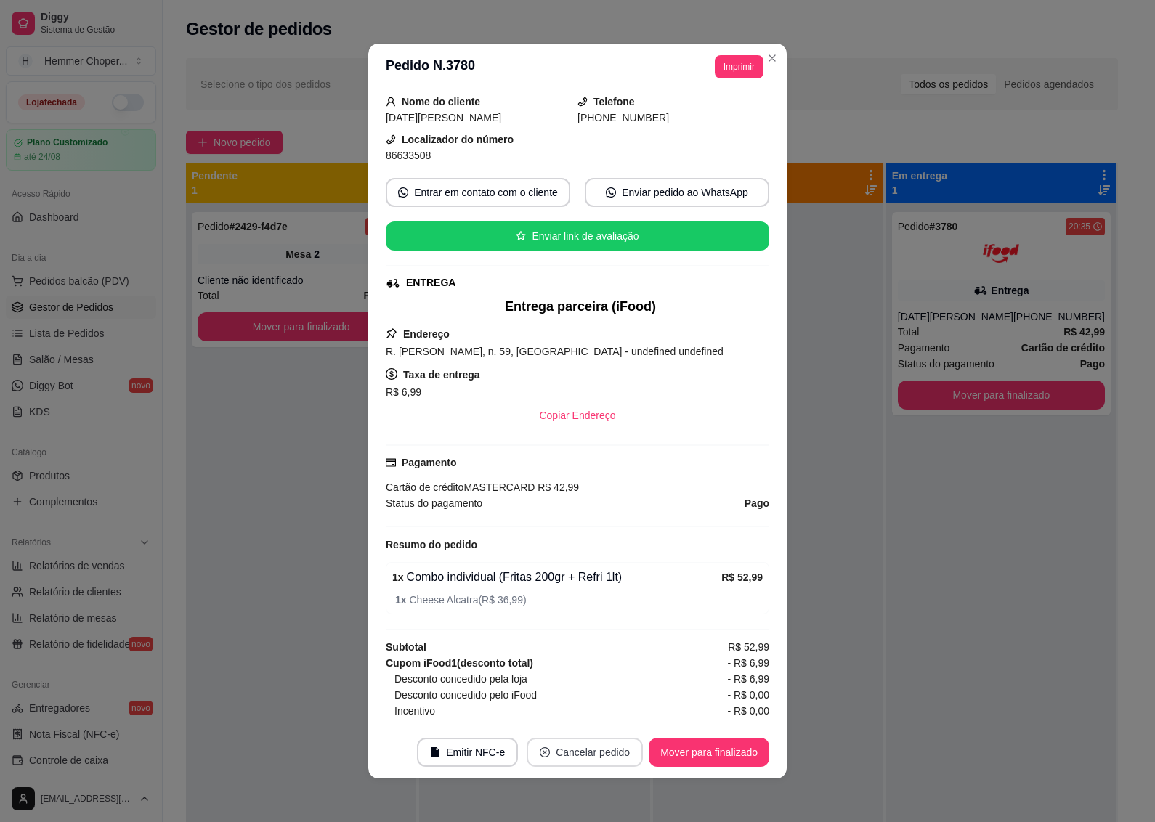
click at [572, 754] on button "Cancelar pedido" at bounding box center [584, 752] width 116 height 29
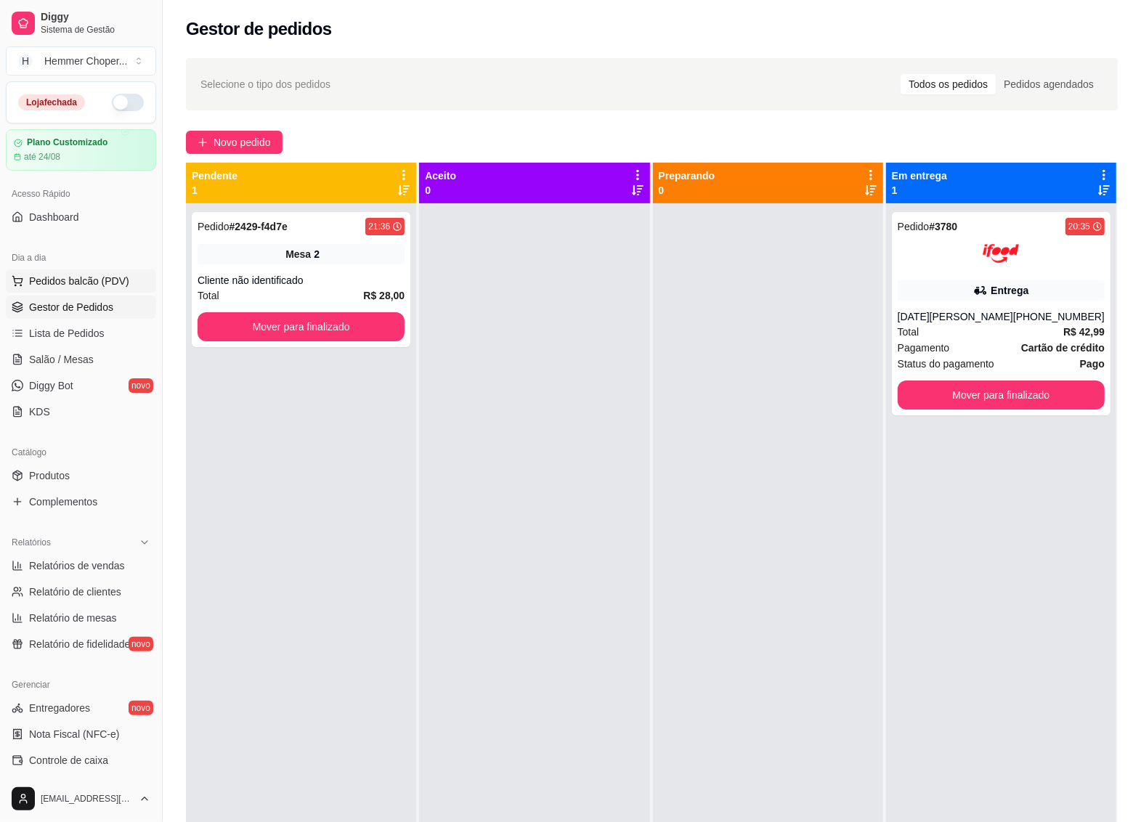
click at [63, 274] on span "Pedidos balcão (PDV)" at bounding box center [79, 281] width 100 height 15
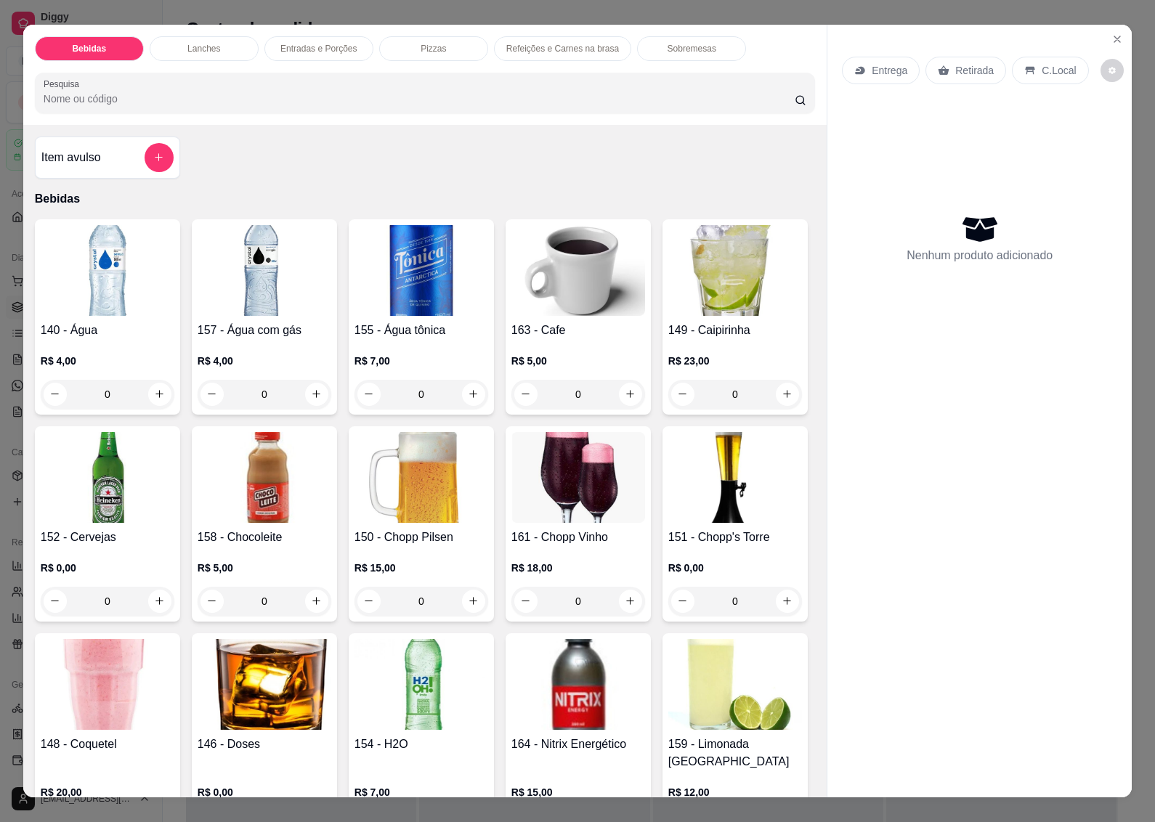
click at [967, 66] on p "Retirada" at bounding box center [974, 70] width 38 height 15
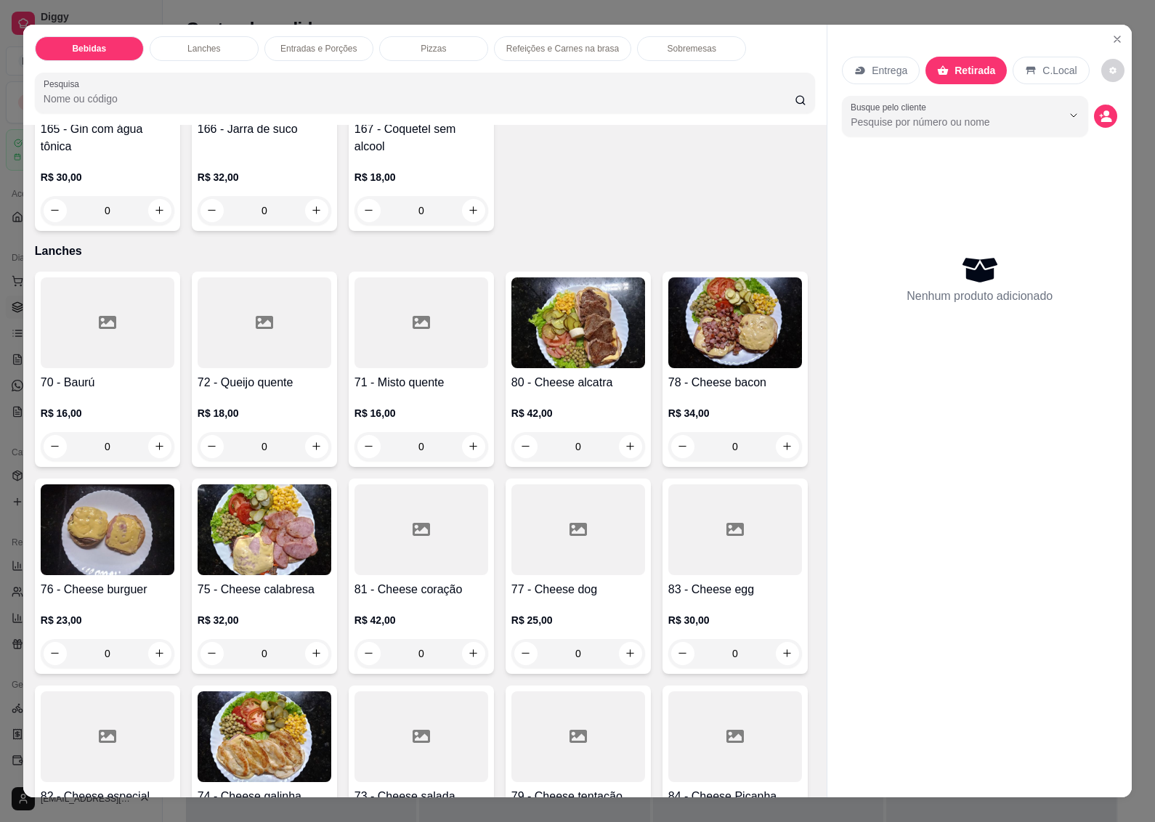
scroll to position [1543, 0]
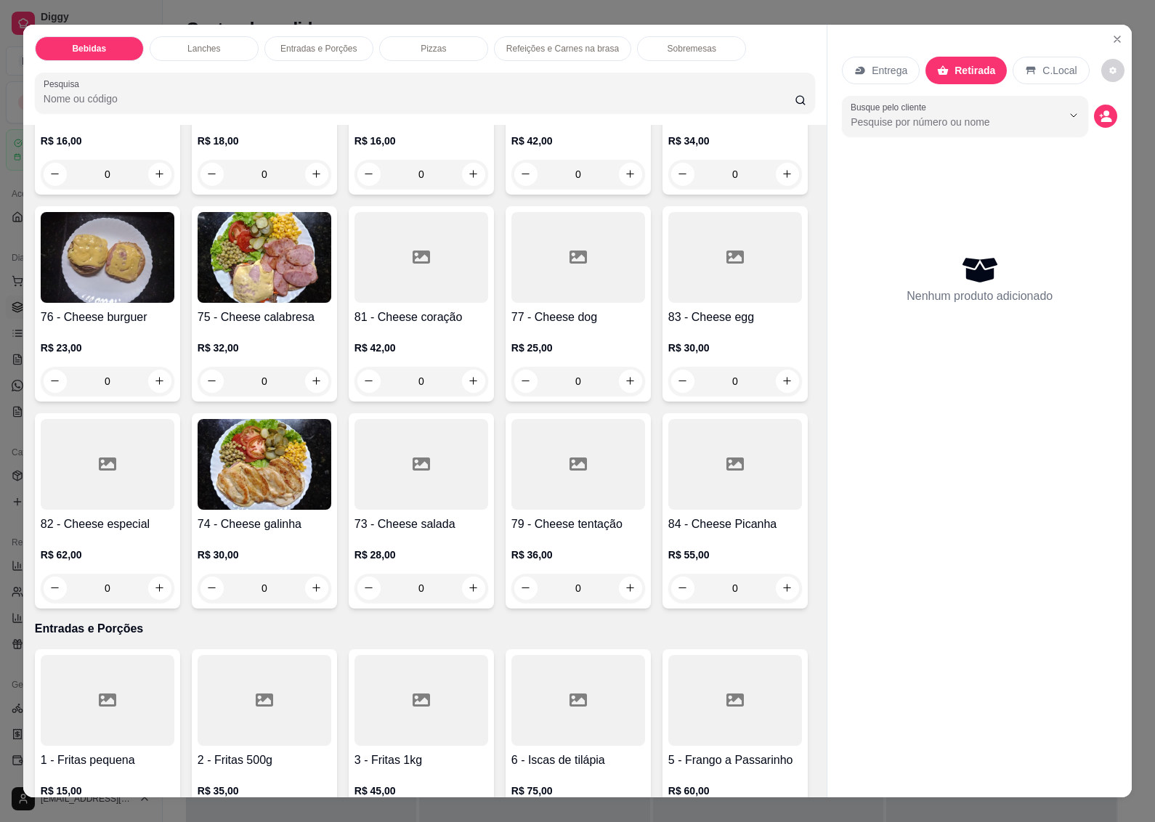
click at [331, 303] on img at bounding box center [265, 257] width 134 height 91
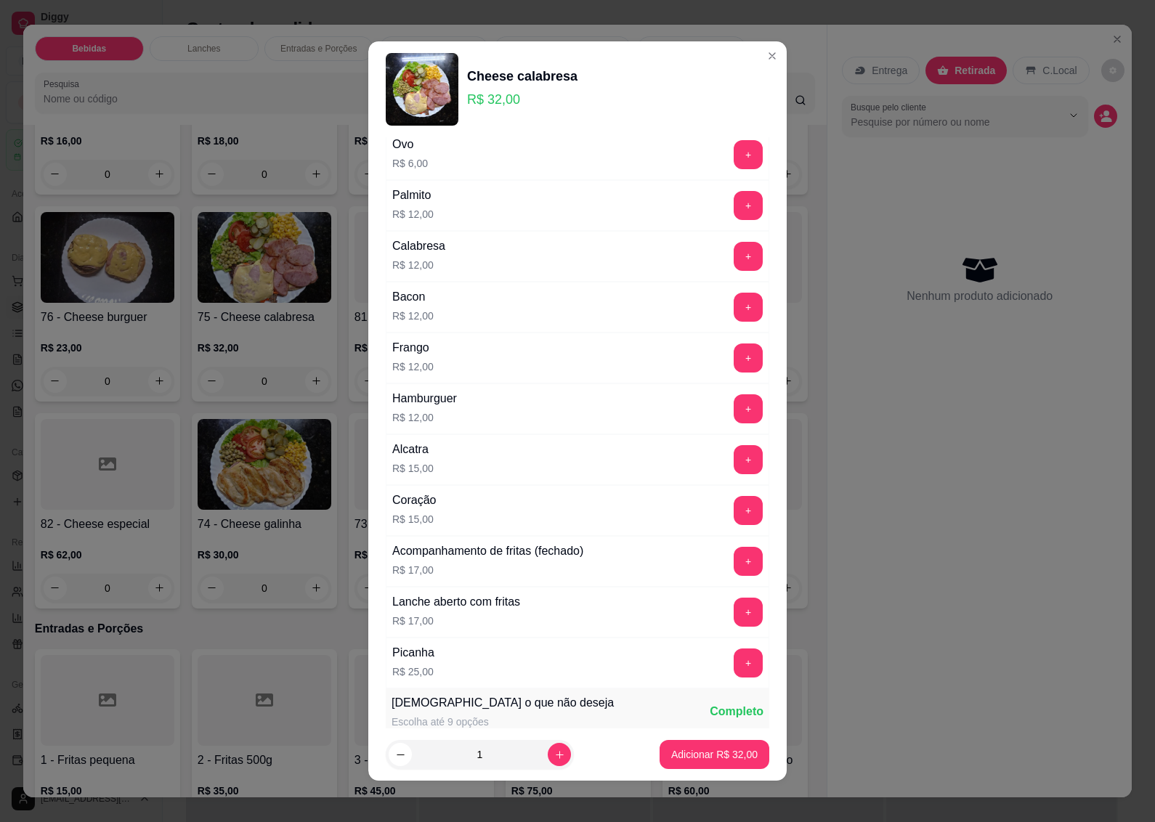
scroll to position [897, 0]
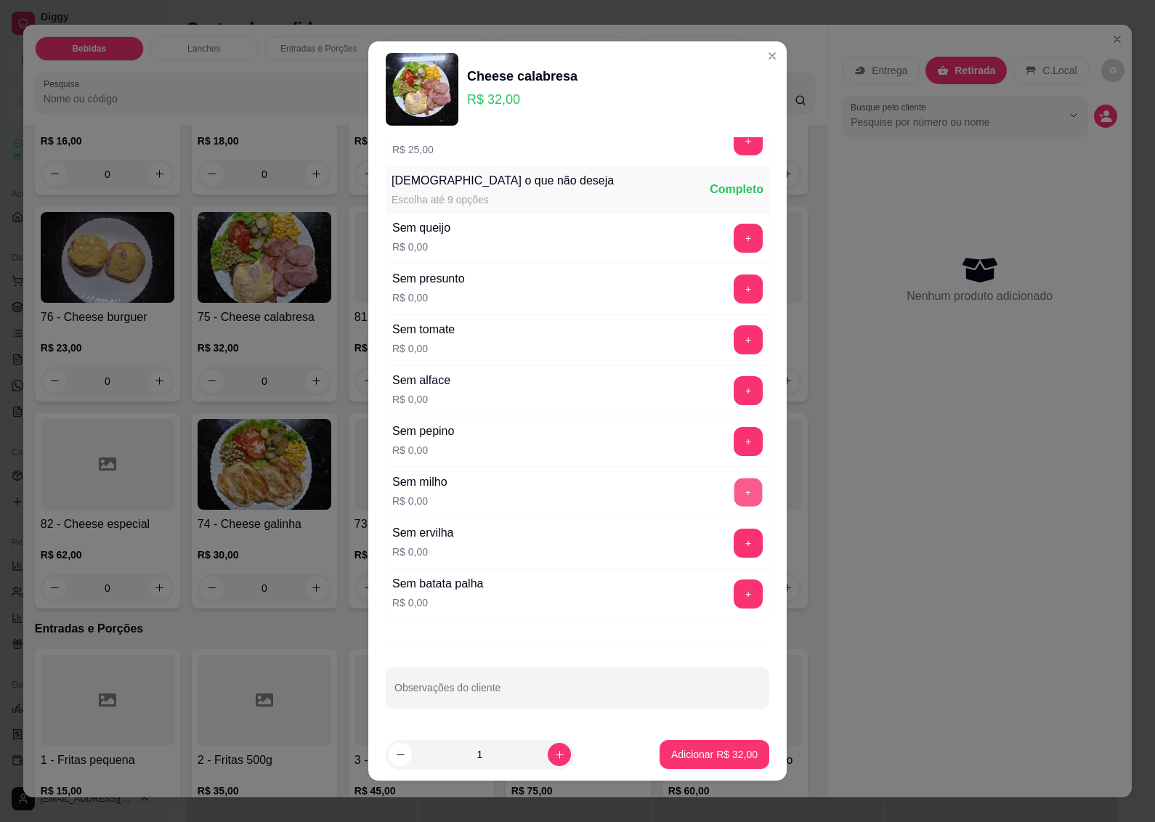
click at [734, 490] on button "+" at bounding box center [748, 493] width 28 height 28
click at [733, 545] on button "+" at bounding box center [747, 543] width 29 height 29
click at [681, 756] on p "Adicionar R$ 32,00" at bounding box center [714, 755] width 84 height 14
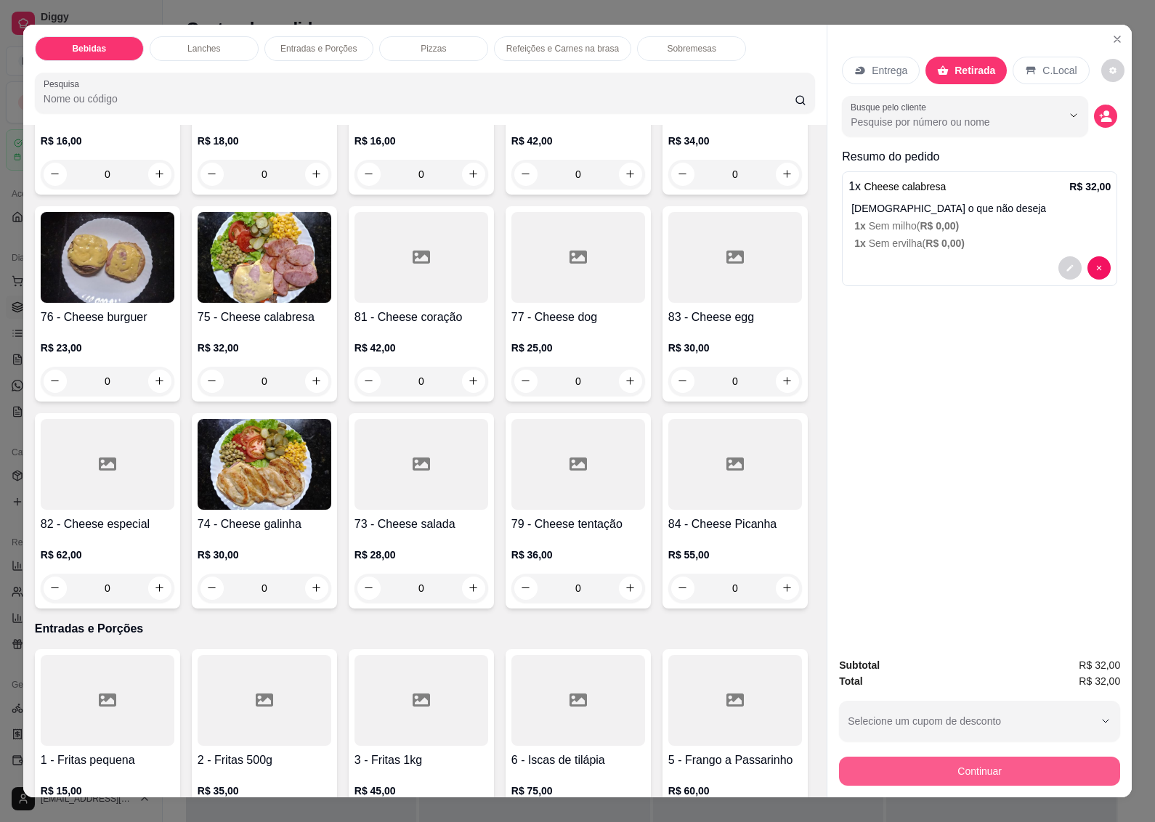
click at [942, 760] on button "Continuar" at bounding box center [979, 771] width 281 height 29
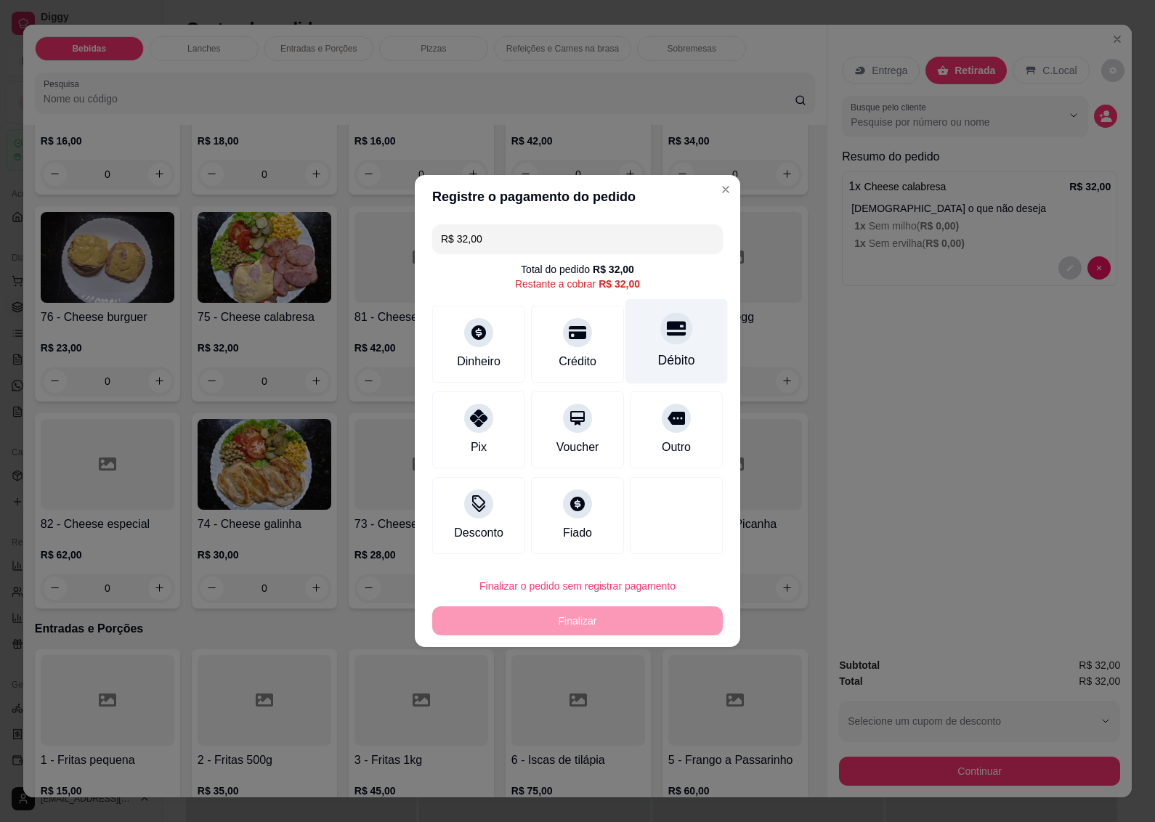
click at [666, 352] on div "Débito" at bounding box center [676, 360] width 37 height 19
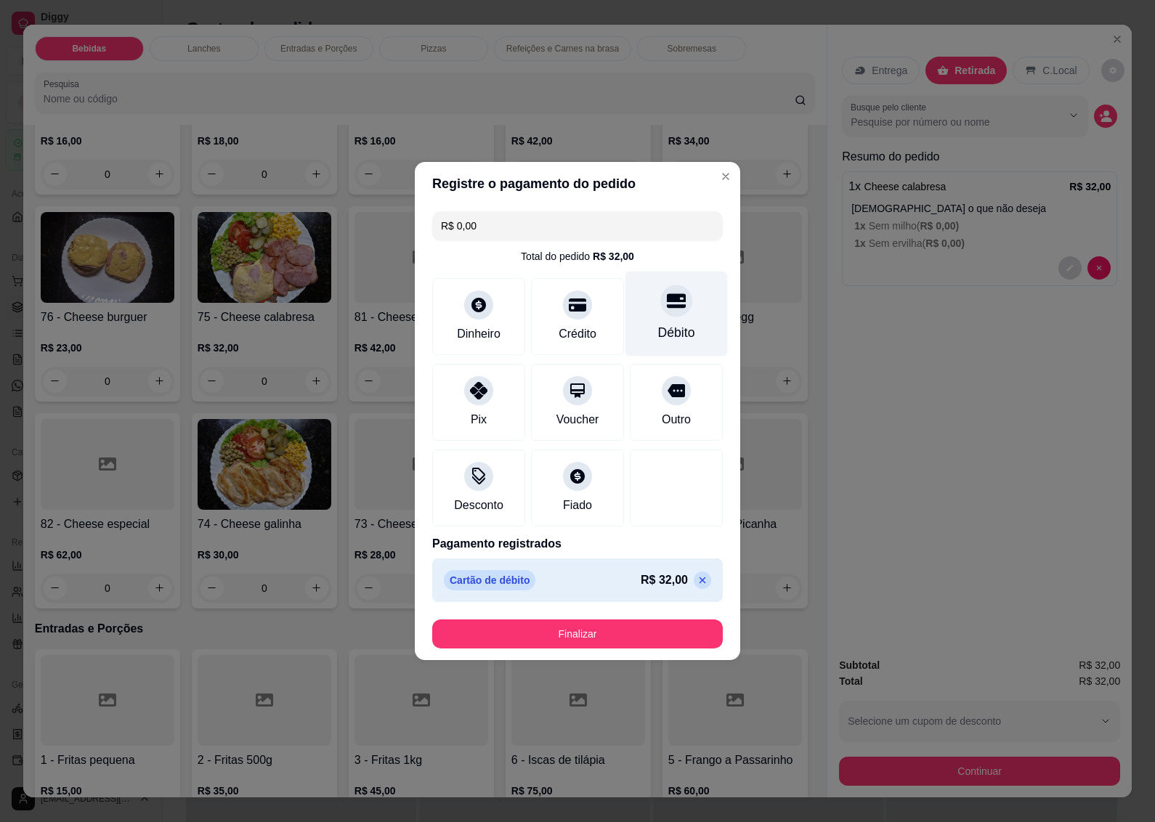
click at [662, 316] on div at bounding box center [676, 301] width 32 height 32
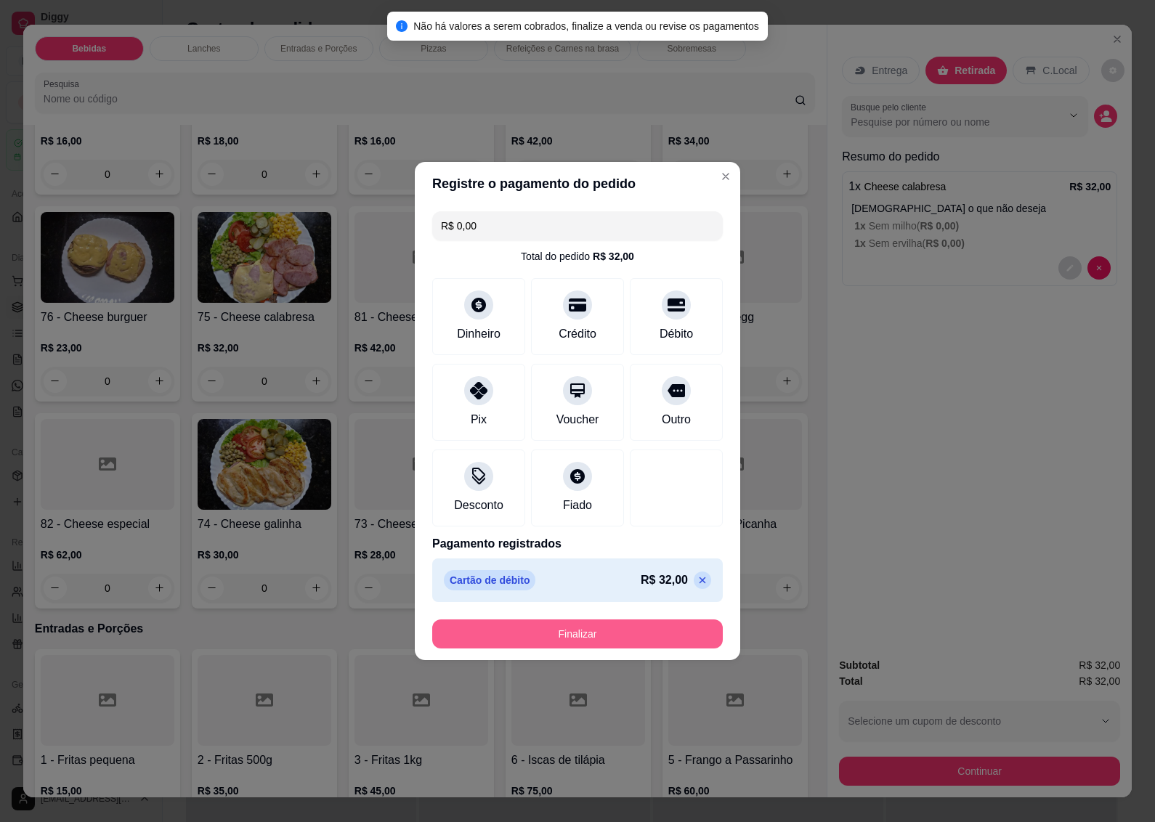
click at [550, 630] on button "Finalizar" at bounding box center [577, 633] width 290 height 29
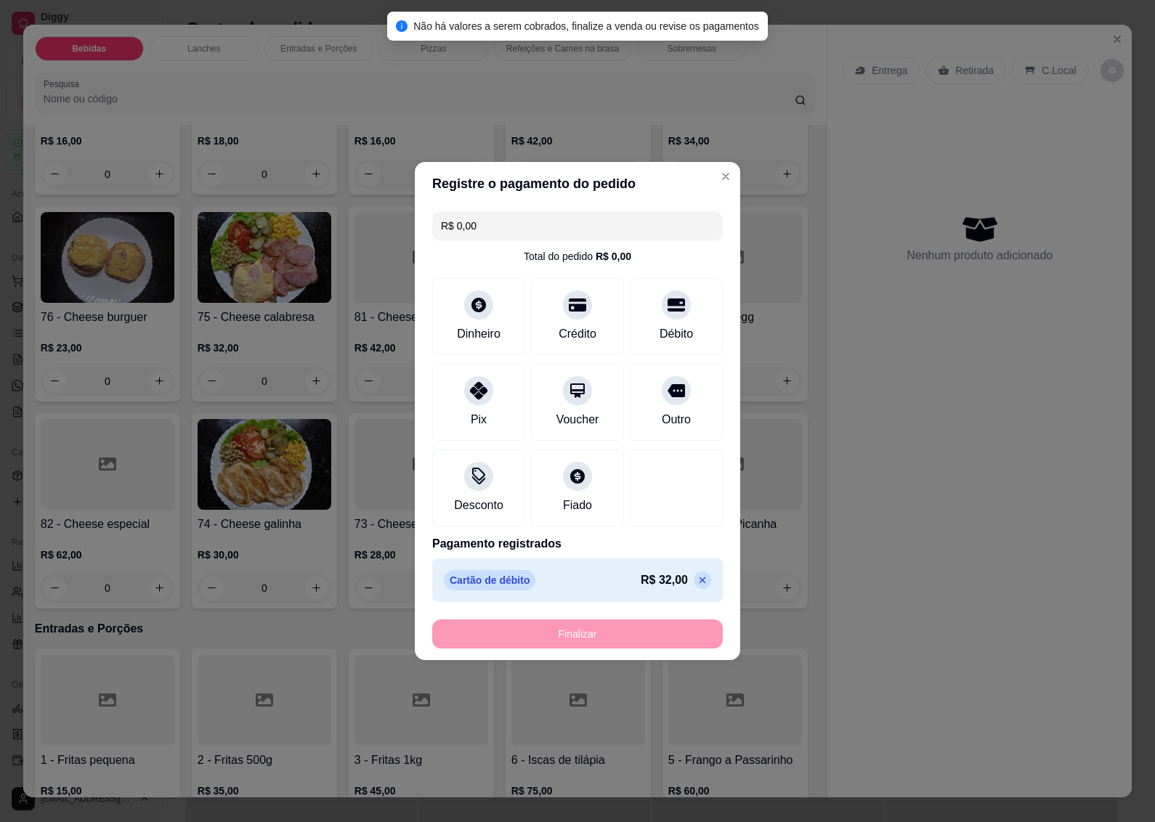
type input "-R$ 32,00"
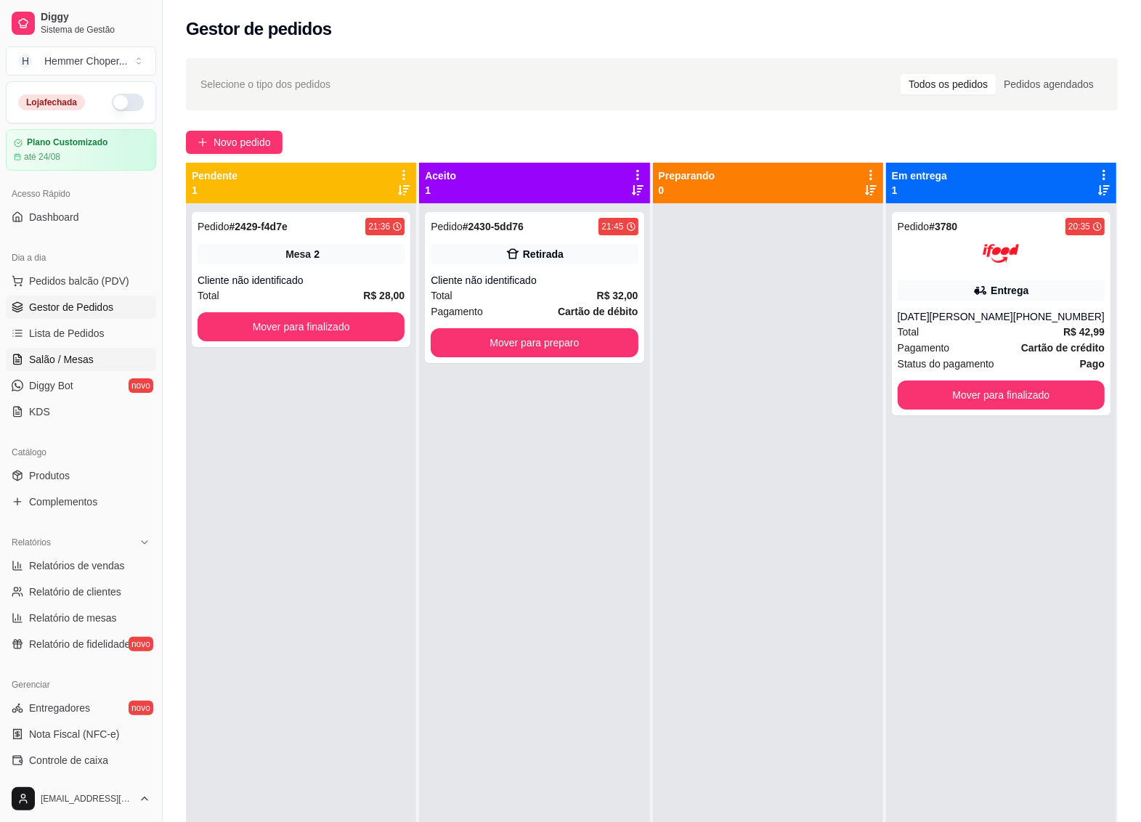
click at [86, 363] on span "Salão / Mesas" at bounding box center [61, 359] width 65 height 15
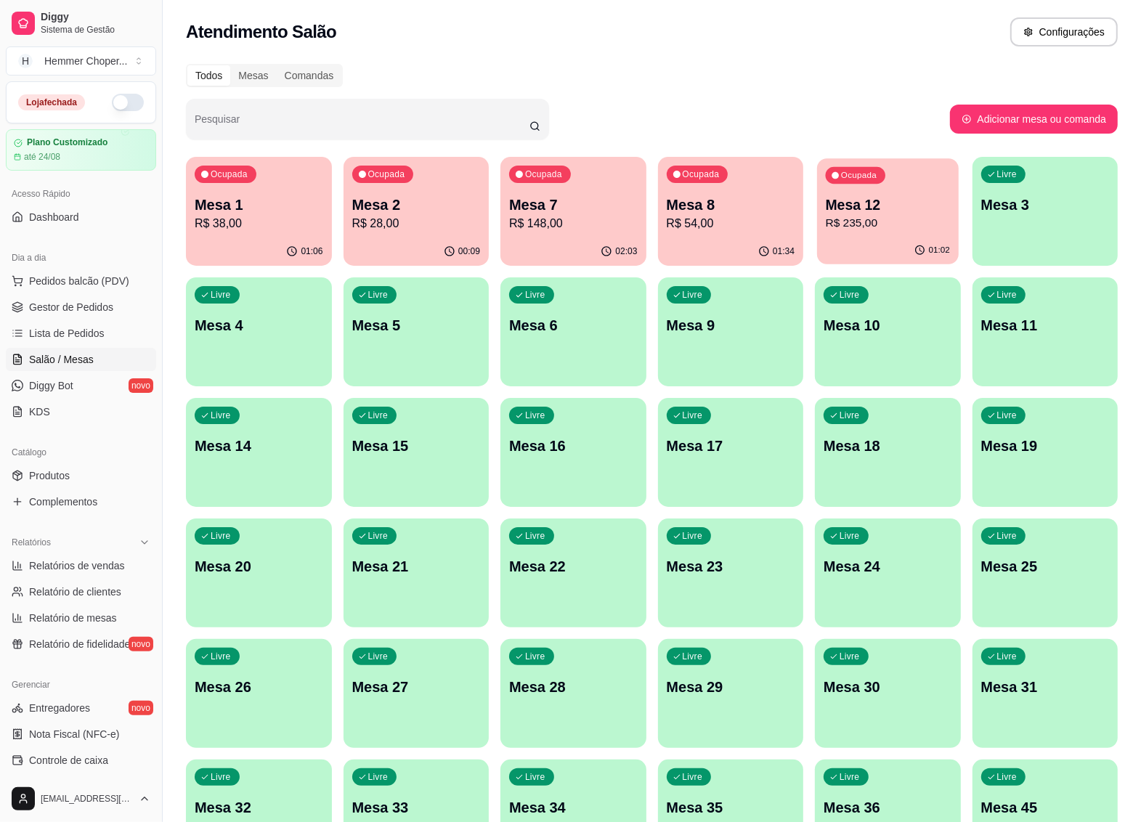
click at [873, 208] on p "Mesa 12" at bounding box center [888, 205] width 124 height 20
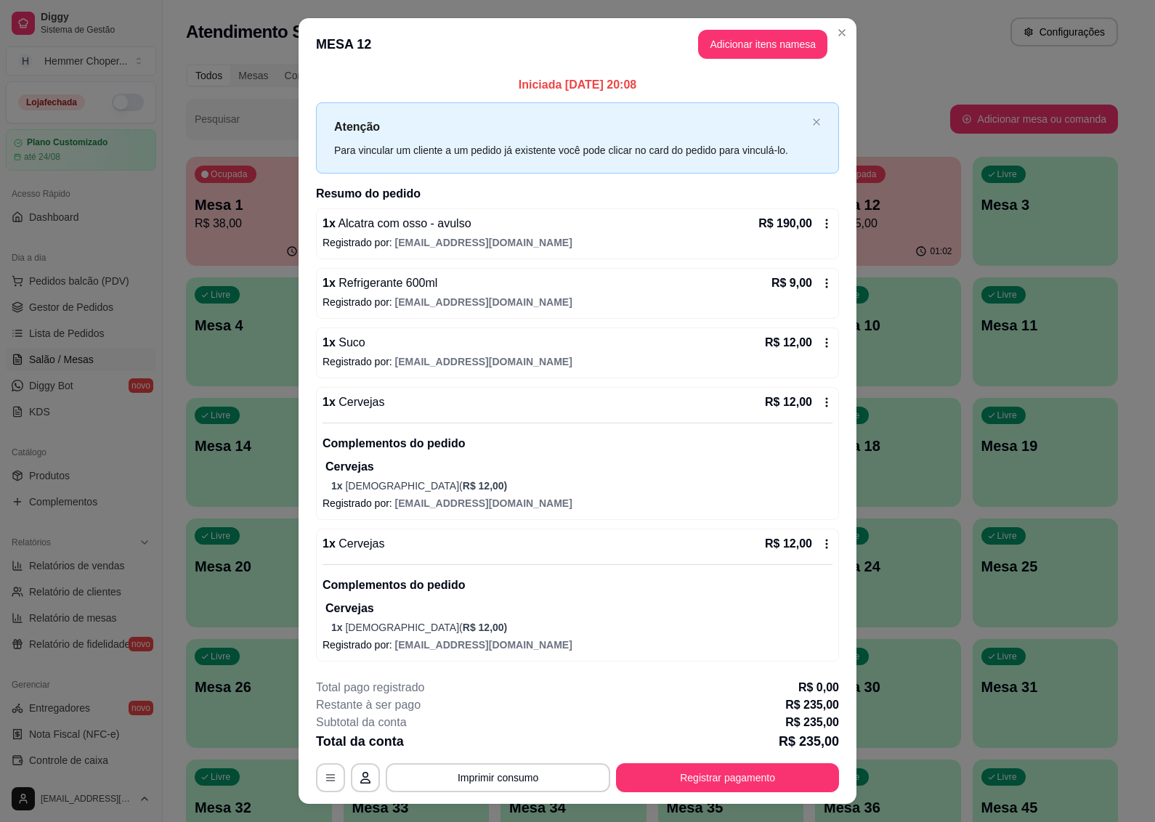
scroll to position [29, 0]
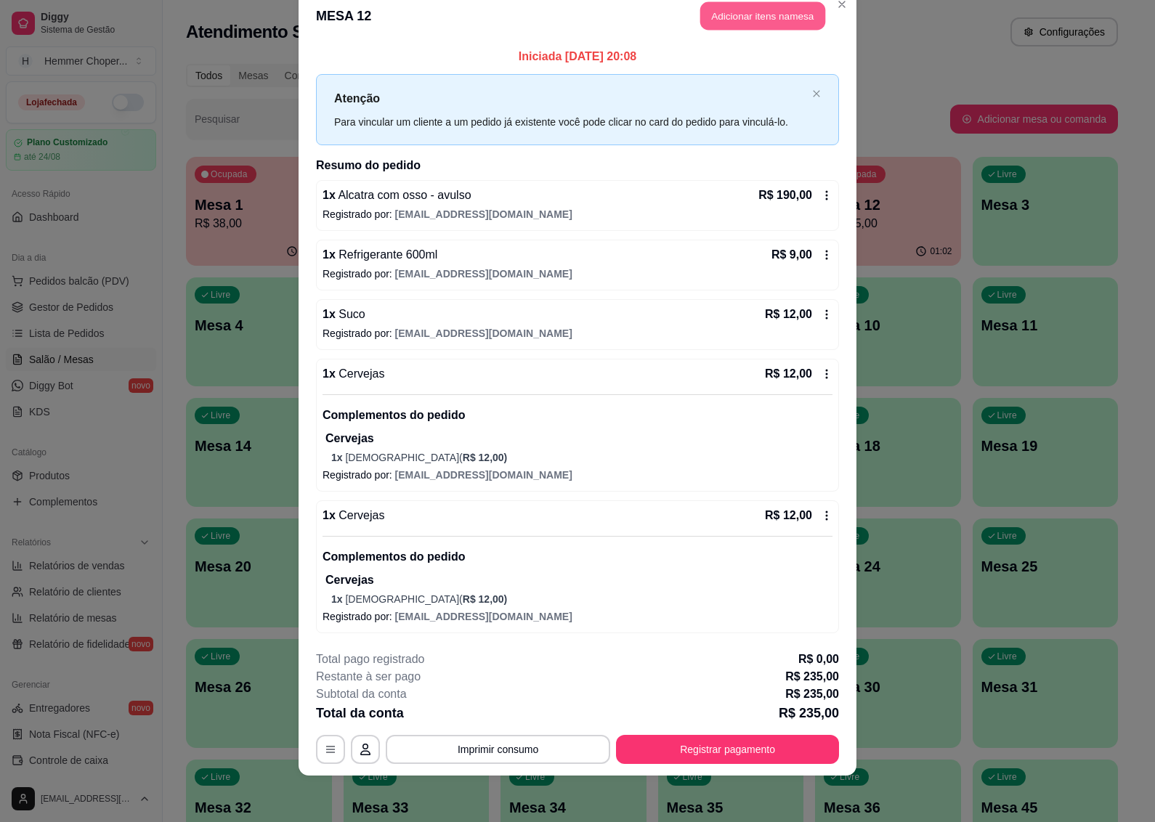
click at [725, 15] on button "Adicionar itens na mesa" at bounding box center [762, 16] width 125 height 28
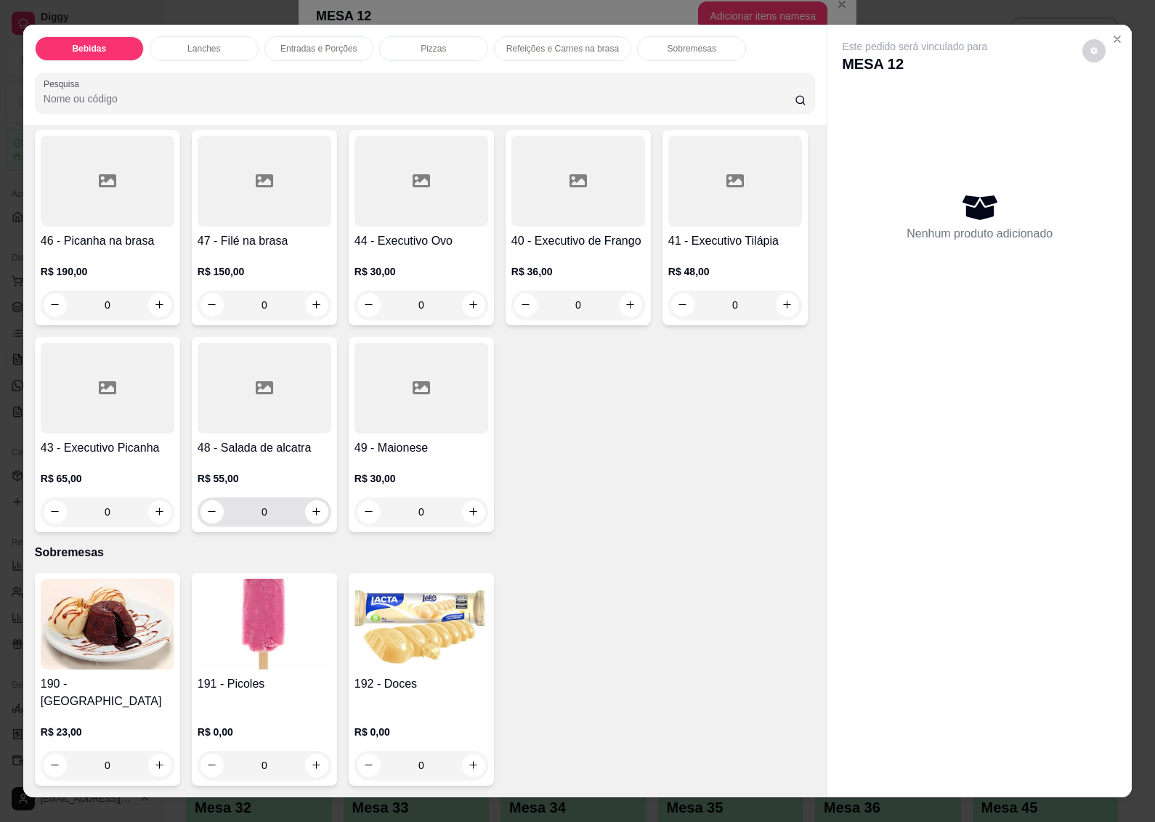
scroll to position [3585, 0]
click at [238, 681] on div "191 - Picoles R$ 0,00 0" at bounding box center [264, 679] width 145 height 213
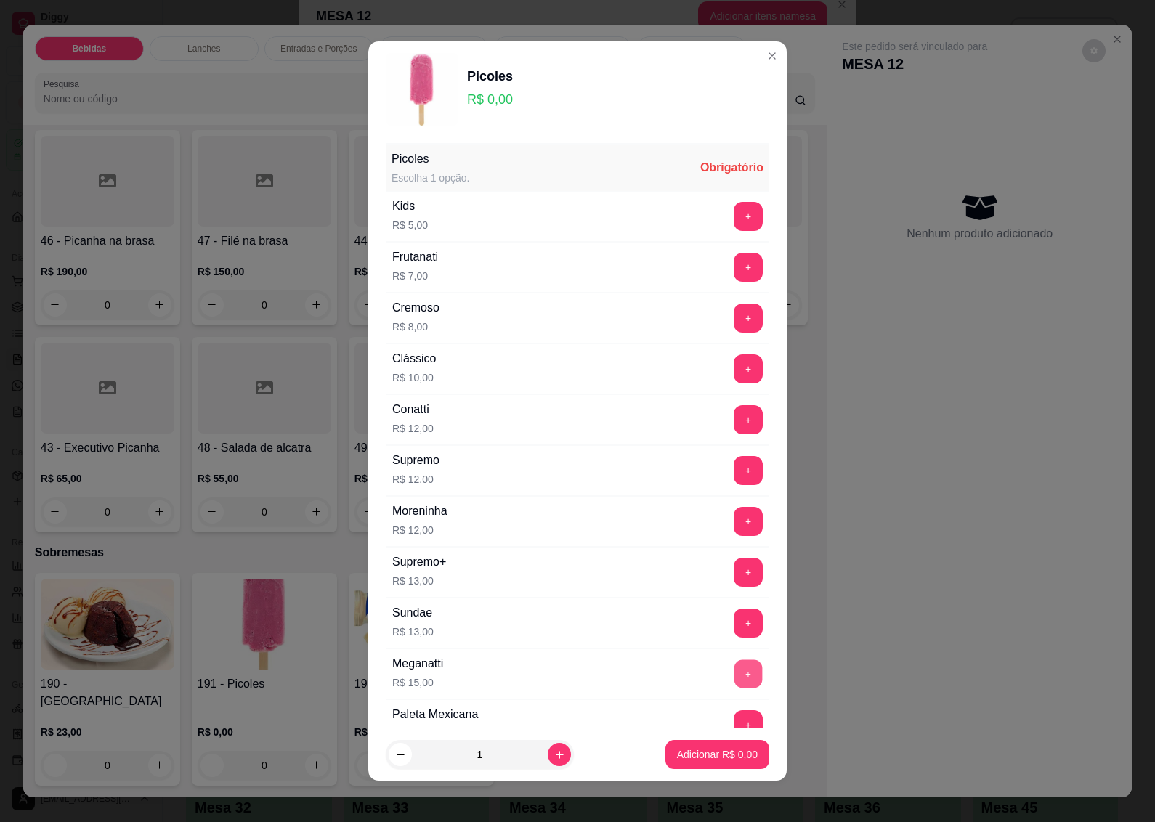
click at [734, 674] on button "+" at bounding box center [748, 673] width 28 height 28
click at [554, 754] on icon "increase-product-quantity" at bounding box center [559, 754] width 11 height 11
type input "2"
click at [683, 749] on p "Adicionar R$ 30,00" at bounding box center [714, 754] width 86 height 15
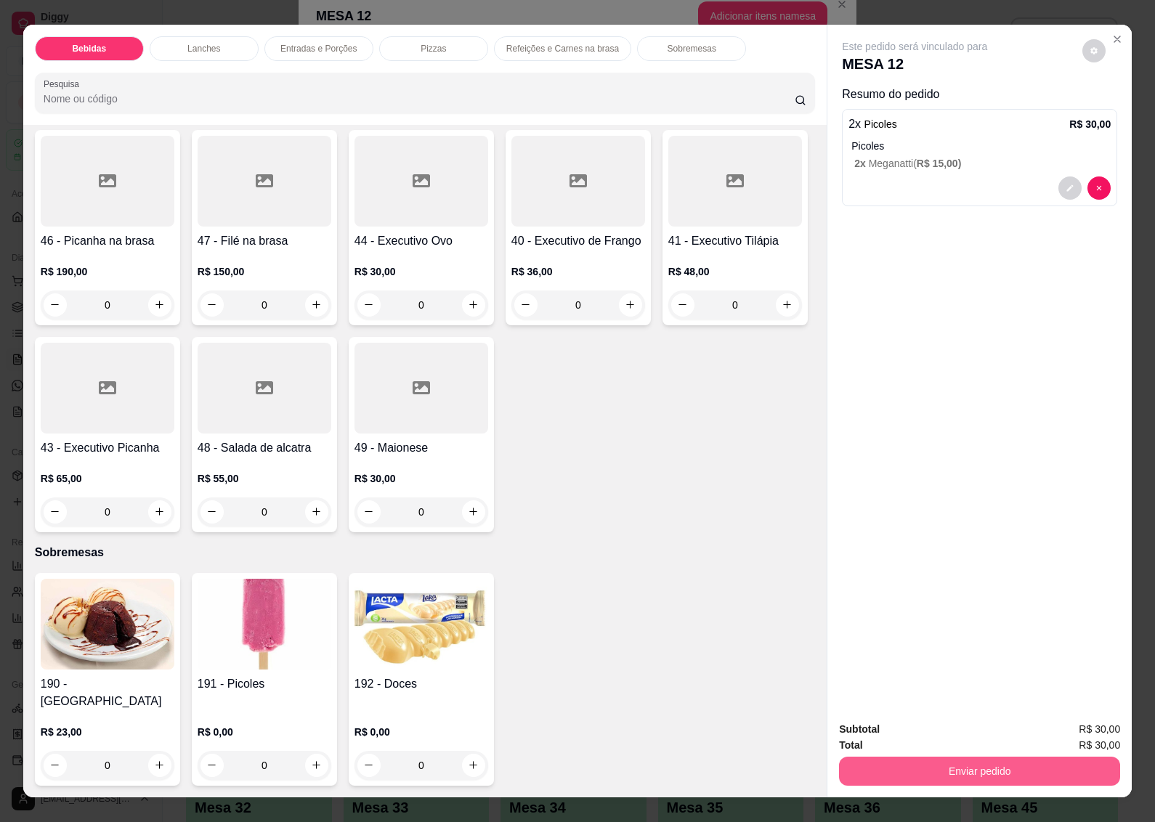
click at [962, 766] on button "Enviar pedido" at bounding box center [979, 771] width 281 height 29
click at [927, 725] on button "Não registrar e enviar pedido" at bounding box center [930, 728] width 147 height 27
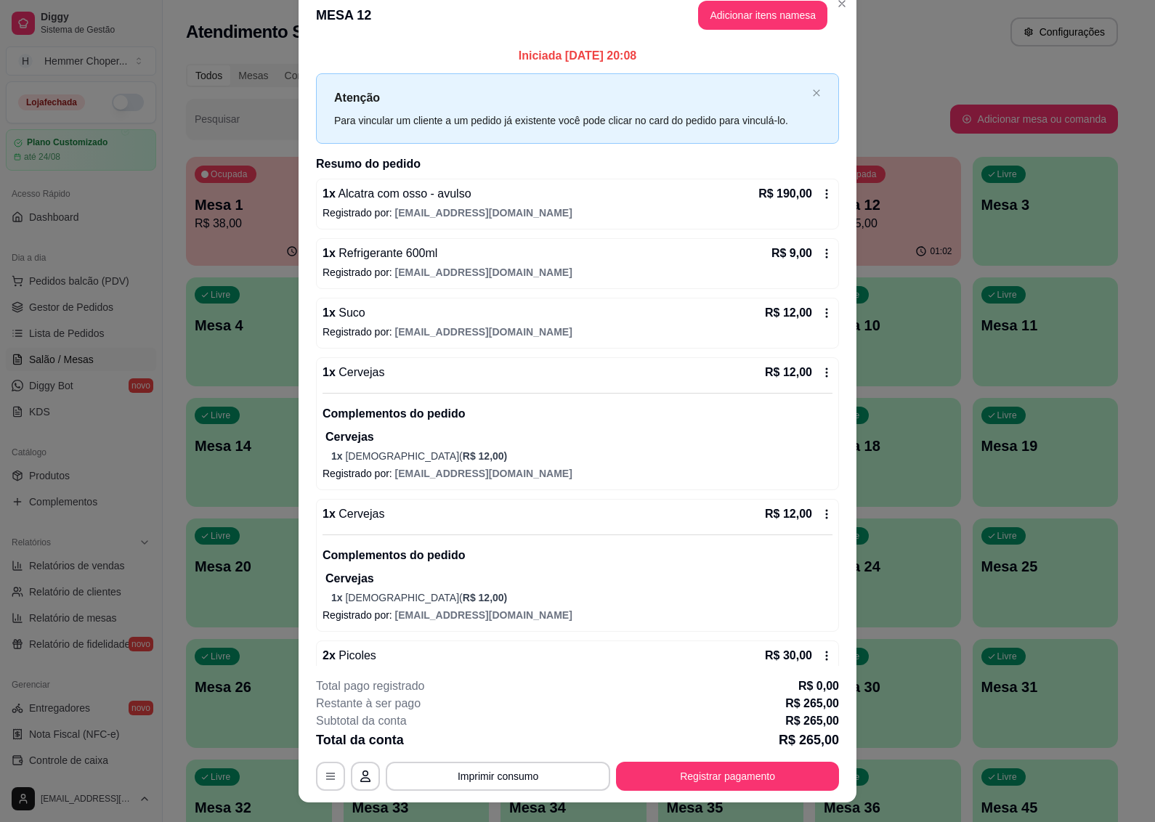
scroll to position [0, 0]
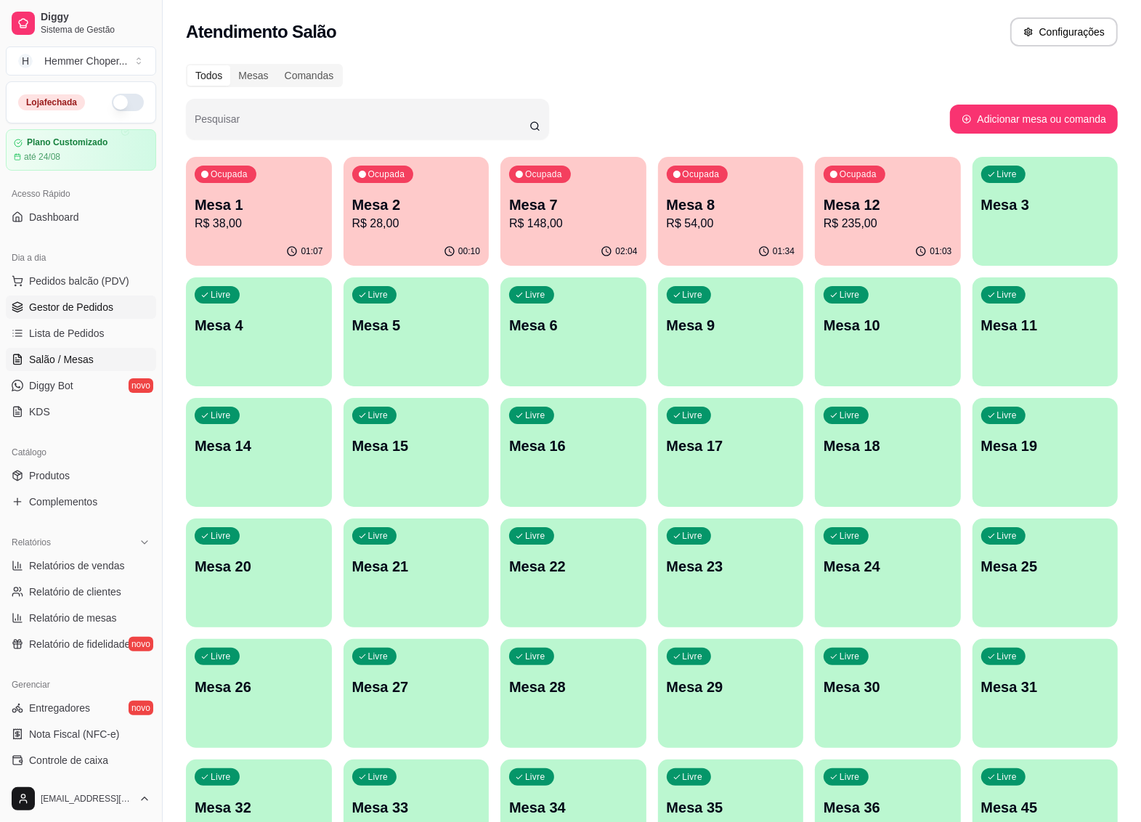
click at [73, 299] on link "Gestor de Pedidos" at bounding box center [81, 307] width 150 height 23
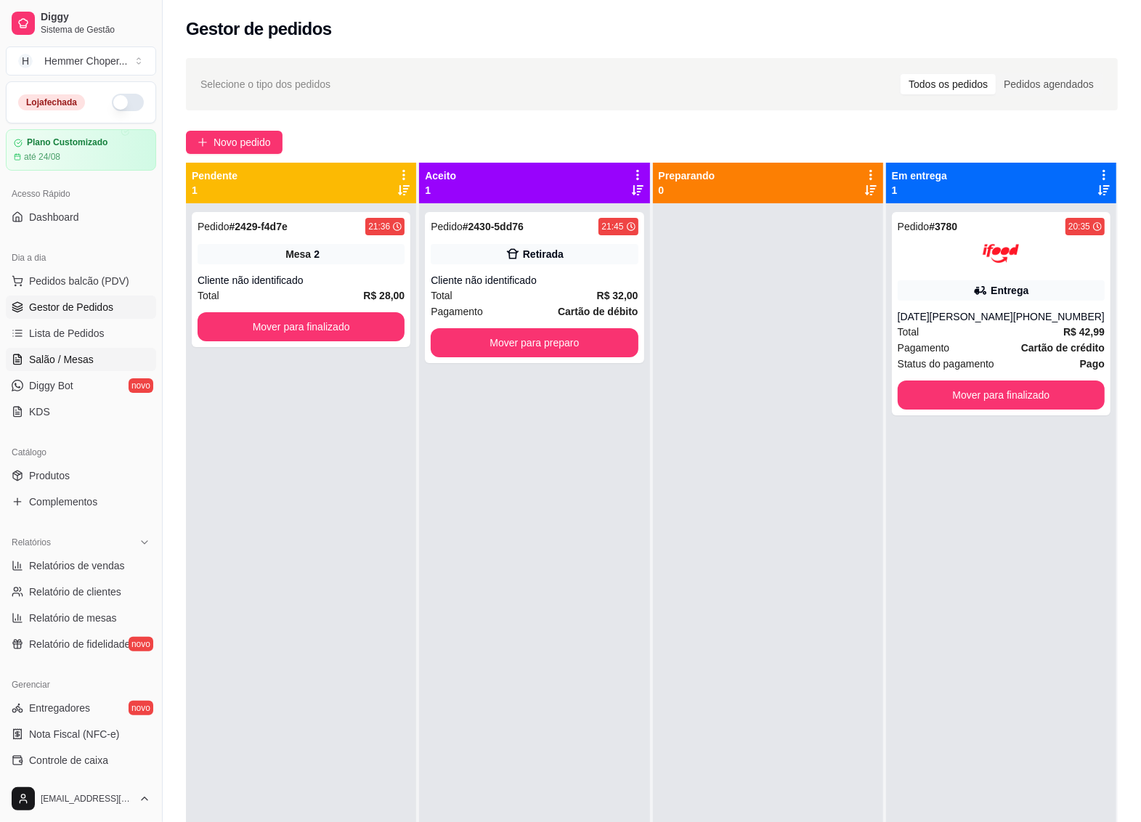
click at [67, 356] on span "Salão / Mesas" at bounding box center [61, 359] width 65 height 15
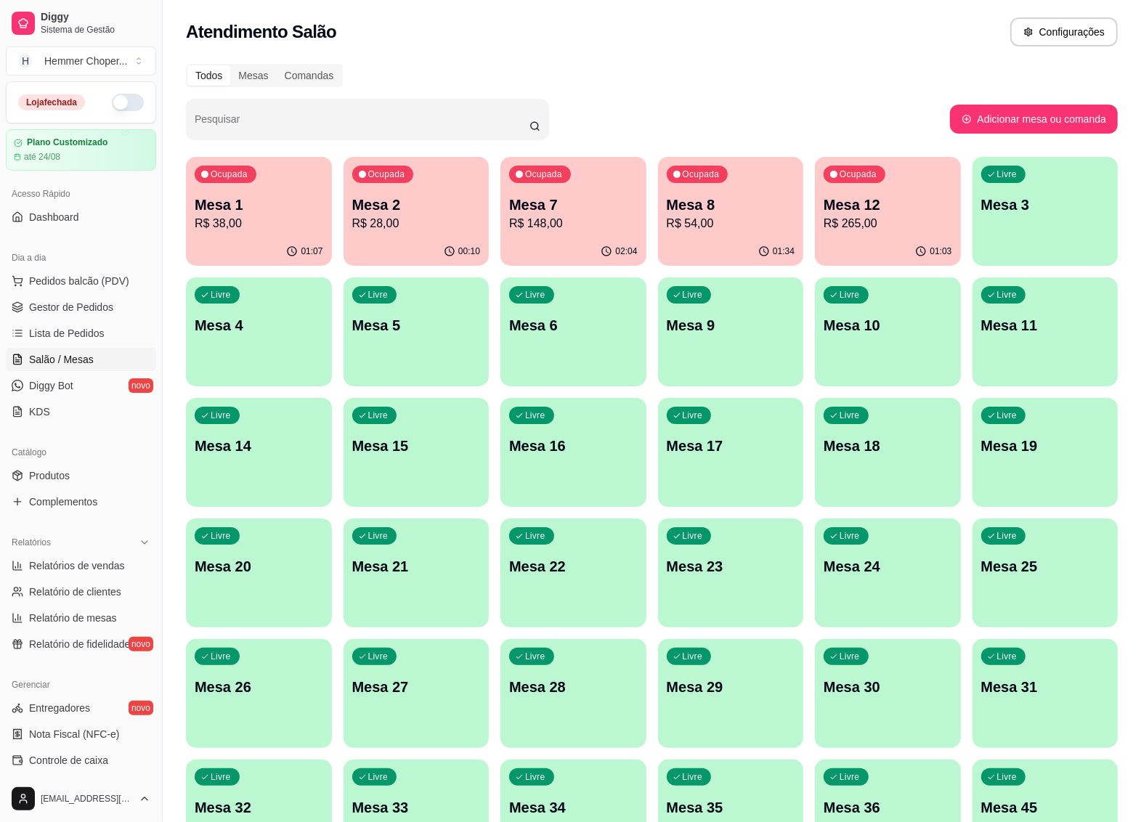
click at [886, 223] on p "R$ 265,00" at bounding box center [887, 223] width 129 height 17
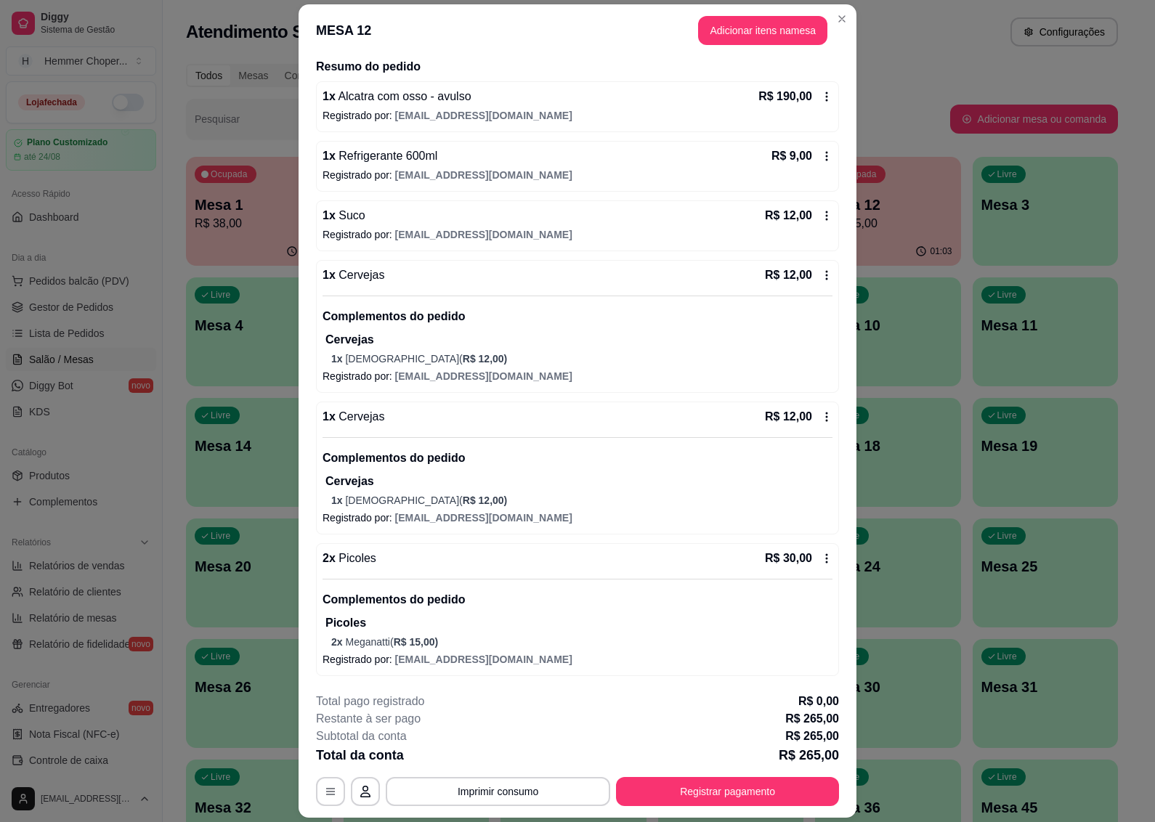
scroll to position [114, 0]
click at [469, 789] on button "Imprimir consumo" at bounding box center [498, 791] width 224 height 29
click at [484, 761] on button "IMPRESSORA" at bounding box center [495, 758] width 105 height 23
click at [737, 790] on button "Registrar pagamento" at bounding box center [727, 791] width 223 height 29
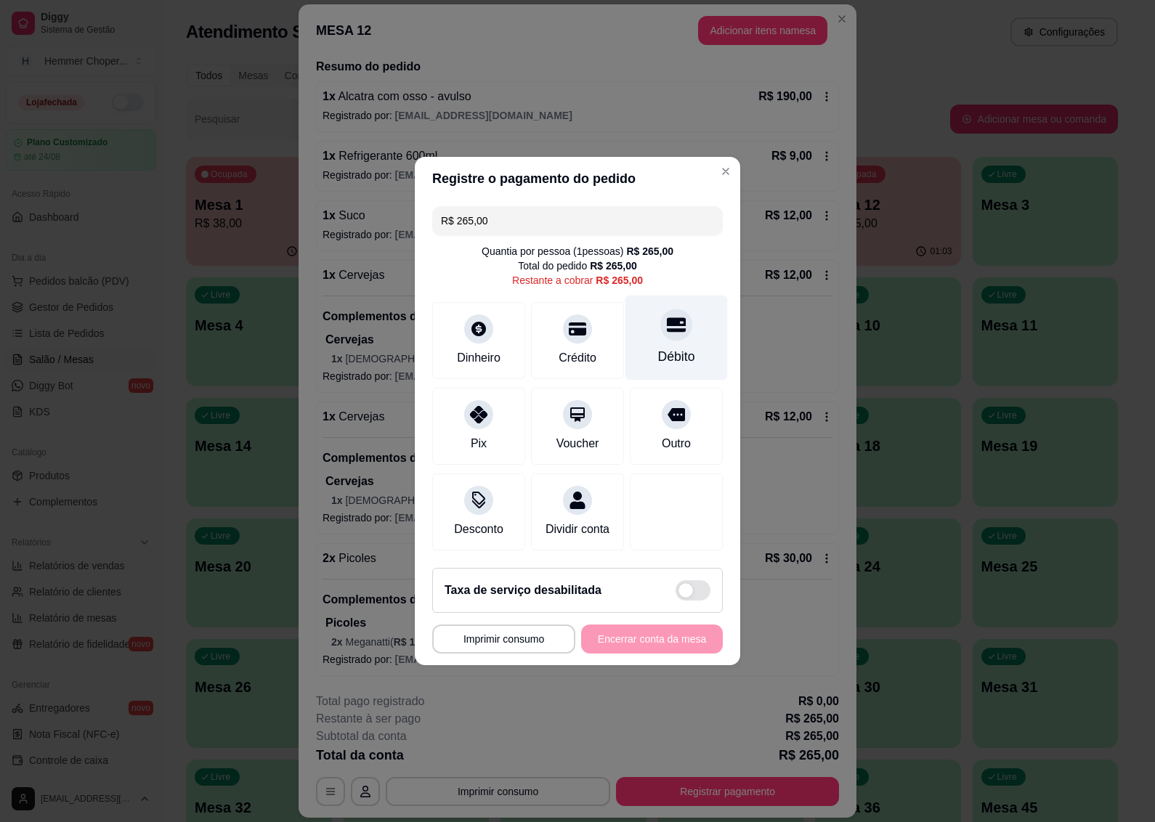
click at [669, 334] on div "Débito" at bounding box center [676, 338] width 102 height 85
type input "R$ 0,00"
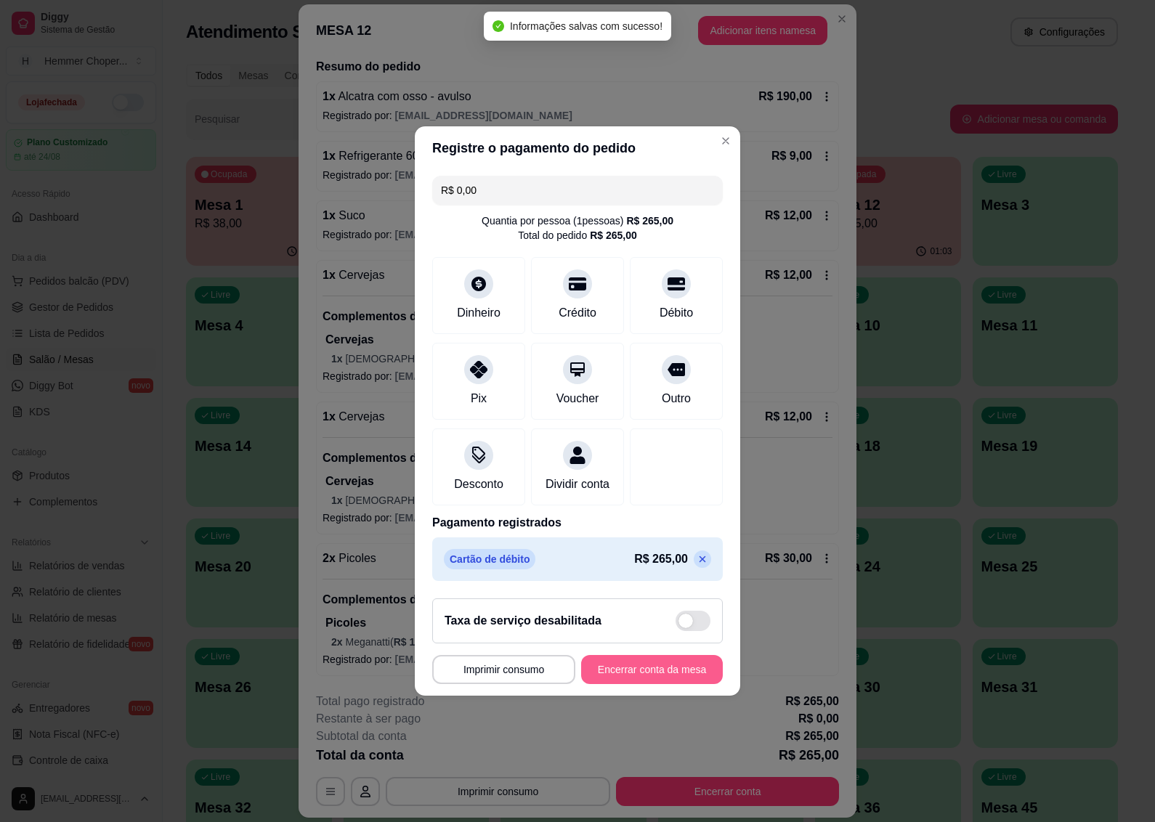
click at [605, 677] on button "Encerrar conta da mesa" at bounding box center [652, 669] width 142 height 29
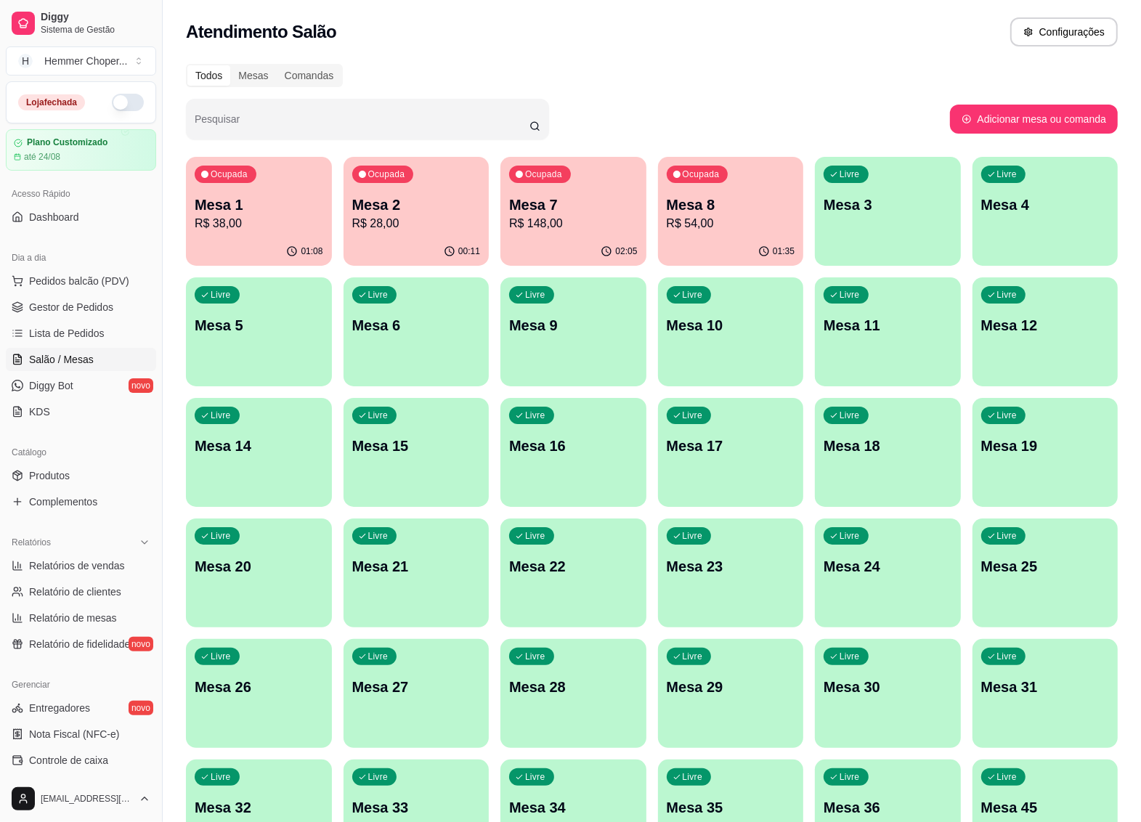
click at [728, 225] on p "R$ 54,00" at bounding box center [731, 223] width 129 height 17
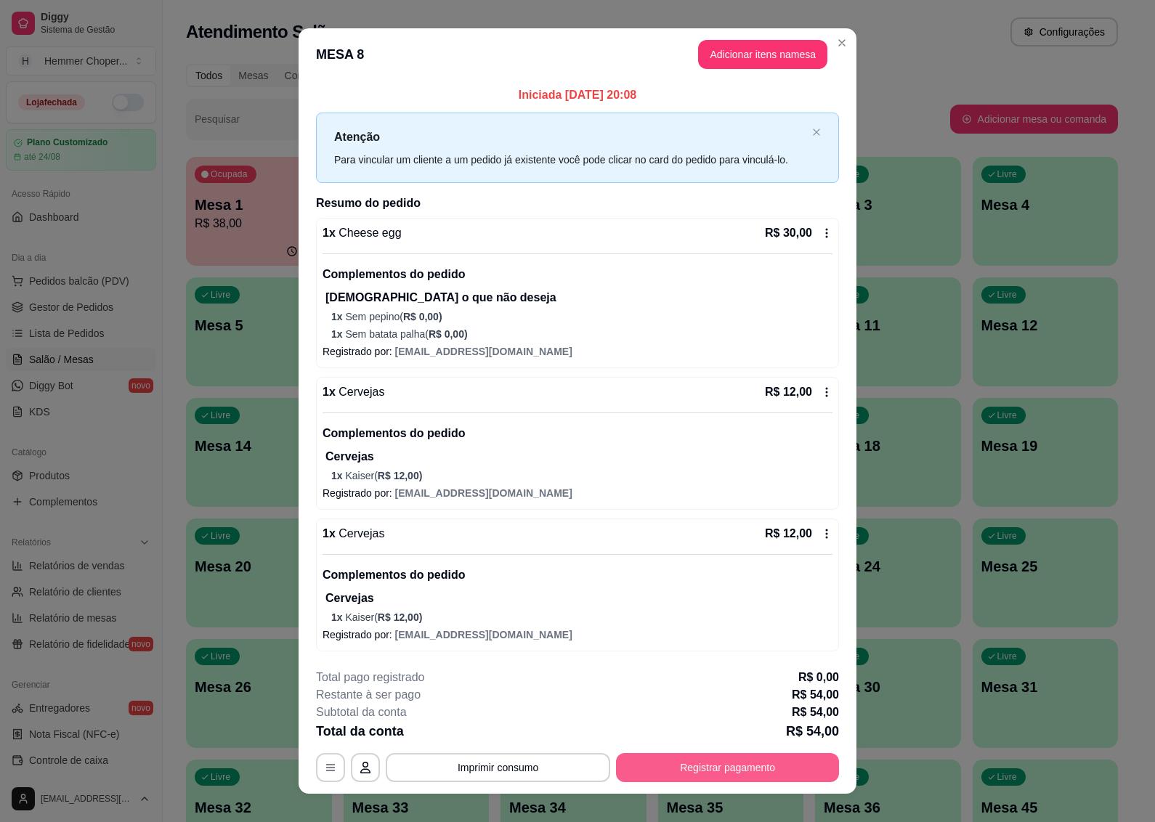
click at [659, 768] on button "Registrar pagamento" at bounding box center [727, 767] width 223 height 29
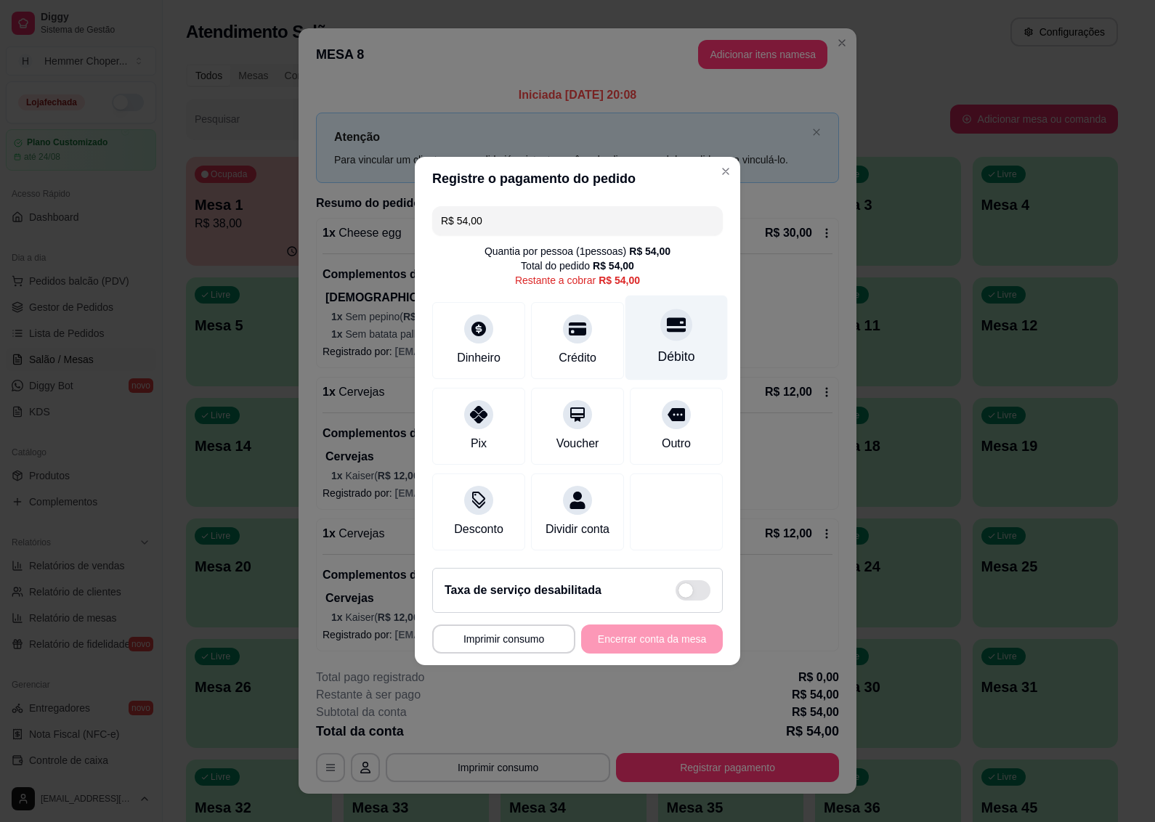
click at [669, 347] on div "Débito" at bounding box center [676, 356] width 37 height 19
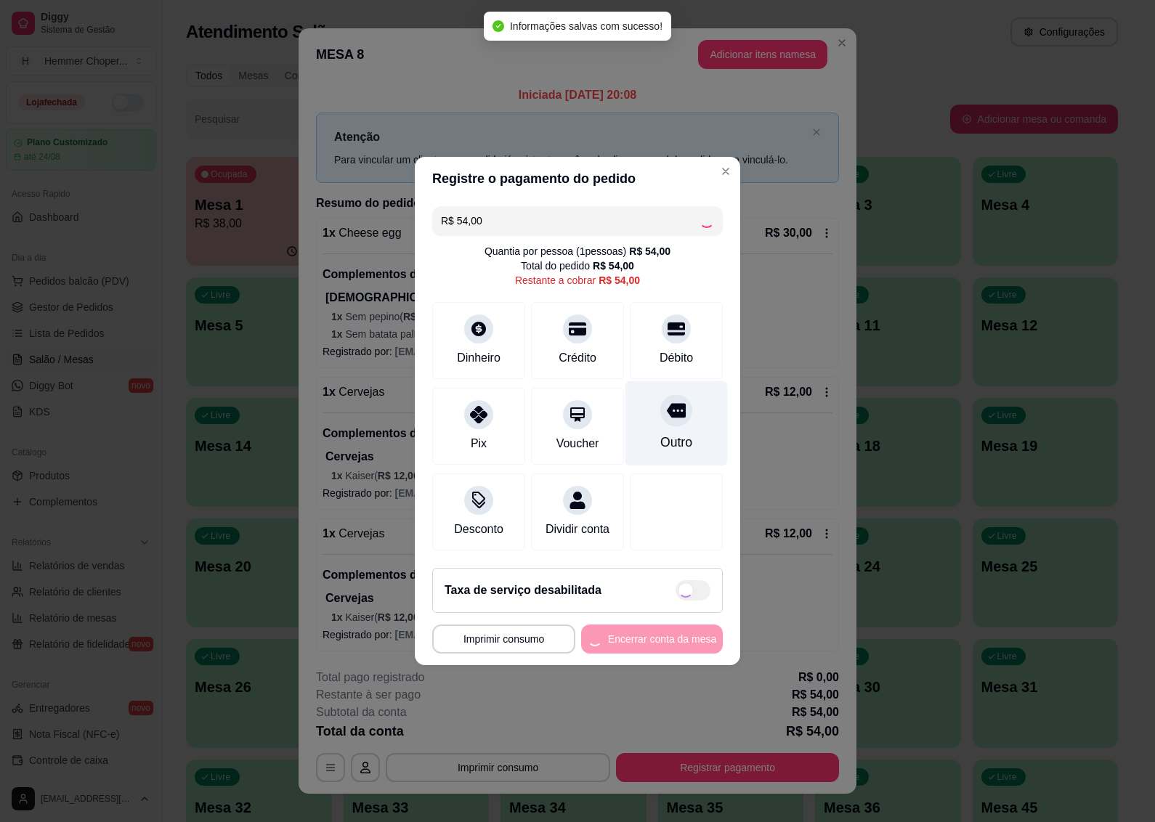
type input "R$ 0,00"
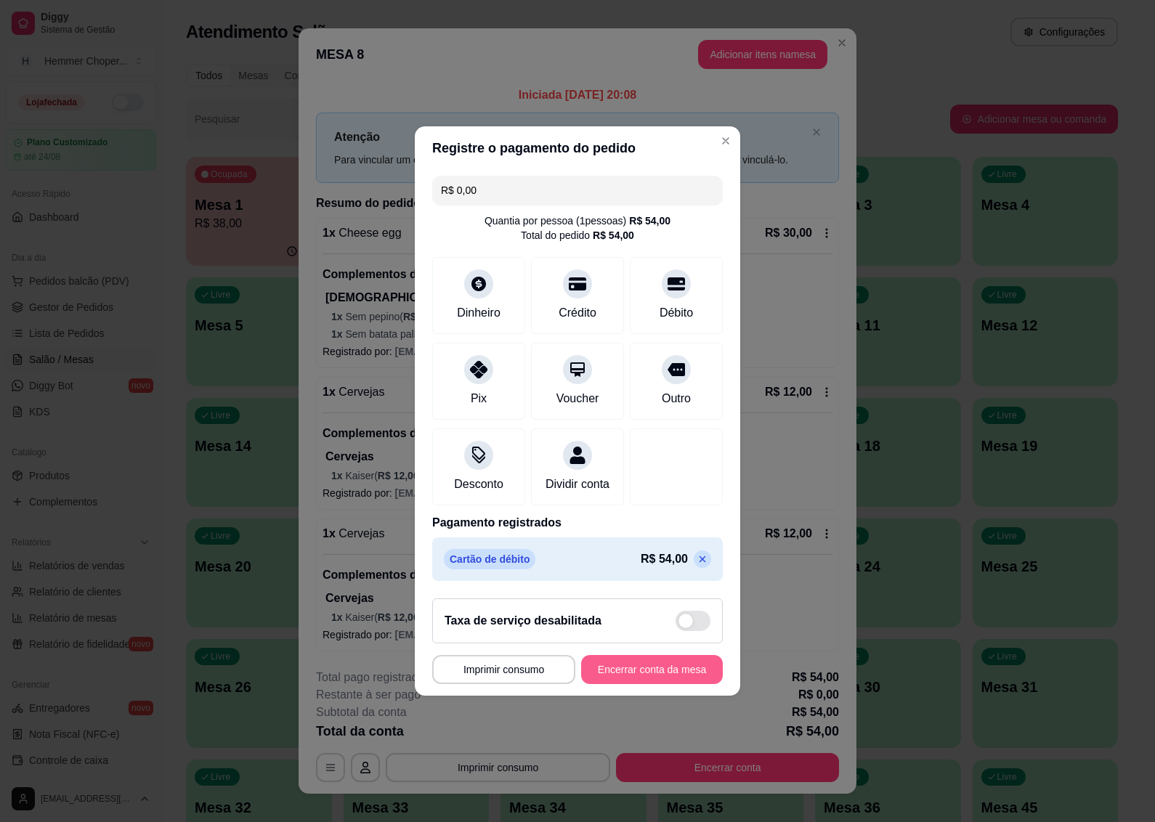
click at [619, 684] on button "Encerrar conta da mesa" at bounding box center [652, 669] width 142 height 29
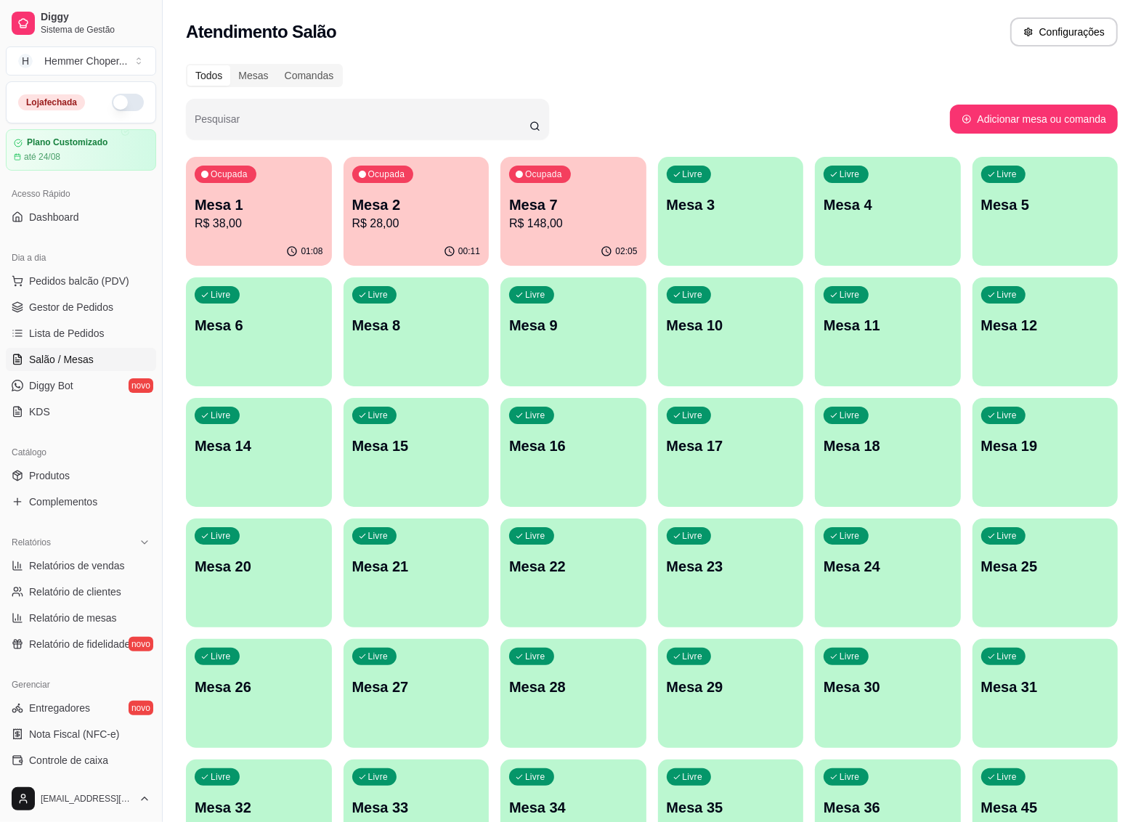
click at [550, 218] on p "R$ 148,00" at bounding box center [573, 223] width 129 height 17
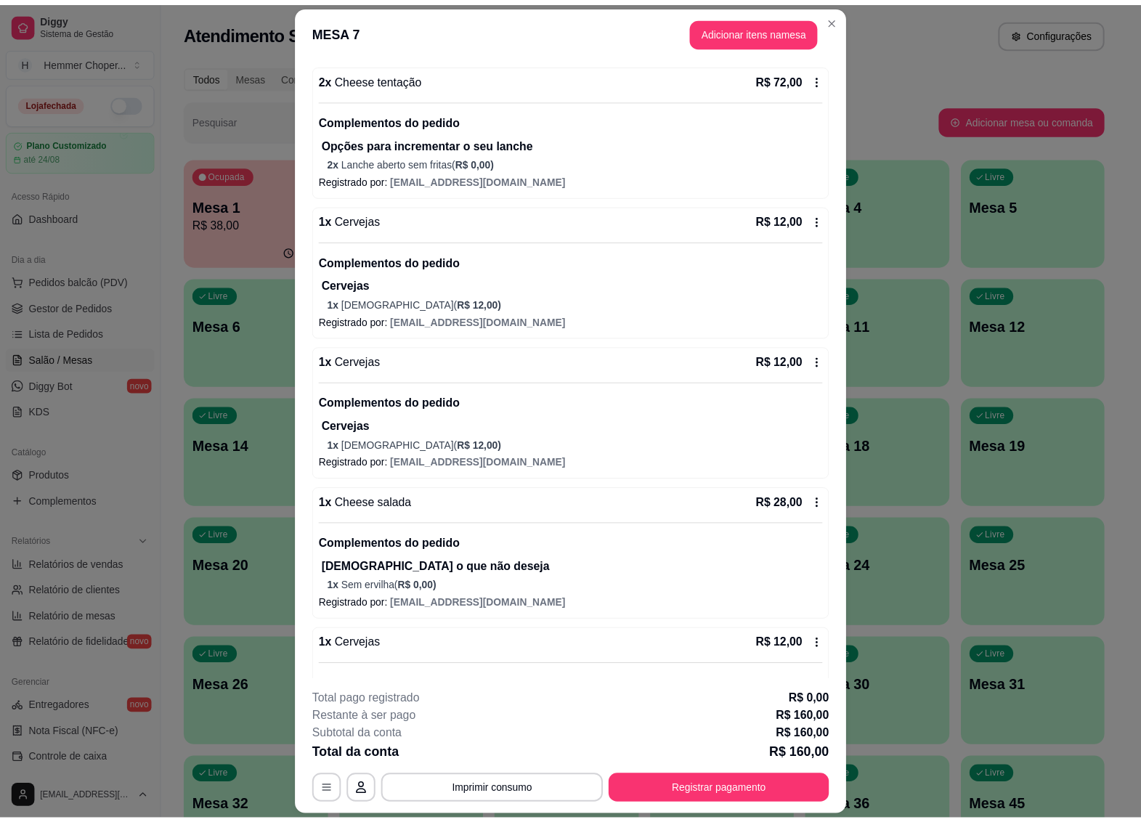
scroll to position [454, 0]
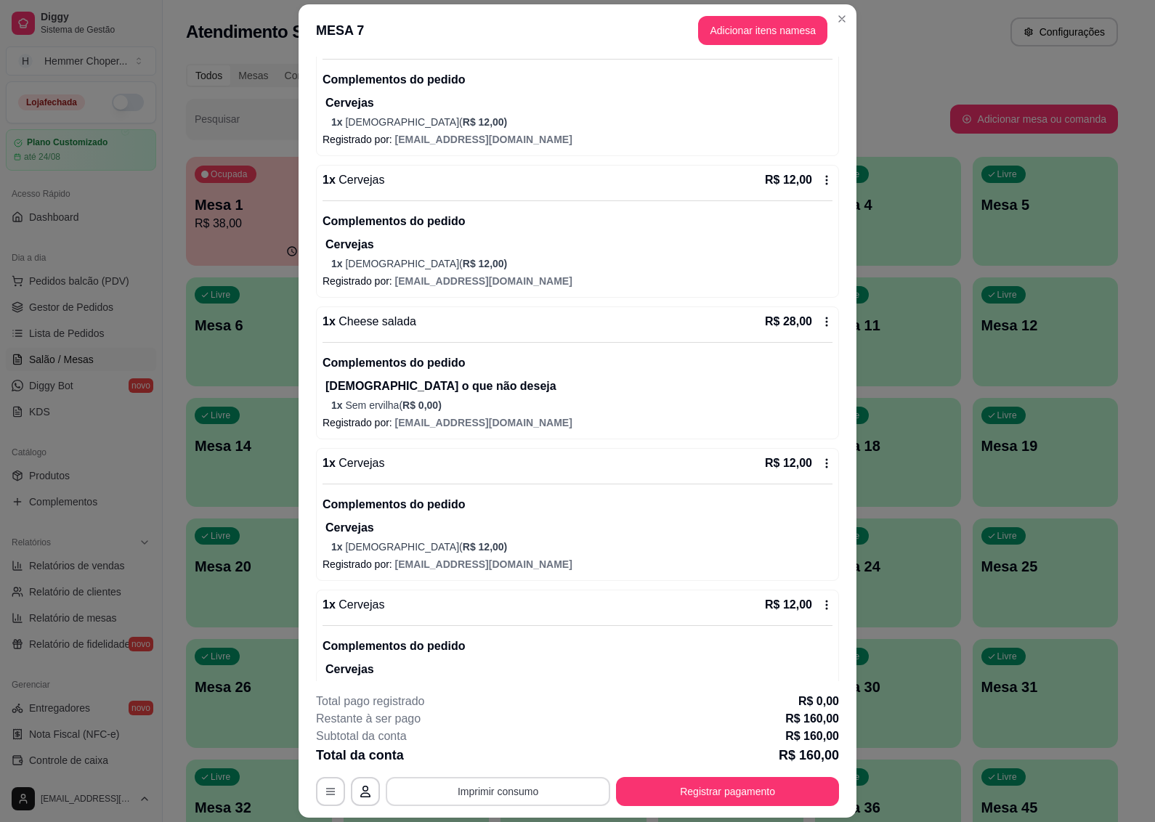
click at [463, 786] on button "Imprimir consumo" at bounding box center [498, 791] width 224 height 29
click at [494, 760] on button "IMPRESSORA" at bounding box center [495, 758] width 105 height 23
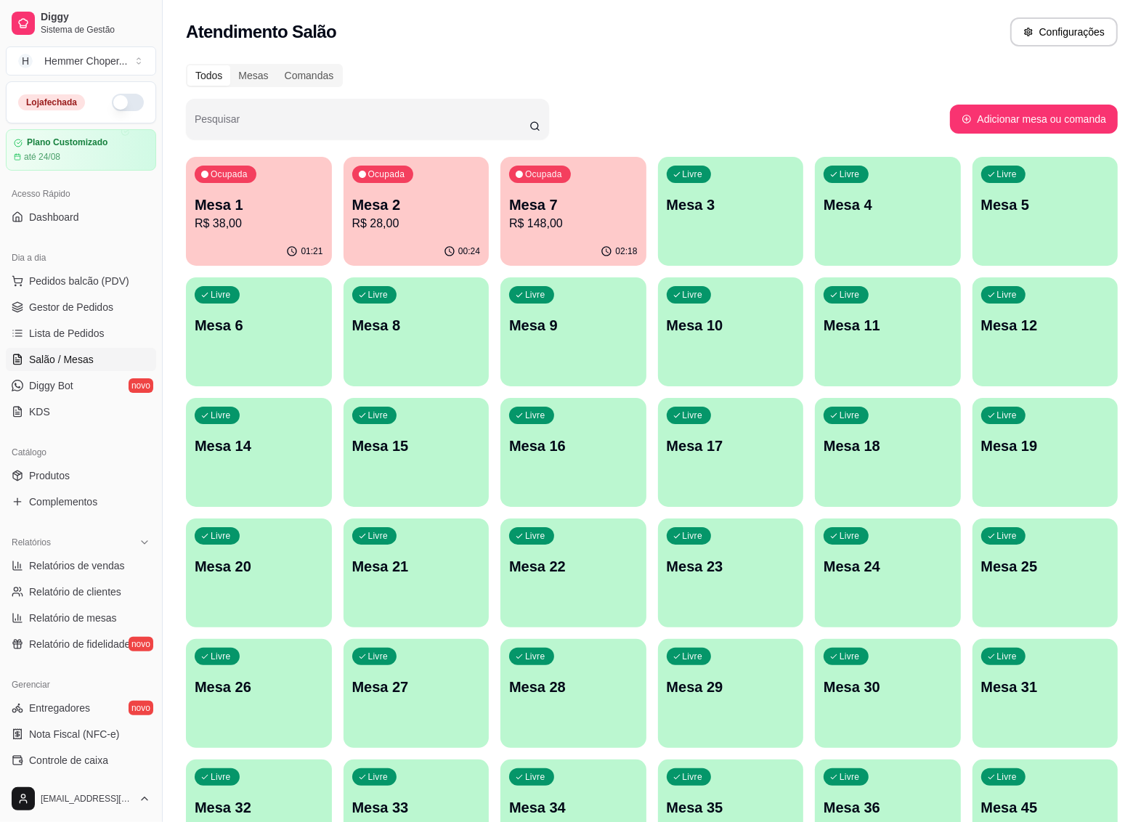
click at [258, 238] on div "01:21" at bounding box center [259, 251] width 146 height 28
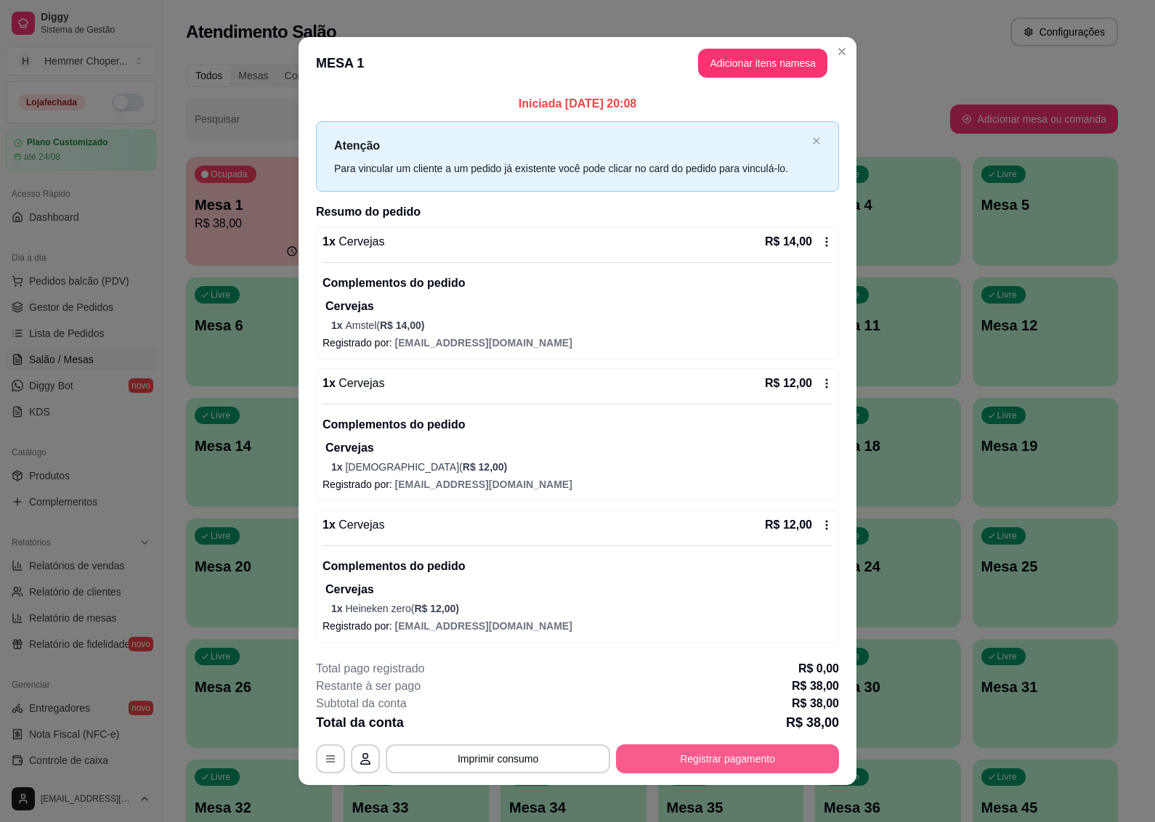
click at [656, 764] on button "Registrar pagamento" at bounding box center [727, 758] width 223 height 29
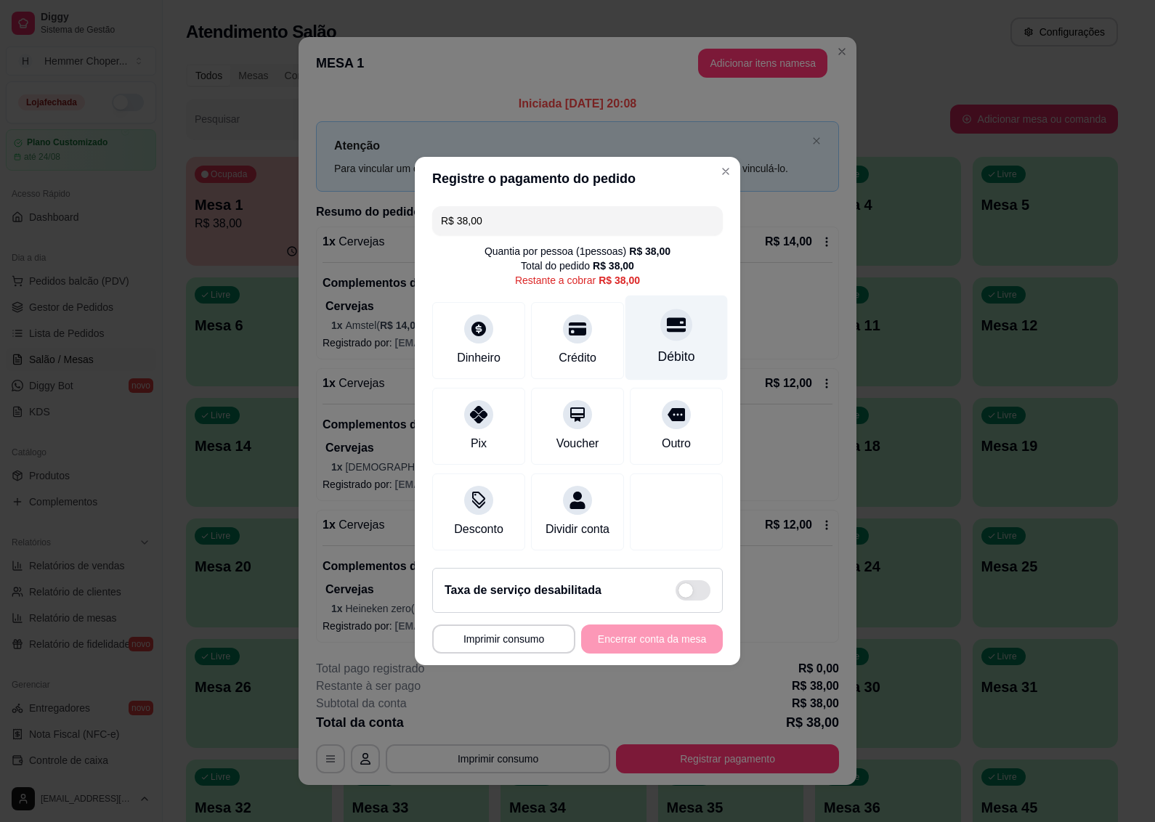
click at [655, 335] on div "Débito" at bounding box center [676, 338] width 102 height 85
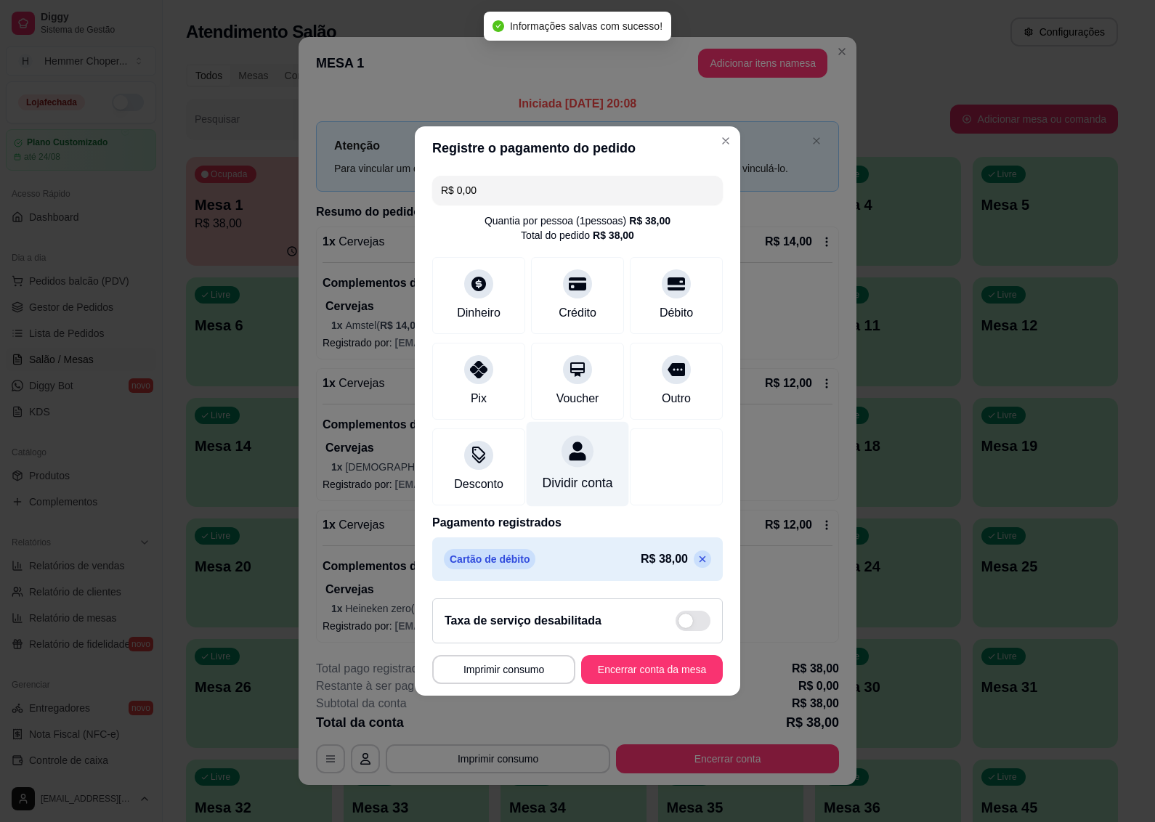
type input "R$ 0,00"
click at [590, 679] on button "Encerrar conta da mesa" at bounding box center [652, 669] width 142 height 29
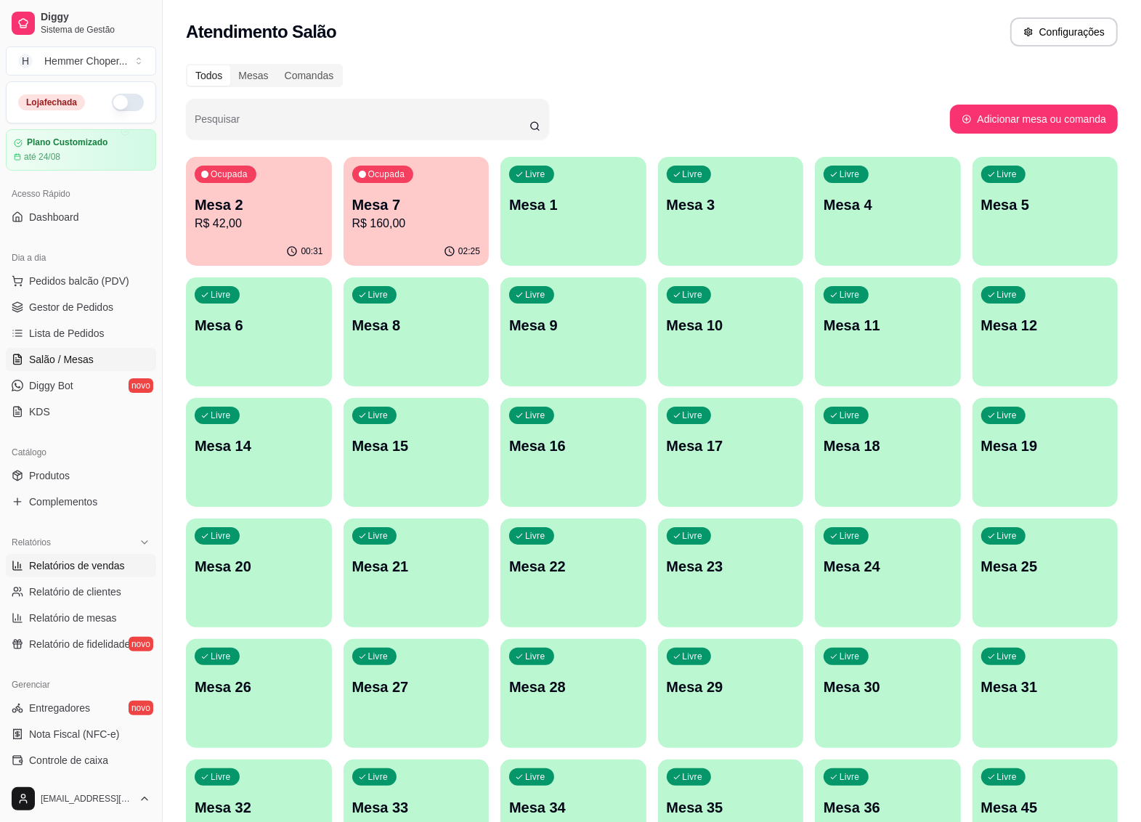
click at [78, 566] on span "Relatórios de vendas" at bounding box center [77, 565] width 96 height 15
select select "ALL"
select select "0"
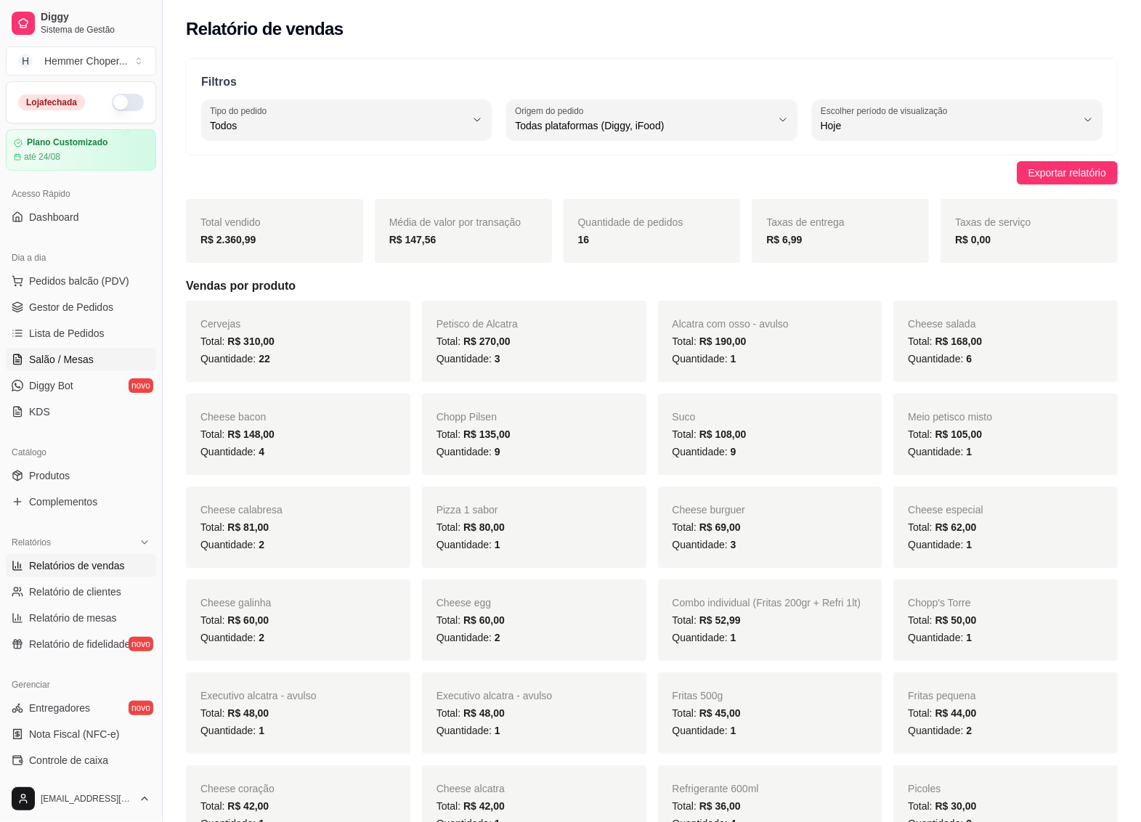
click at [77, 357] on span "Salão / Mesas" at bounding box center [61, 359] width 65 height 15
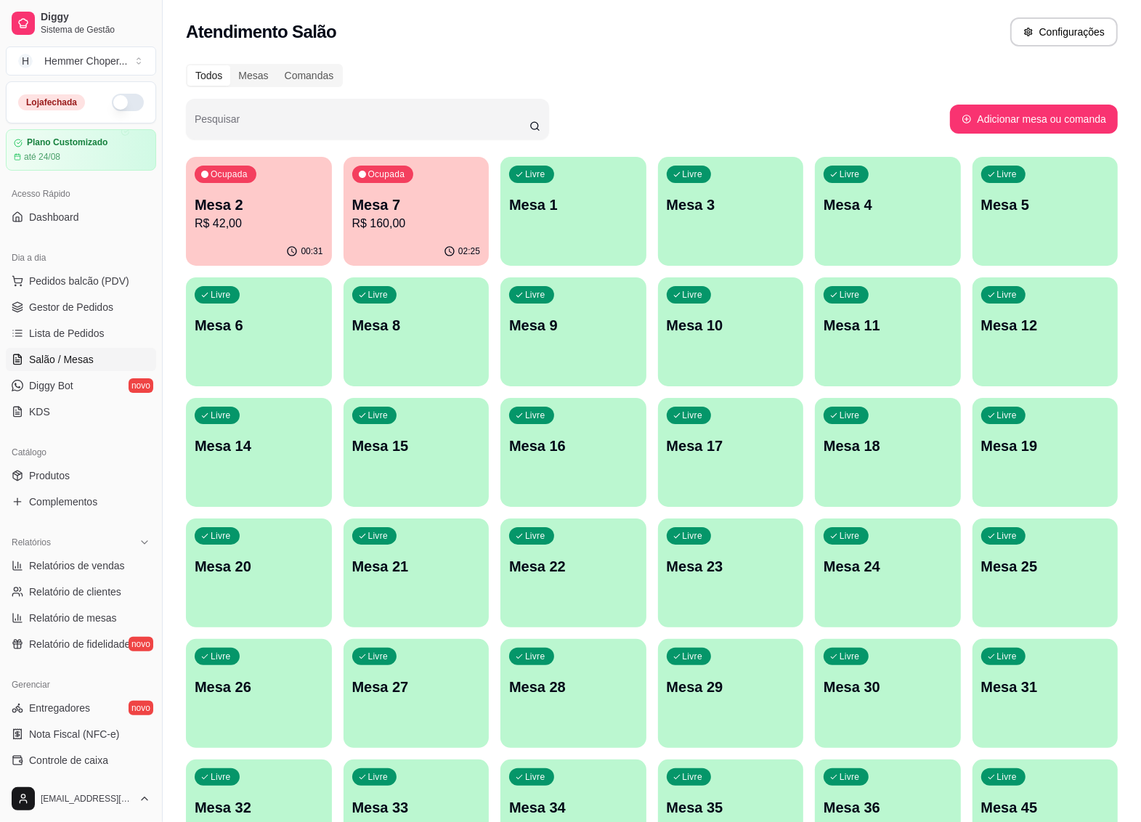
click at [420, 223] on p "R$ 160,00" at bounding box center [416, 223] width 129 height 17
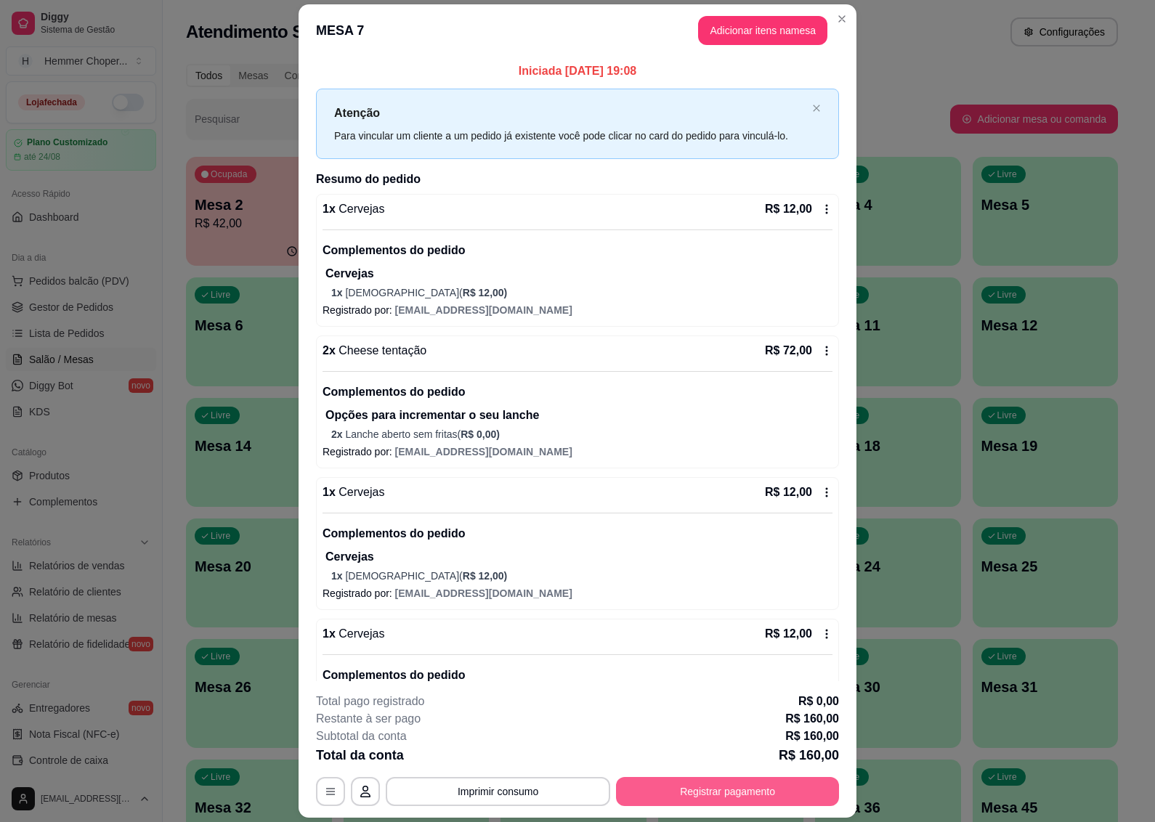
click at [695, 792] on button "Registrar pagamento" at bounding box center [727, 791] width 223 height 29
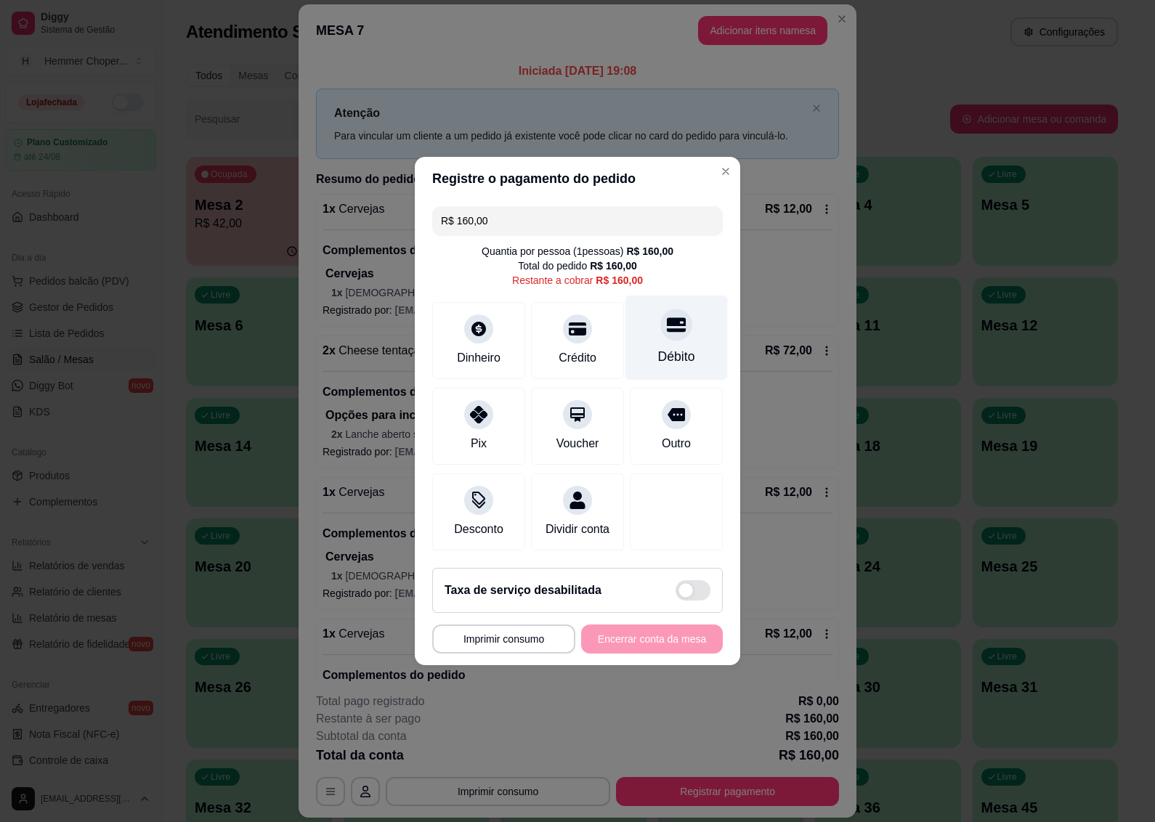
click at [659, 347] on div "Débito" at bounding box center [676, 356] width 37 height 19
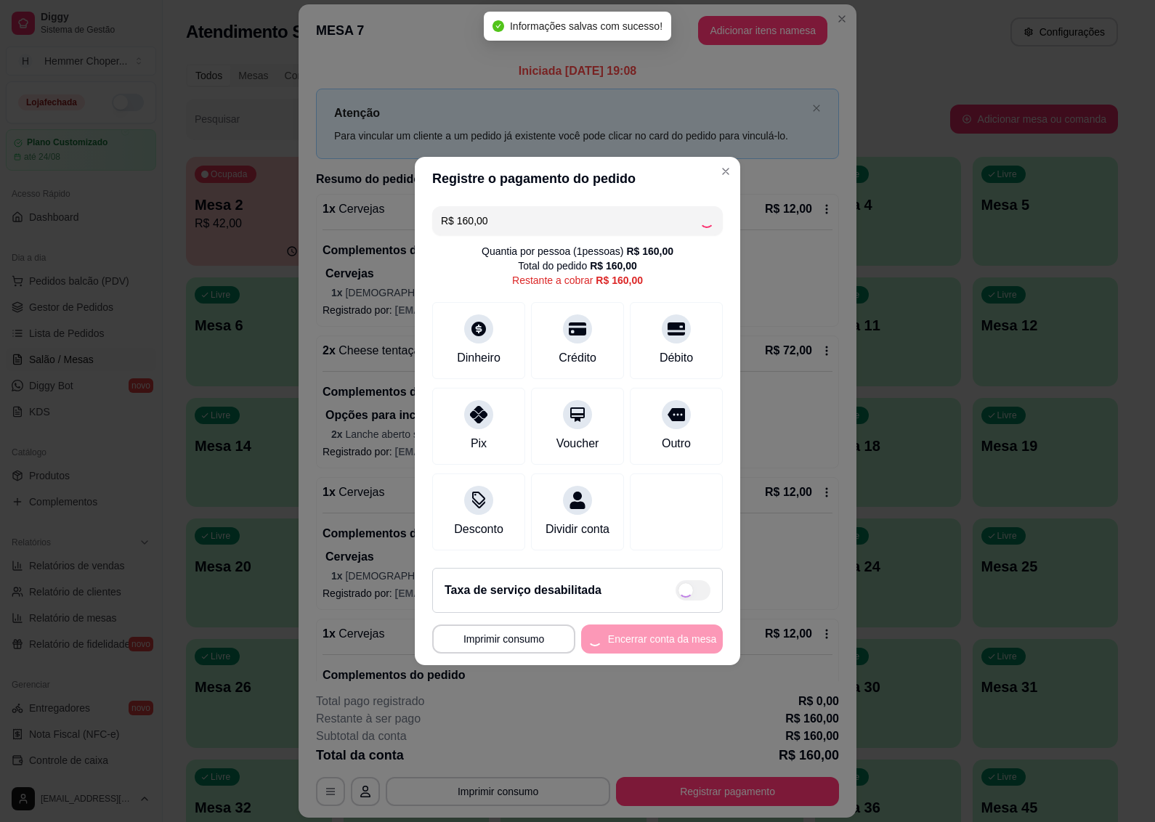
type input "R$ 0,00"
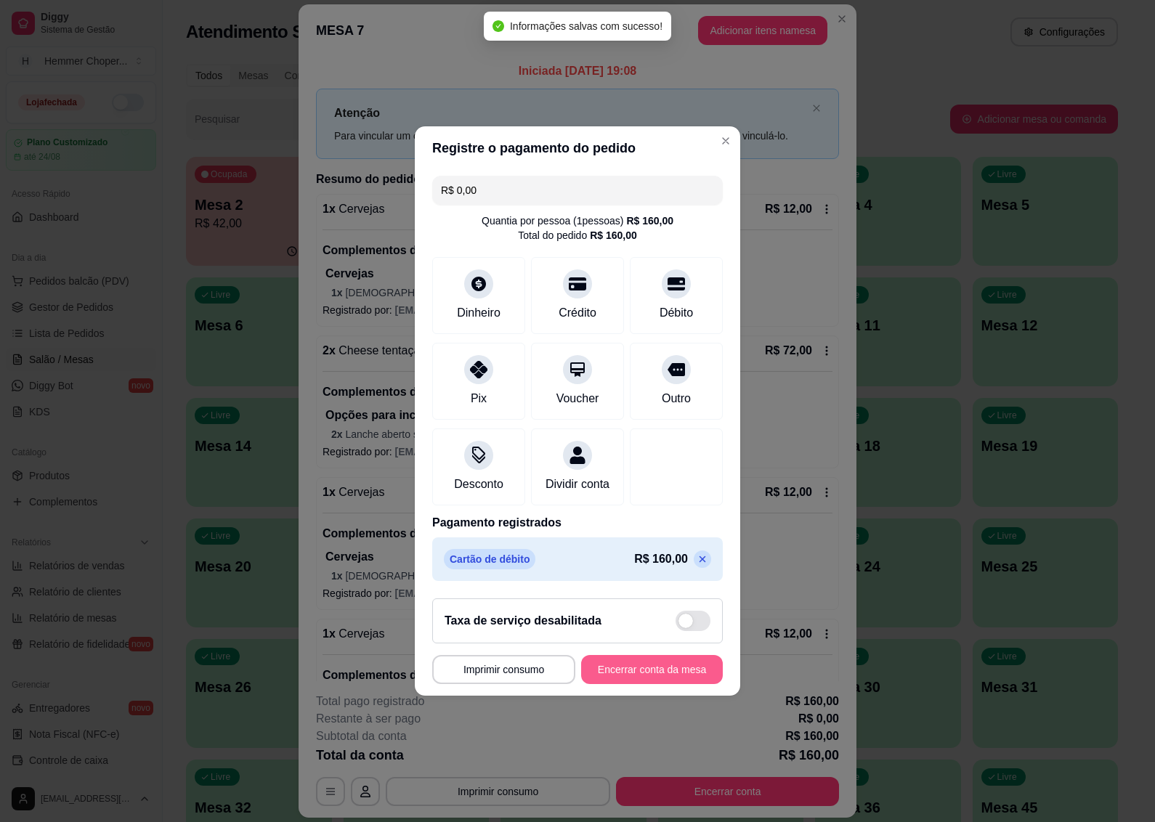
click at [600, 677] on button "Encerrar conta da mesa" at bounding box center [652, 669] width 142 height 29
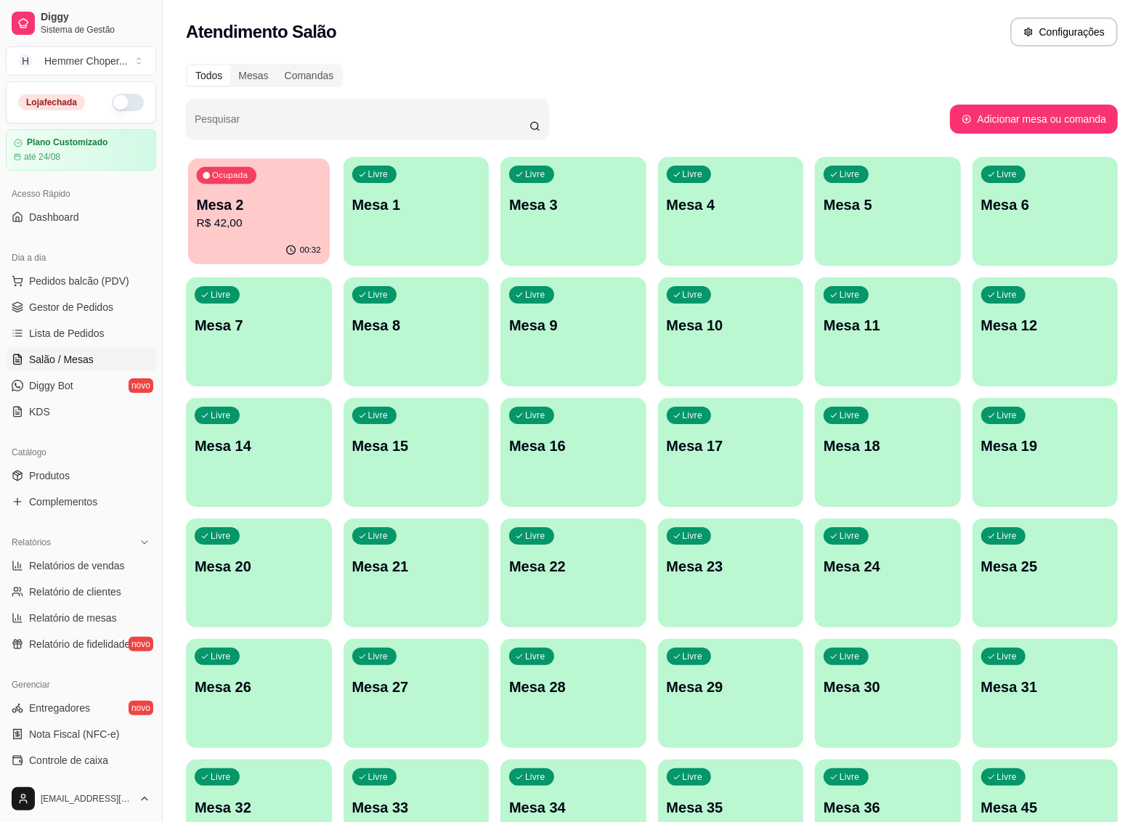
click at [270, 204] on p "Mesa 2" at bounding box center [259, 205] width 124 height 20
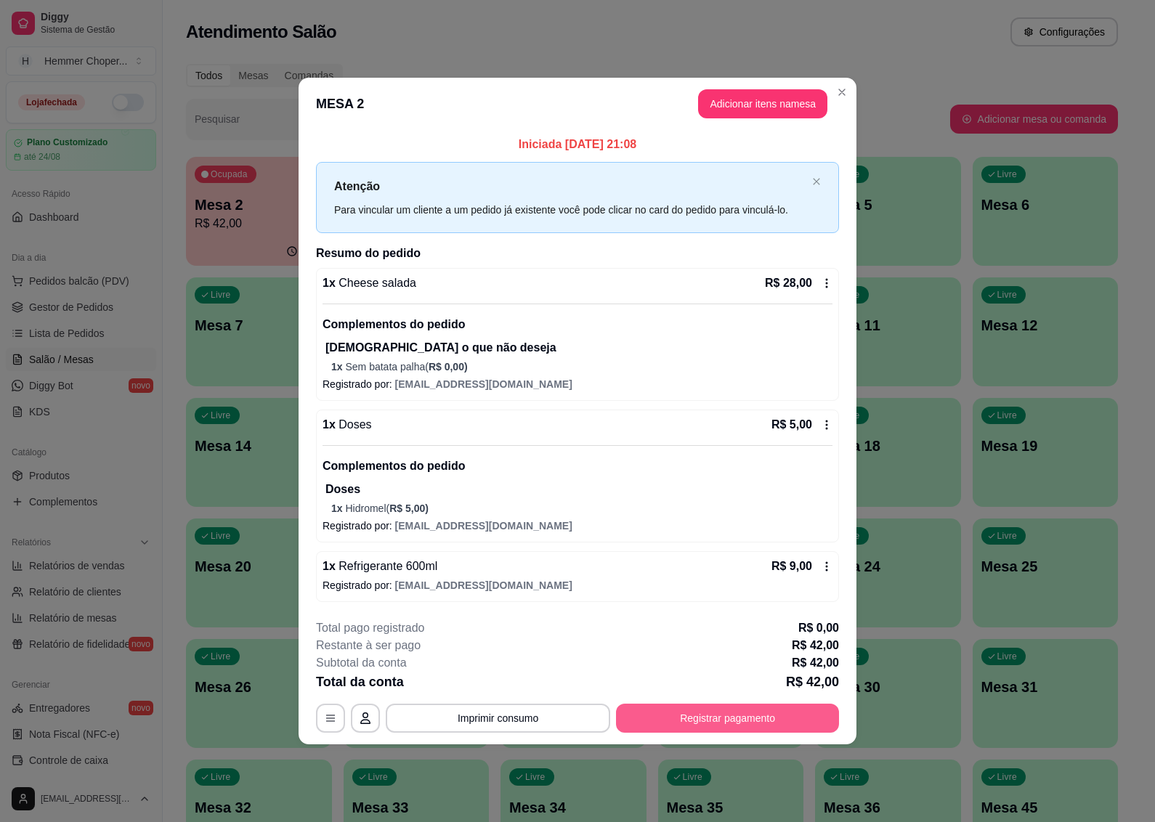
click at [701, 724] on button "Registrar pagamento" at bounding box center [727, 718] width 223 height 29
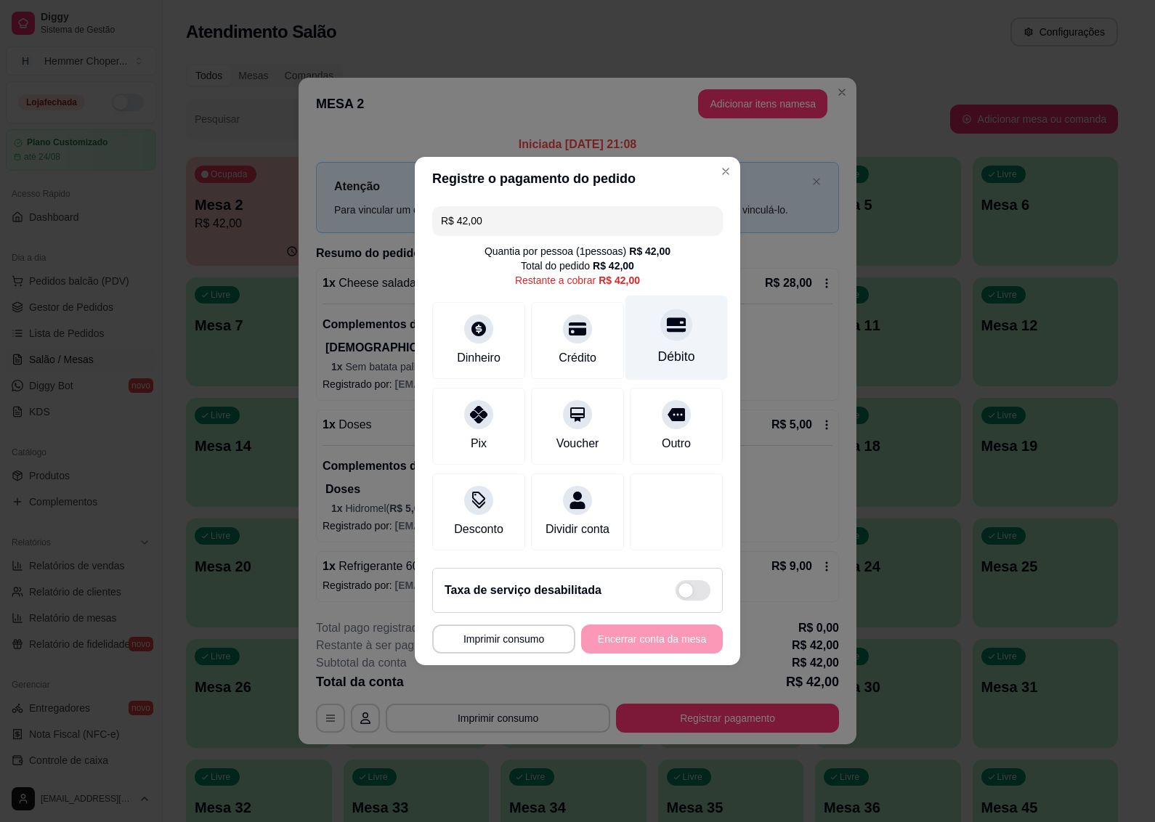
click at [661, 333] on div "Débito" at bounding box center [676, 338] width 102 height 85
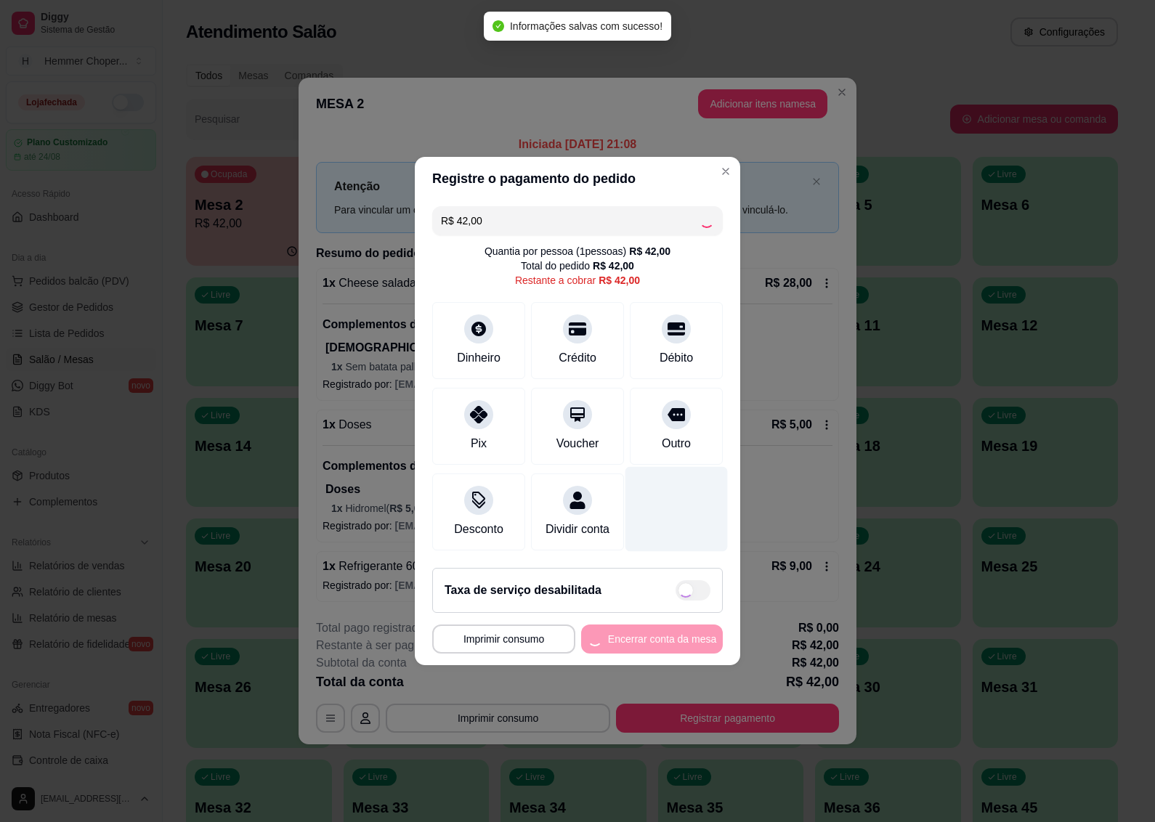
type input "R$ 0,00"
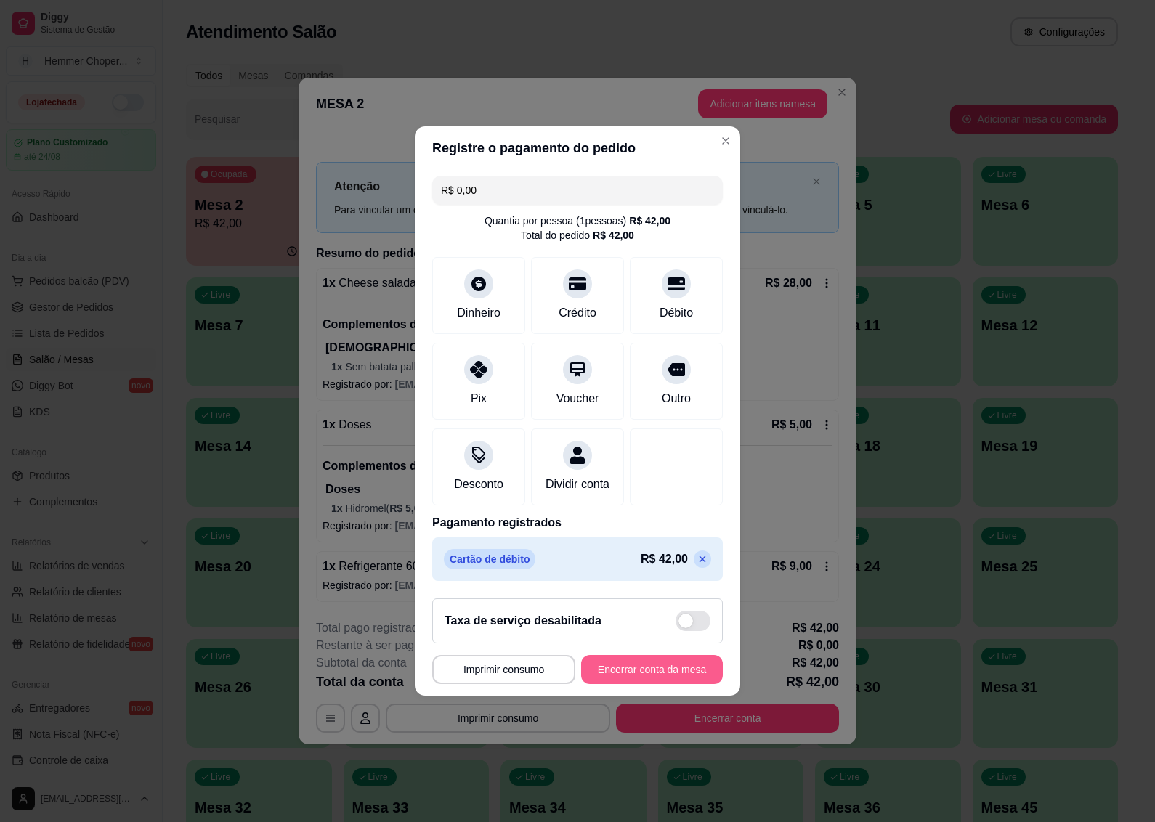
click at [619, 674] on button "Encerrar conta da mesa" at bounding box center [652, 669] width 142 height 29
